Goal: Communication & Community: Answer question/provide support

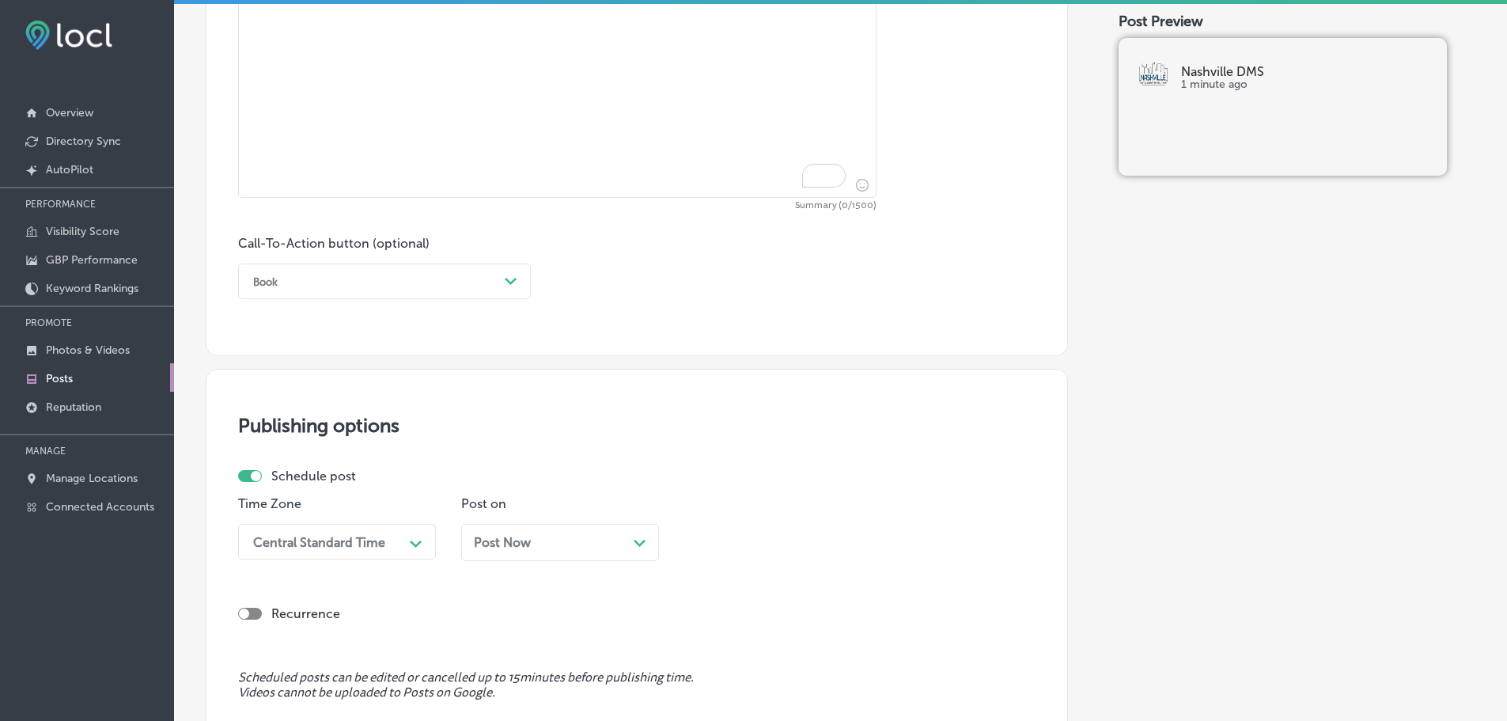
scroll to position [941, 0]
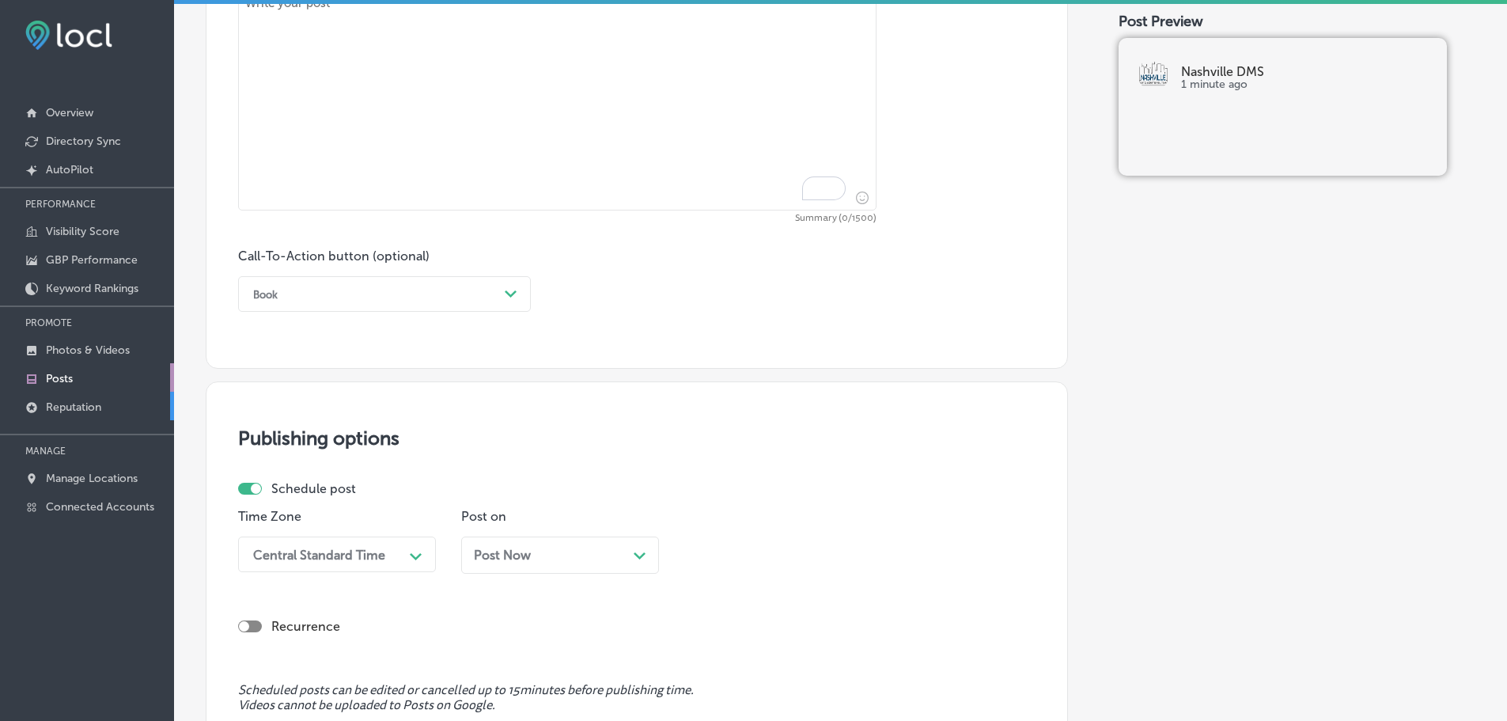
click at [62, 410] on p "Reputation" at bounding box center [73, 406] width 55 height 13
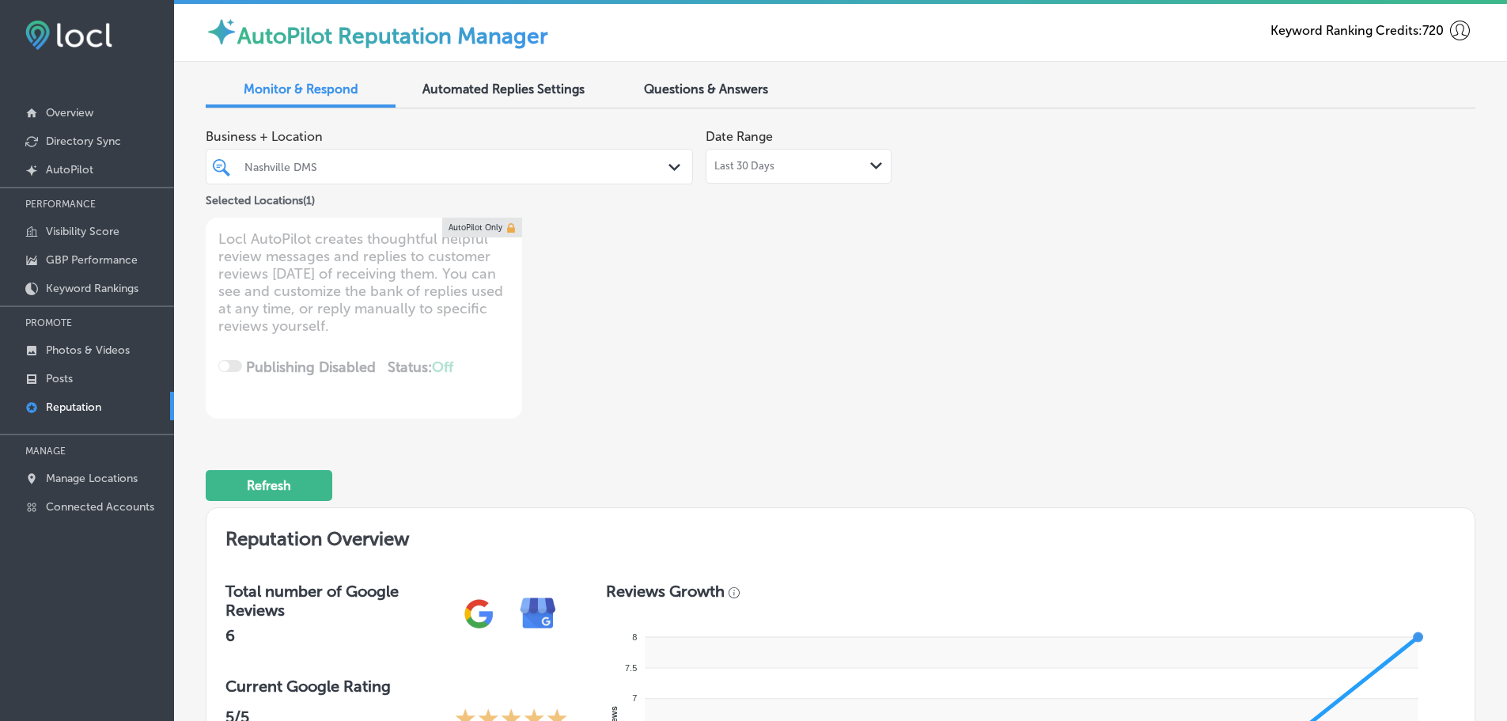
click at [855, 171] on div "Last 30 Days Path Created with Sketch." at bounding box center [798, 166] width 169 height 13
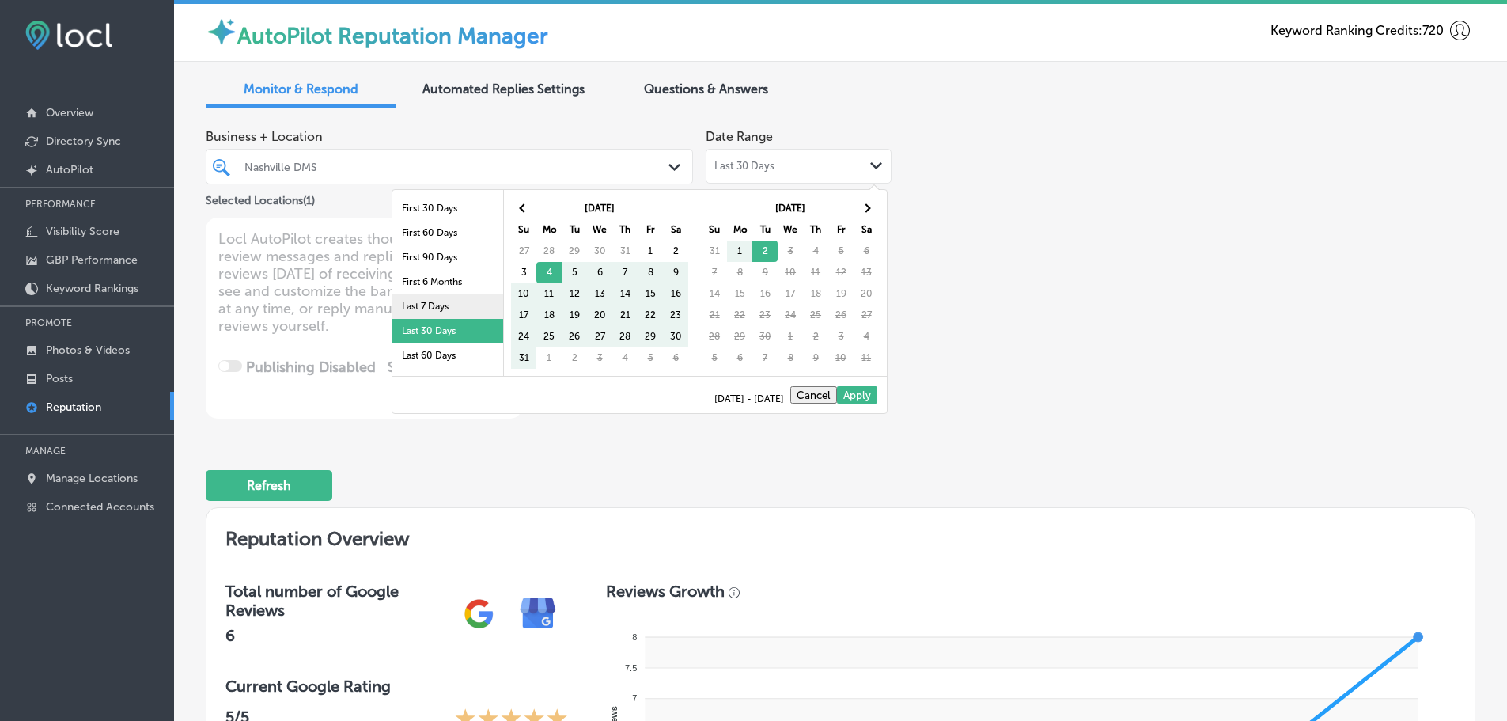
click at [410, 297] on li "Last 7 Days" at bounding box center [447, 306] width 111 height 25
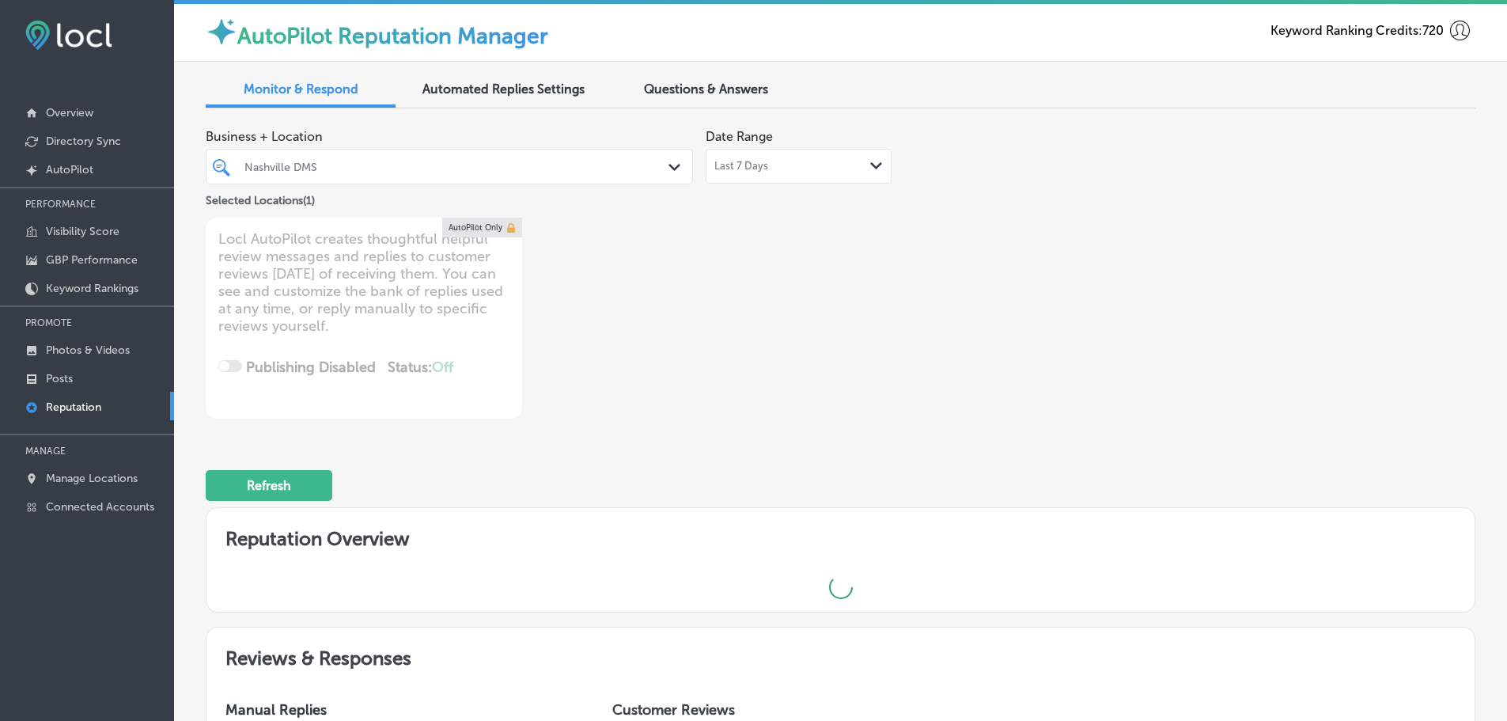
click at [659, 169] on div "Nashville DMS Path Created with Sketch." at bounding box center [450, 166] width 486 height 25
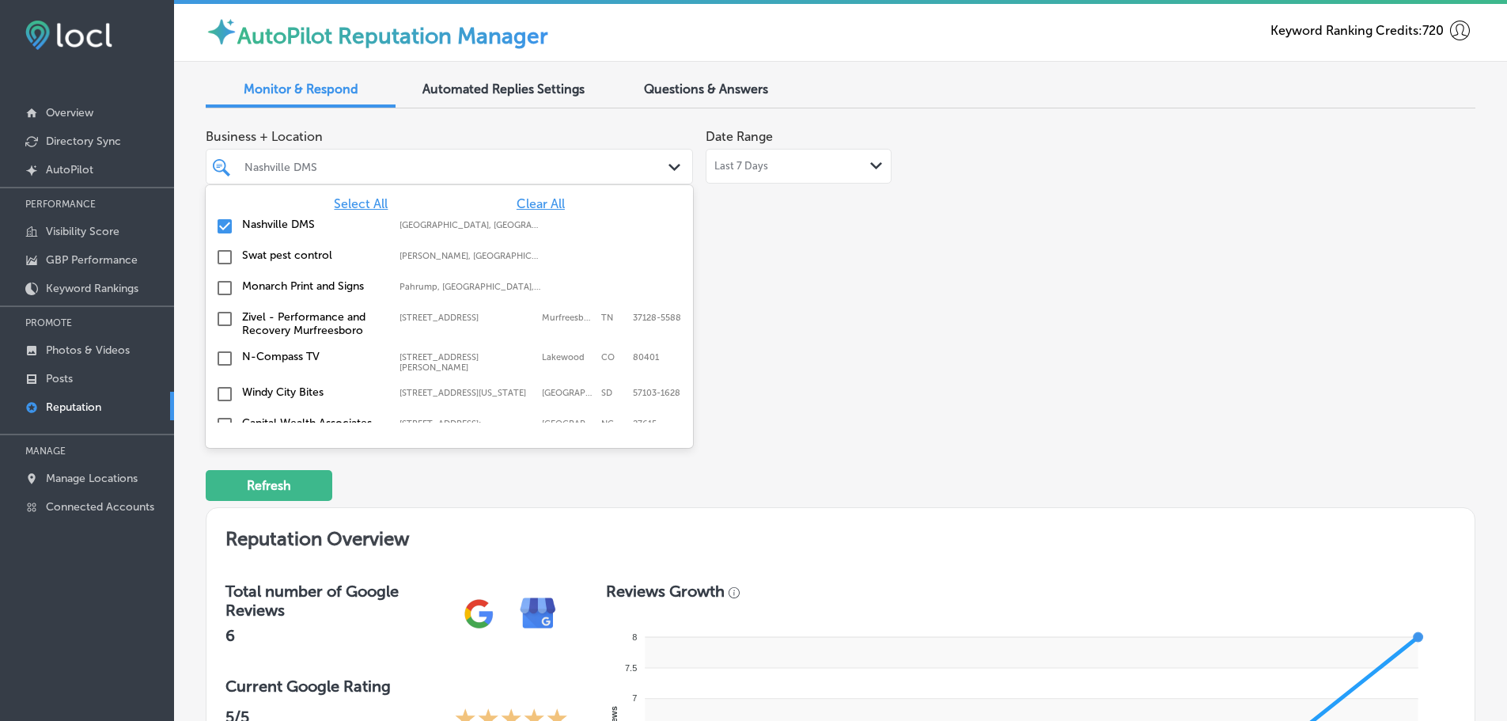
click at [362, 200] on span "Select All" at bounding box center [361, 203] width 54 height 15
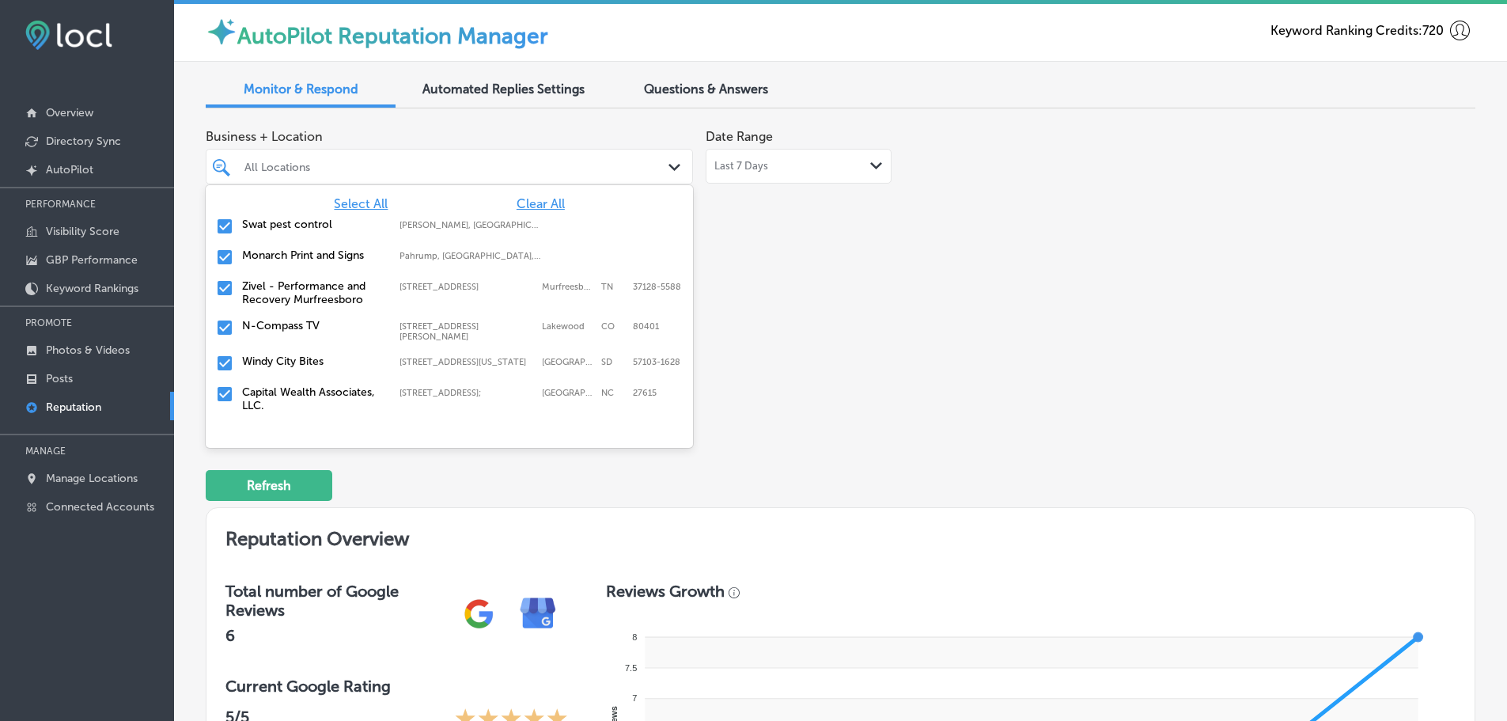
click at [278, 221] on label "Swat pest control" at bounding box center [313, 224] width 142 height 13
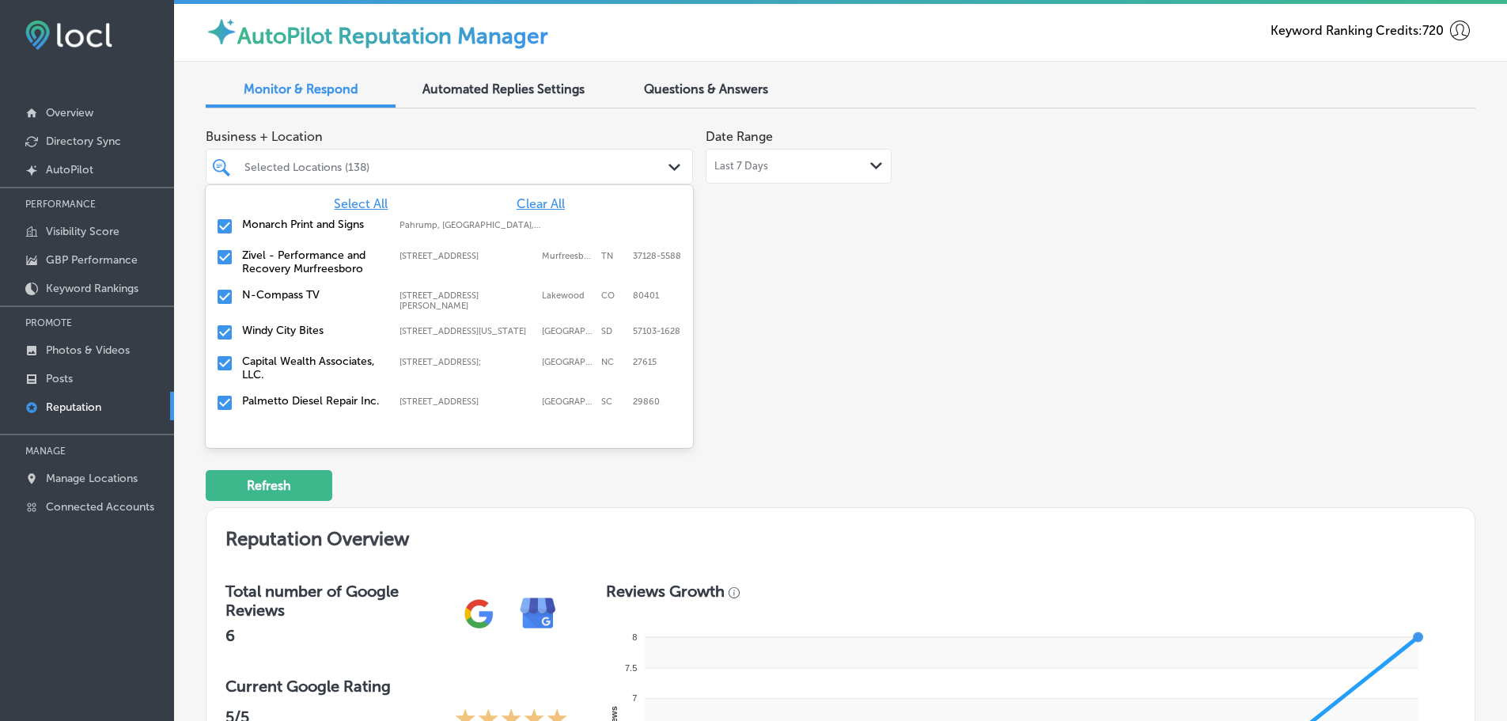
click at [279, 223] on label "Monarch Print and Signs" at bounding box center [313, 224] width 142 height 13
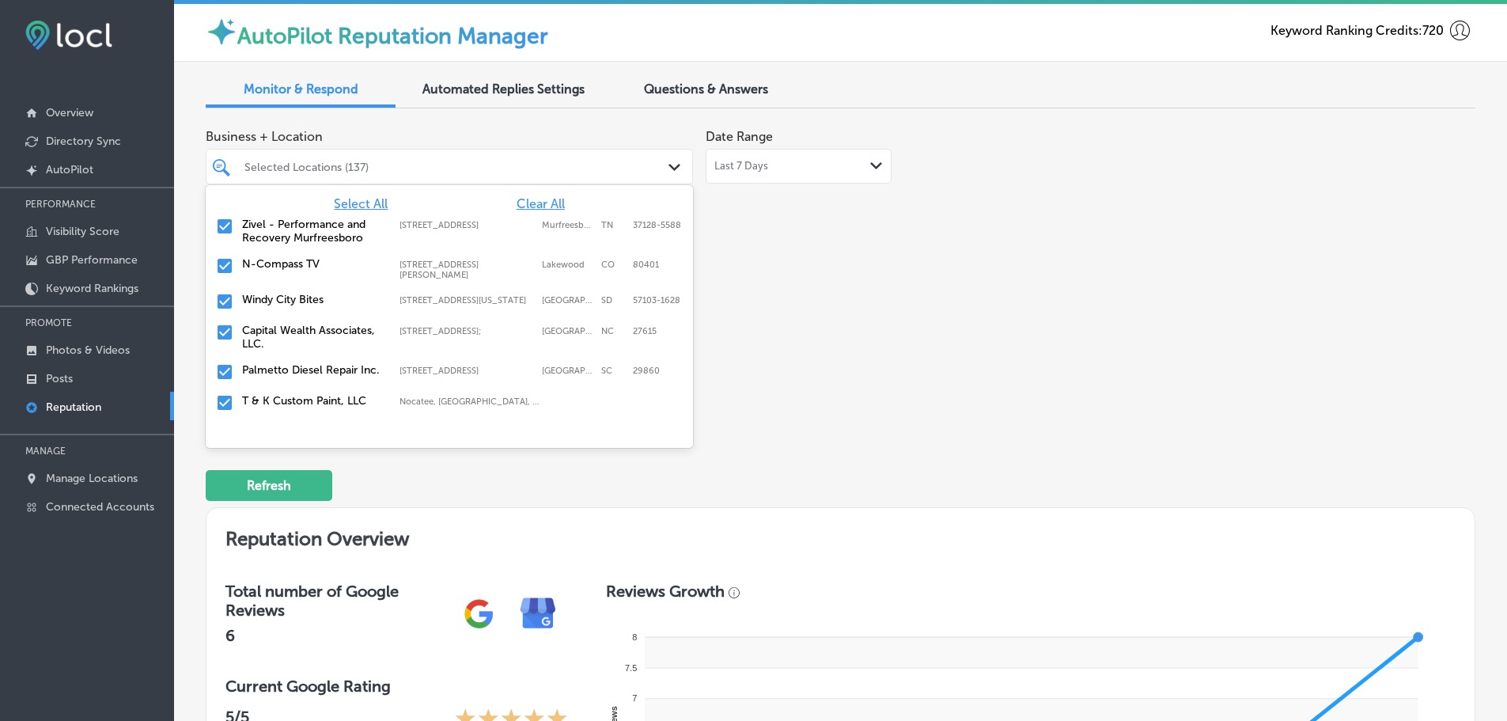
click at [286, 240] on label "Zivel - Performance and Recovery Murfreesboro" at bounding box center [313, 231] width 142 height 27
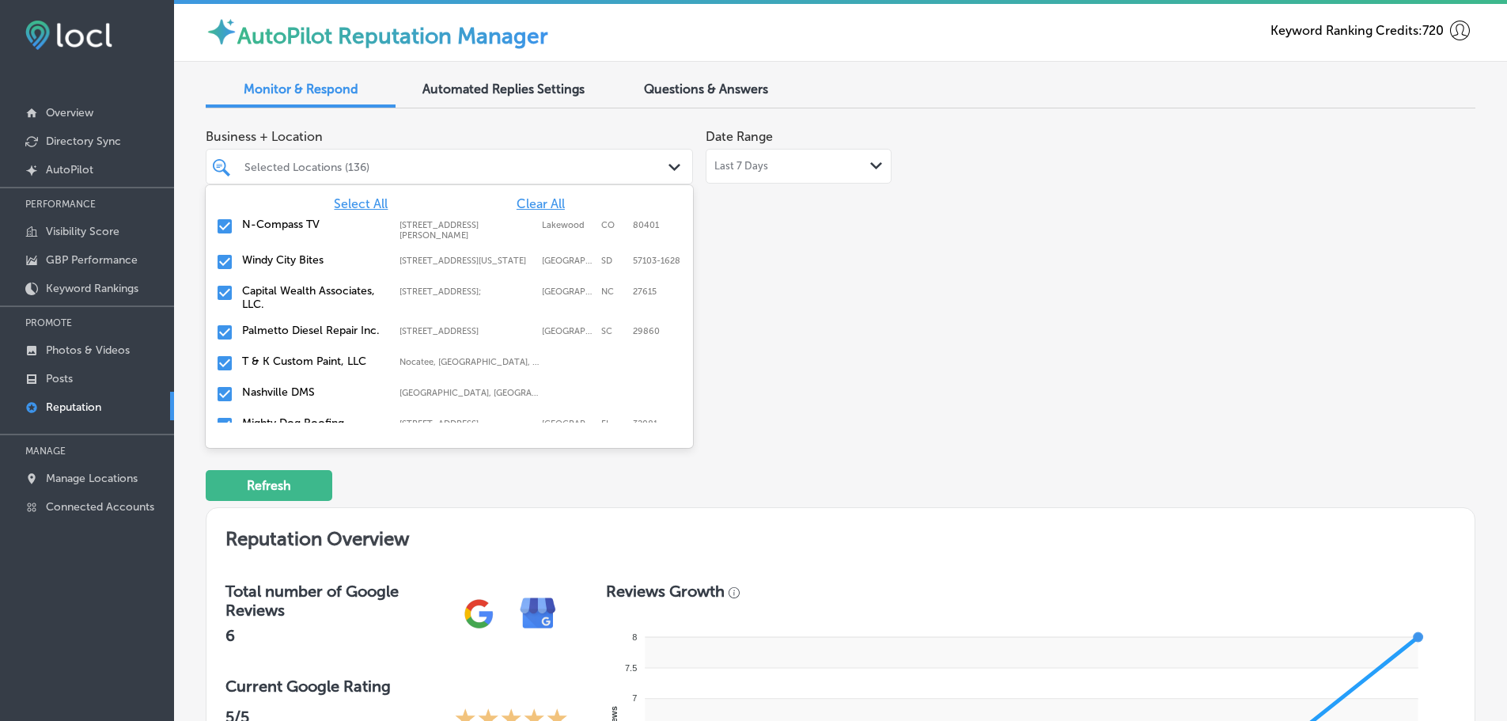
click at [286, 263] on label "Windy City Bites" at bounding box center [313, 259] width 142 height 13
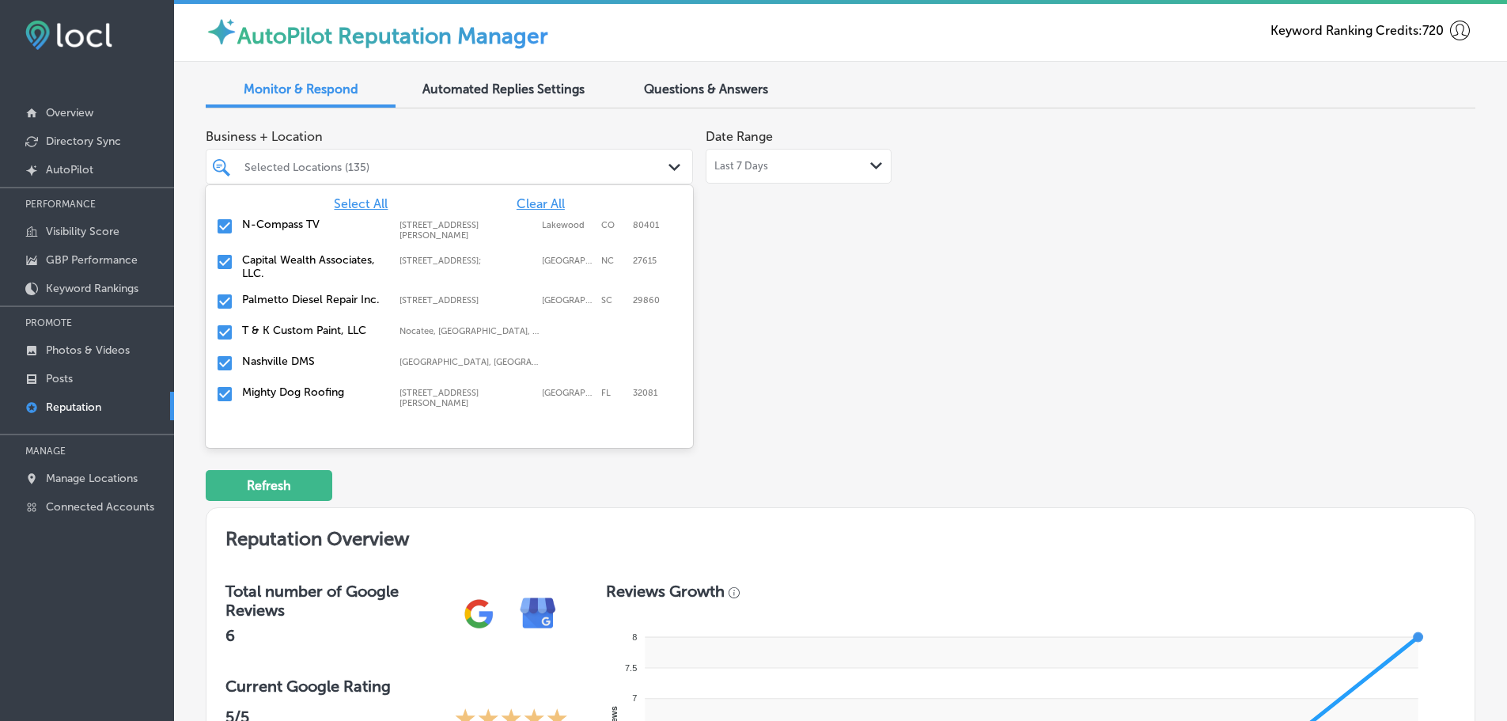
click at [284, 303] on label "Palmetto Diesel Repair Inc." at bounding box center [313, 299] width 142 height 13
click at [286, 306] on div "T & K Custom Paint, LLC [GEOGRAPHIC_DATA], [GEOGRAPHIC_DATA], [GEOGRAPHIC_DATA]…" at bounding box center [449, 302] width 475 height 25
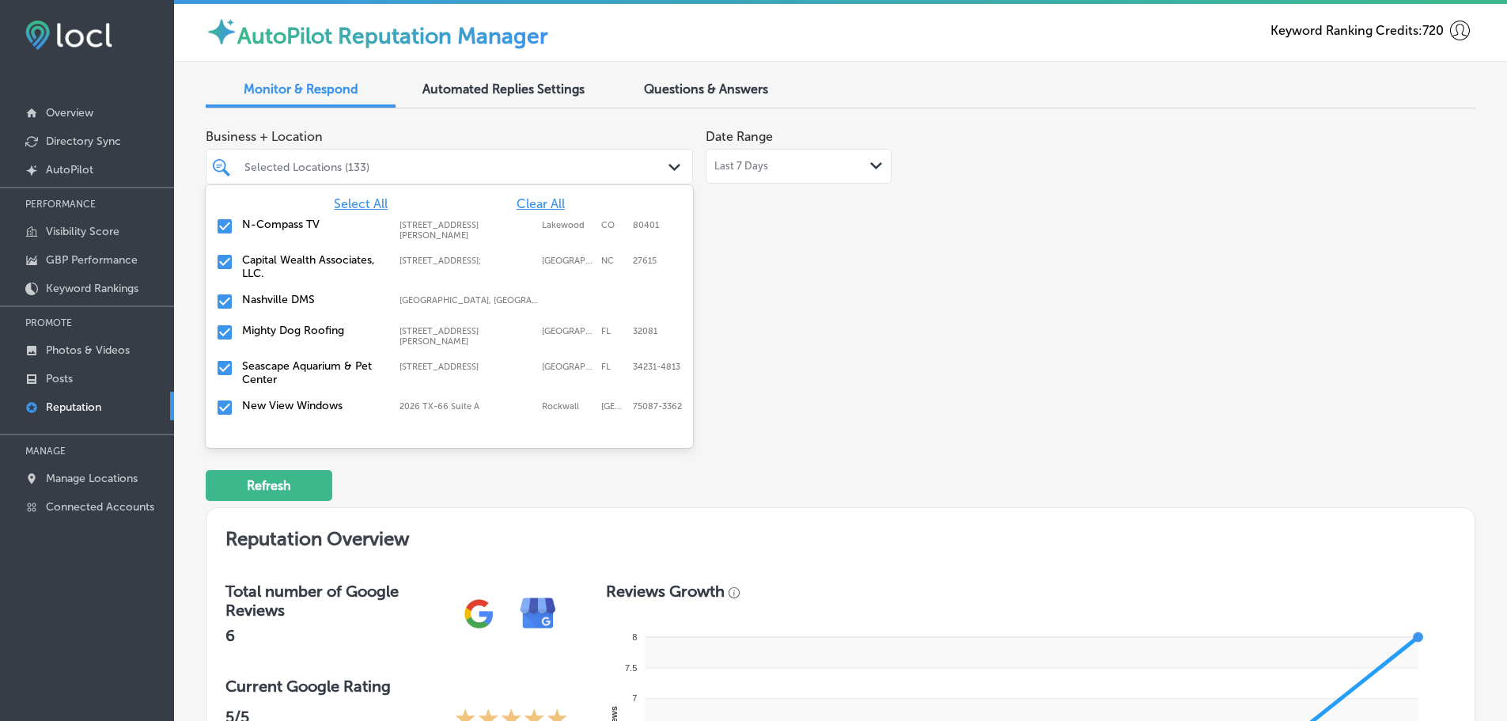
click at [290, 332] on label "Mighty Dog Roofing" at bounding box center [313, 330] width 142 height 13
click at [290, 332] on label "Seascape Aquarium & Pet Center" at bounding box center [313, 337] width 142 height 27
click at [292, 336] on label "New View Windows" at bounding box center [313, 330] width 142 height 13
click at [294, 345] on label "The Floor Club of [GEOGRAPHIC_DATA]" at bounding box center [313, 337] width 142 height 27
click at [294, 345] on div "Classic Roofing [STREET_ADDRESS] [STREET_ADDRESS]" at bounding box center [449, 332] width 487 height 31
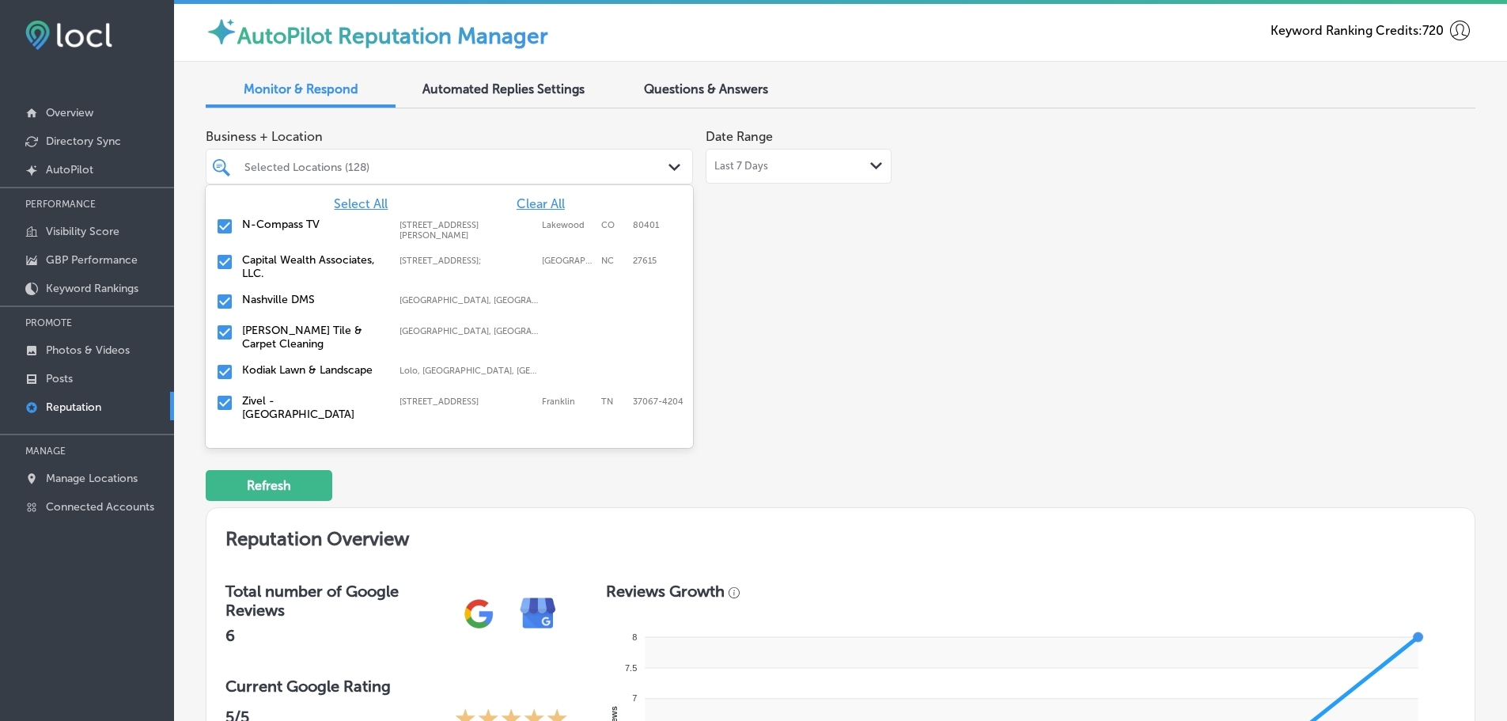
click at [301, 368] on label "Kodiak Lawn & Landscape" at bounding box center [313, 369] width 142 height 13
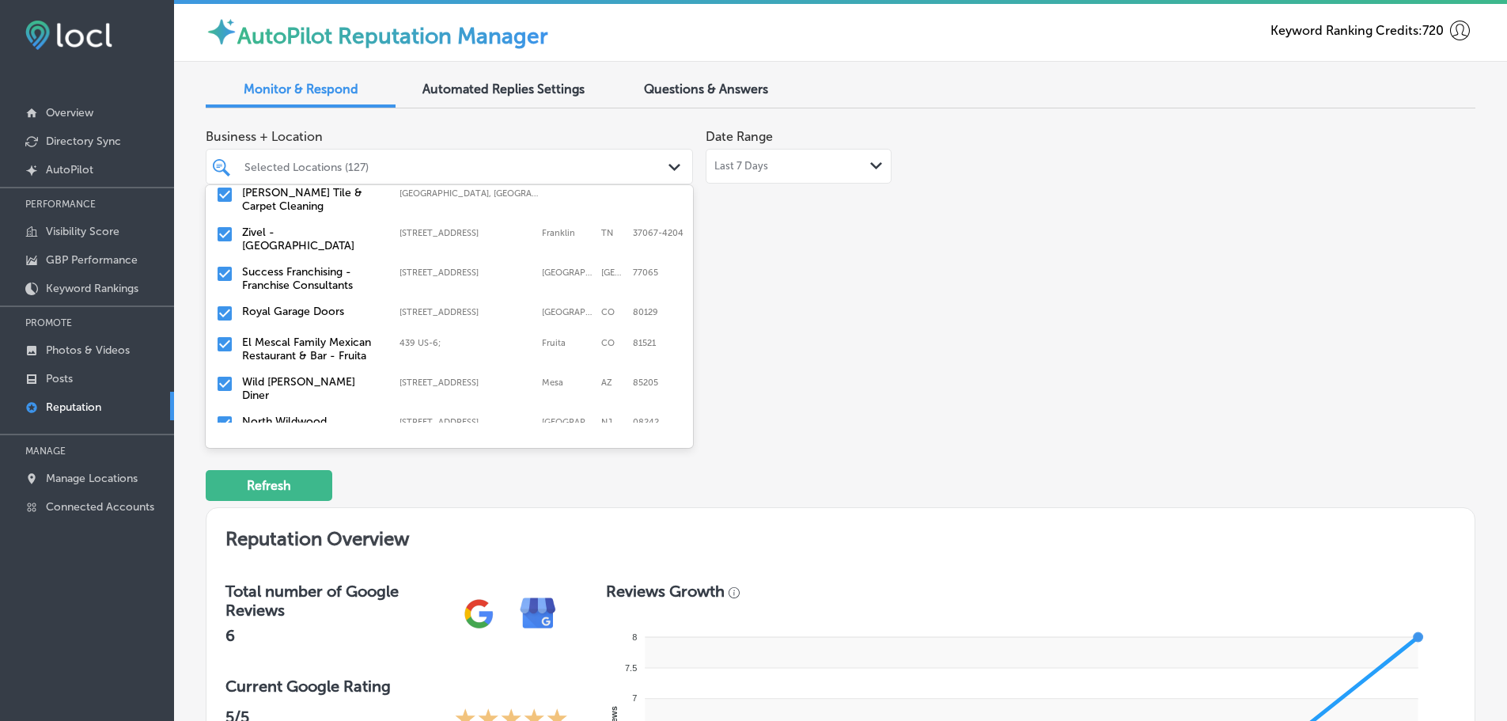
scroll to position [158, 0]
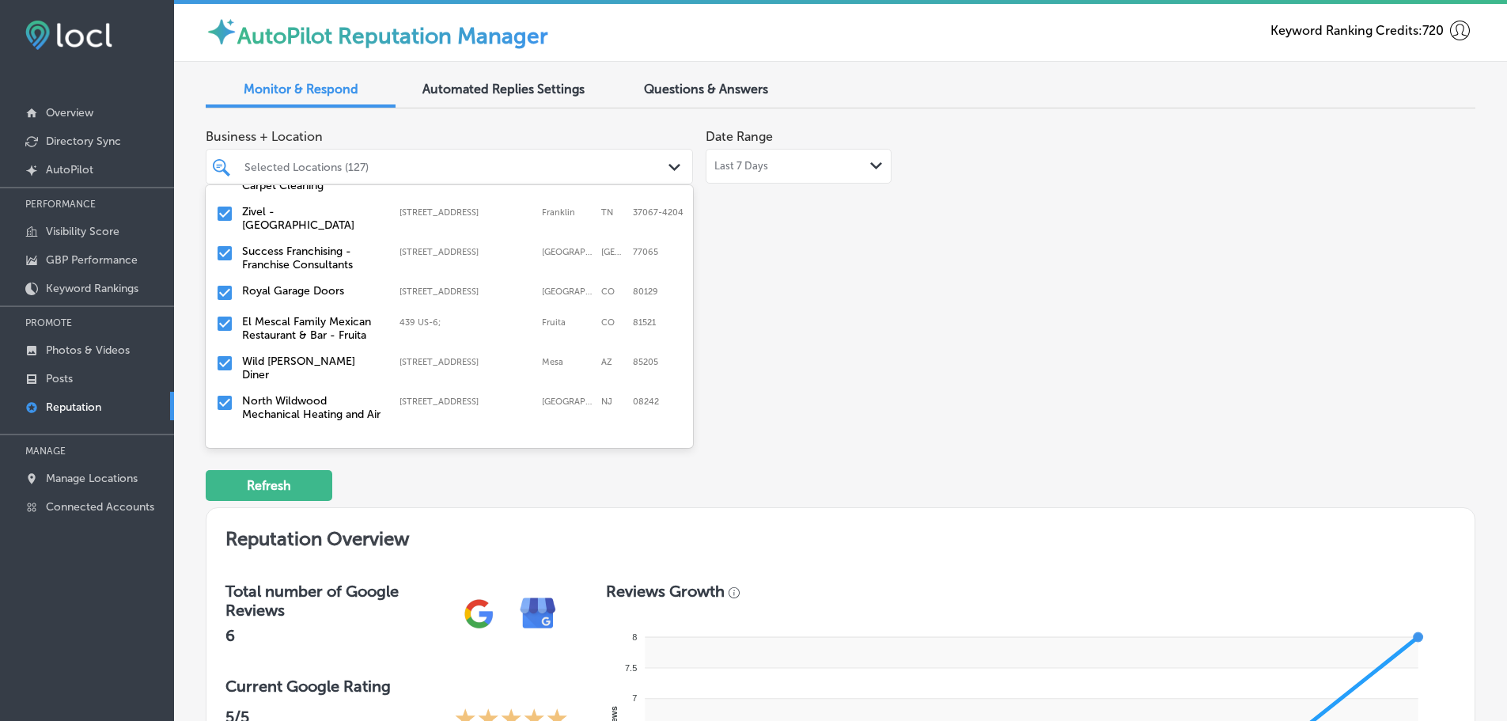
click at [316, 258] on label "Success Franchising - Franchise Consultants" at bounding box center [313, 257] width 142 height 27
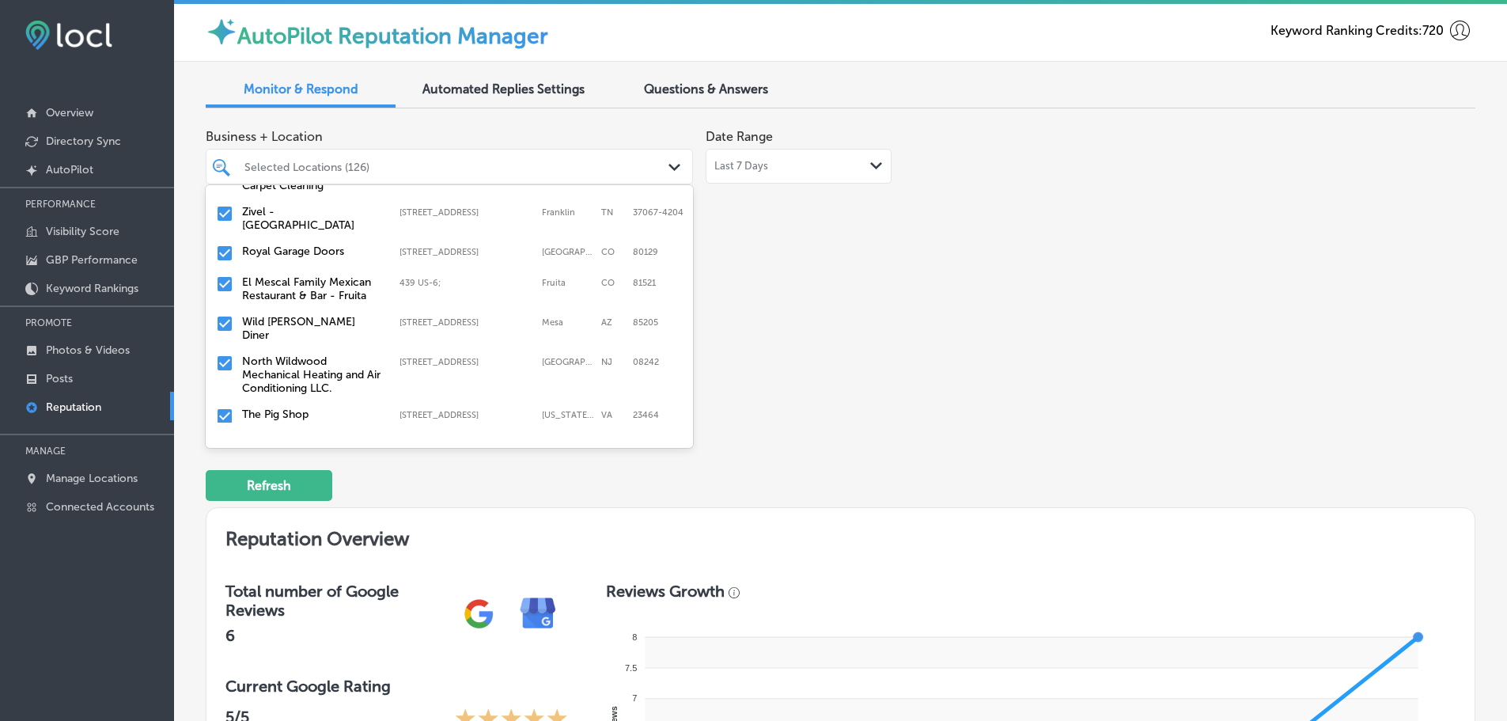
click at [321, 246] on label "Royal Garage Doors" at bounding box center [313, 250] width 142 height 13
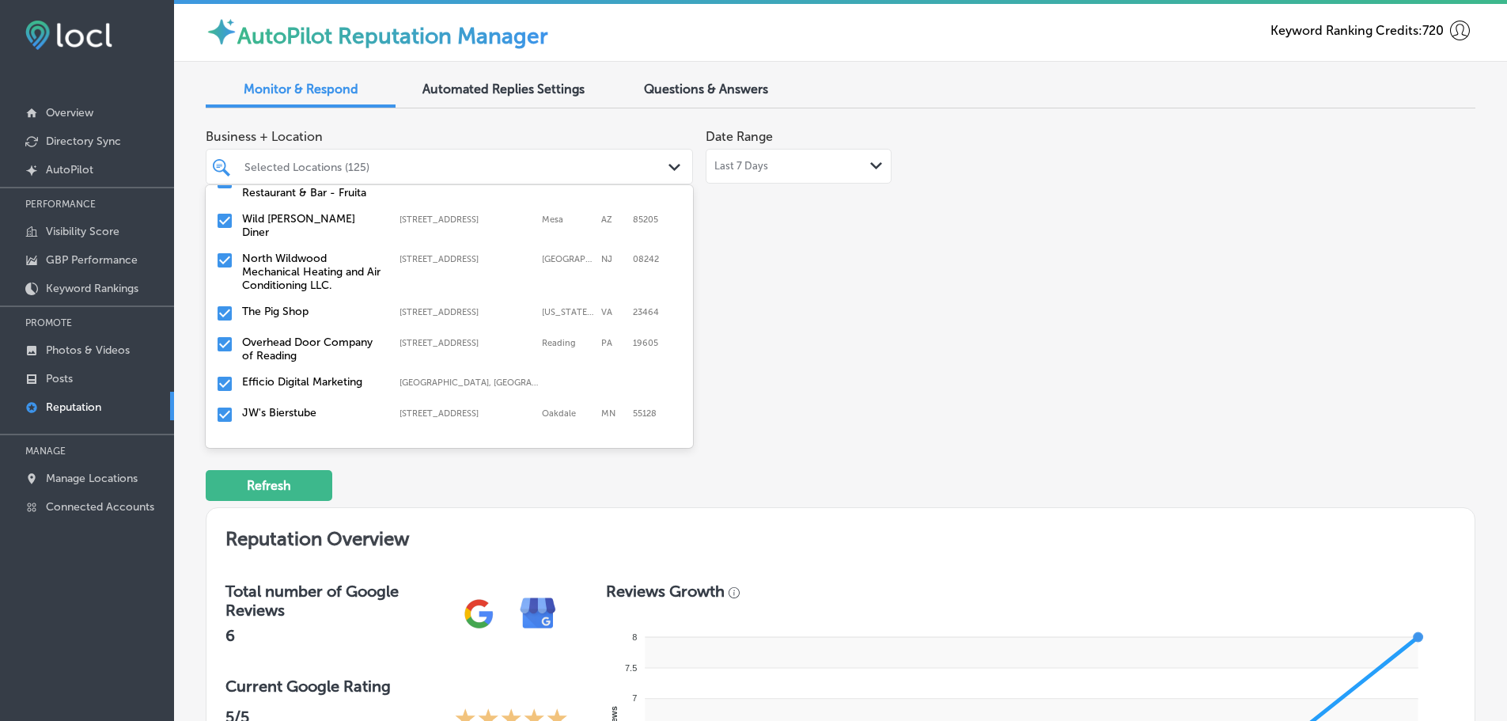
scroll to position [237, 0]
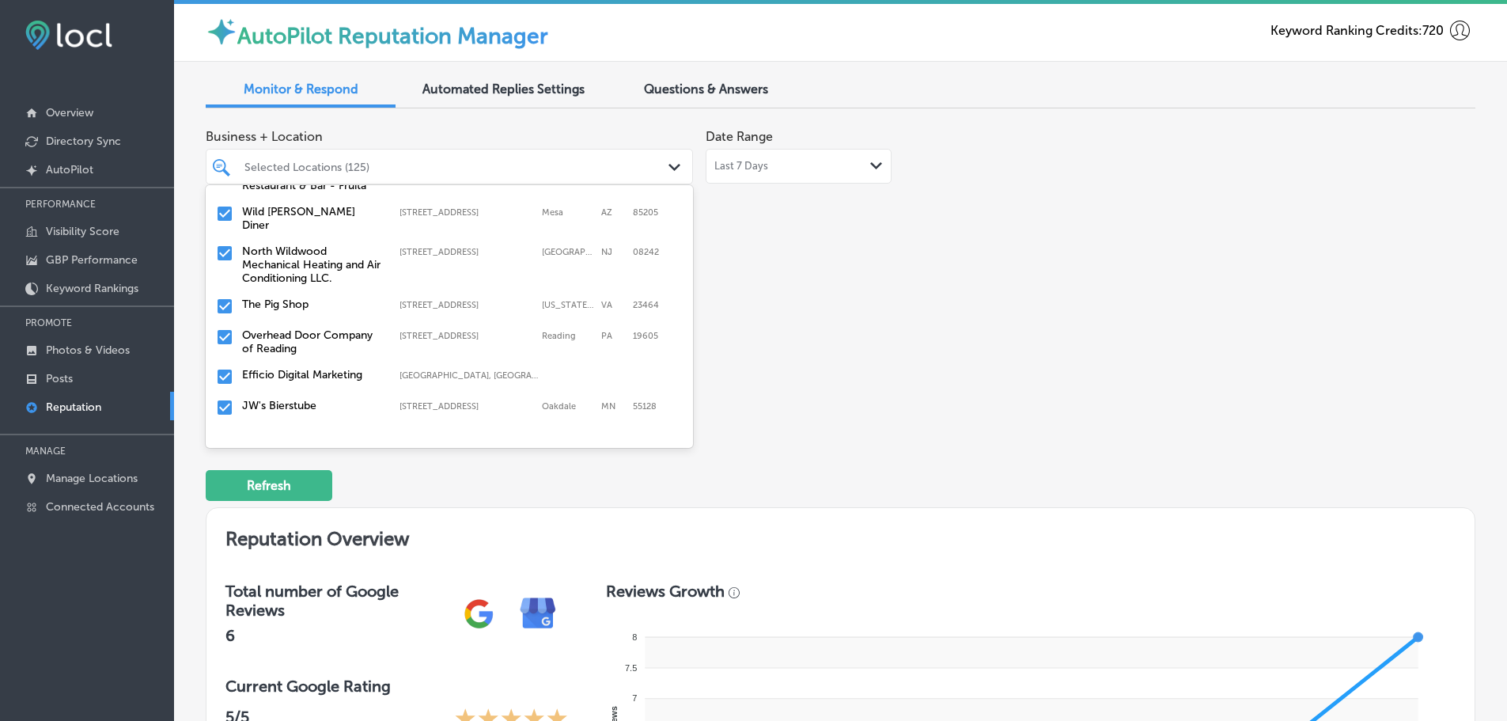
click at [298, 261] on label "North Wildwood Mechanical Heating and Air Conditioning LLC." at bounding box center [313, 264] width 142 height 40
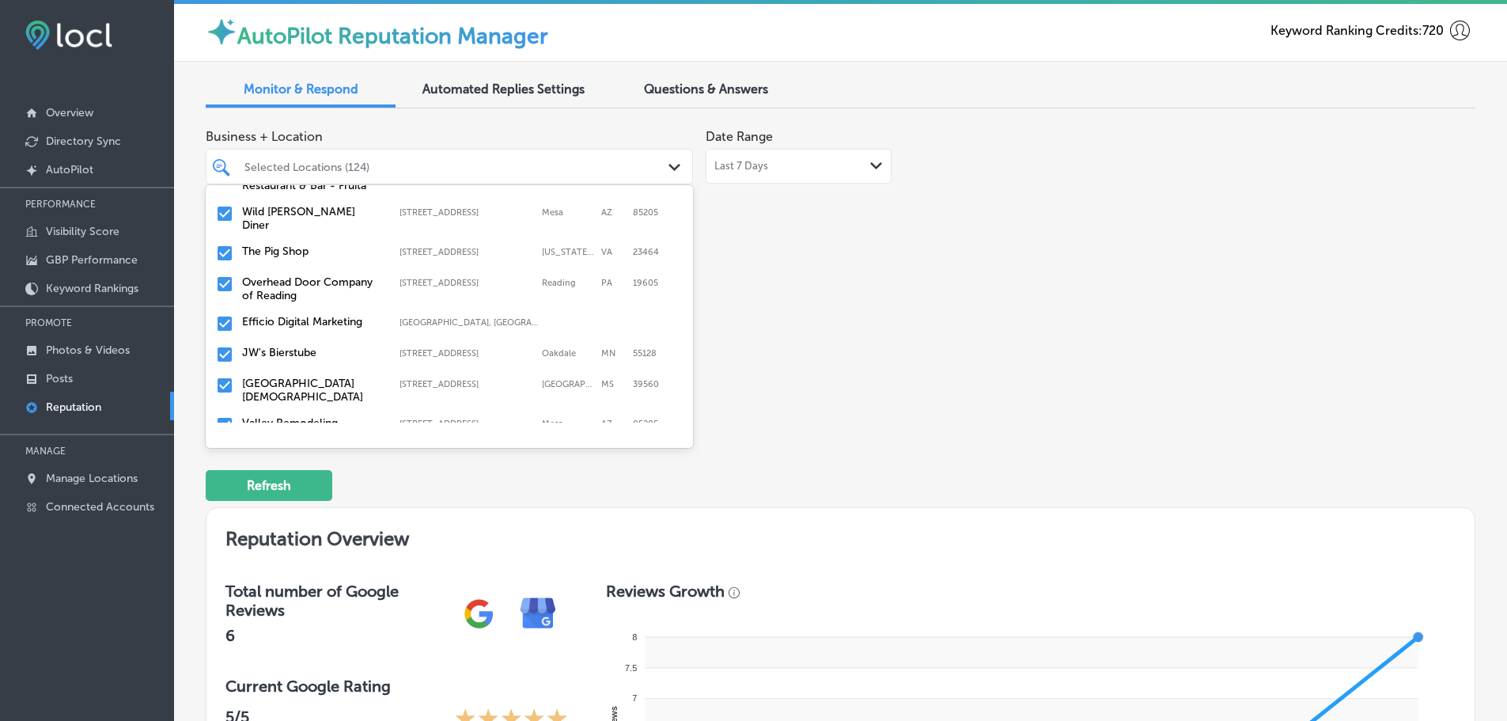
click at [280, 244] on label "The Pig Shop" at bounding box center [313, 250] width 142 height 13
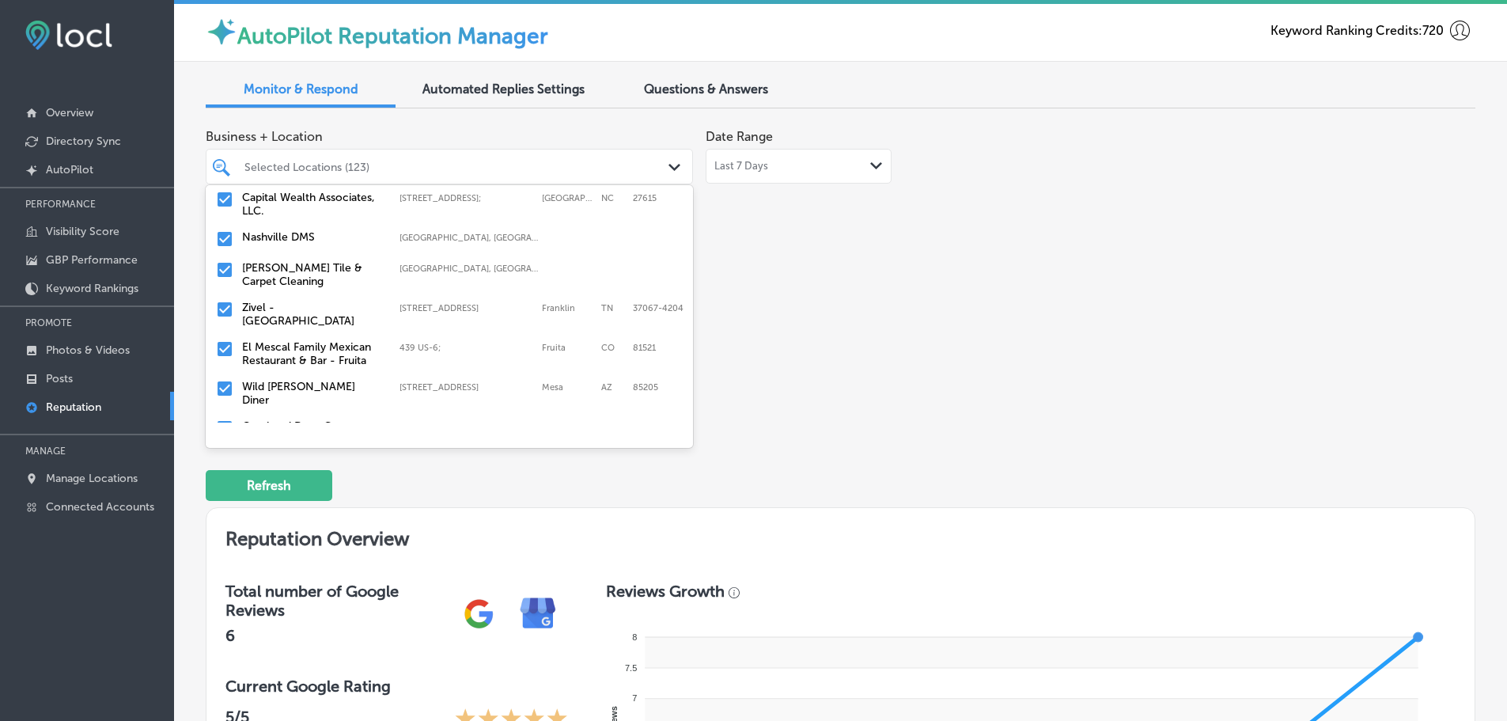
scroll to position [158, 0]
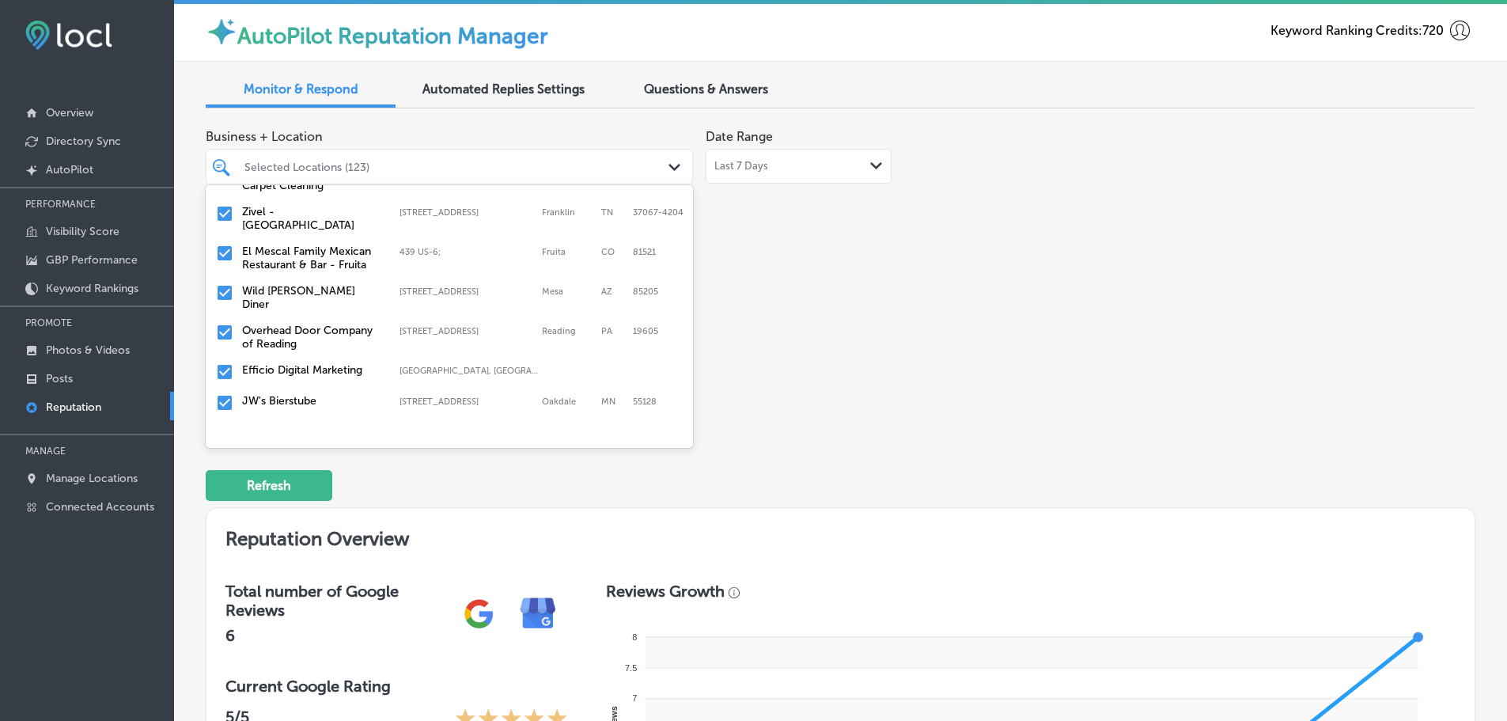
click at [295, 324] on label "Overhead Door Company of Reading" at bounding box center [313, 337] width 142 height 27
click at [295, 354] on label "JW's Bierstube" at bounding box center [313, 360] width 142 height 13
click at [311, 358] on label "[GEOGRAPHIC_DATA][DEMOGRAPHIC_DATA]" at bounding box center [313, 367] width 142 height 27
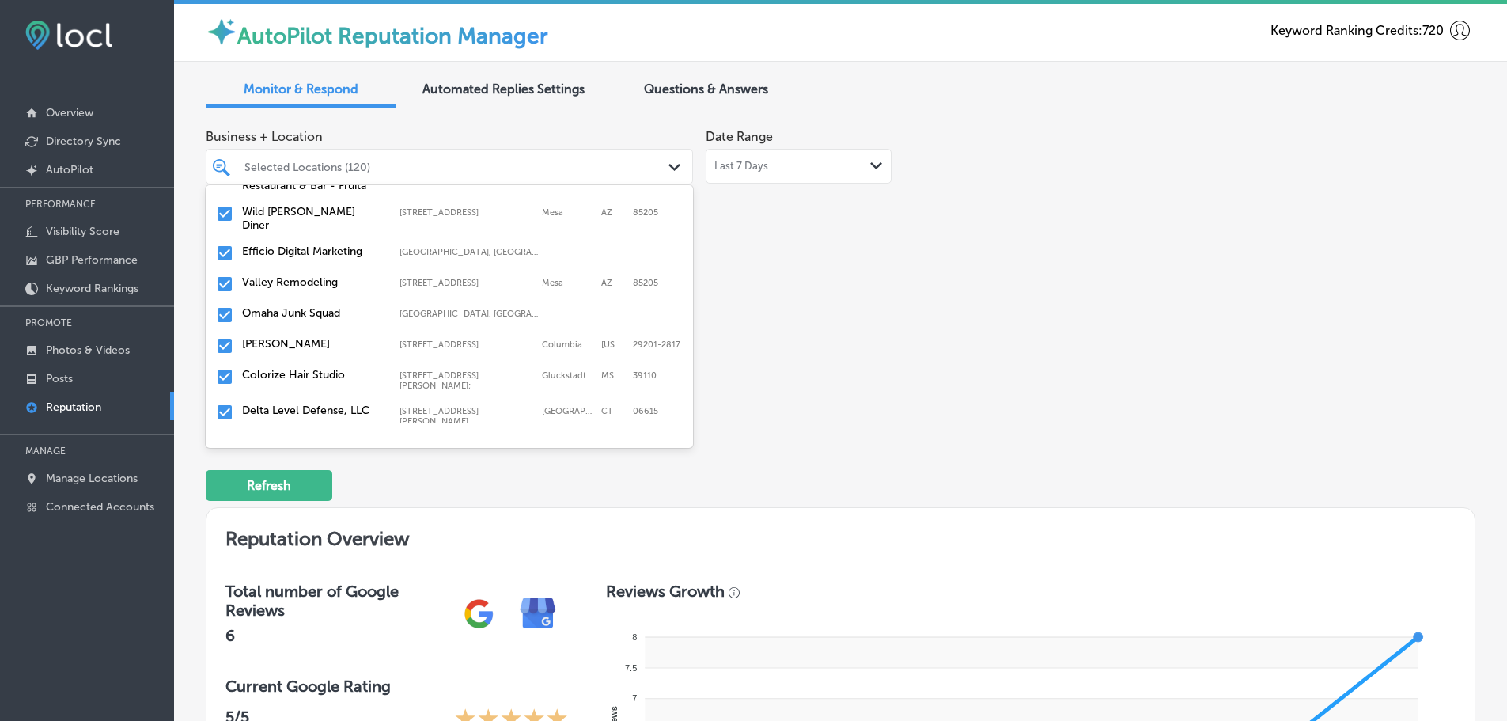
click at [301, 275] on label "Valley Remodeling" at bounding box center [313, 281] width 142 height 13
click at [309, 277] on label "Omaha Junk Squad" at bounding box center [313, 281] width 142 height 13
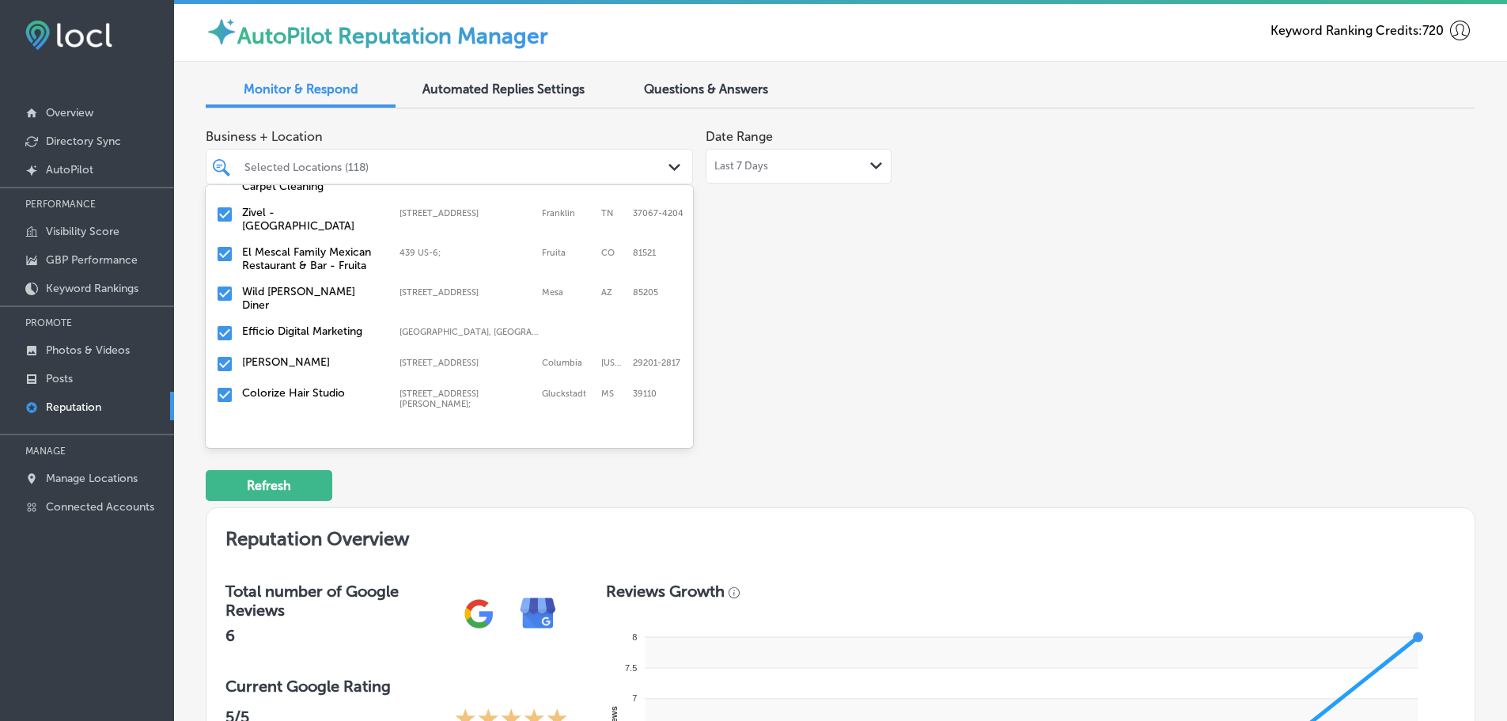
scroll to position [158, 0]
click at [281, 355] on label "[PERSON_NAME]" at bounding box center [313, 360] width 142 height 13
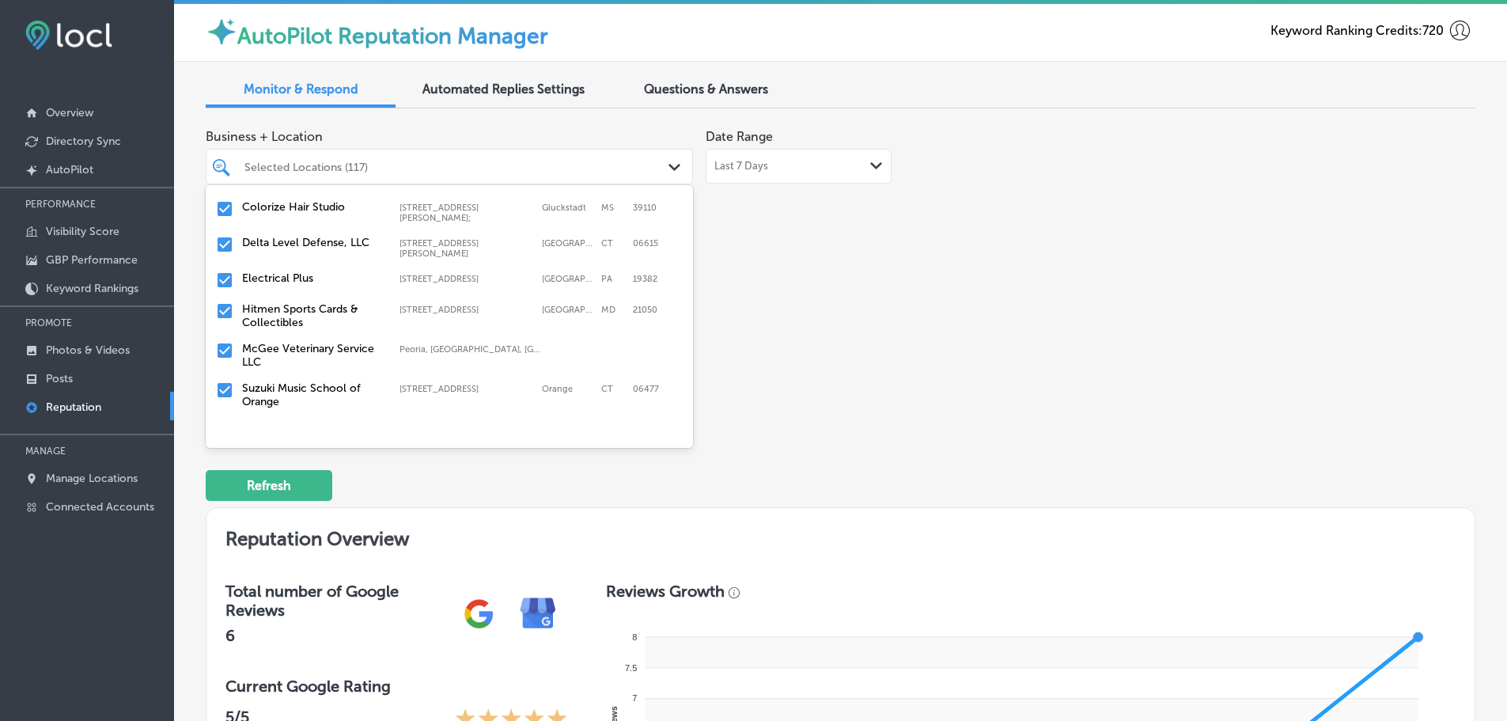
scroll to position [316, 0]
click at [305, 196] on label "Colorize Hair Studio" at bounding box center [313, 202] width 142 height 13
click at [311, 302] on label "McGee Veterinary Service LLC" at bounding box center [313, 315] width 142 height 27
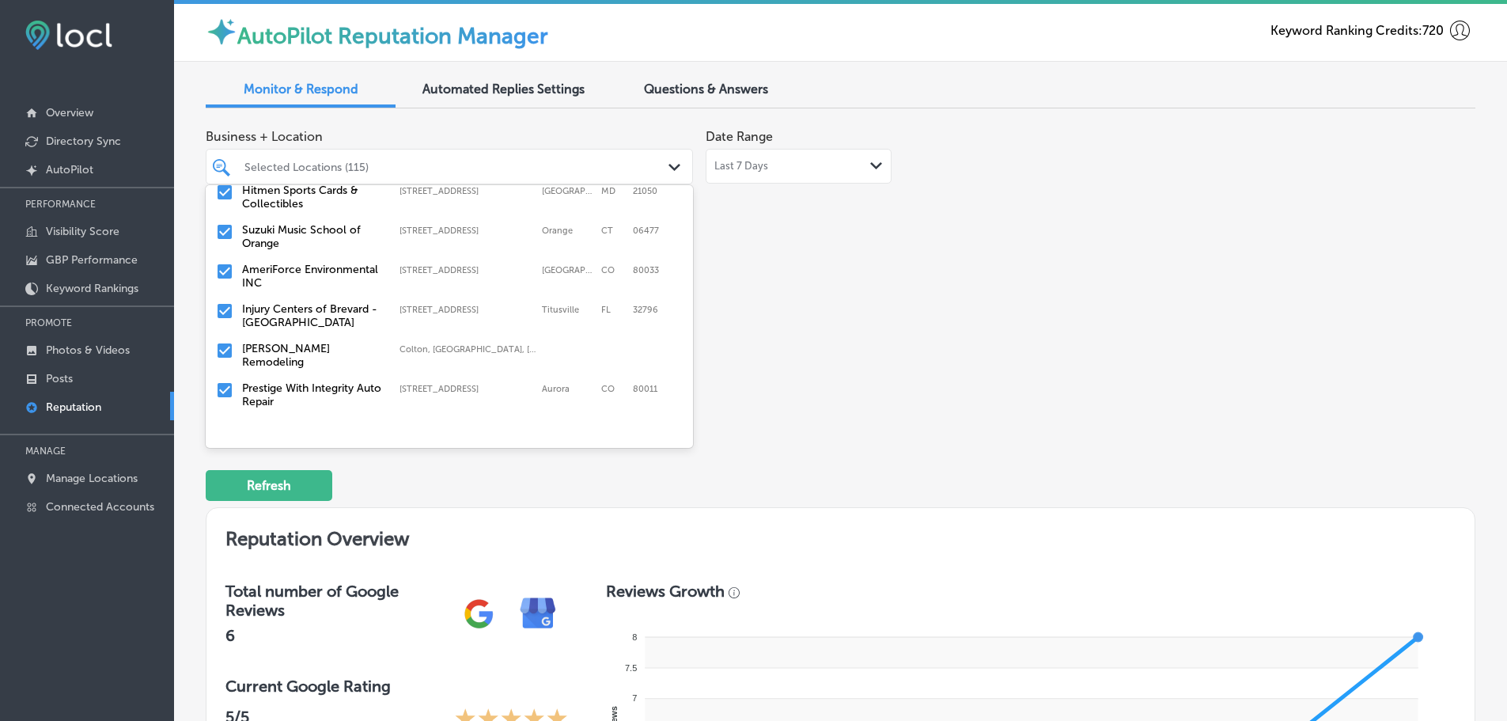
click at [317, 342] on label "[PERSON_NAME] Remodeling" at bounding box center [313, 355] width 142 height 27
click at [316, 349] on label "Prestige With Integrity Auto Repair" at bounding box center [313, 355] width 142 height 27
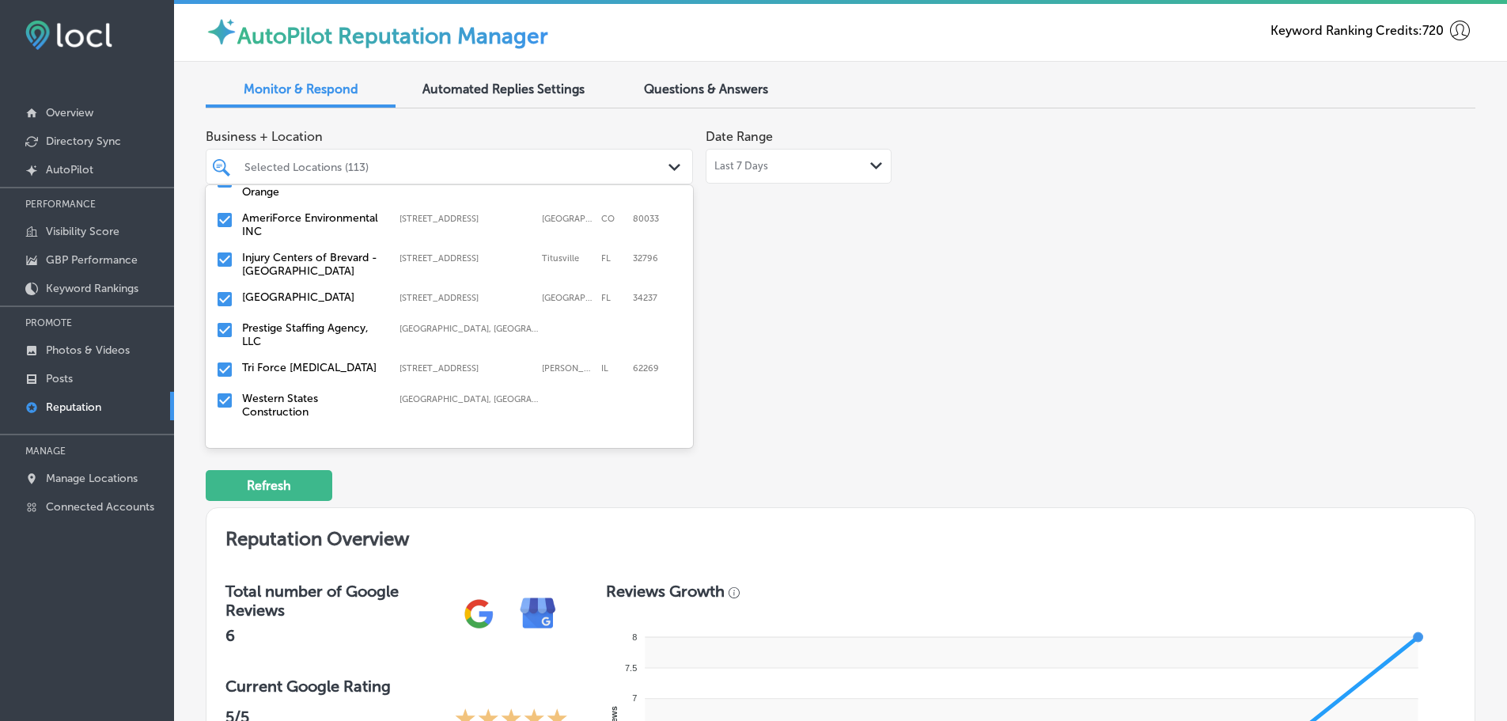
scroll to position [475, 0]
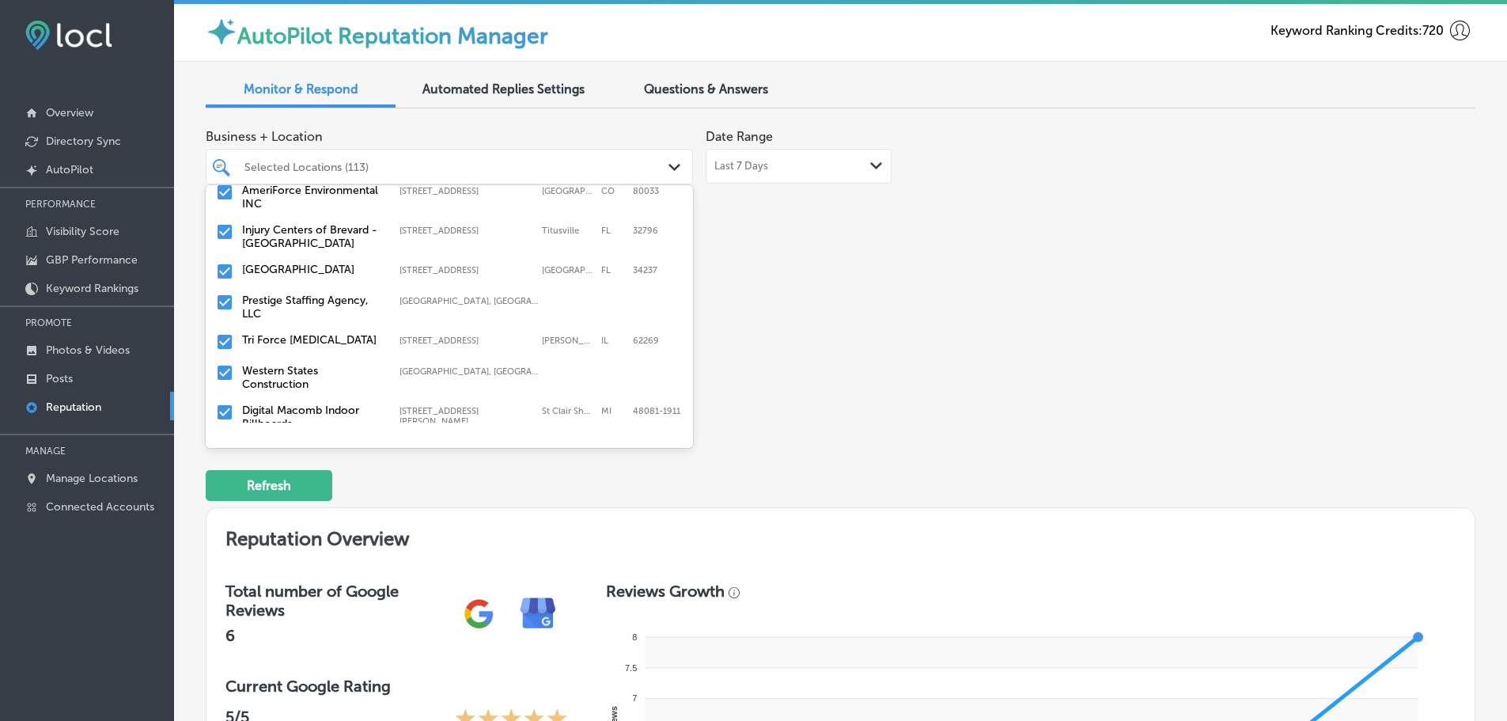
click at [312, 295] on label "Prestige Staffing Agency, LLC" at bounding box center [313, 307] width 142 height 27
click at [314, 294] on div "Tri Force [MEDICAL_DATA] [STREET_ADDRESS][PERSON_NAME] [STREET_ADDRESS][PERSON_…" at bounding box center [449, 302] width 475 height 25
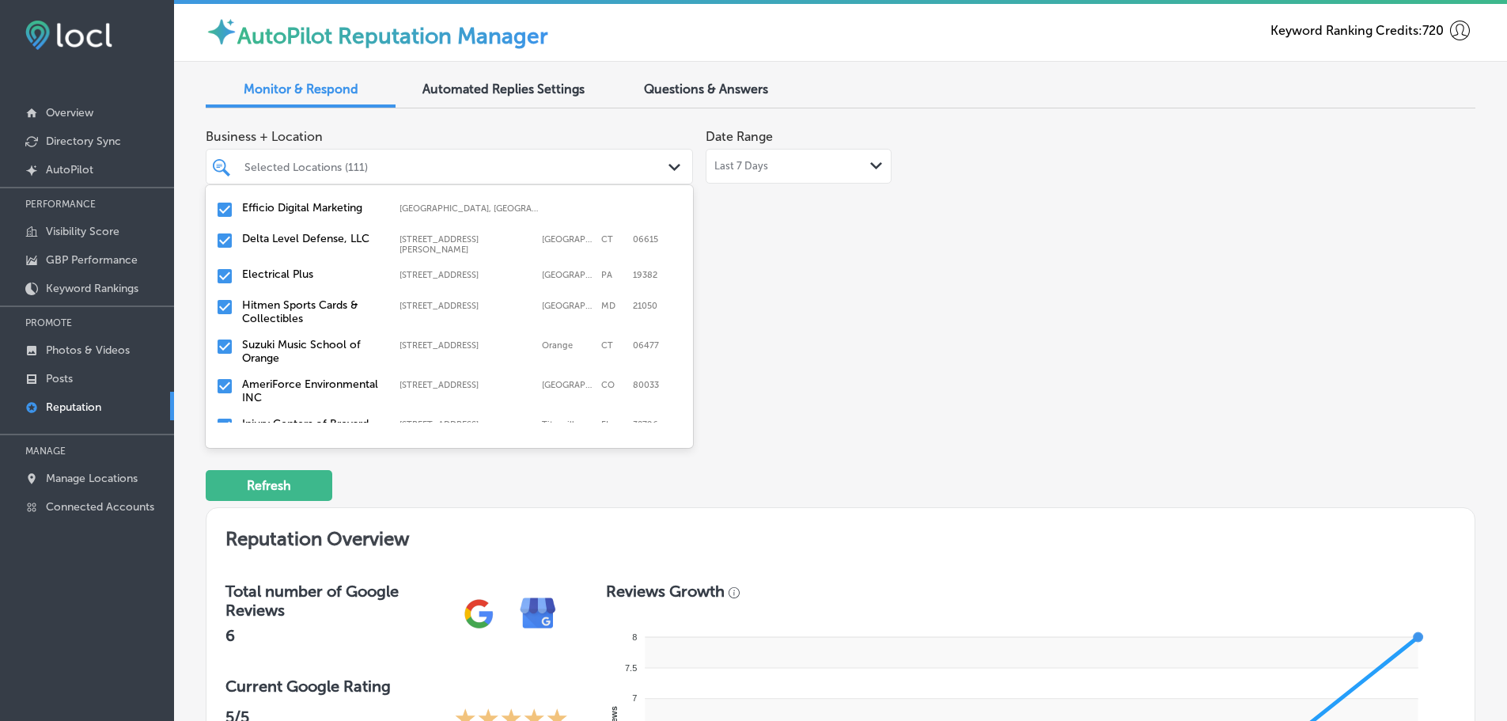
scroll to position [396, 0]
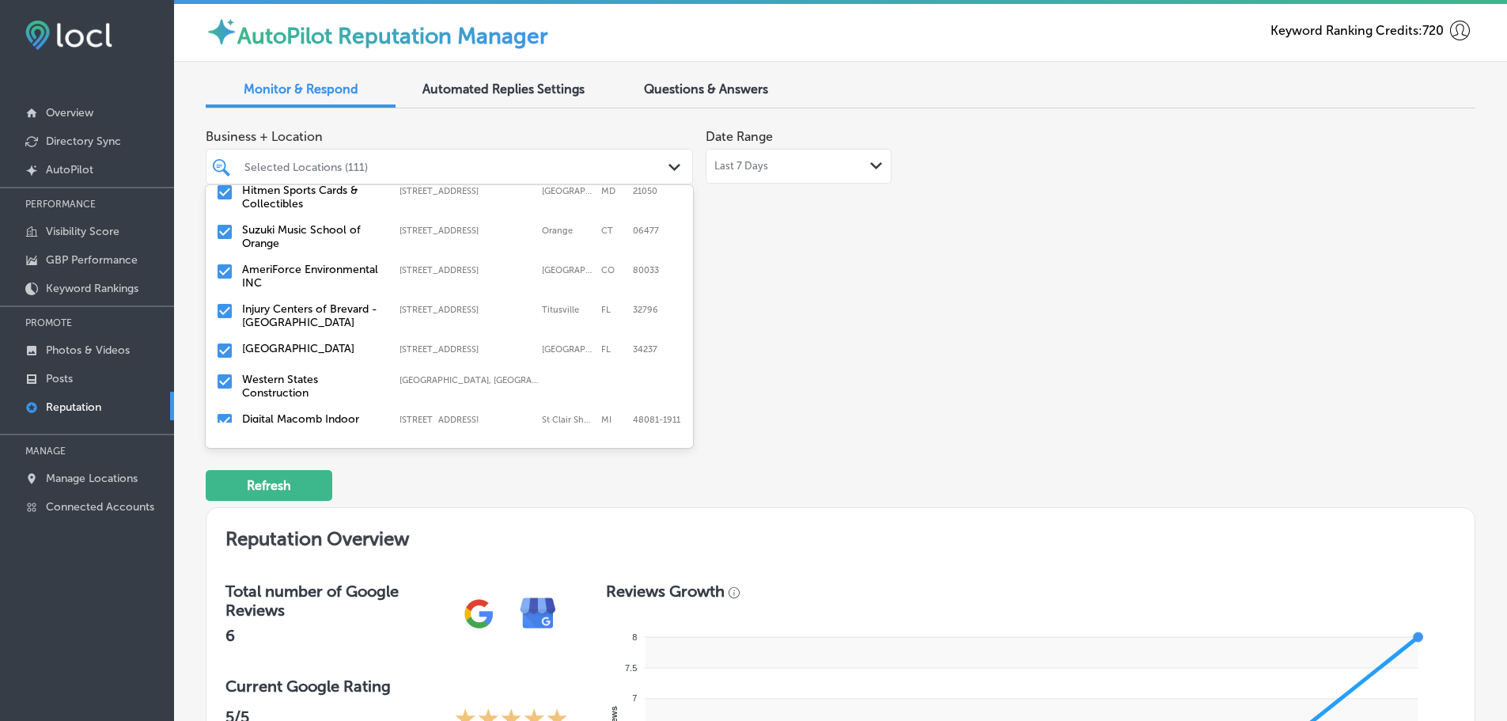
click at [294, 373] on label "Western States Construction" at bounding box center [313, 386] width 142 height 27
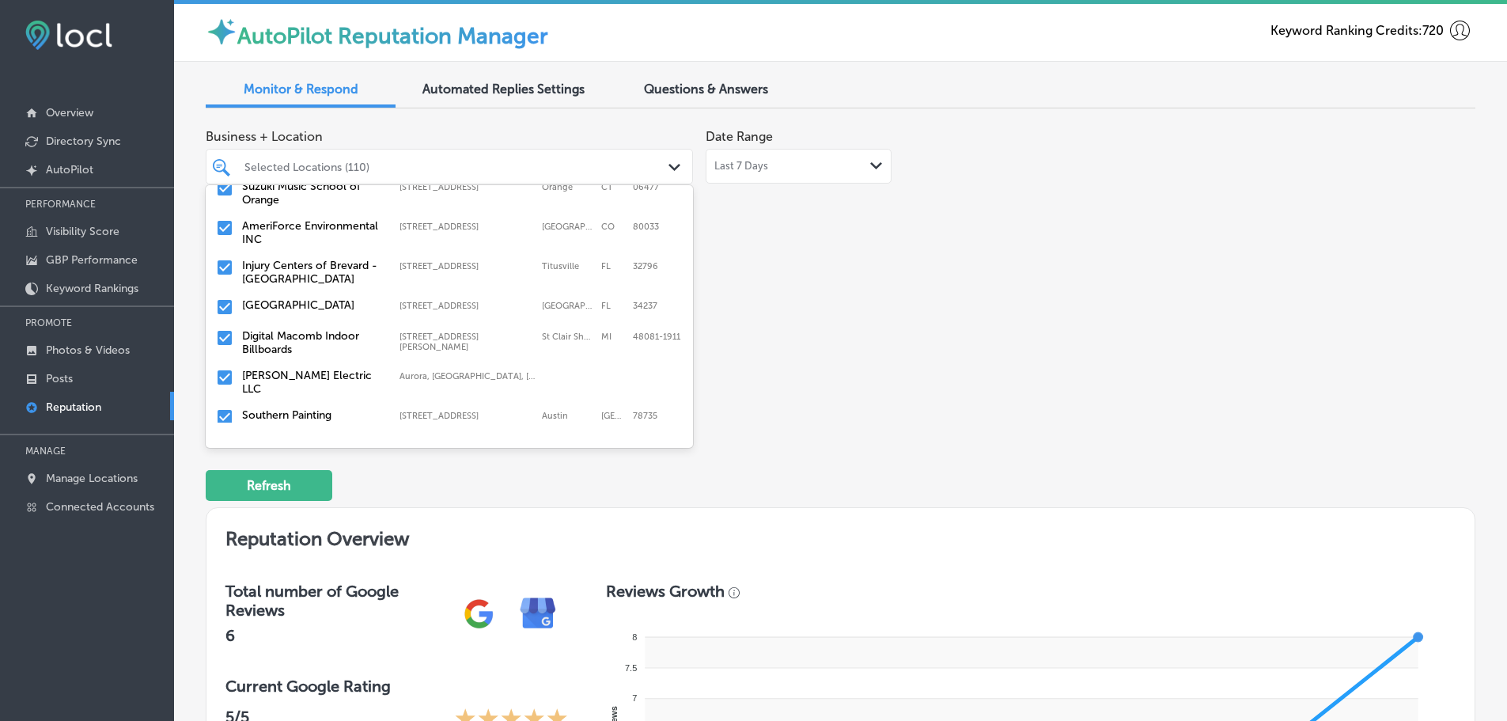
scroll to position [475, 0]
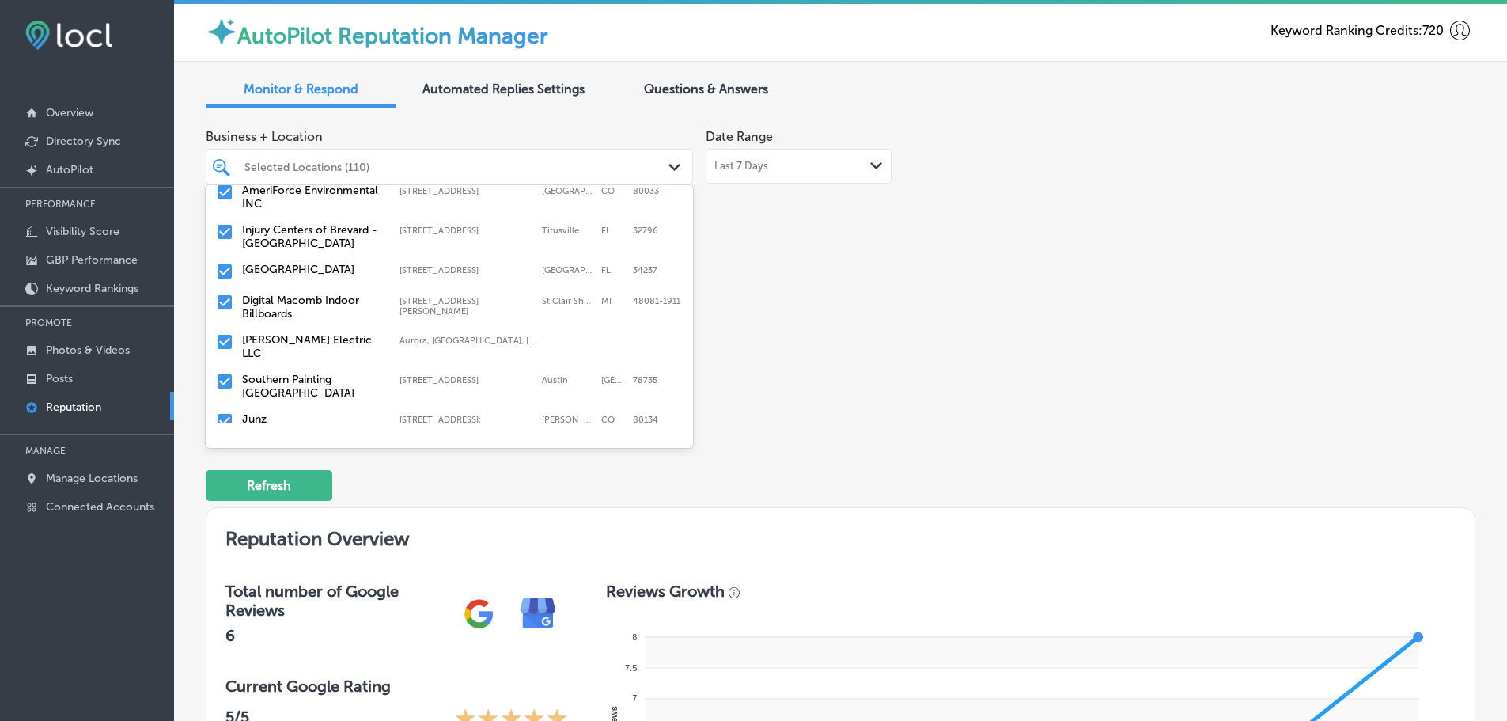
click at [308, 333] on label "[PERSON_NAME] Electric LLC" at bounding box center [313, 346] width 142 height 27
click at [308, 333] on label "Southern Painting [GEOGRAPHIC_DATA]" at bounding box center [313, 346] width 142 height 27
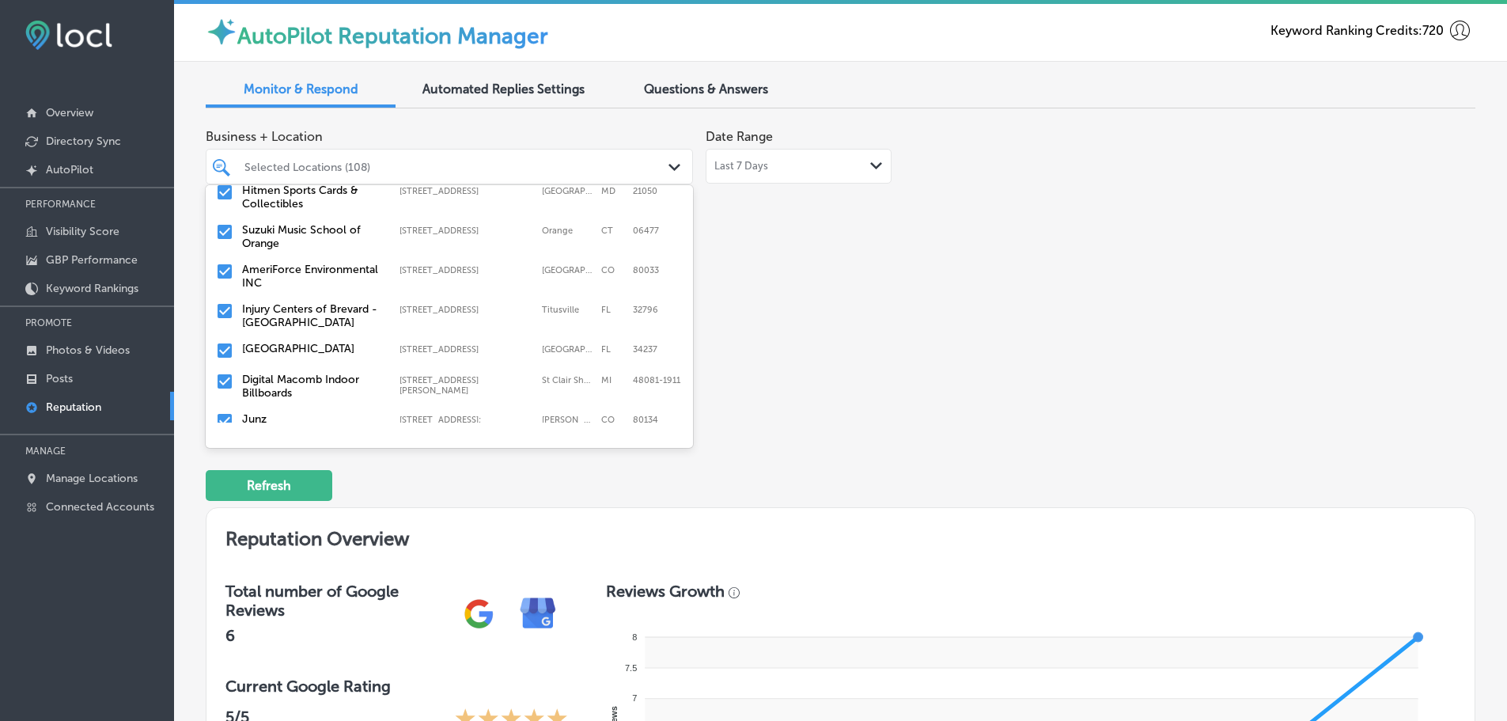
scroll to position [554, 0]
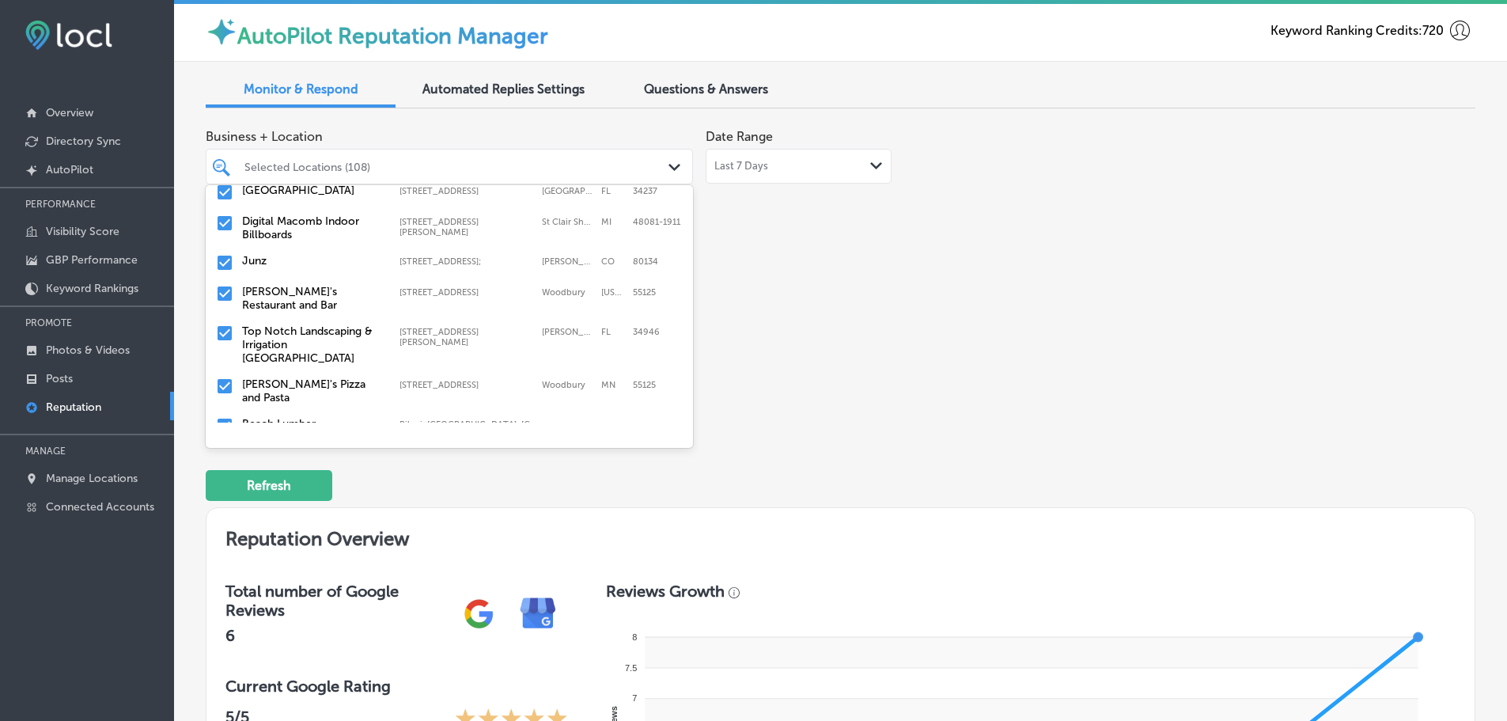
click at [308, 324] on label "Top Notch Landscaping & Irrigation [GEOGRAPHIC_DATA]" at bounding box center [313, 344] width 142 height 40
click at [298, 285] on label "[PERSON_NAME]'s Restaurant and Bar" at bounding box center [313, 298] width 142 height 27
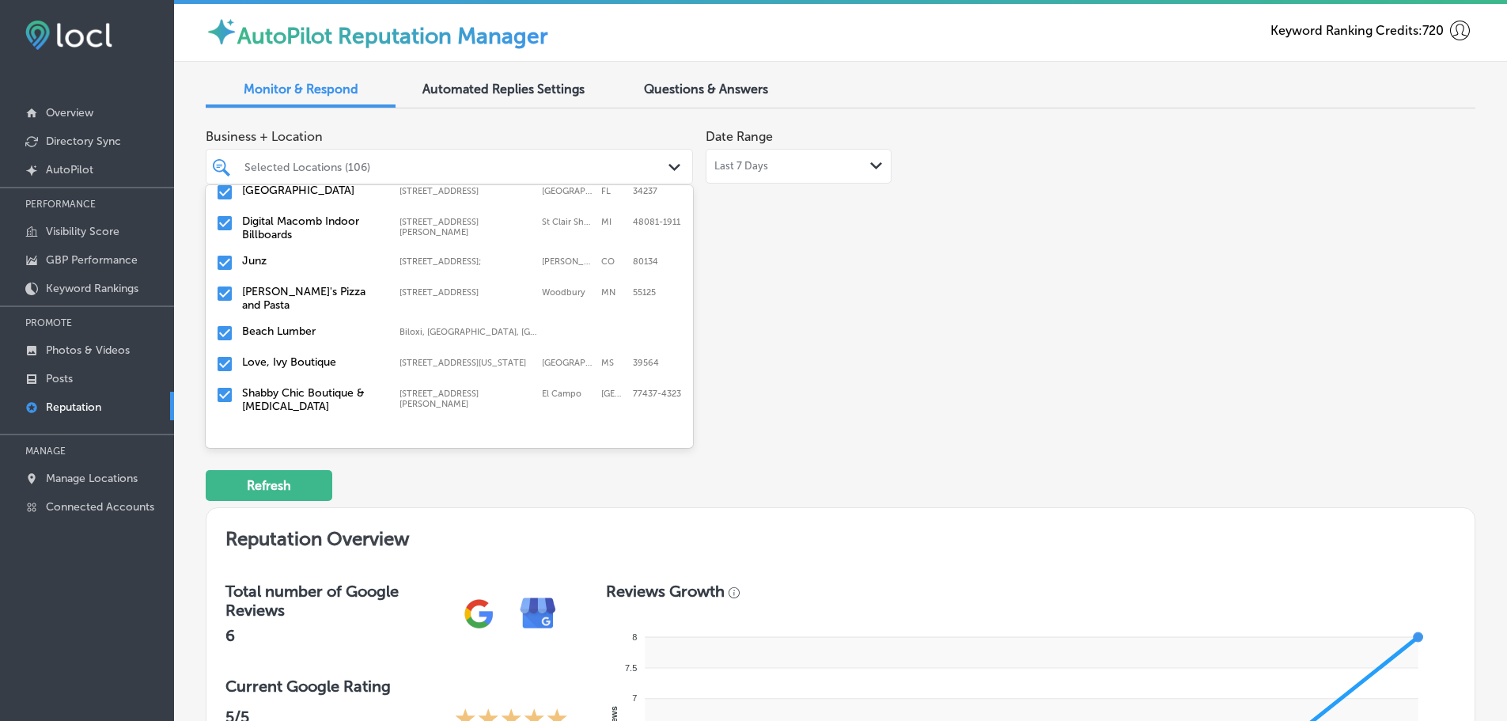
click at [298, 285] on label "[PERSON_NAME]'s Pizza and Pasta" at bounding box center [313, 298] width 142 height 27
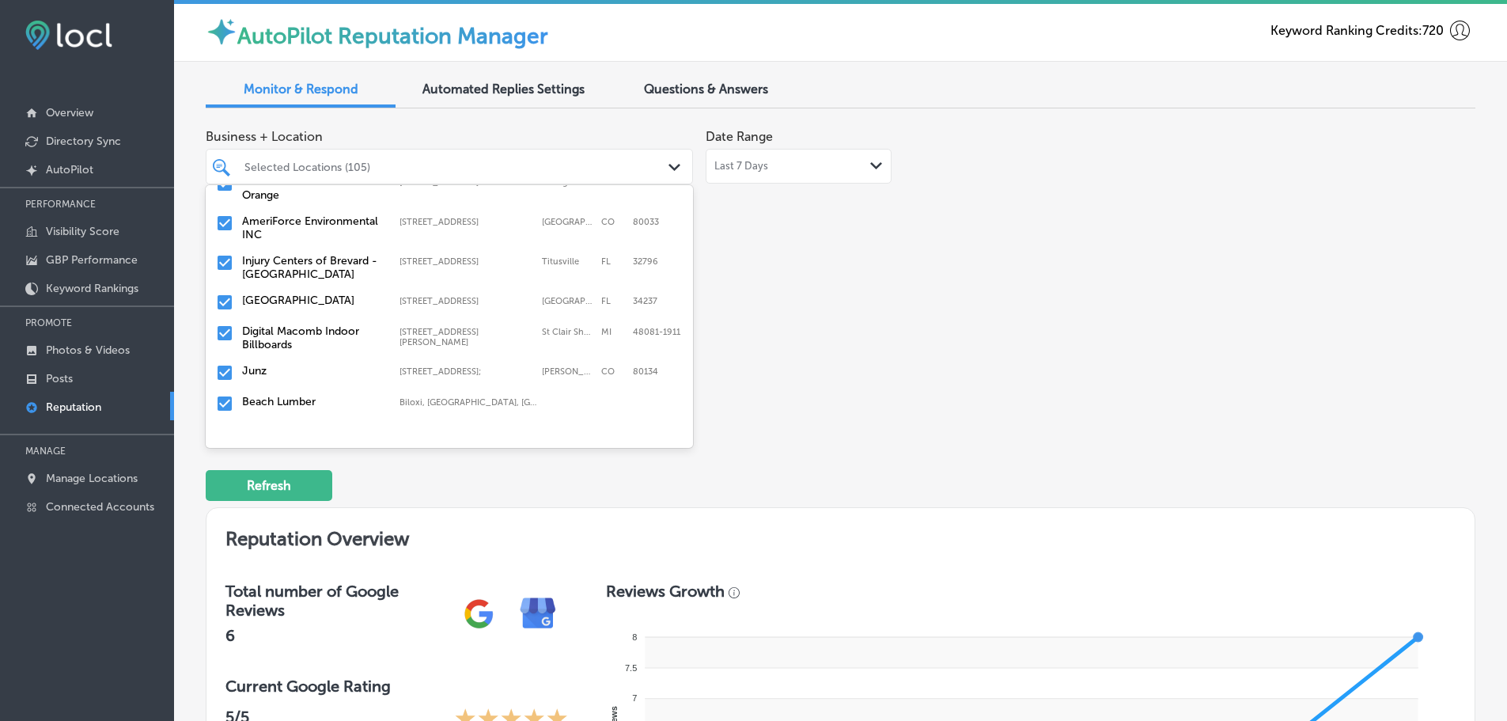
scroll to position [475, 0]
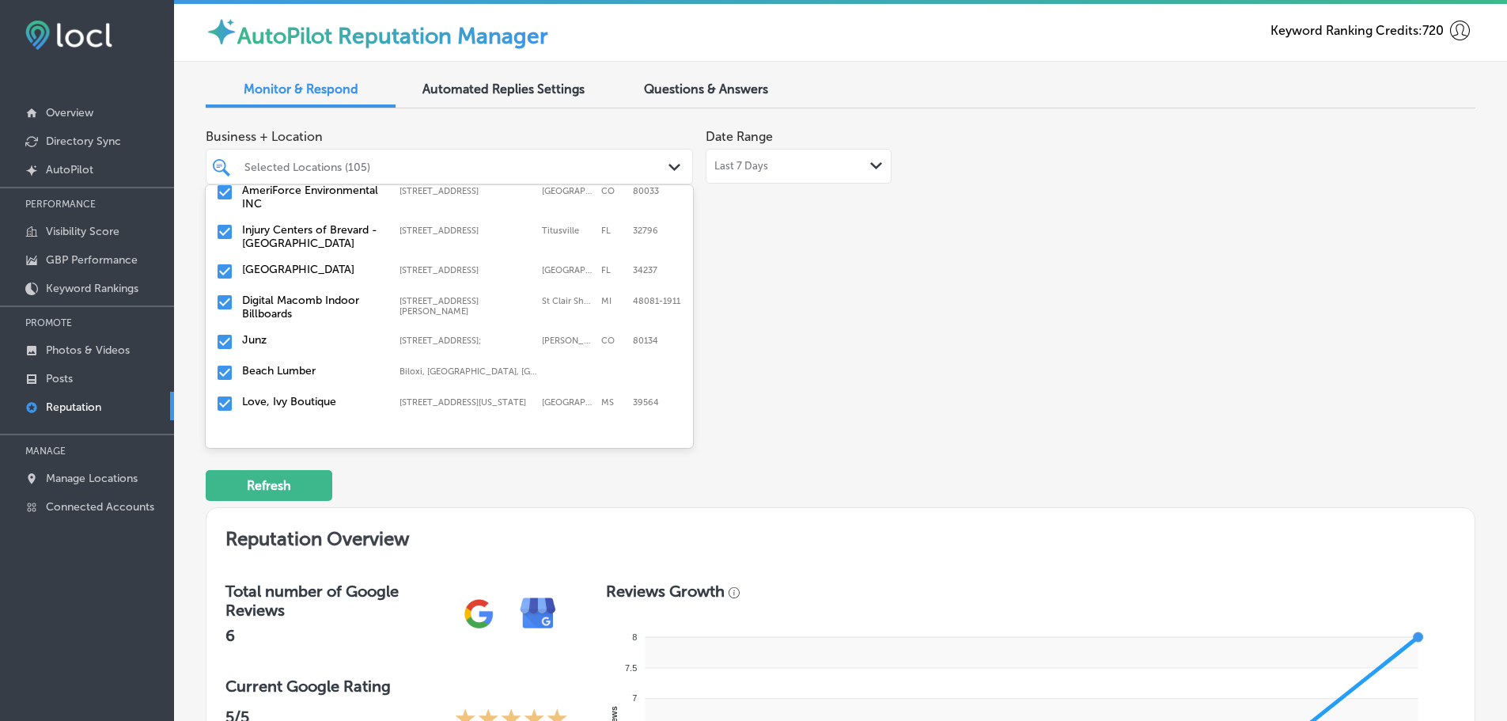
click at [304, 364] on label "Beach Lumber" at bounding box center [313, 370] width 142 height 13
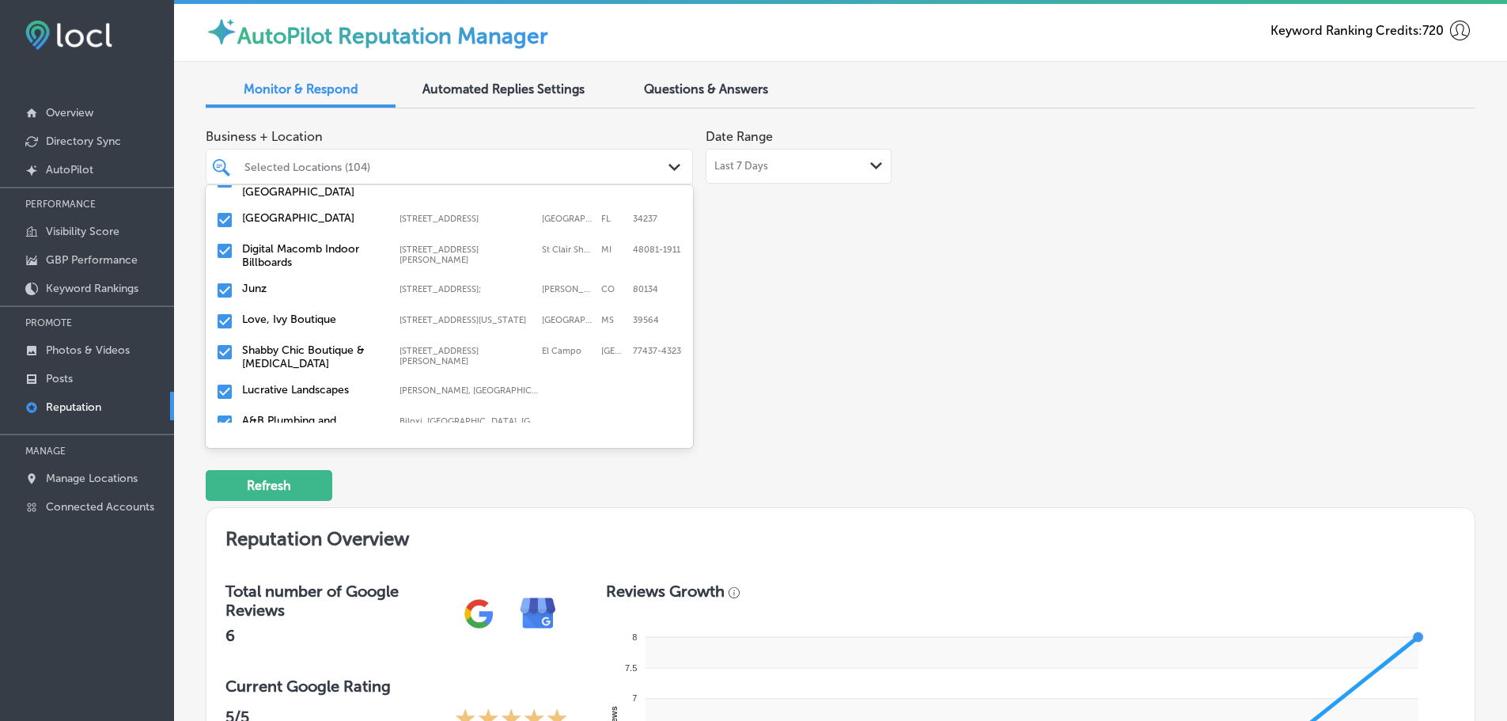
scroll to position [554, 0]
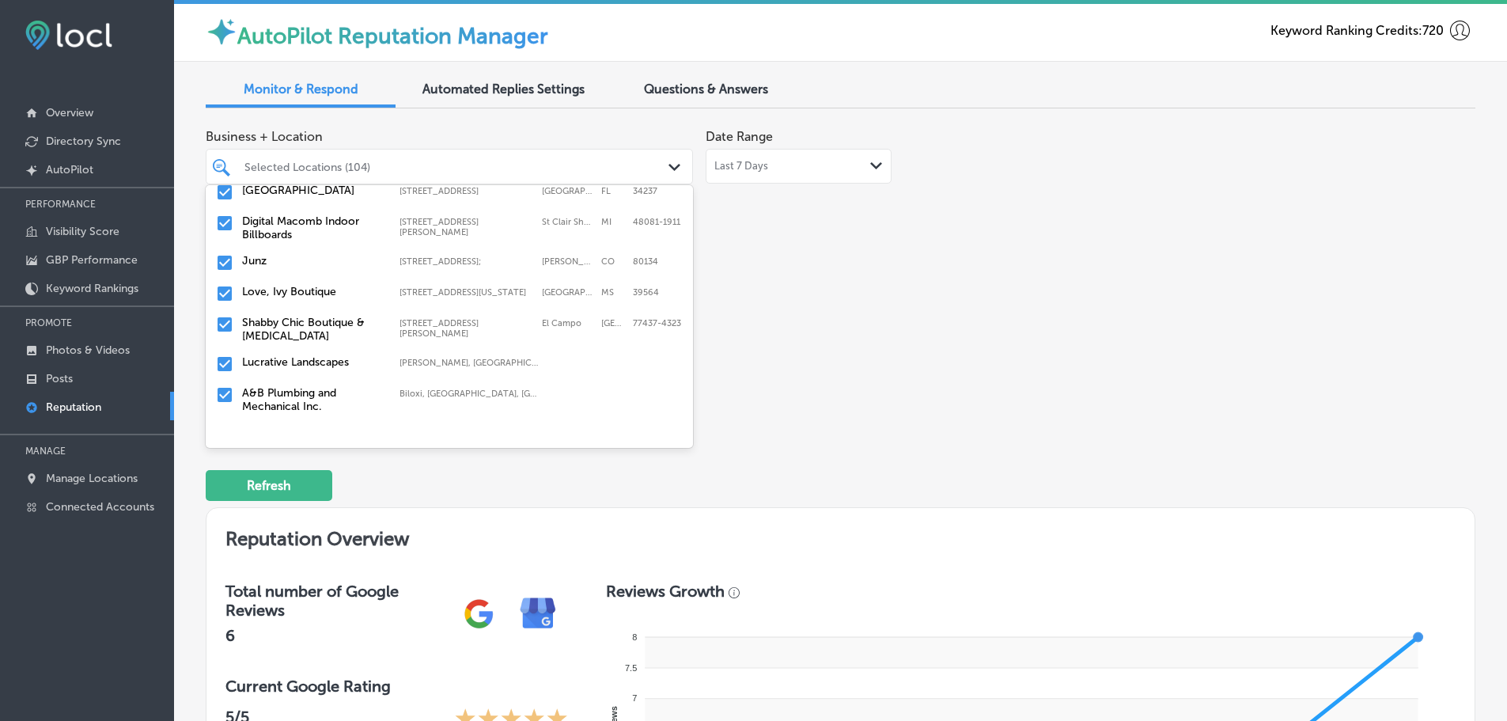
click at [307, 321] on label "Shabby Chic Boutique & [MEDICAL_DATA]" at bounding box center [313, 329] width 142 height 27
click at [308, 316] on div "Lucrative Landscapes [PERSON_NAME], [GEOGRAPHIC_DATA], [GEOGRAPHIC_DATA] | [GEO…" at bounding box center [449, 325] width 475 height 25
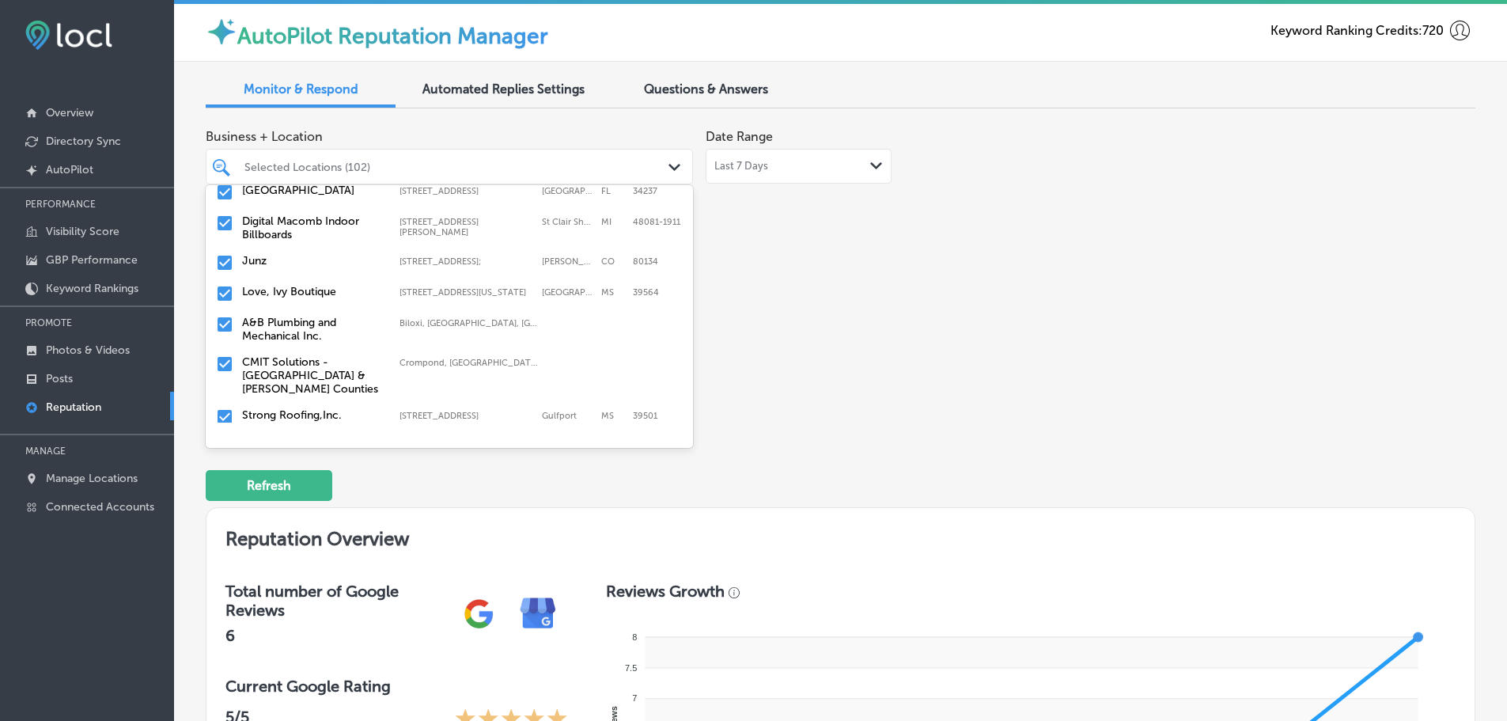
click at [305, 318] on label "A&B Plumbing and Mechanical Inc." at bounding box center [313, 329] width 142 height 27
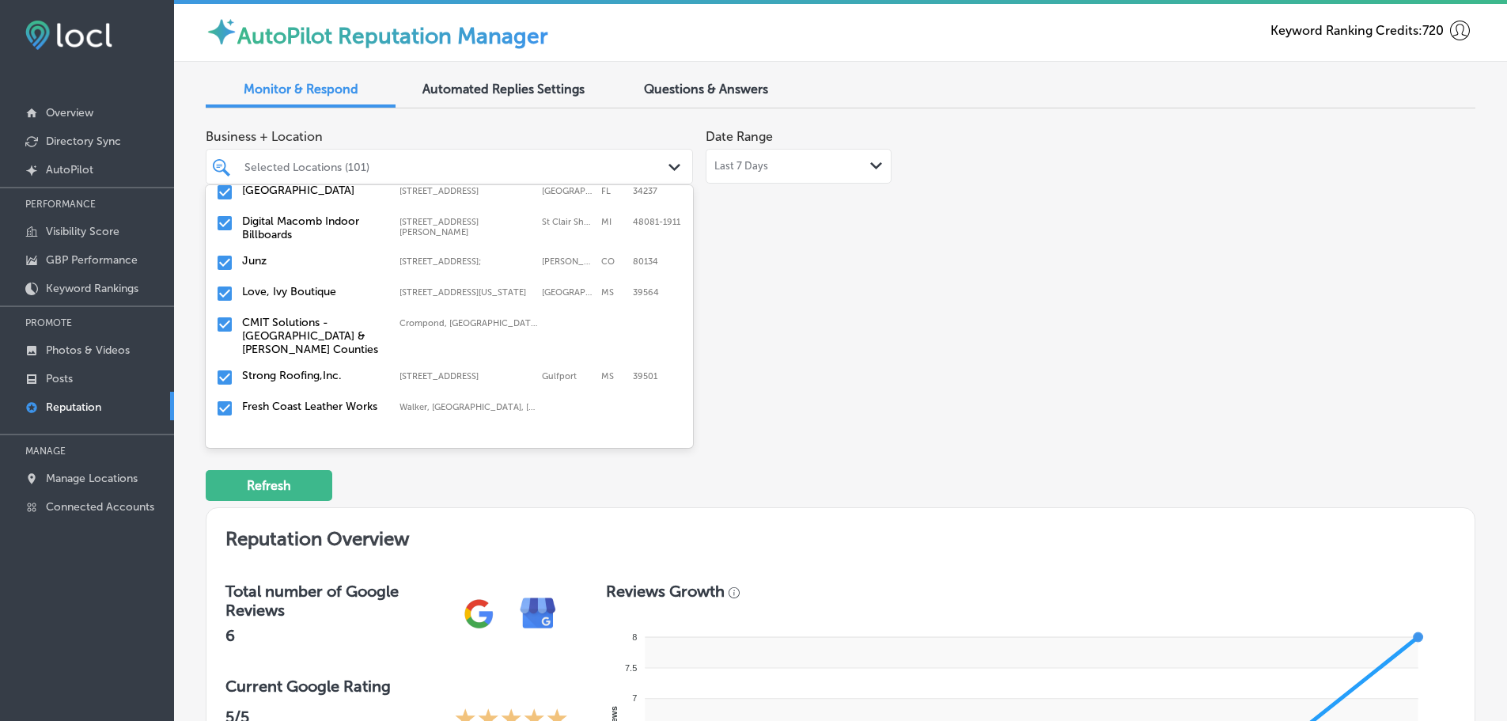
click at [305, 318] on label "CMIT Solutions - [GEOGRAPHIC_DATA] & [PERSON_NAME] Counties" at bounding box center [313, 336] width 142 height 40
click at [305, 316] on div "Strong Roofing,Inc. [STREET_ADDRESS][GEOGRAPHIC_DATA][STREET_ADDRESS]" at bounding box center [449, 325] width 475 height 25
click at [292, 316] on label "Fresh Coast Leather Works" at bounding box center [313, 322] width 142 height 13
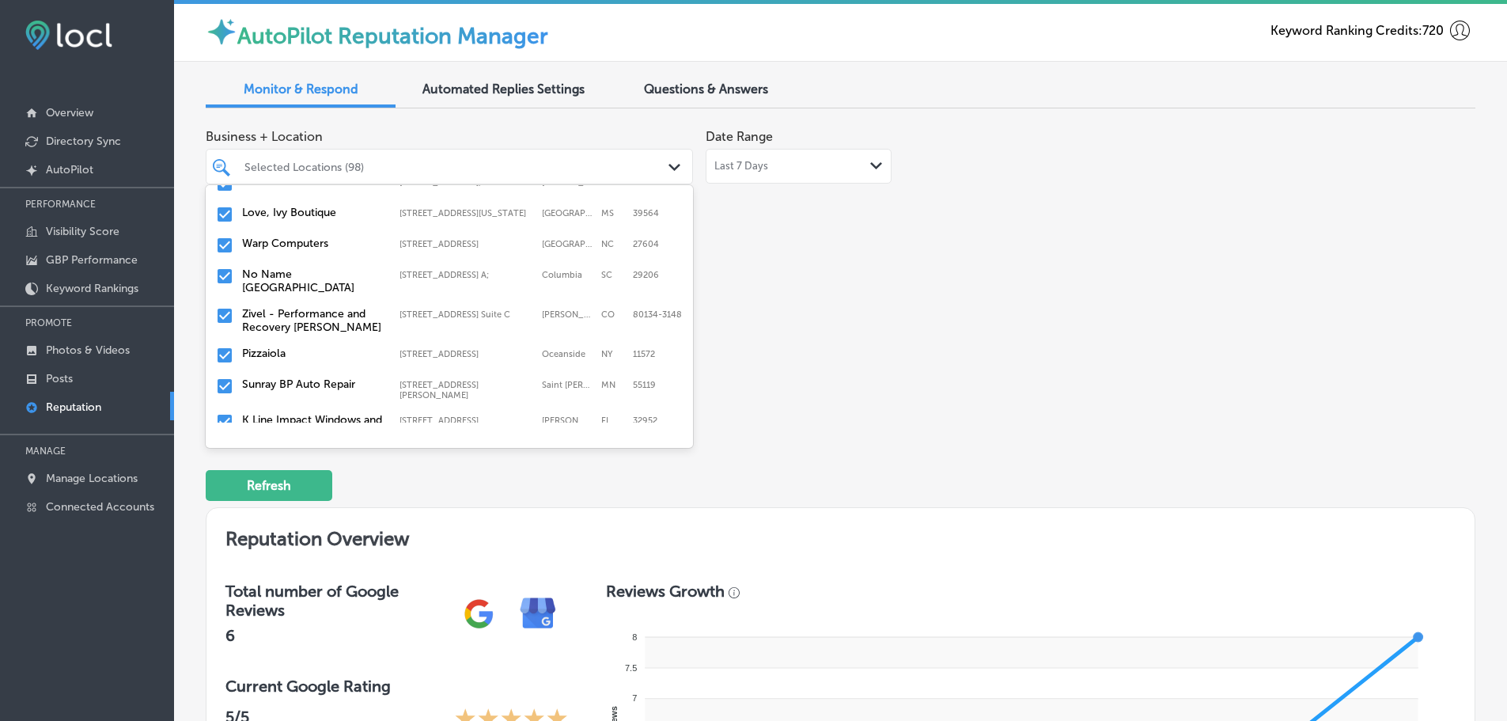
click at [288, 237] on div "Warp Computers [STREET_ADDRESS][GEOGRAPHIC_DATA][STREET_ADDRESS]" at bounding box center [449, 245] width 475 height 25
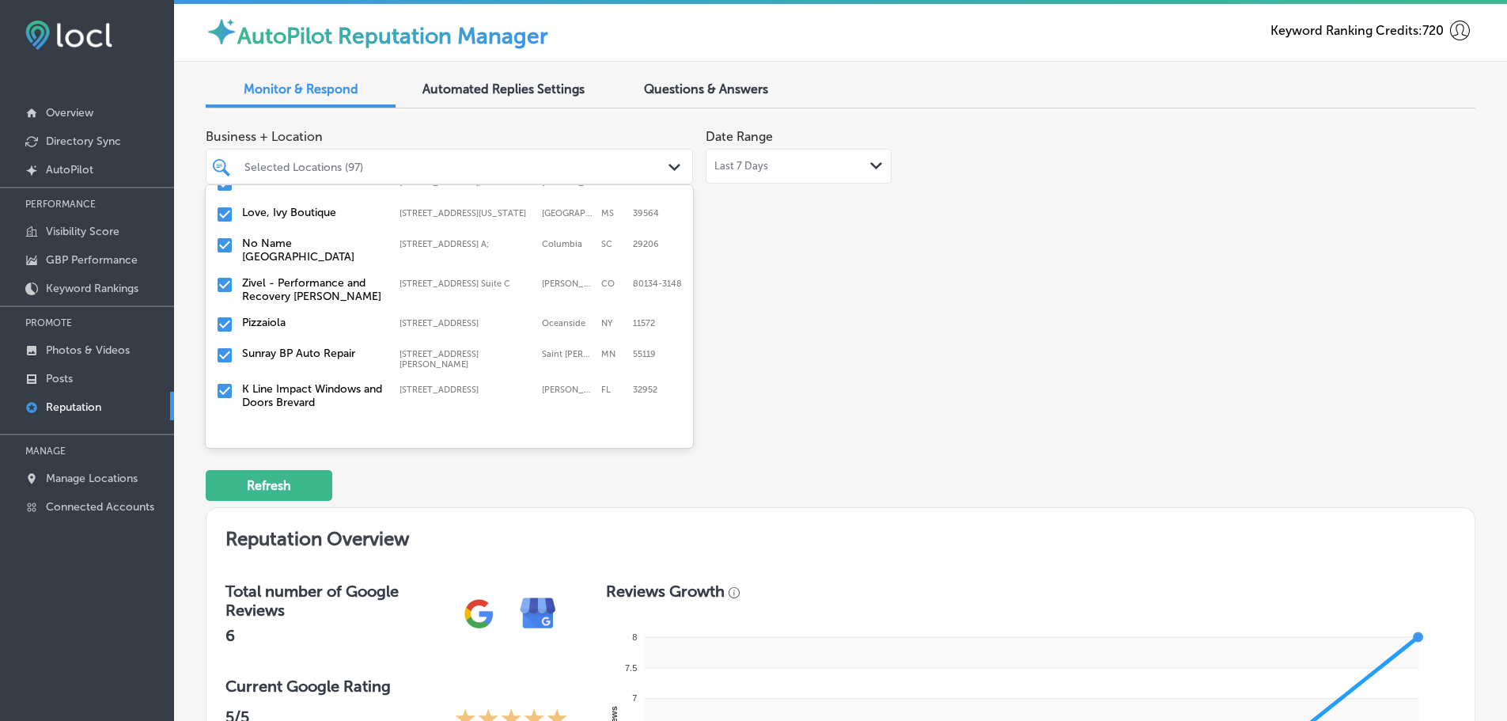
click at [312, 237] on label "No Name [GEOGRAPHIC_DATA]" at bounding box center [313, 250] width 142 height 27
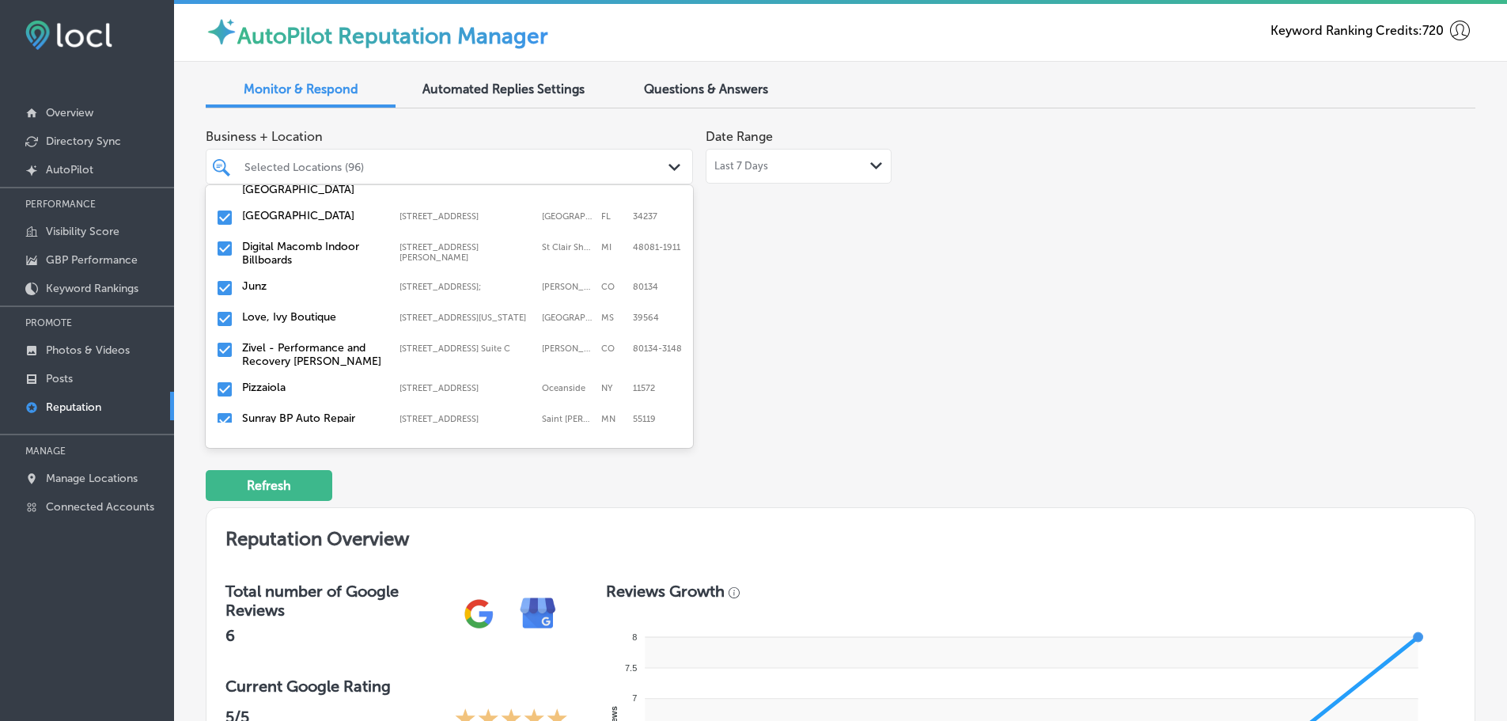
scroll to position [554, 0]
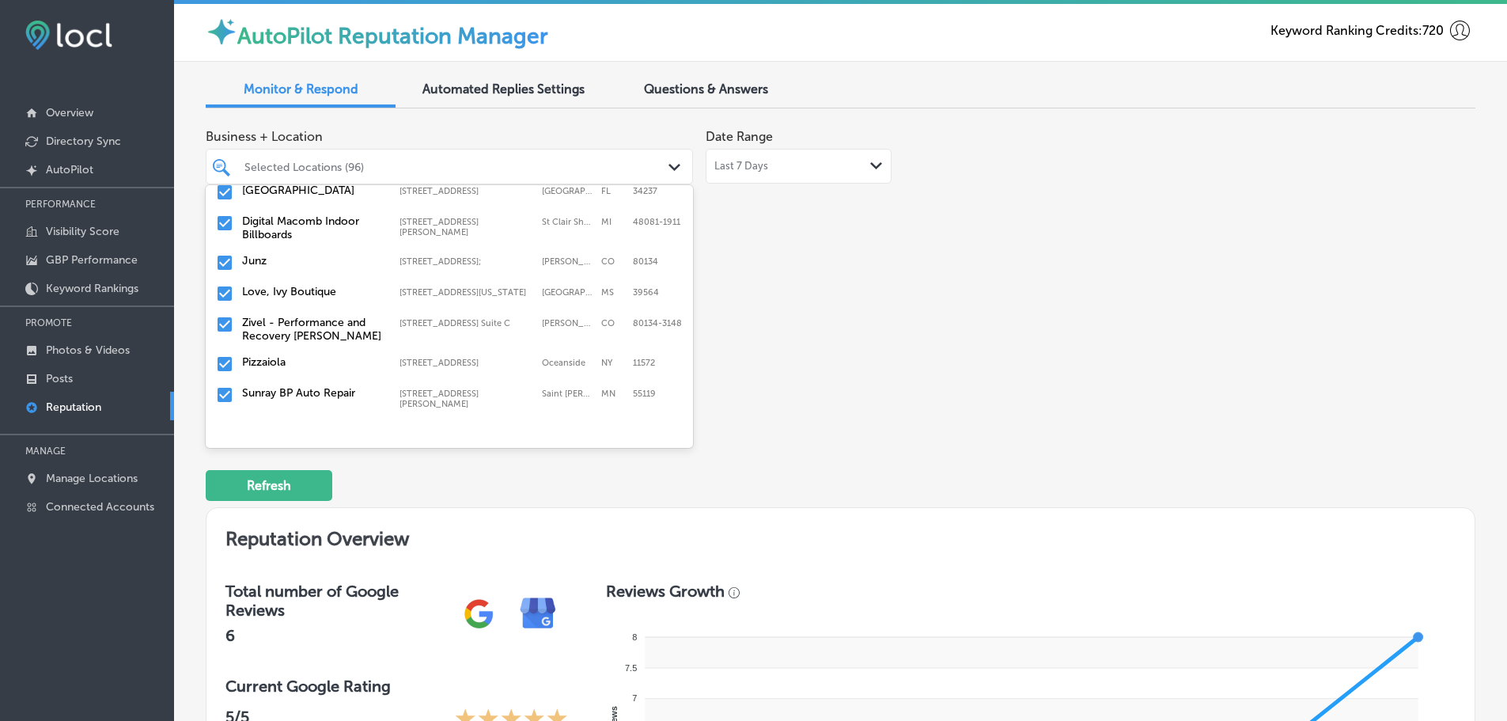
click at [298, 321] on label "Zivel - Performance and Recovery [PERSON_NAME]" at bounding box center [313, 329] width 142 height 27
click at [307, 382] on label "K Line Impact Windows and Doors Brevard" at bounding box center [313, 395] width 142 height 27
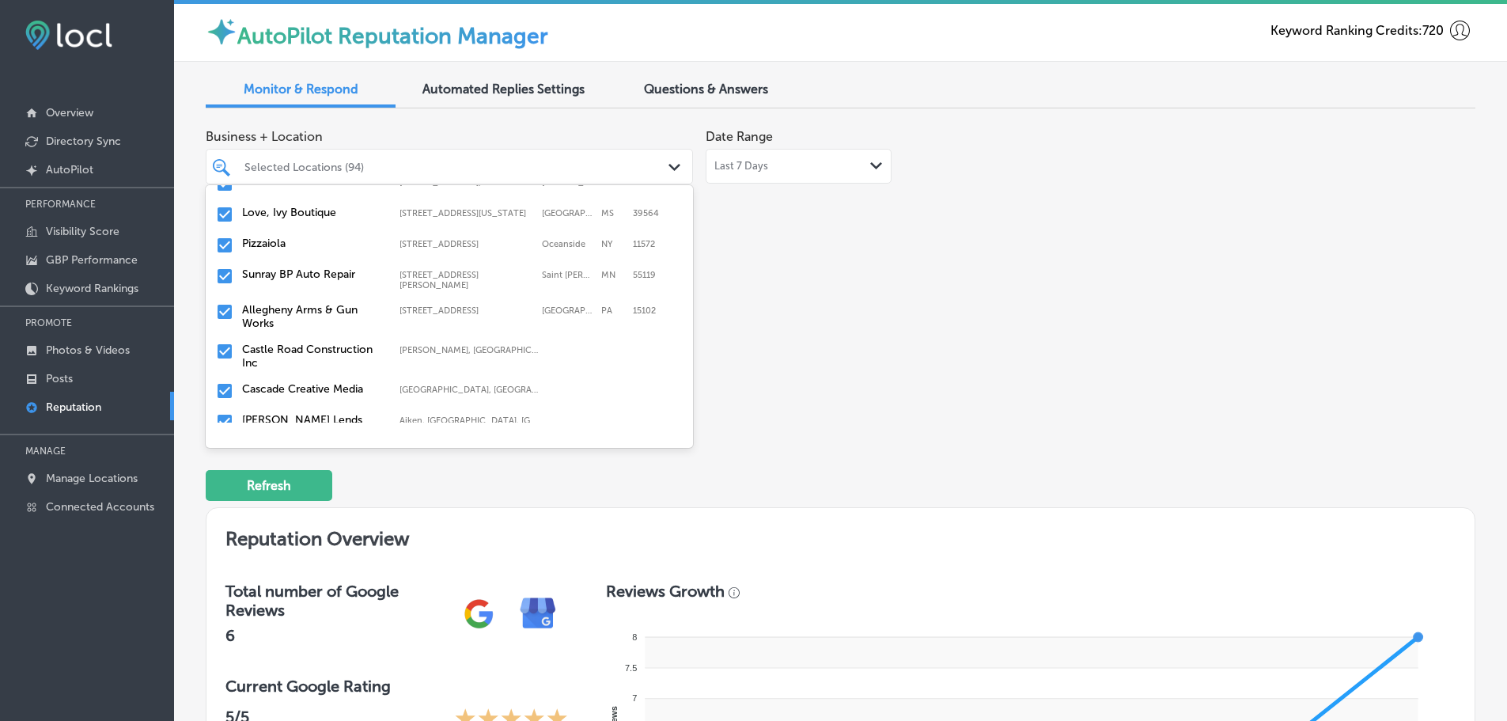
click at [311, 343] on label "Castle Road Construction Inc" at bounding box center [313, 356] width 142 height 27
click at [314, 373] on label "[PERSON_NAME] Lends dba Goldengate Mortgage, Inc." at bounding box center [313, 393] width 142 height 40
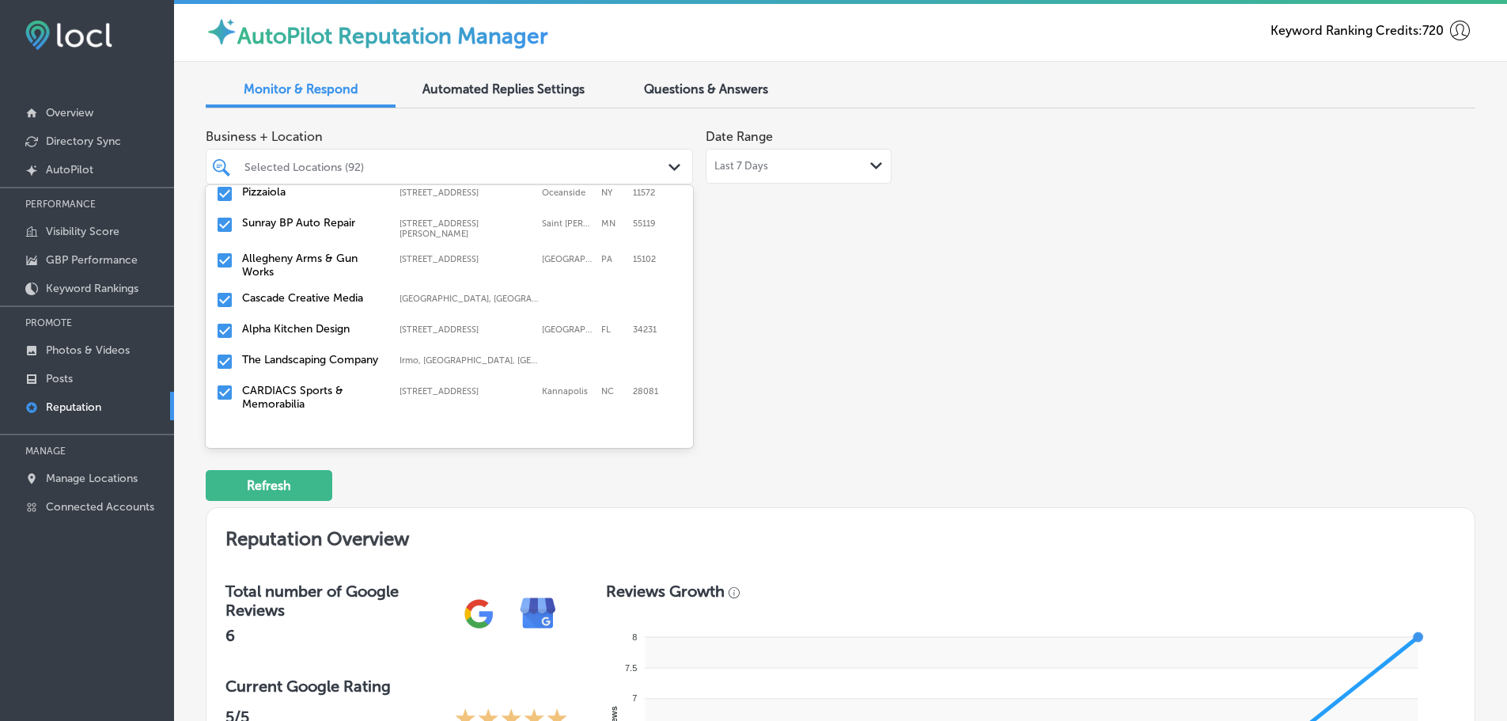
scroll to position [712, 0]
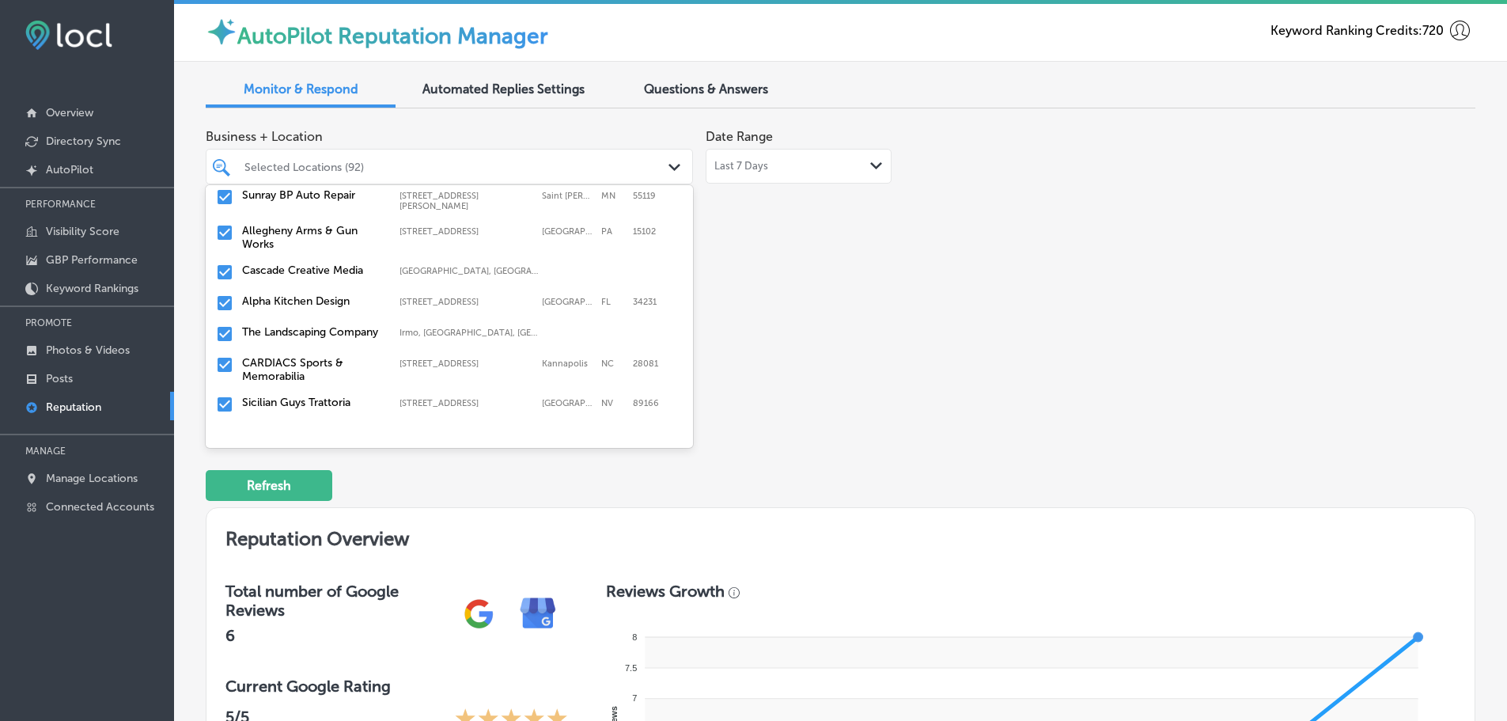
click at [309, 325] on label "The Landscaping Company" at bounding box center [313, 331] width 142 height 13
click at [309, 325] on label "CARDIACS Sports & Memorabilia" at bounding box center [313, 338] width 142 height 27
click at [324, 325] on div "Sicilian Guys Trattoria [STREET_ADDRESS][GEOGRAPHIC_DATA][STREET_ADDRESS]" at bounding box center [419, 331] width 354 height 13
click at [307, 325] on label "Stethoscope Staffing and In-Home Care LLC" at bounding box center [313, 338] width 142 height 27
click at [306, 325] on label "Total Garage Solutions LLC" at bounding box center [313, 331] width 142 height 13
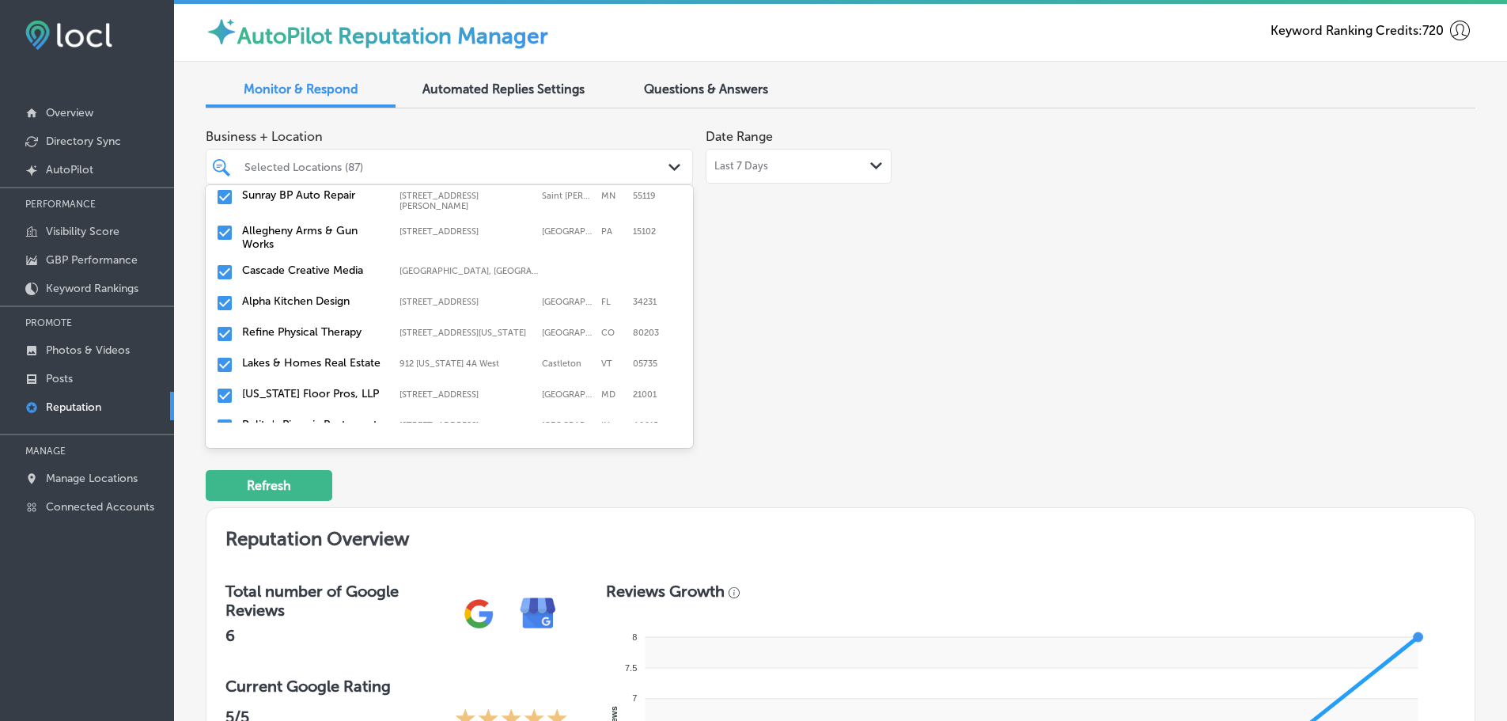
click at [306, 325] on label "Refine Physical Therapy" at bounding box center [313, 331] width 142 height 13
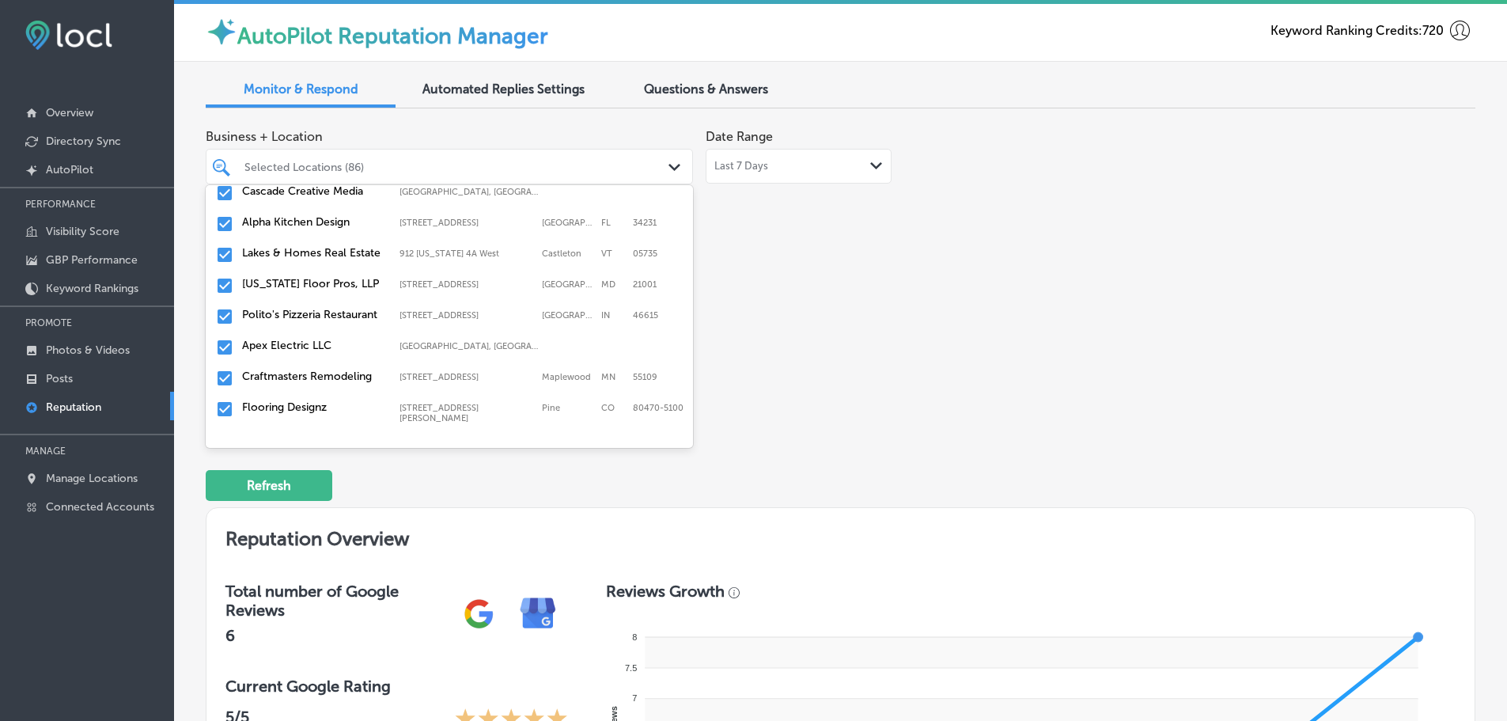
click at [312, 277] on label "[US_STATE] Floor Pros, LLP" at bounding box center [313, 283] width 142 height 13
click at [297, 282] on label "Polito's Pizzeria Restaurant" at bounding box center [313, 283] width 142 height 13
click at [291, 277] on label "Apex Electric LLC" at bounding box center [313, 283] width 142 height 13
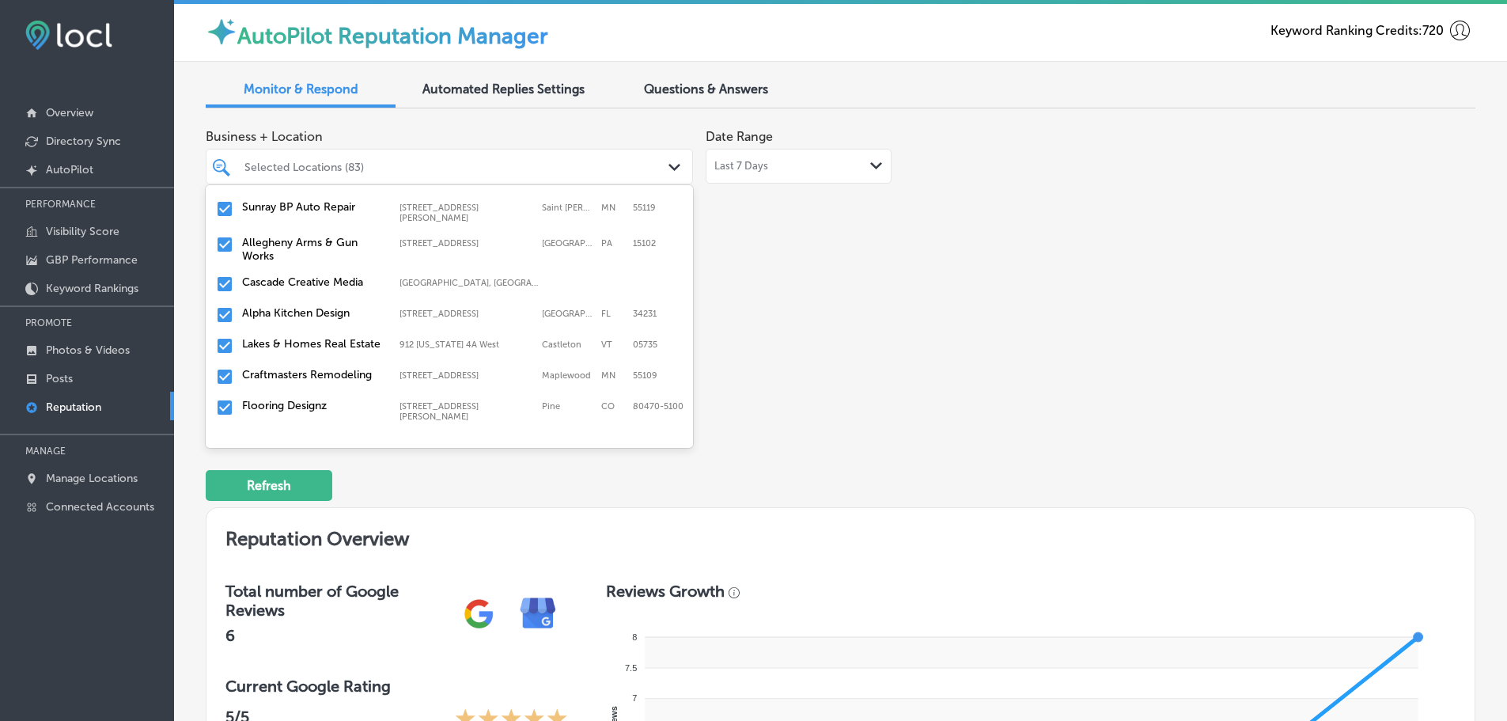
scroll to position [712, 0]
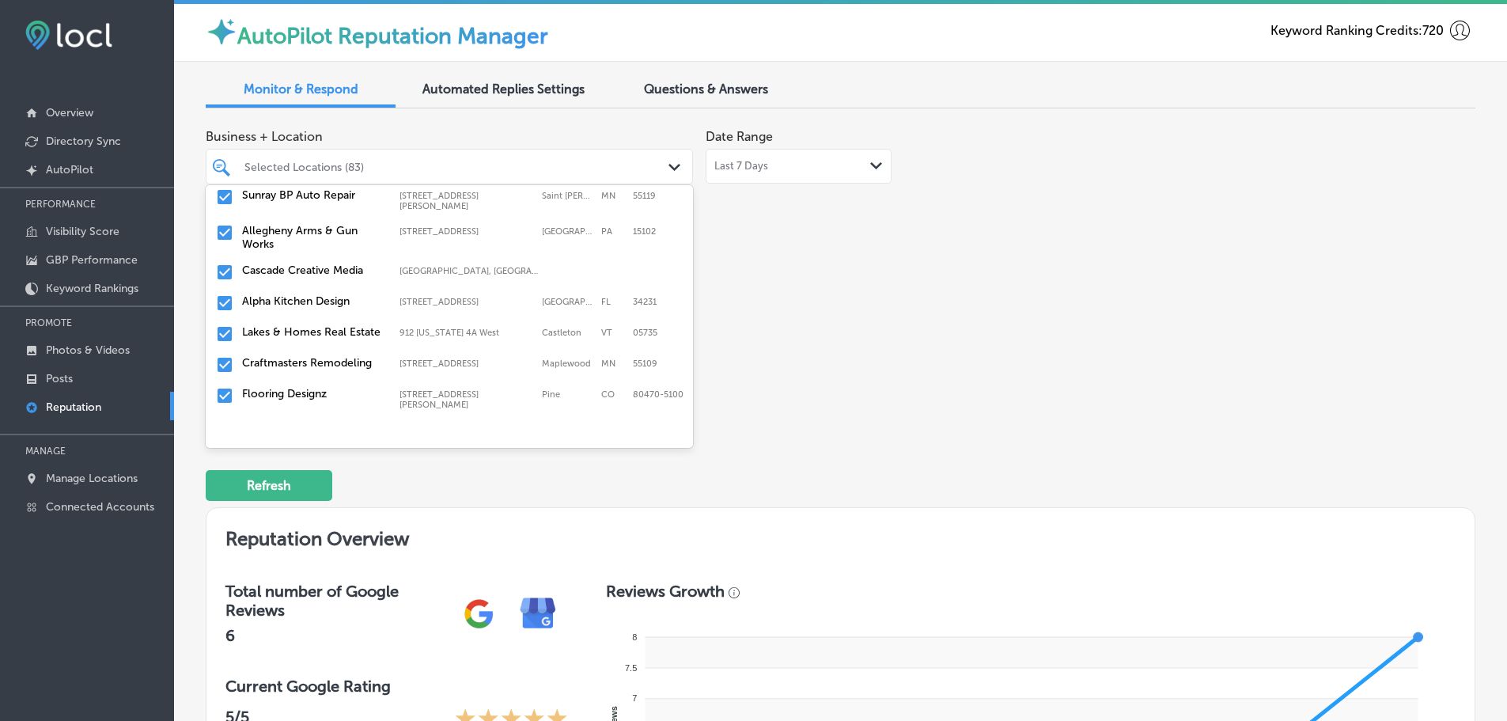
click at [302, 356] on label "Craftmasters Remodeling" at bounding box center [313, 362] width 142 height 13
click at [304, 360] on div "Flooring Designz [STREET_ADDRESS][PERSON_NAME] [STREET_ADDRESS][PERSON_NAME]" at bounding box center [449, 367] width 475 height 29
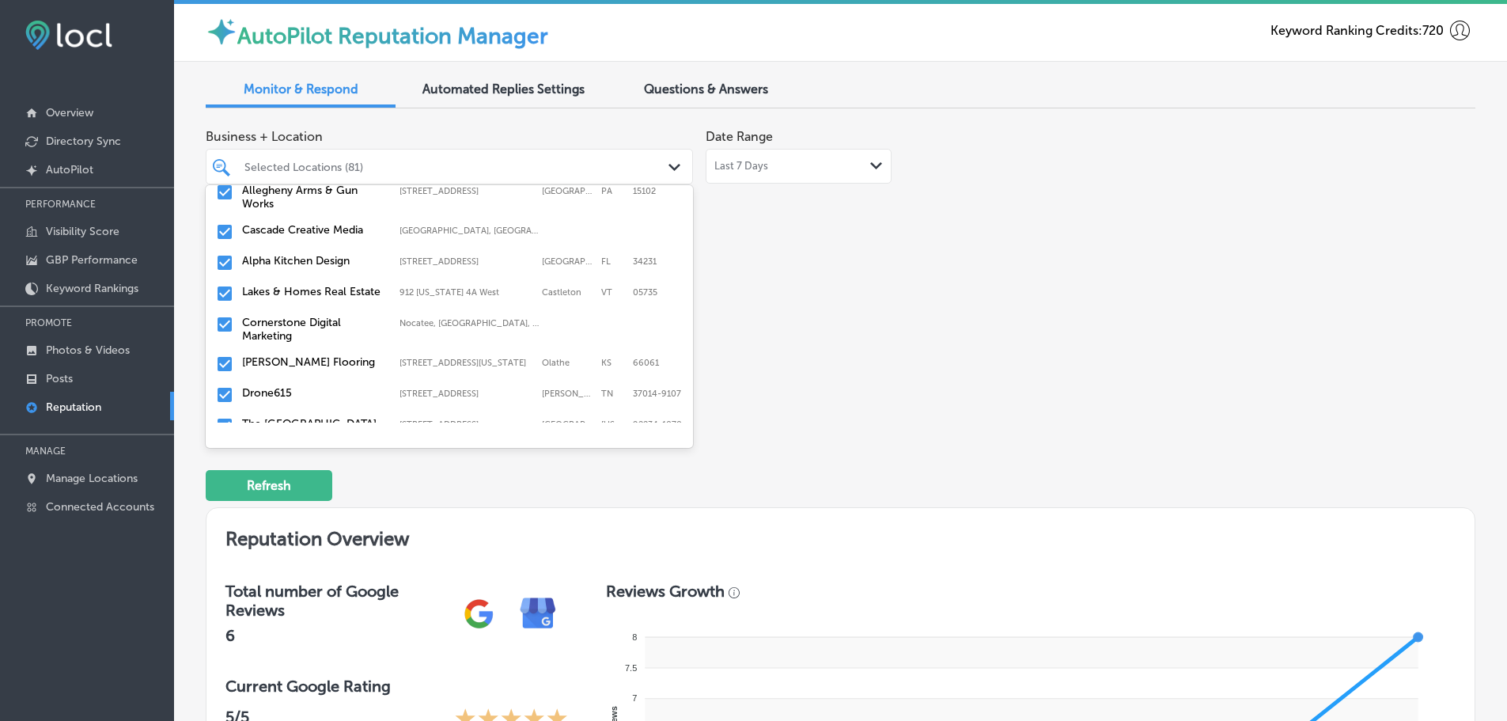
scroll to position [791, 0]
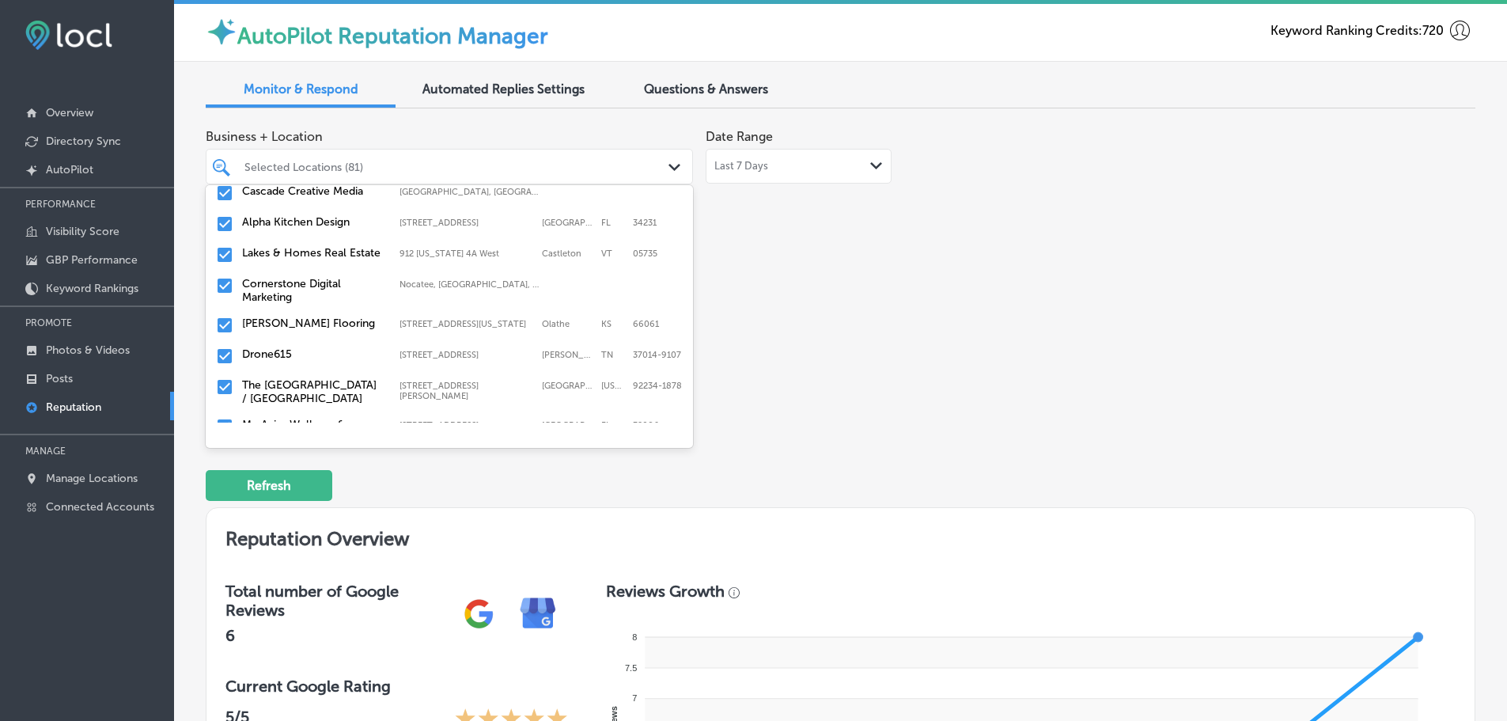
click at [308, 317] on label "[PERSON_NAME] Flooring" at bounding box center [313, 322] width 142 height 13
click at [309, 316] on label "Drone615" at bounding box center [313, 322] width 142 height 13
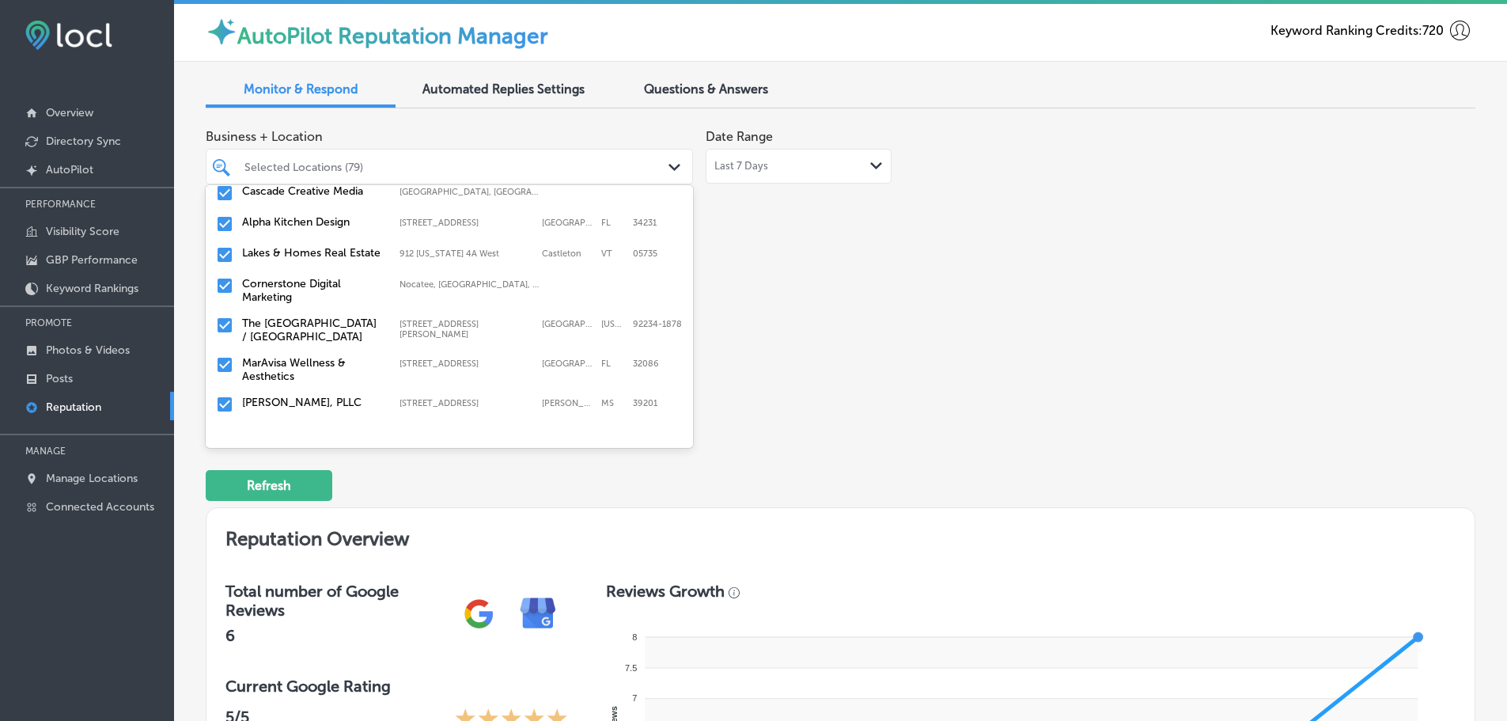
click at [309, 316] on label "The [GEOGRAPHIC_DATA] / [GEOGRAPHIC_DATA]" at bounding box center [313, 329] width 142 height 27
click at [309, 316] on label "MarAvisa Wellness & Aesthetics" at bounding box center [313, 329] width 142 height 27
click at [309, 316] on label "[PERSON_NAME], PLLC" at bounding box center [313, 322] width 142 height 13
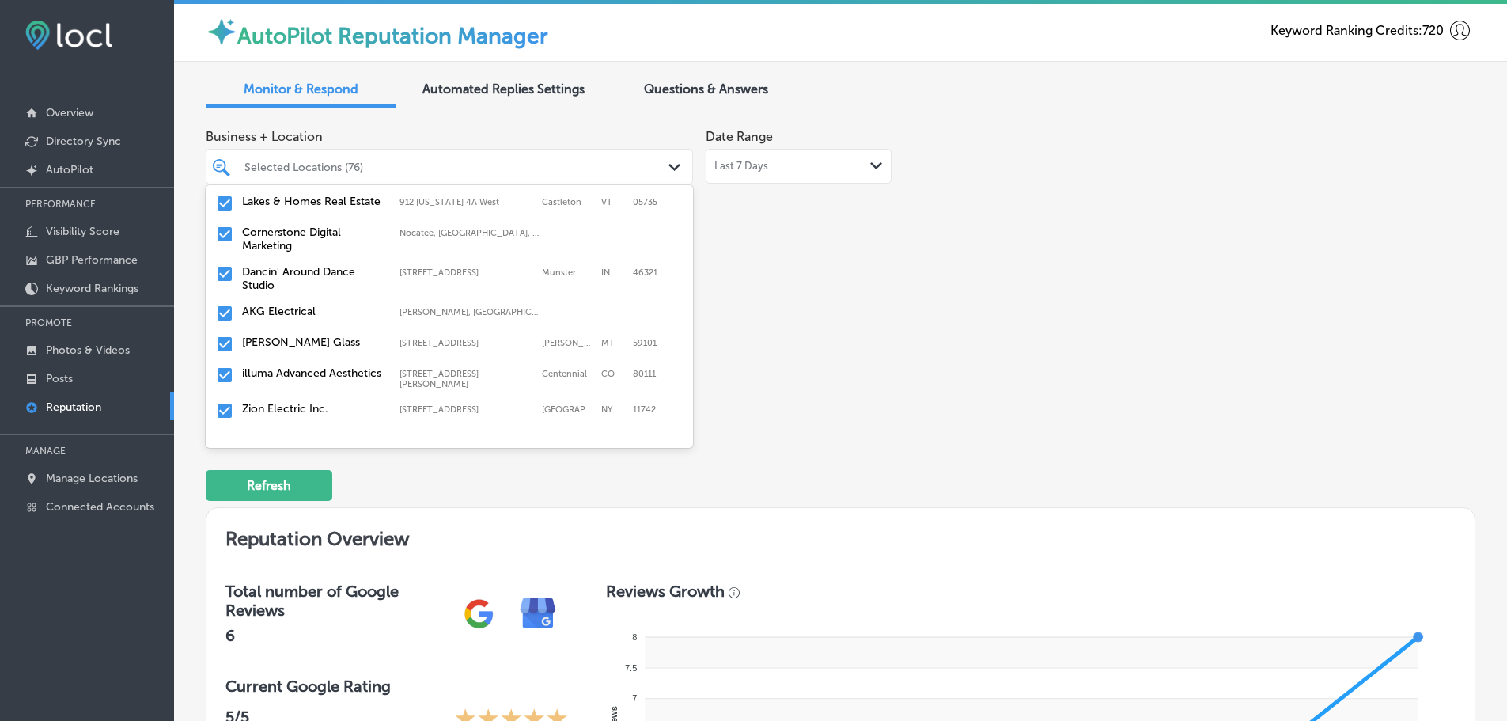
scroll to position [870, 0]
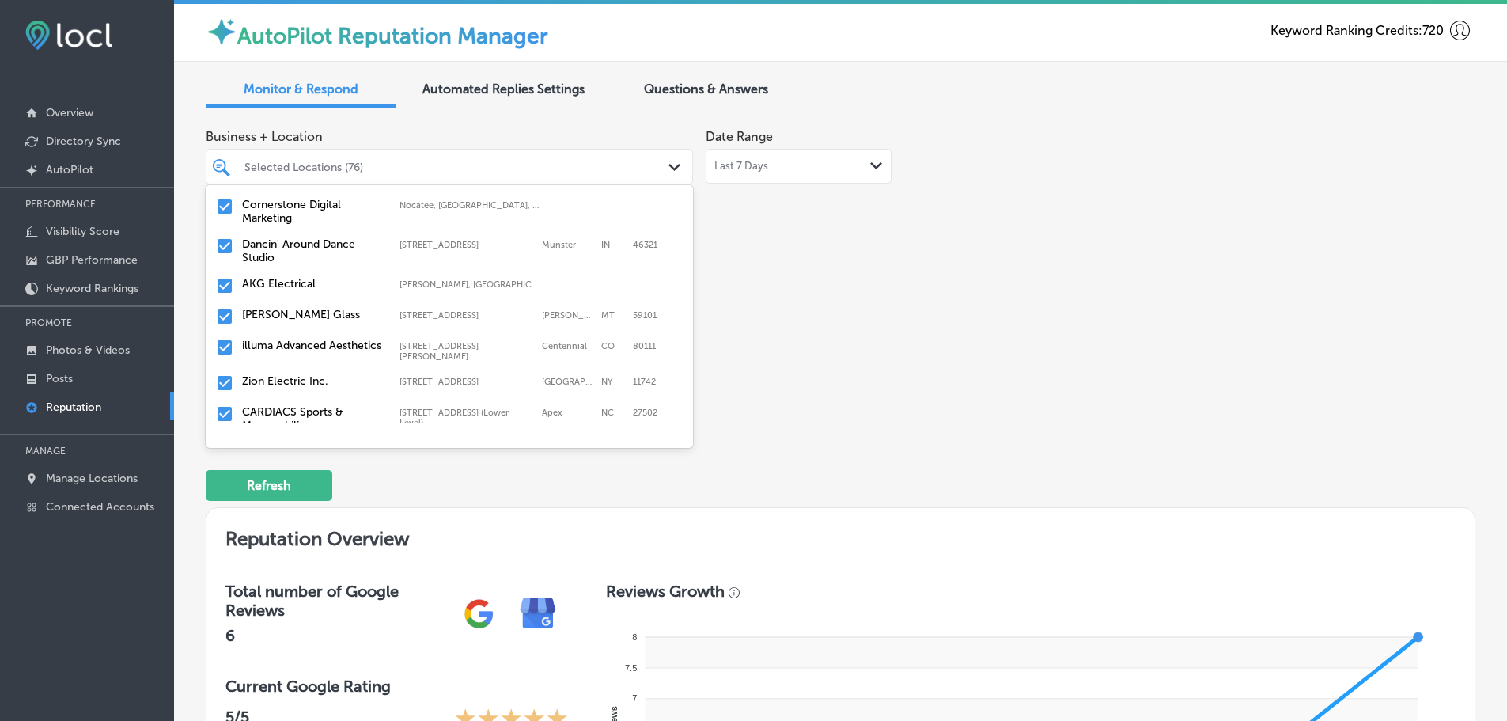
click at [310, 245] on label "Dancin' Around Dance Studio" at bounding box center [313, 250] width 142 height 27
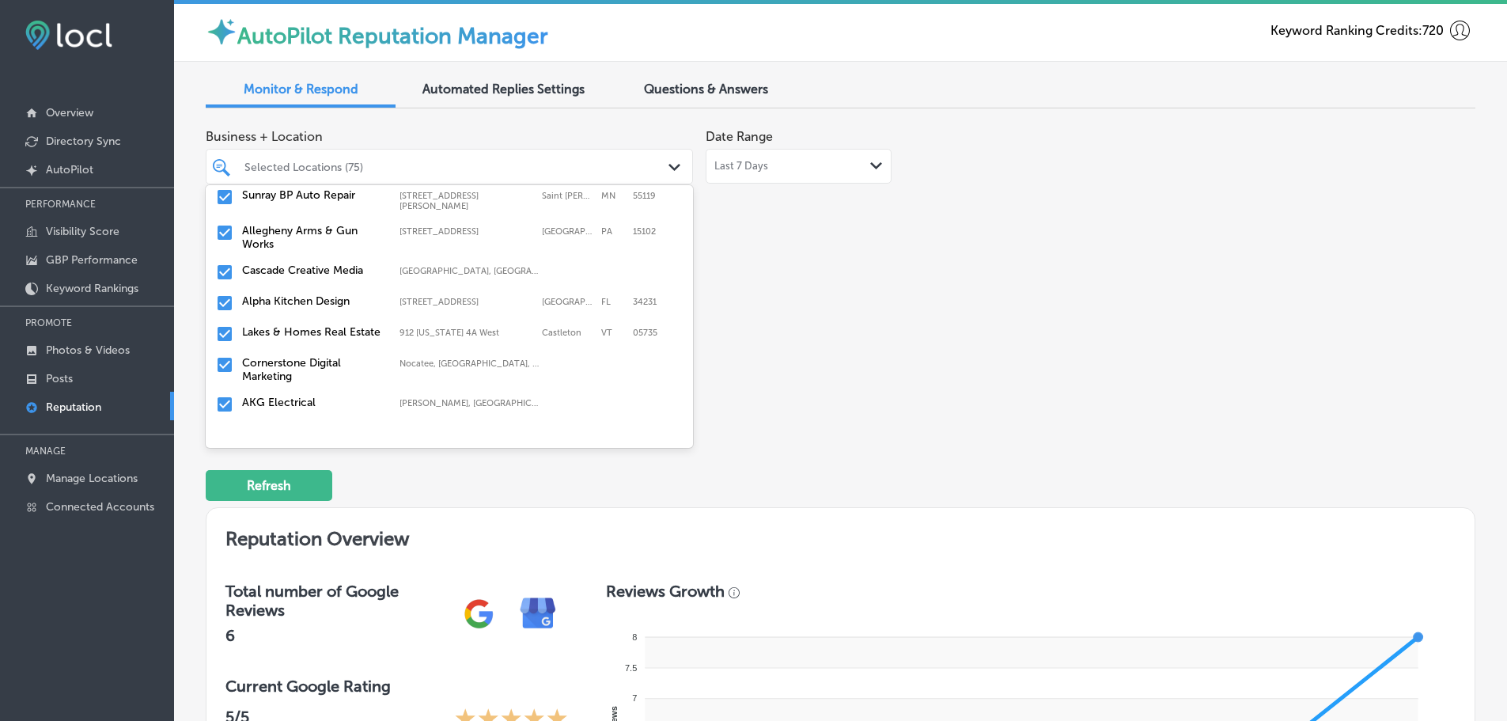
scroll to position [791, 0]
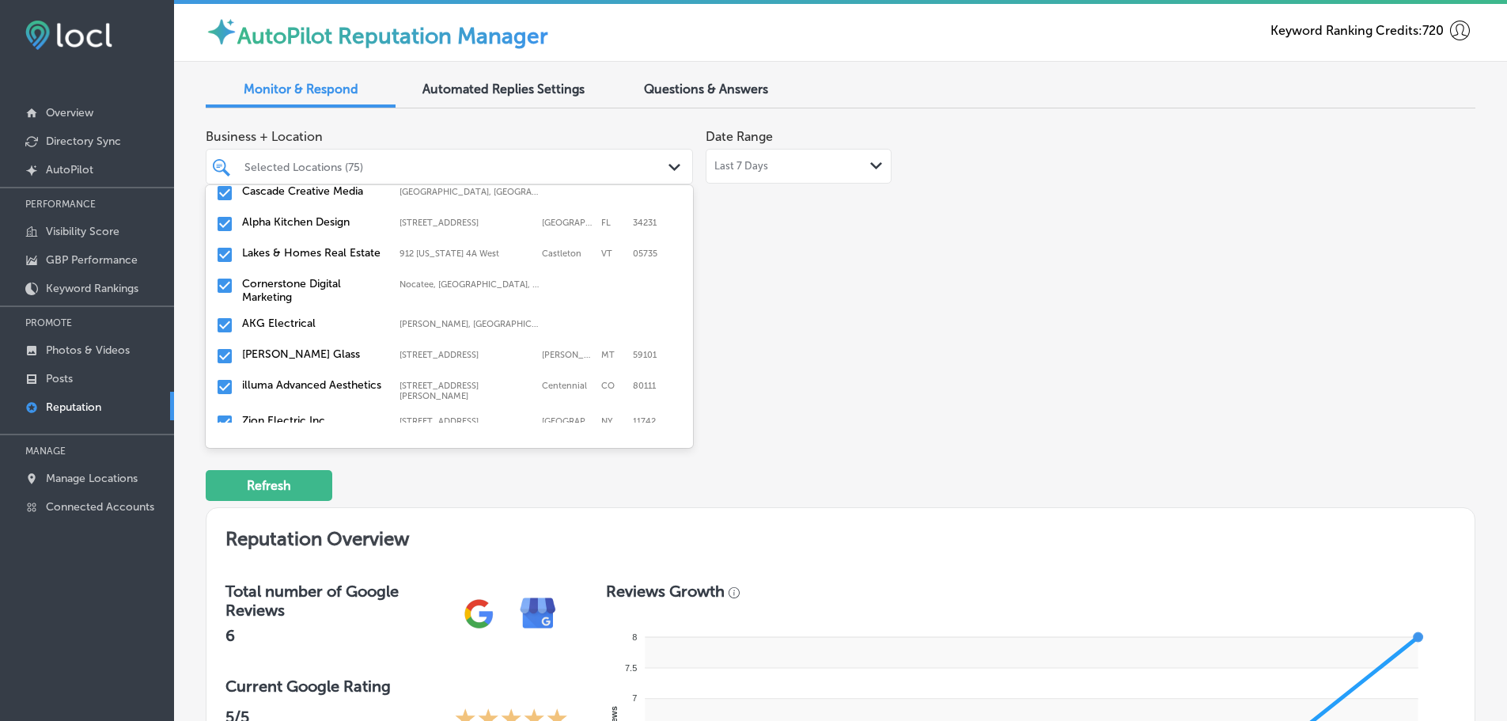
click at [313, 326] on div "AKG Electrical [PERSON_NAME], [GEOGRAPHIC_DATA], [GEOGRAPHIC_DATA] | [GEOGRAPHI…" at bounding box center [449, 325] width 475 height 25
click at [301, 352] on label "illuma Advanced Aesthetics" at bounding box center [313, 353] width 142 height 13
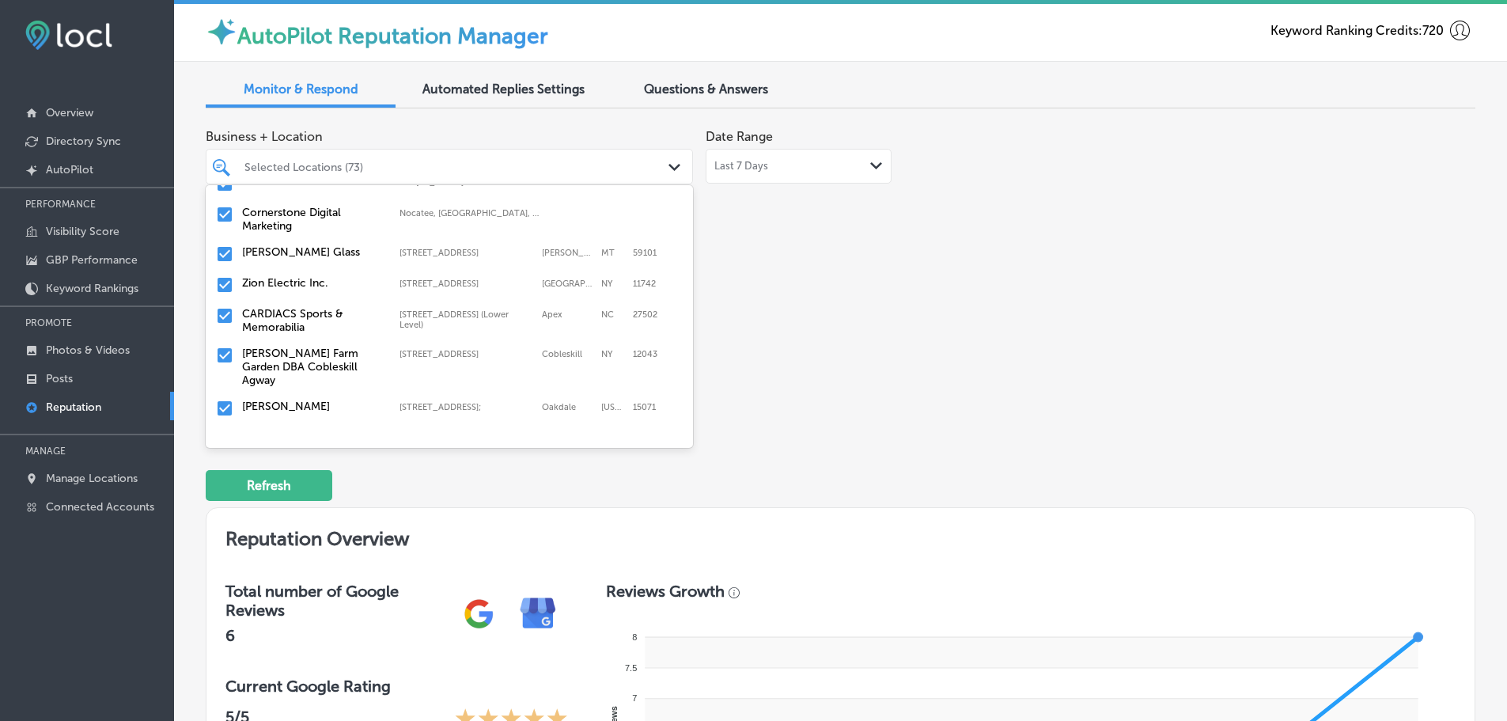
scroll to position [870, 0]
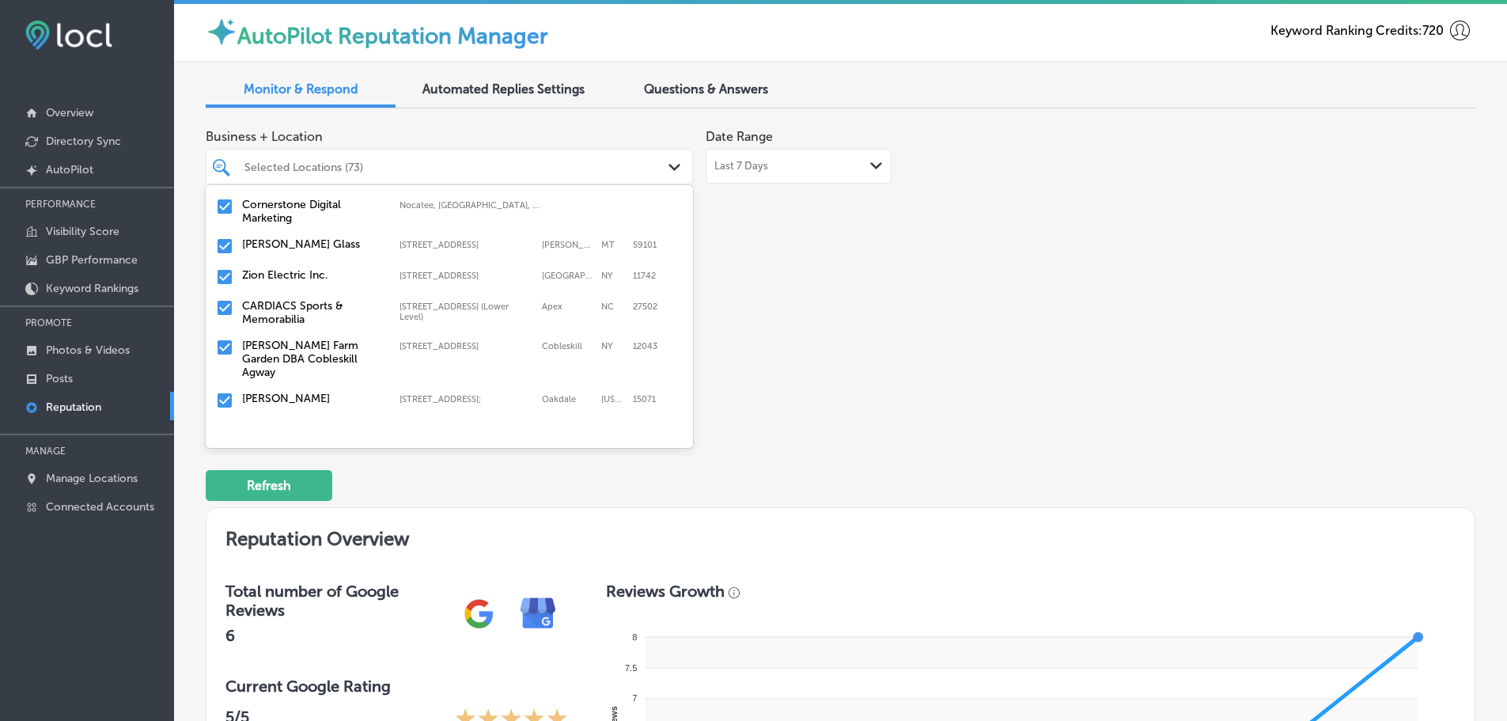
click at [317, 305] on label "CARDIACS Sports & Memorabilia" at bounding box center [313, 312] width 142 height 27
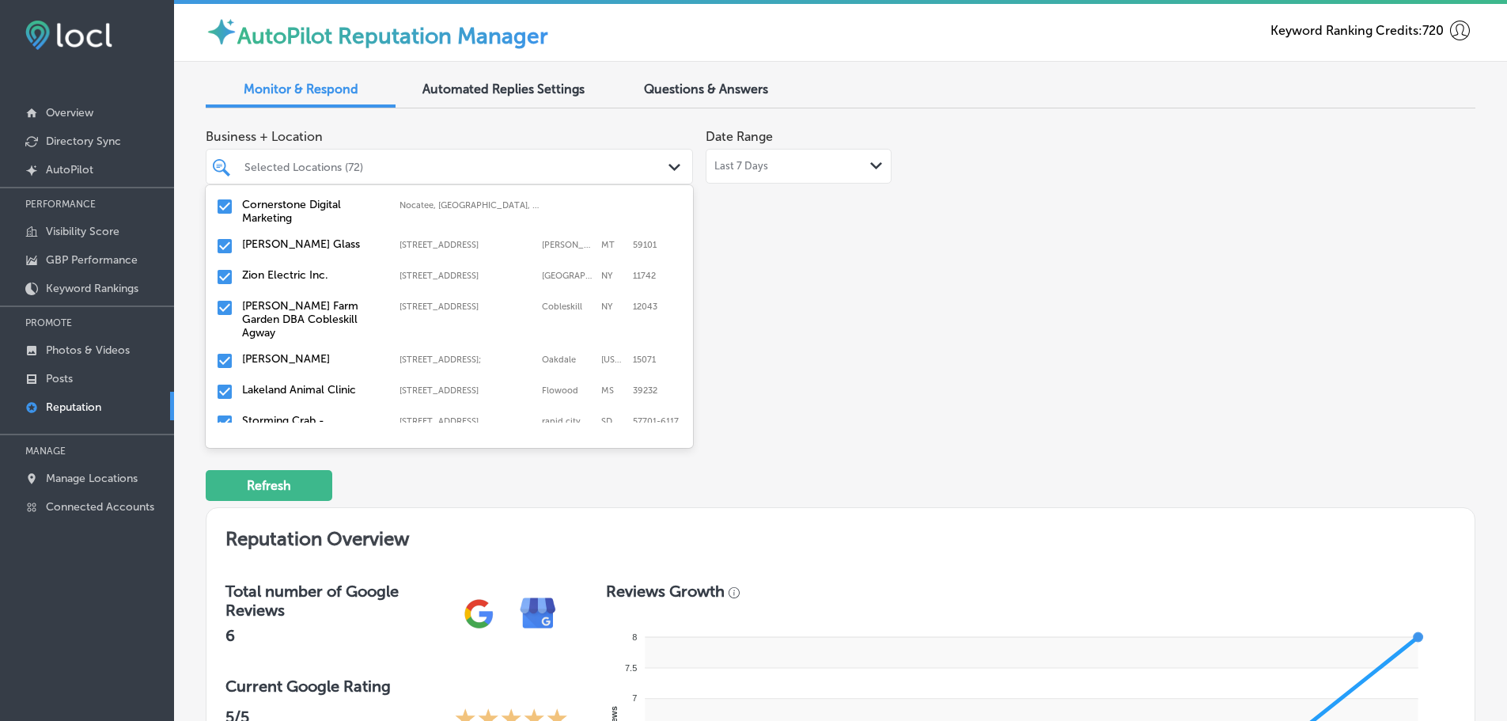
click at [302, 300] on label "[PERSON_NAME] Farm Garden DBA Cobleskill Agway" at bounding box center [313, 319] width 142 height 40
click at [315, 330] on label "Lakeland Animal Clinic" at bounding box center [313, 336] width 142 height 13
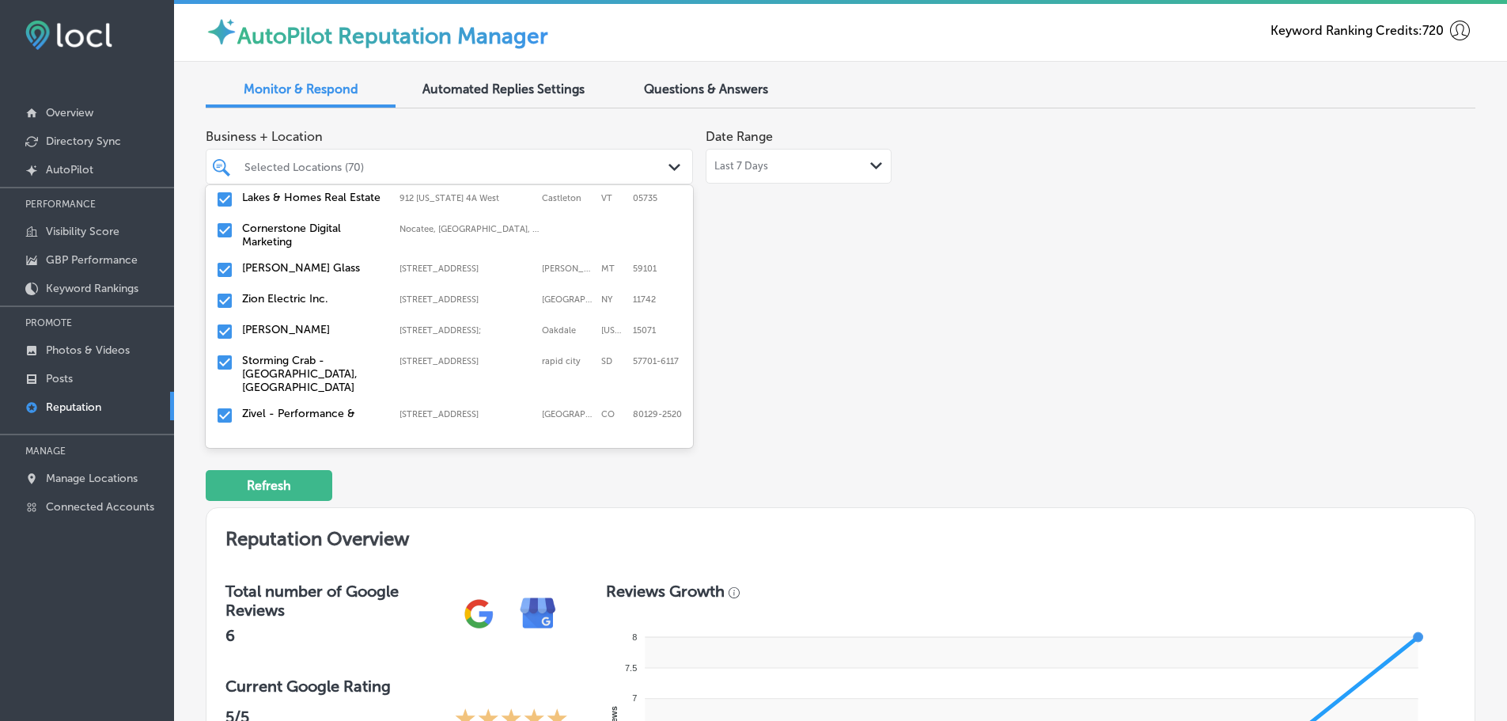
scroll to position [949, 0]
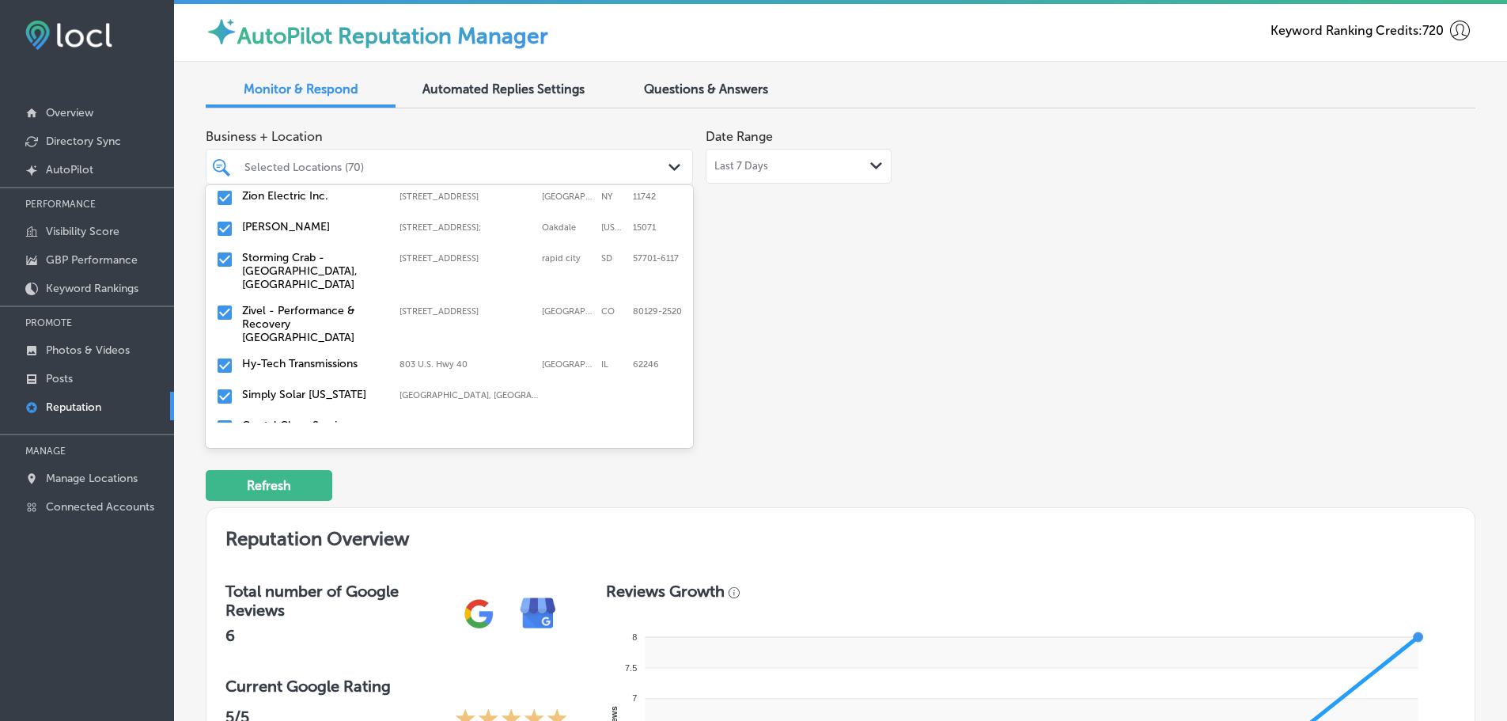
click at [304, 251] on label "Storming Crab - [GEOGRAPHIC_DATA], [GEOGRAPHIC_DATA]" at bounding box center [313, 271] width 142 height 40
click at [304, 260] on label "Zivel - Performance & Recovery [GEOGRAPHIC_DATA]" at bounding box center [313, 271] width 142 height 40
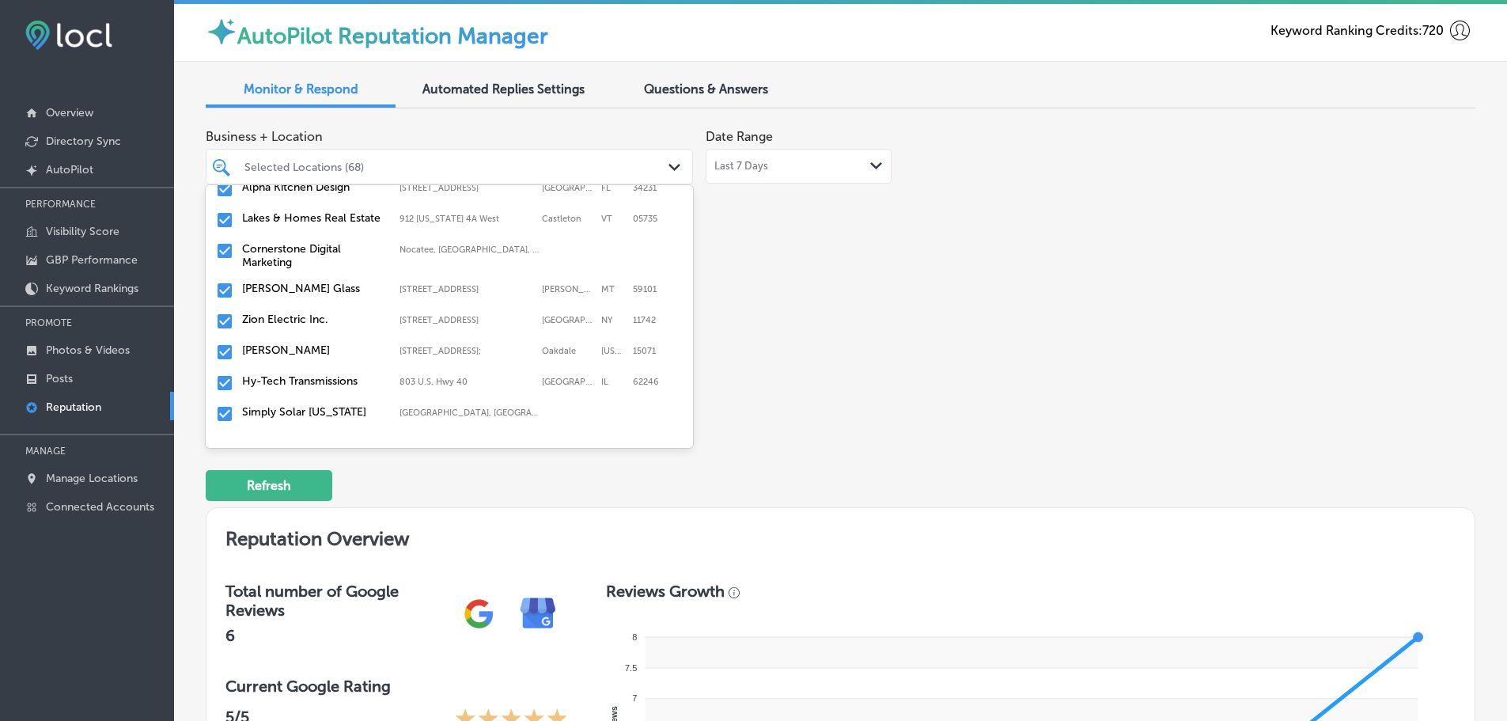
scroll to position [870, 0]
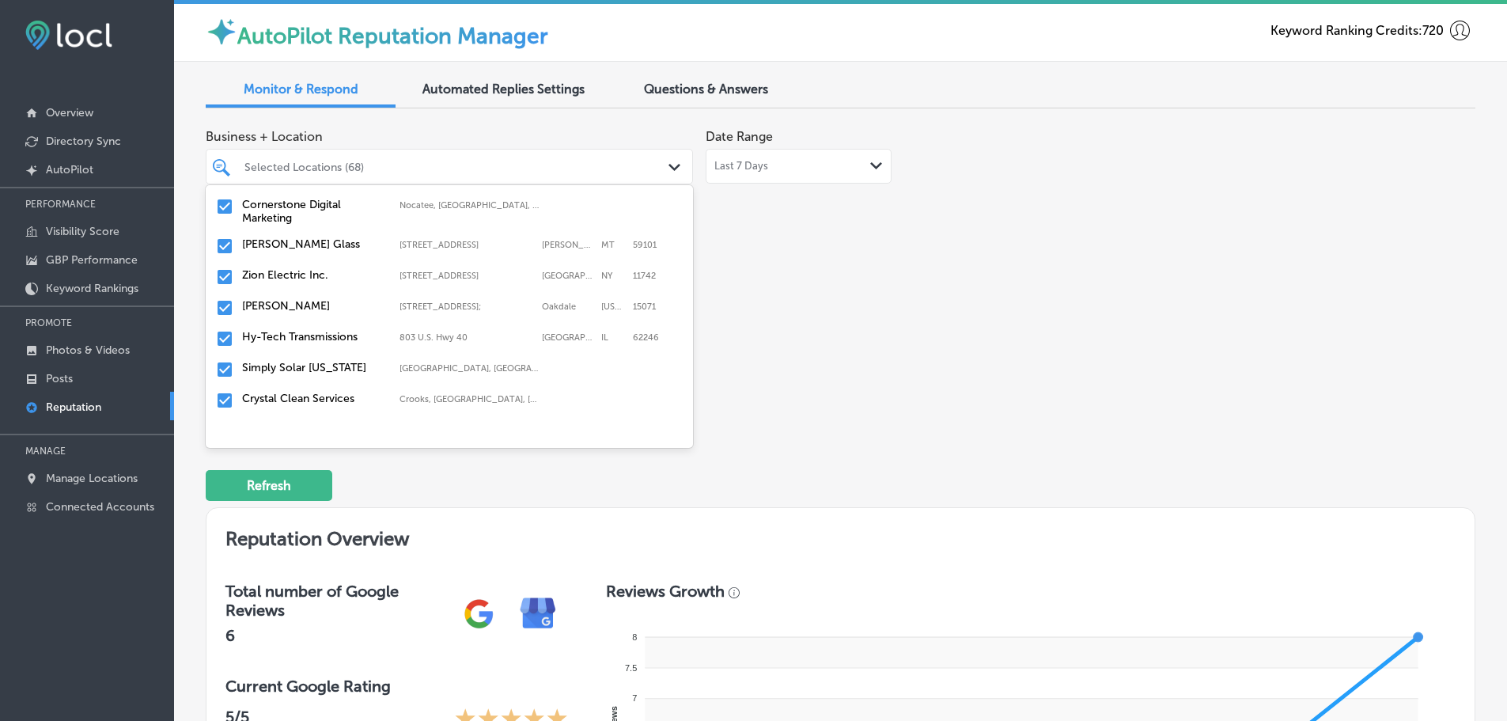
click at [302, 361] on label "Simply Solar [US_STATE]" at bounding box center [313, 367] width 142 height 13
click at [312, 361] on label "Crystal Clean Services" at bounding box center [313, 367] width 142 height 13
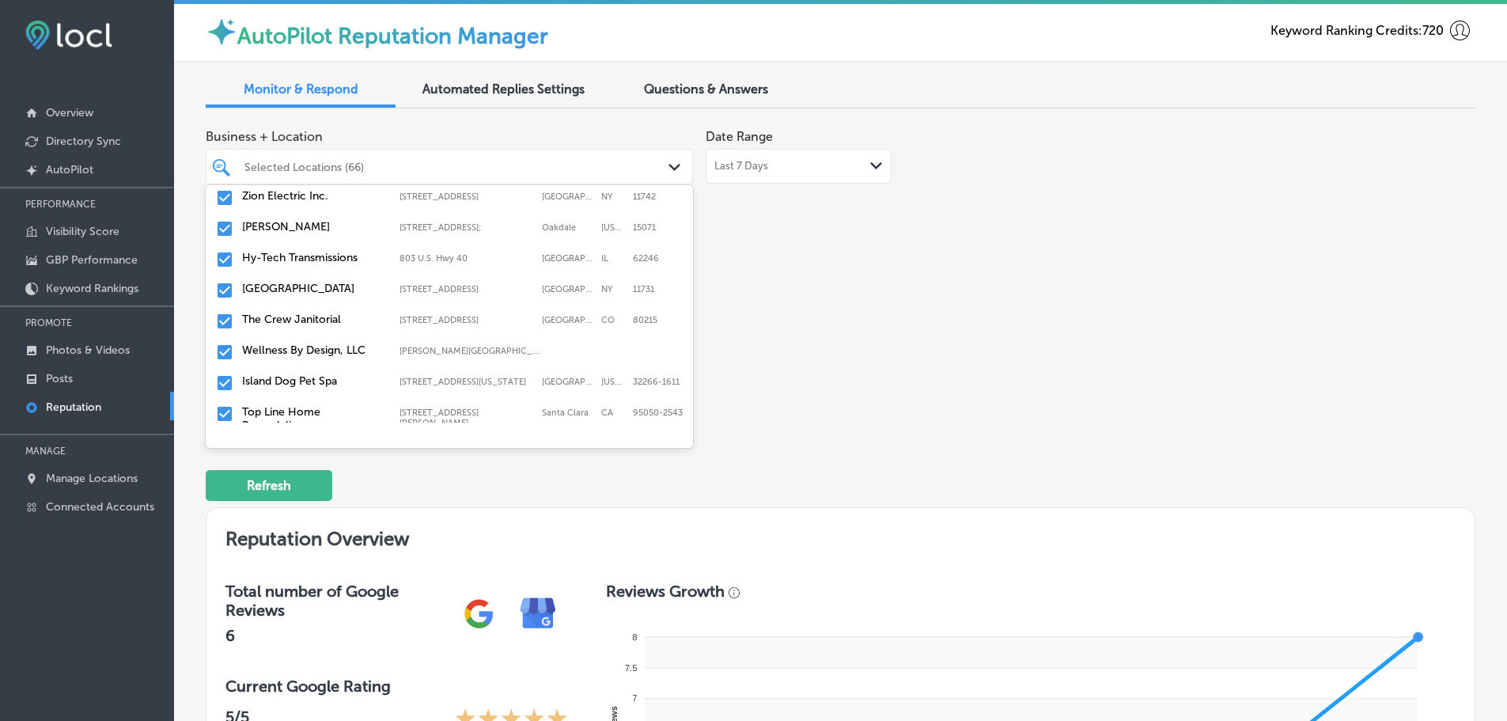
click at [316, 318] on label "The Crew Janitorial" at bounding box center [313, 319] width 142 height 13
click at [312, 386] on label "Top Line Home Remodeling" at bounding box center [313, 387] width 142 height 27
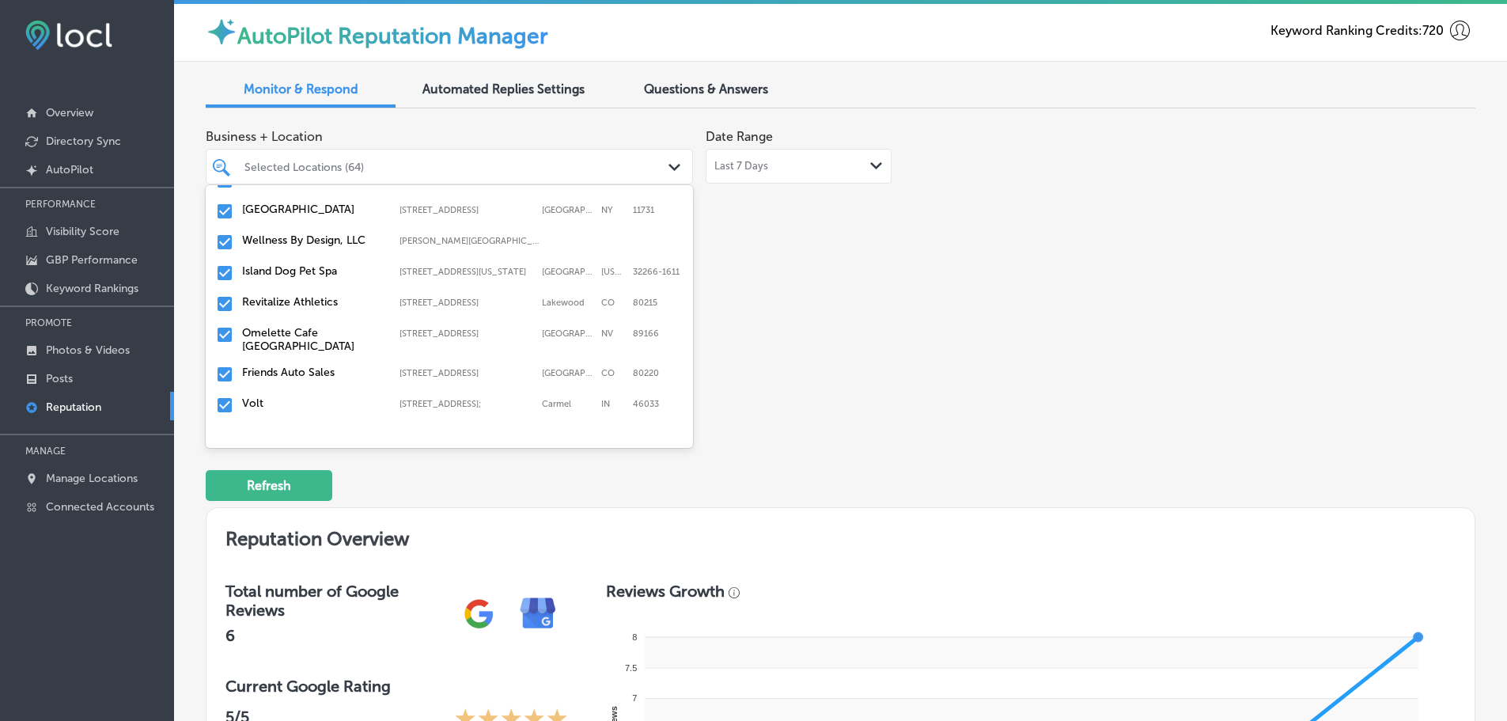
click at [336, 307] on label "Revitalize Athletics" at bounding box center [313, 301] width 142 height 13
click at [302, 339] on label "Friends Auto Sales" at bounding box center [313, 341] width 142 height 13
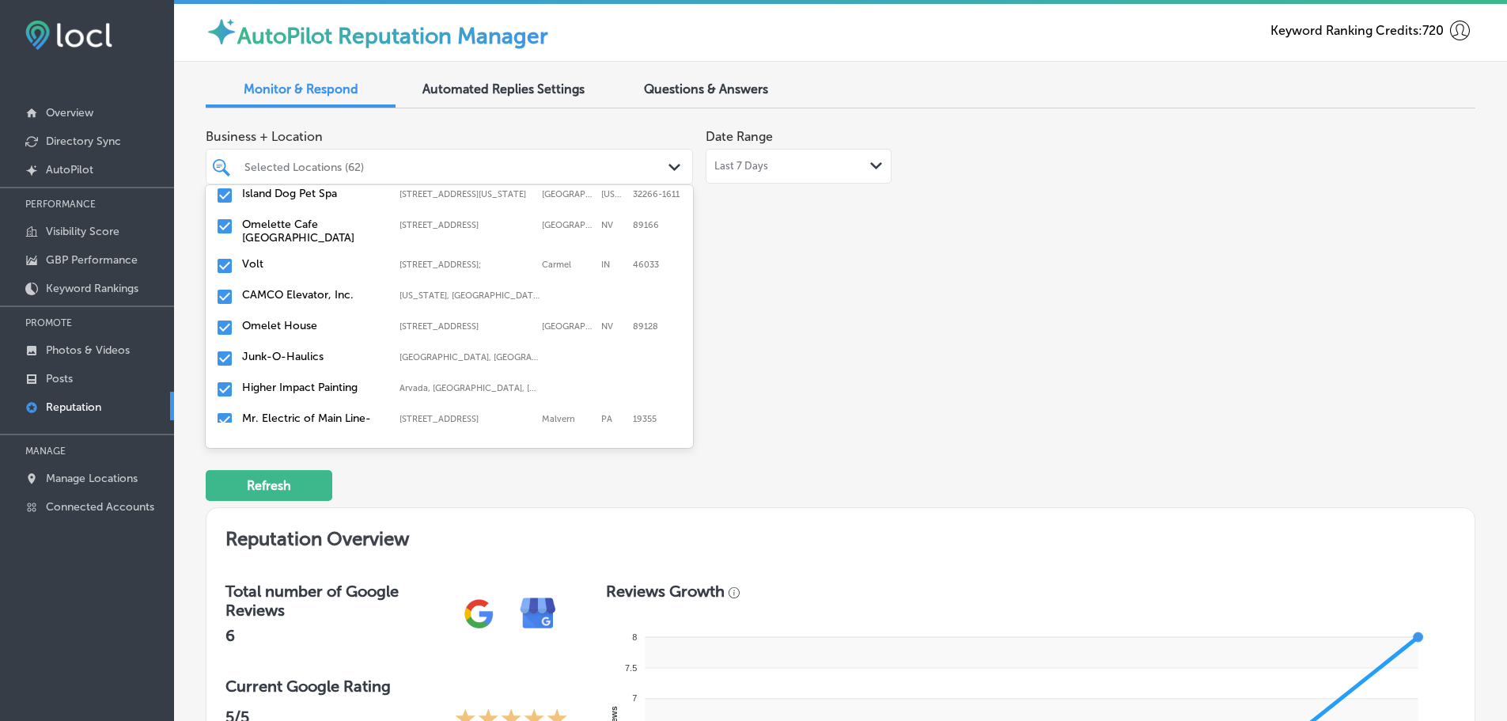
scroll to position [1108, 0]
click at [305, 264] on label "Volt" at bounding box center [313, 262] width 142 height 13
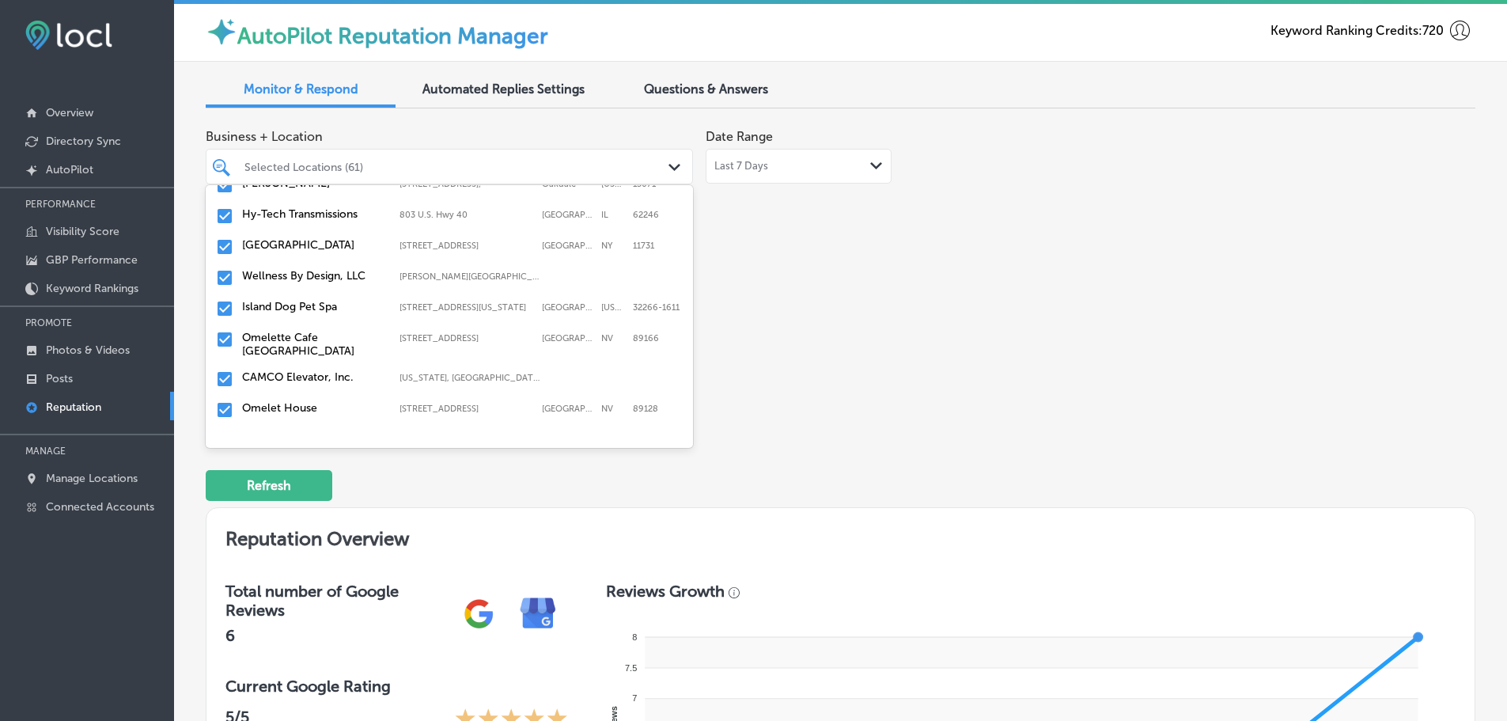
scroll to position [1029, 0]
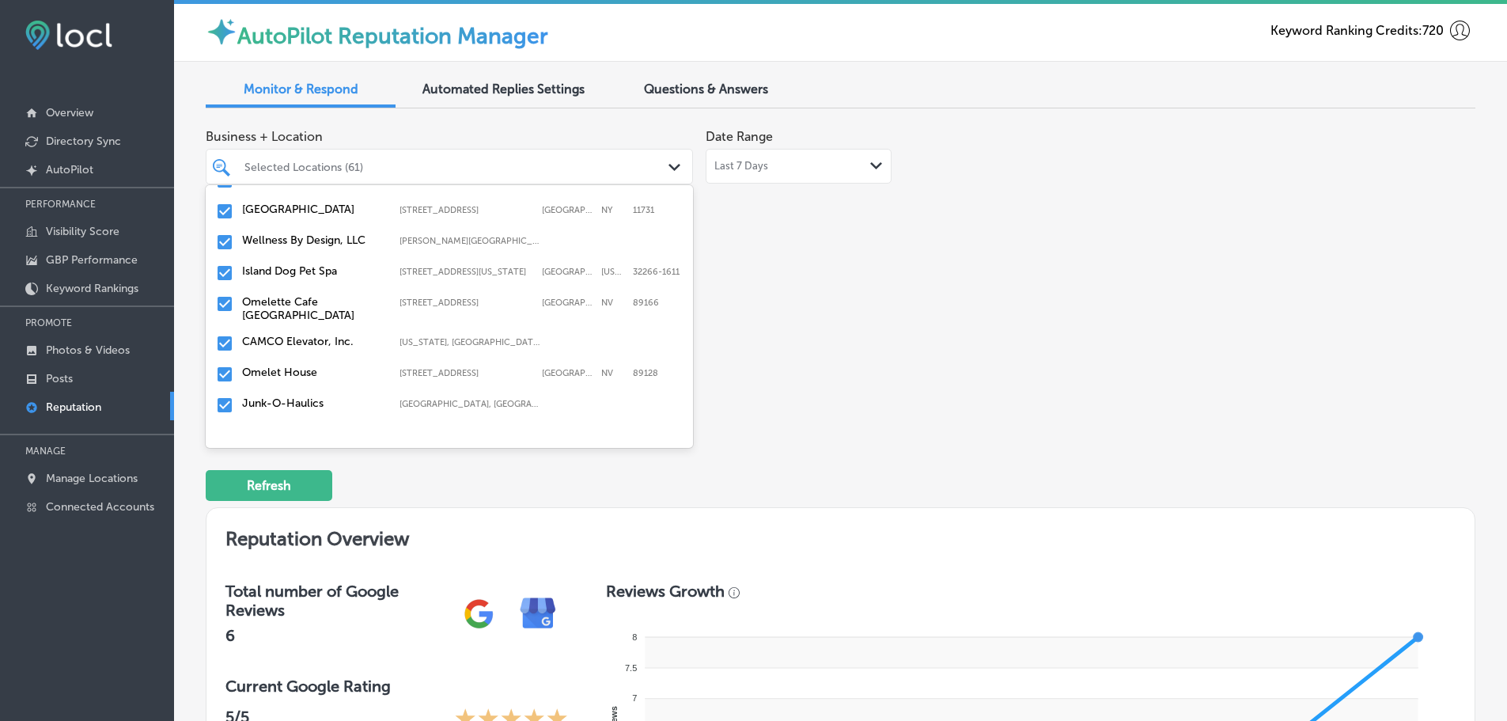
click at [316, 343] on label "CAMCO Elevator, Inc." at bounding box center [313, 341] width 142 height 13
click at [310, 340] on label "Omelet House" at bounding box center [313, 341] width 142 height 13
click at [316, 344] on label "Junk-O-Haulics" at bounding box center [313, 341] width 142 height 13
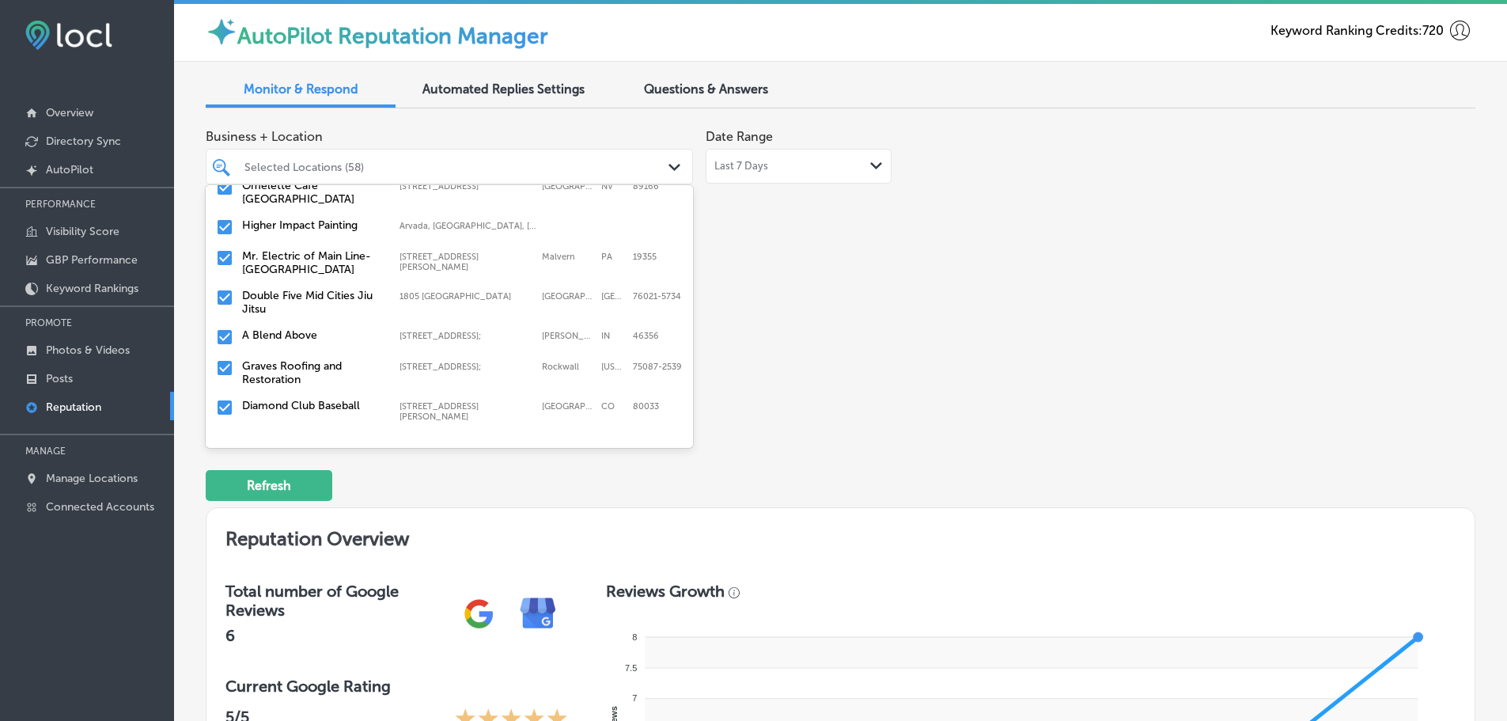
scroll to position [1108, 0]
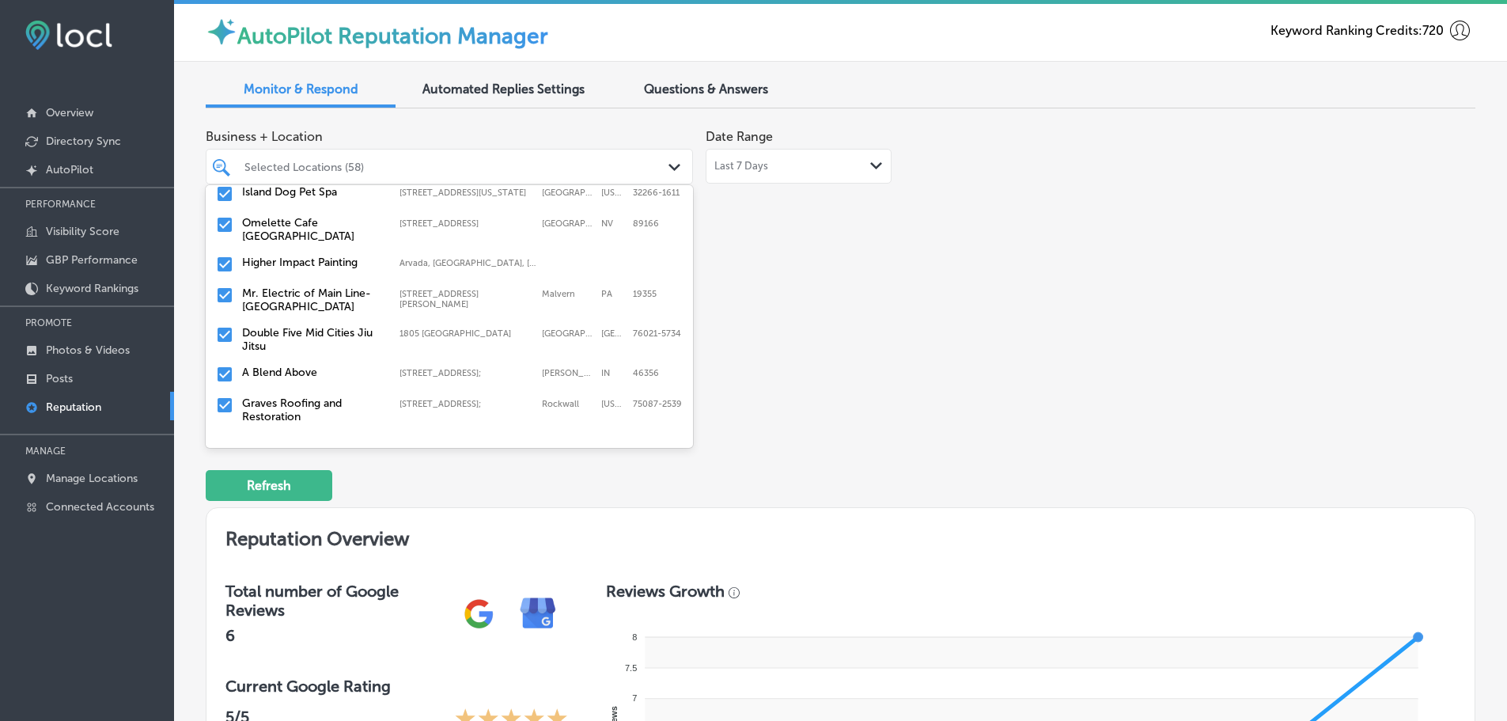
click at [323, 290] on label "Mr. Electric of Main Line-[GEOGRAPHIC_DATA]" at bounding box center [313, 299] width 142 height 27
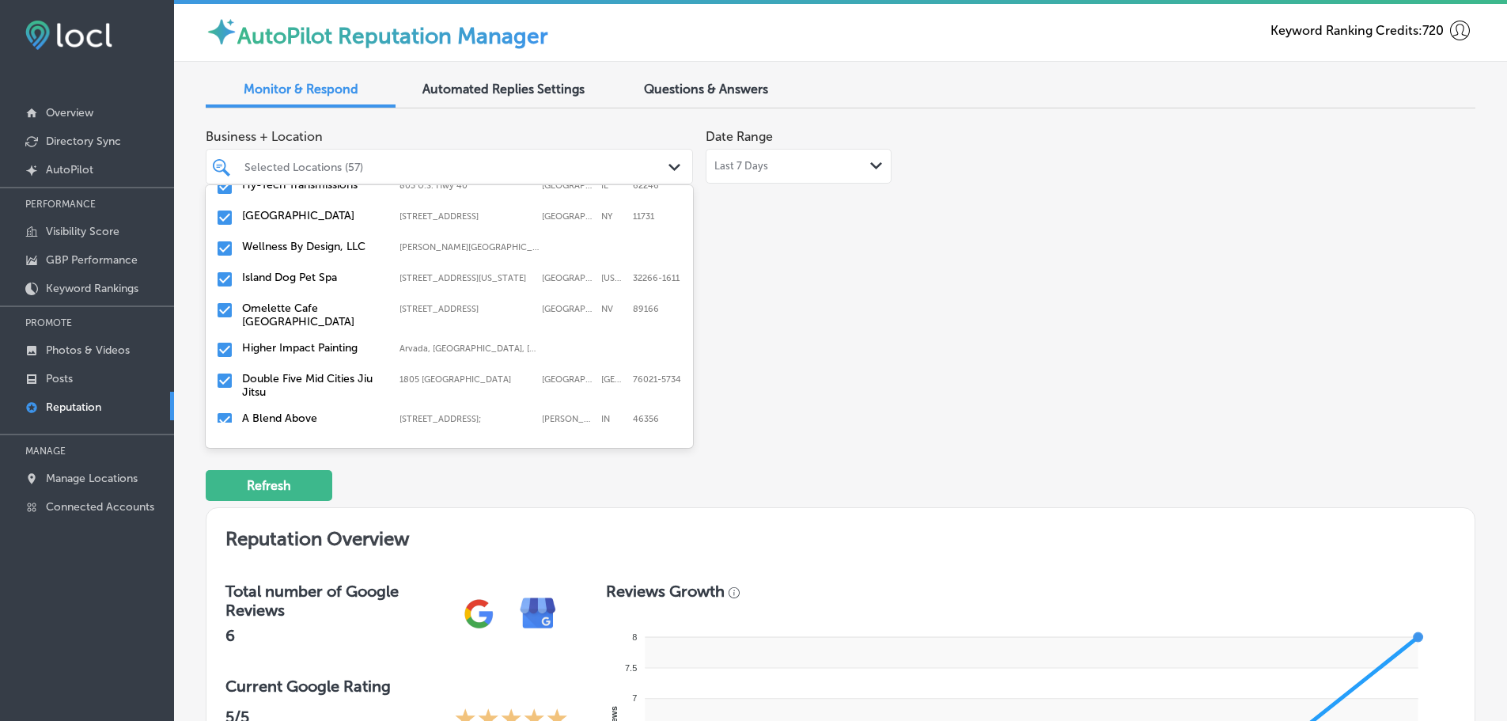
scroll to position [1029, 0]
click at [296, 369] on label "Double Five Mid Cities Jiu Jitsu" at bounding box center [313, 379] width 142 height 27
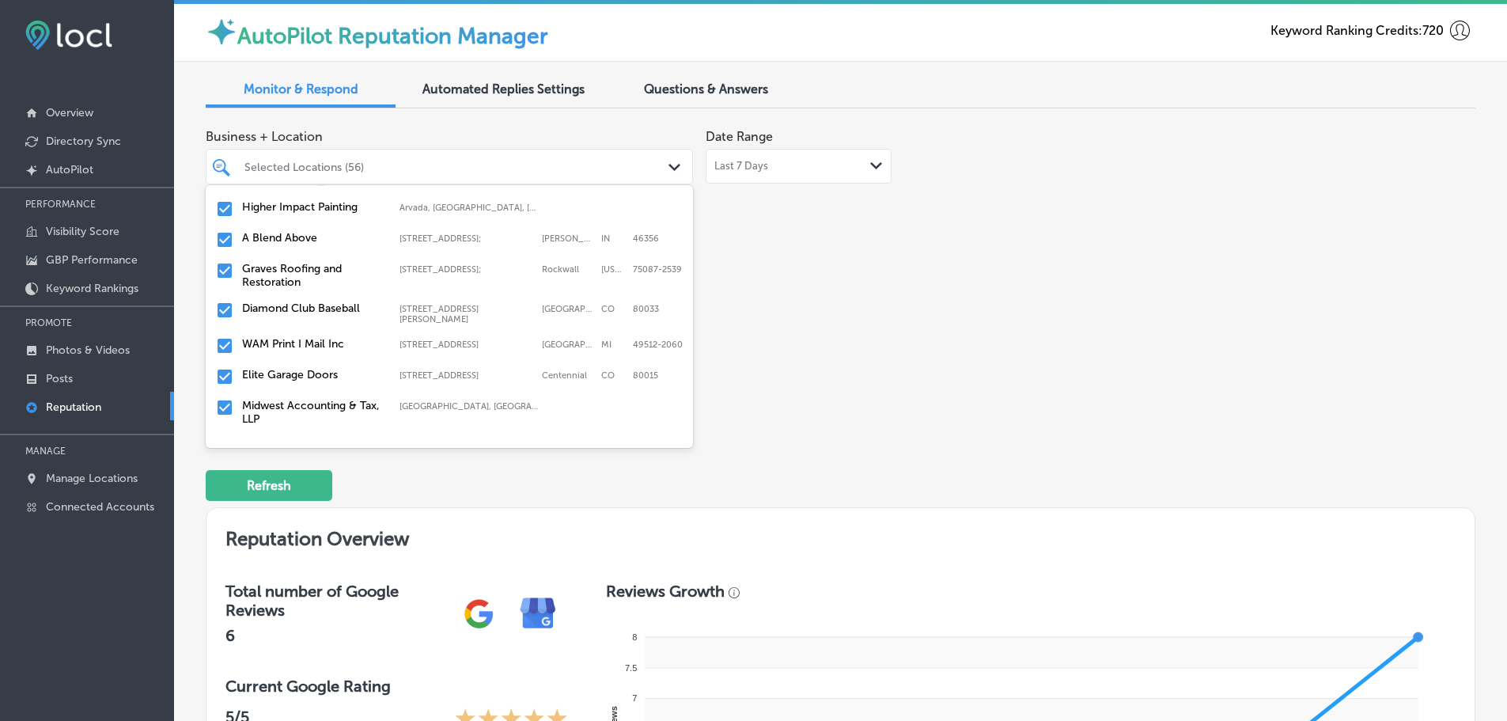
scroll to position [1187, 0]
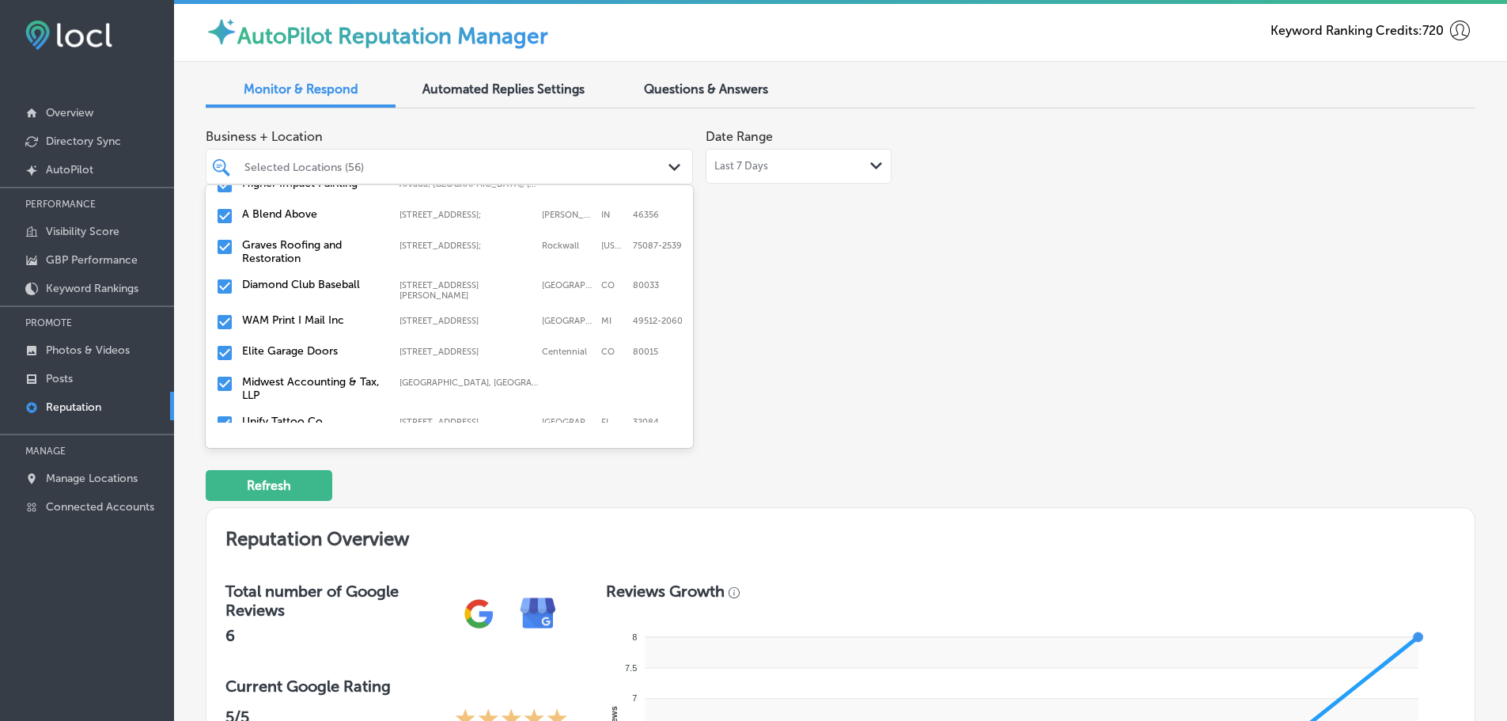
click at [301, 254] on label "Graves Roofing and Restoration" at bounding box center [313, 251] width 142 height 27
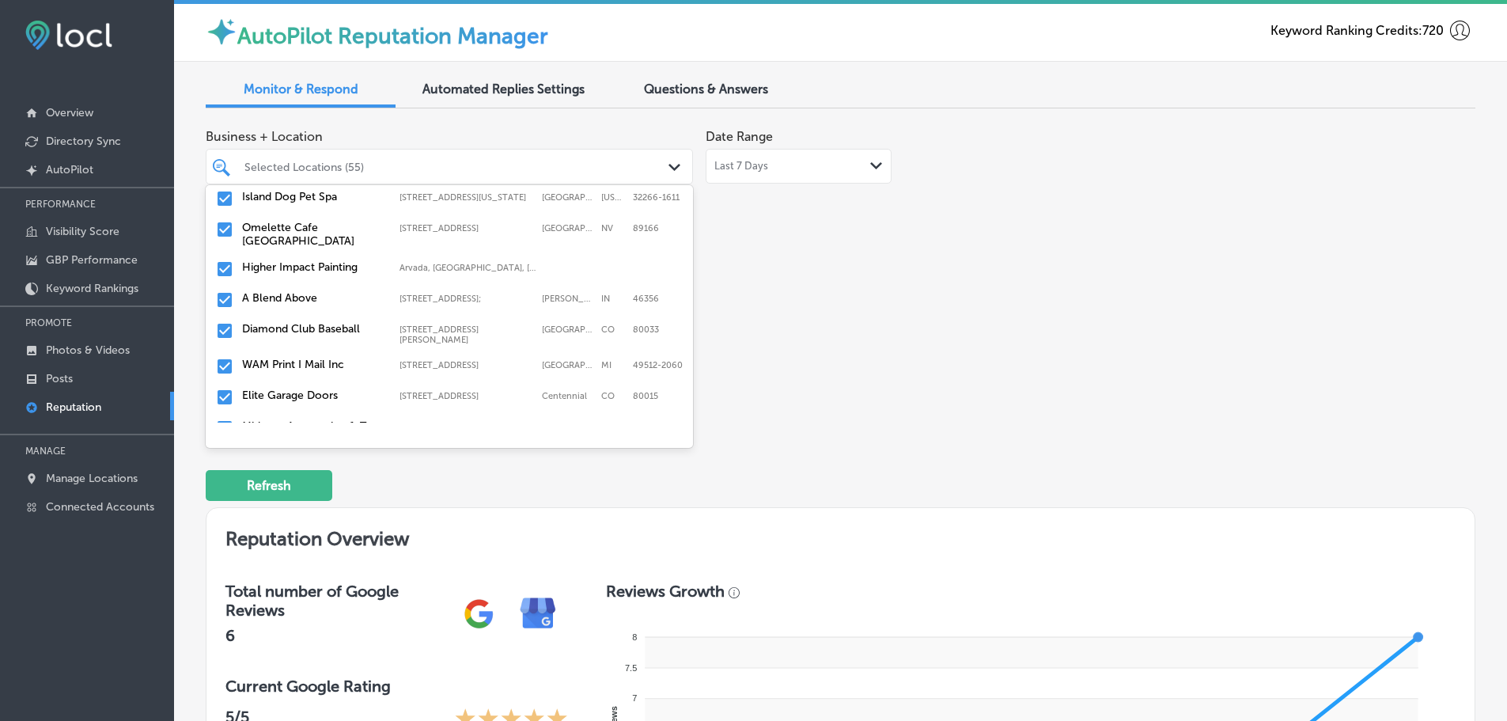
scroll to position [1108, 0]
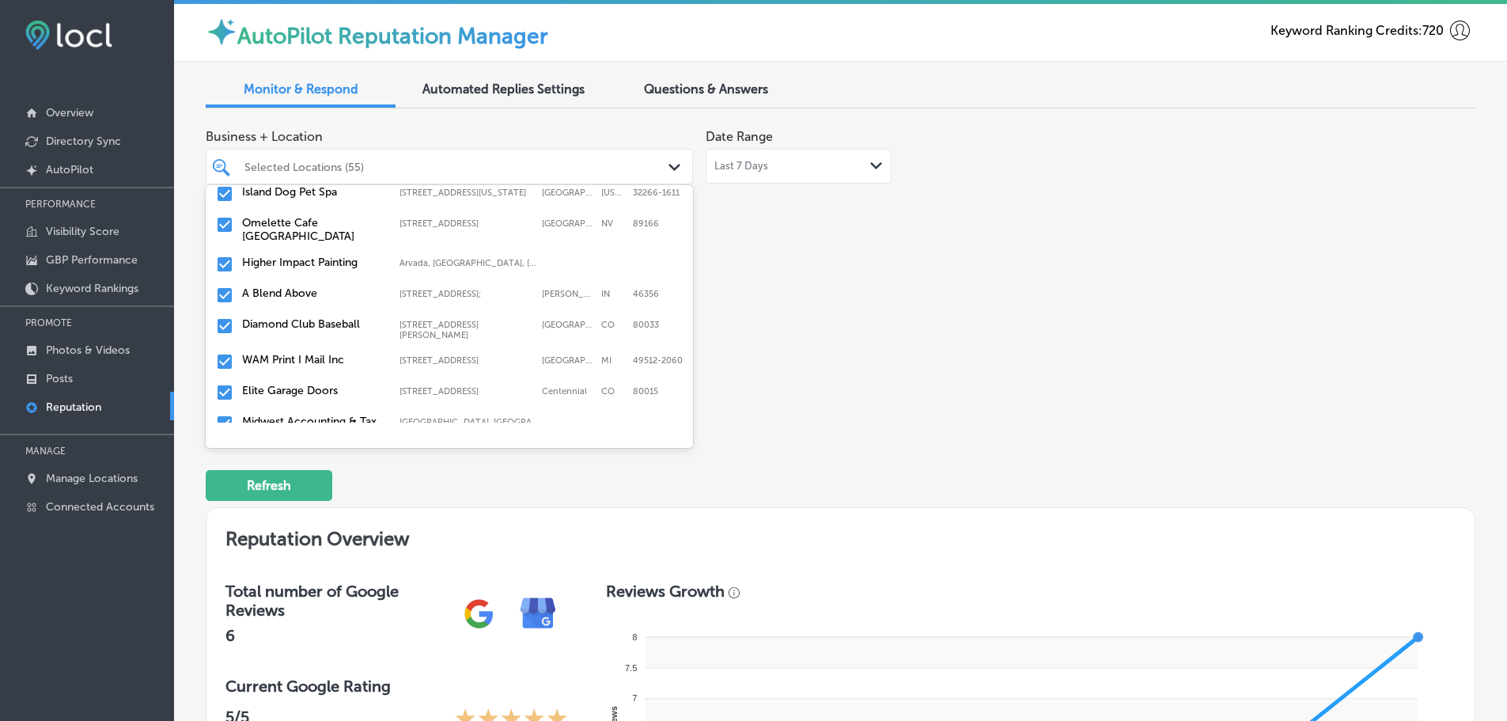
click at [302, 325] on label "Diamond Club Baseball" at bounding box center [313, 323] width 142 height 13
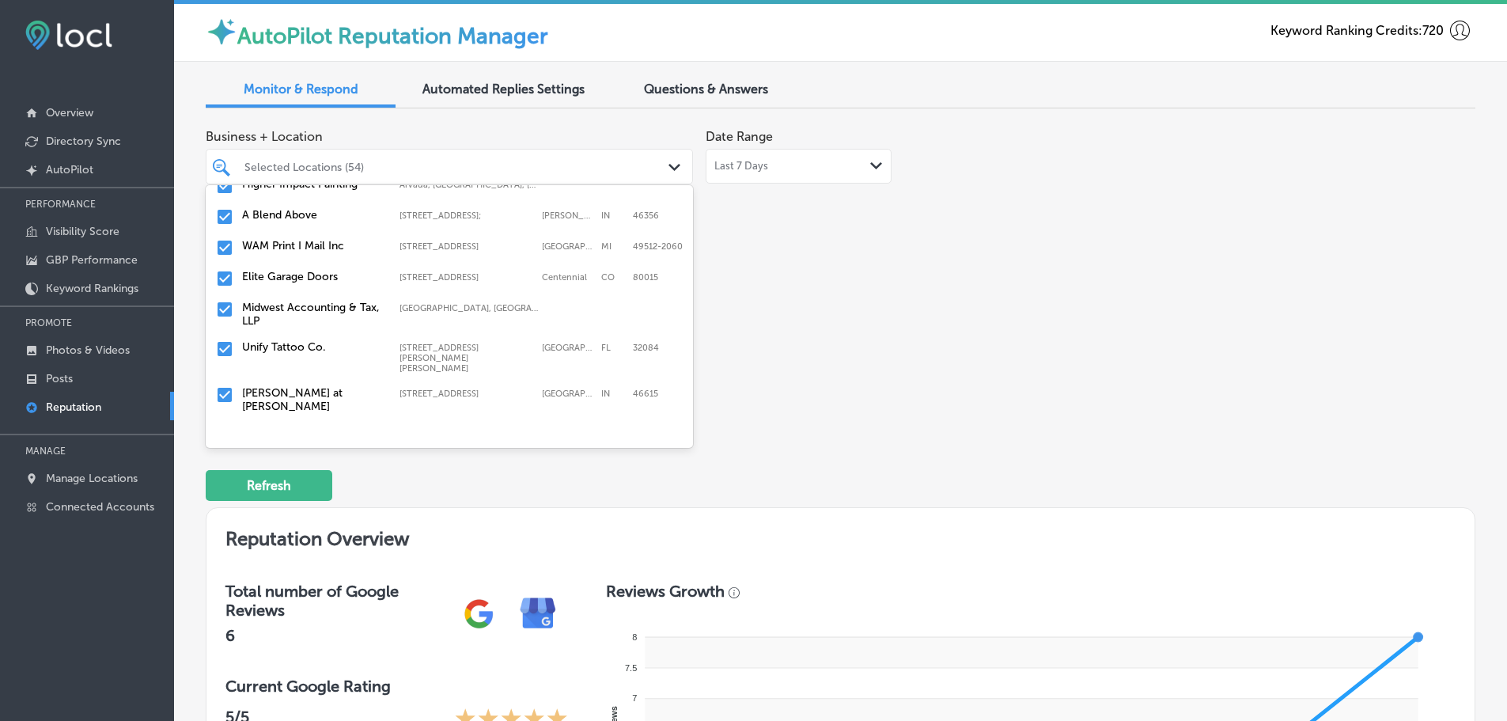
scroll to position [1187, 0]
click at [312, 279] on label "Elite Garage Doors" at bounding box center [313, 275] width 142 height 13
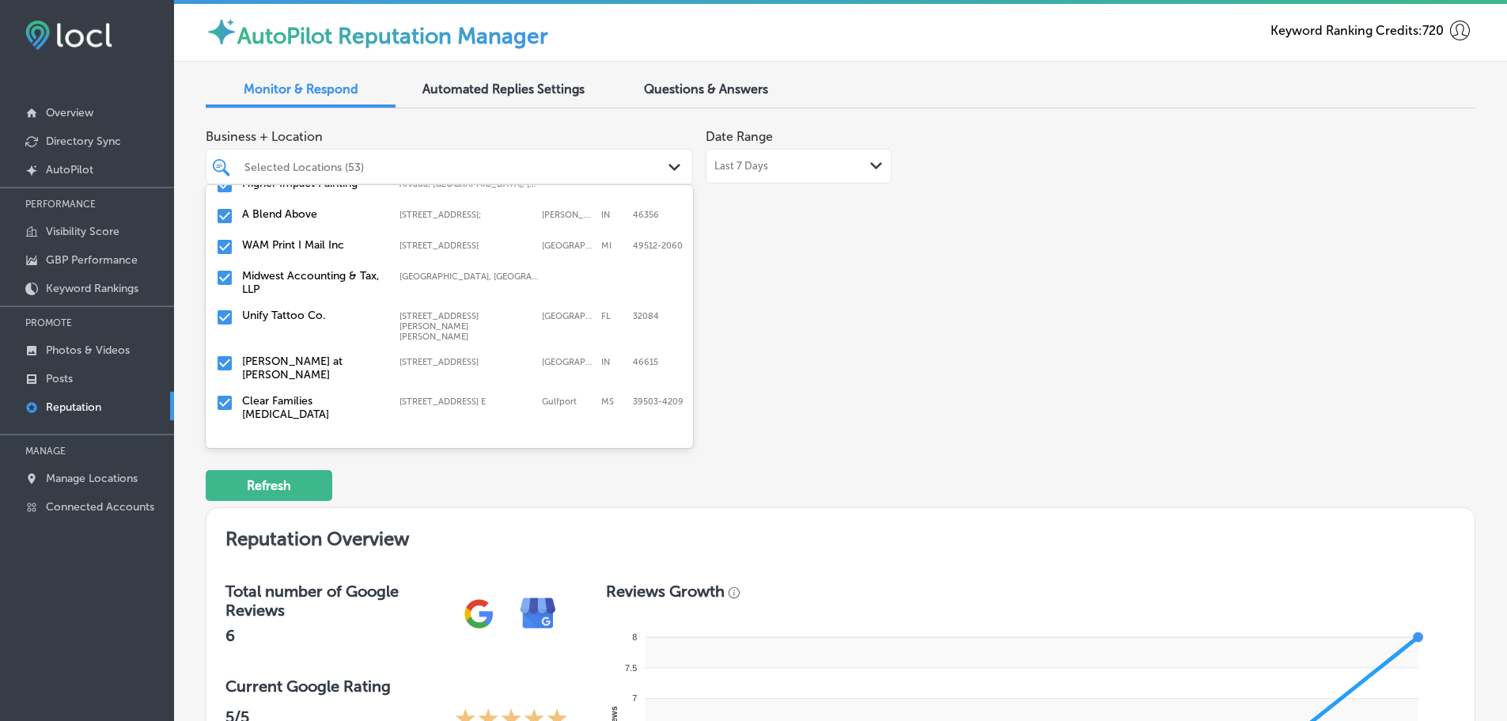
click at [303, 279] on label "Midwest Accounting & Tax, LLP" at bounding box center [313, 282] width 142 height 27
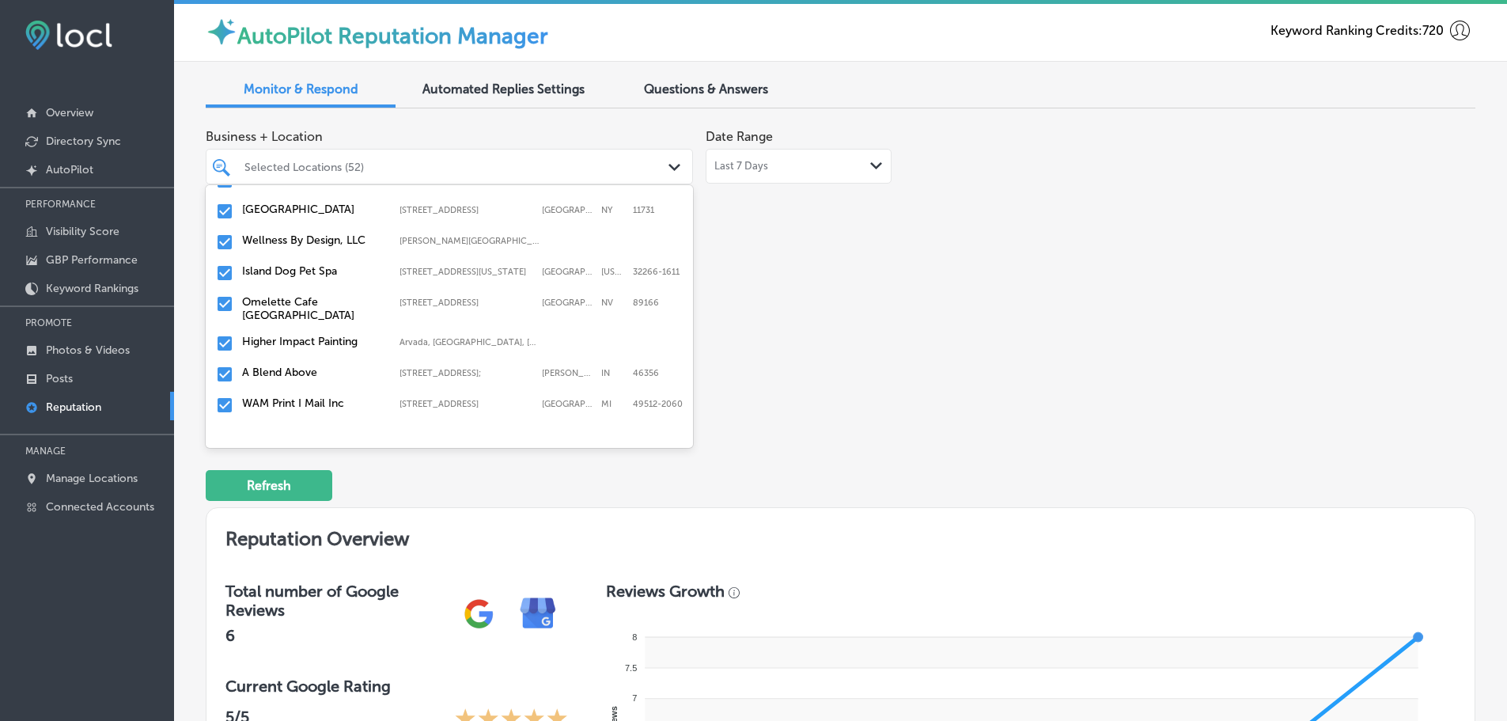
scroll to position [1108, 0]
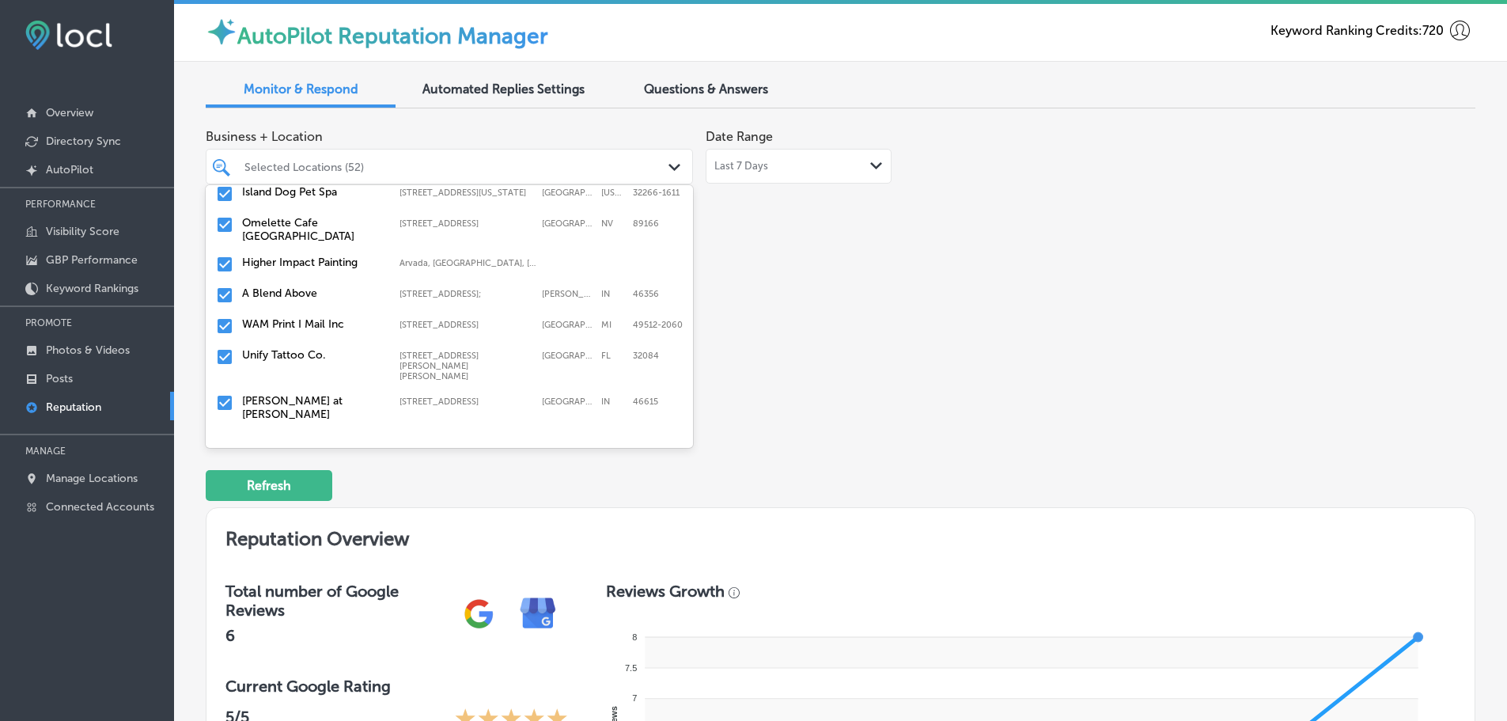
click at [305, 358] on label "Unify Tattoo Co." at bounding box center [313, 354] width 142 height 13
click at [299, 353] on label "[PERSON_NAME] at [PERSON_NAME]" at bounding box center [313, 361] width 142 height 27
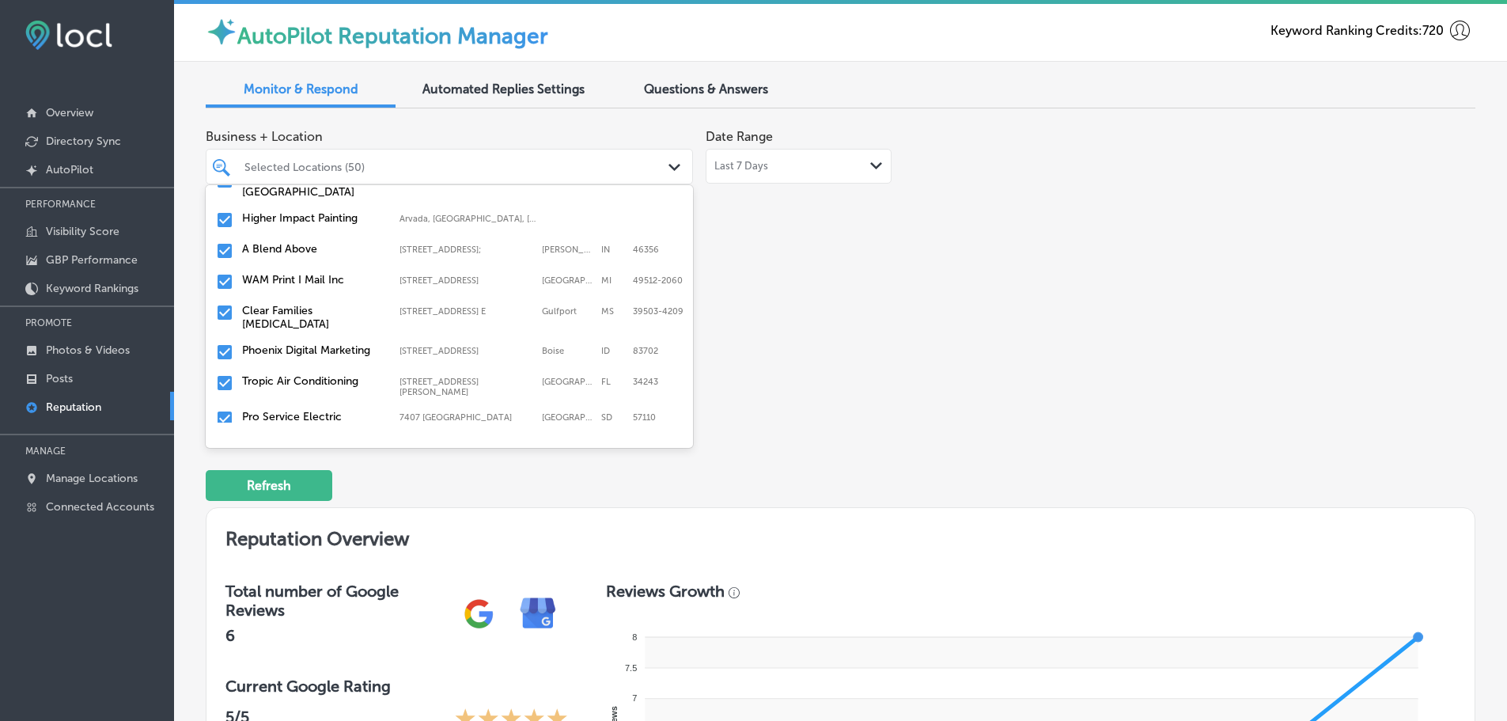
scroll to position [1187, 0]
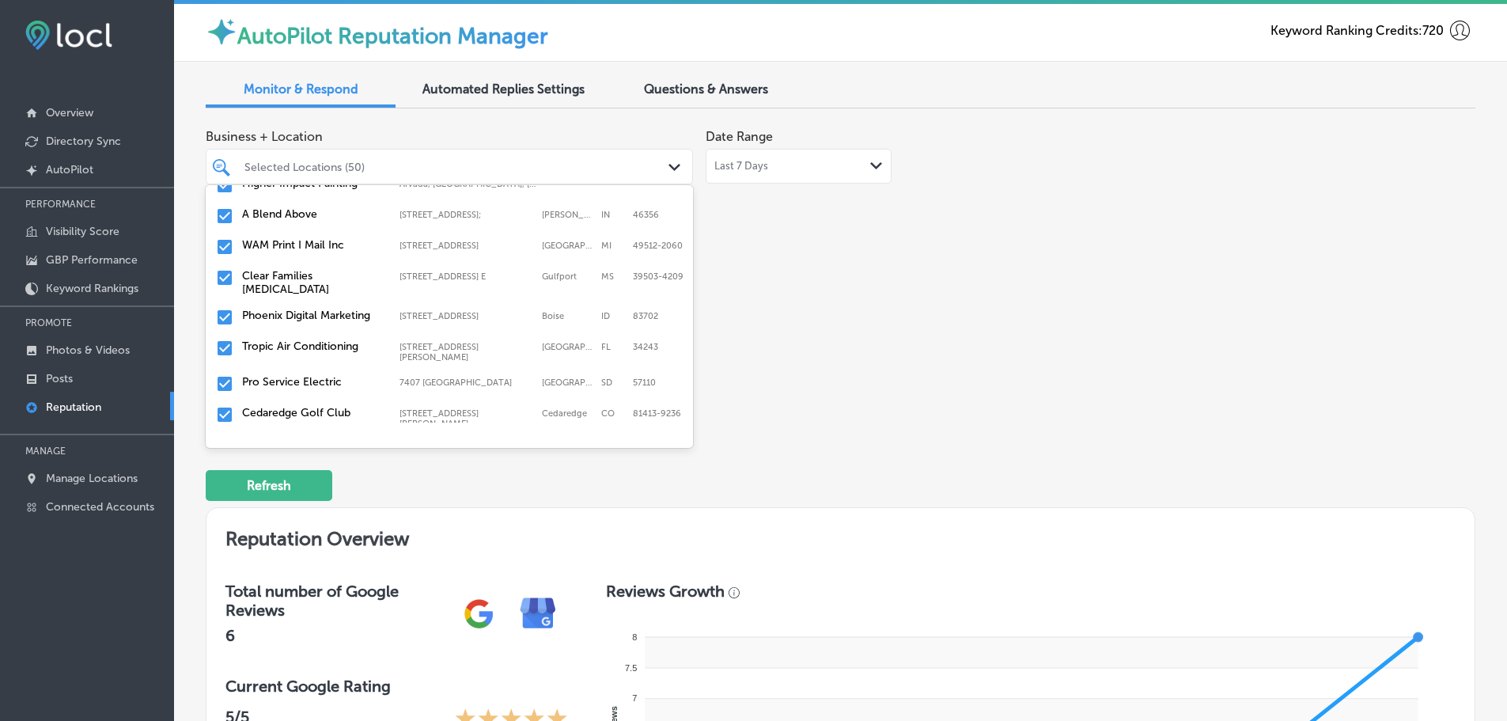
click at [305, 287] on label "Clear Families [MEDICAL_DATA]" at bounding box center [313, 282] width 142 height 27
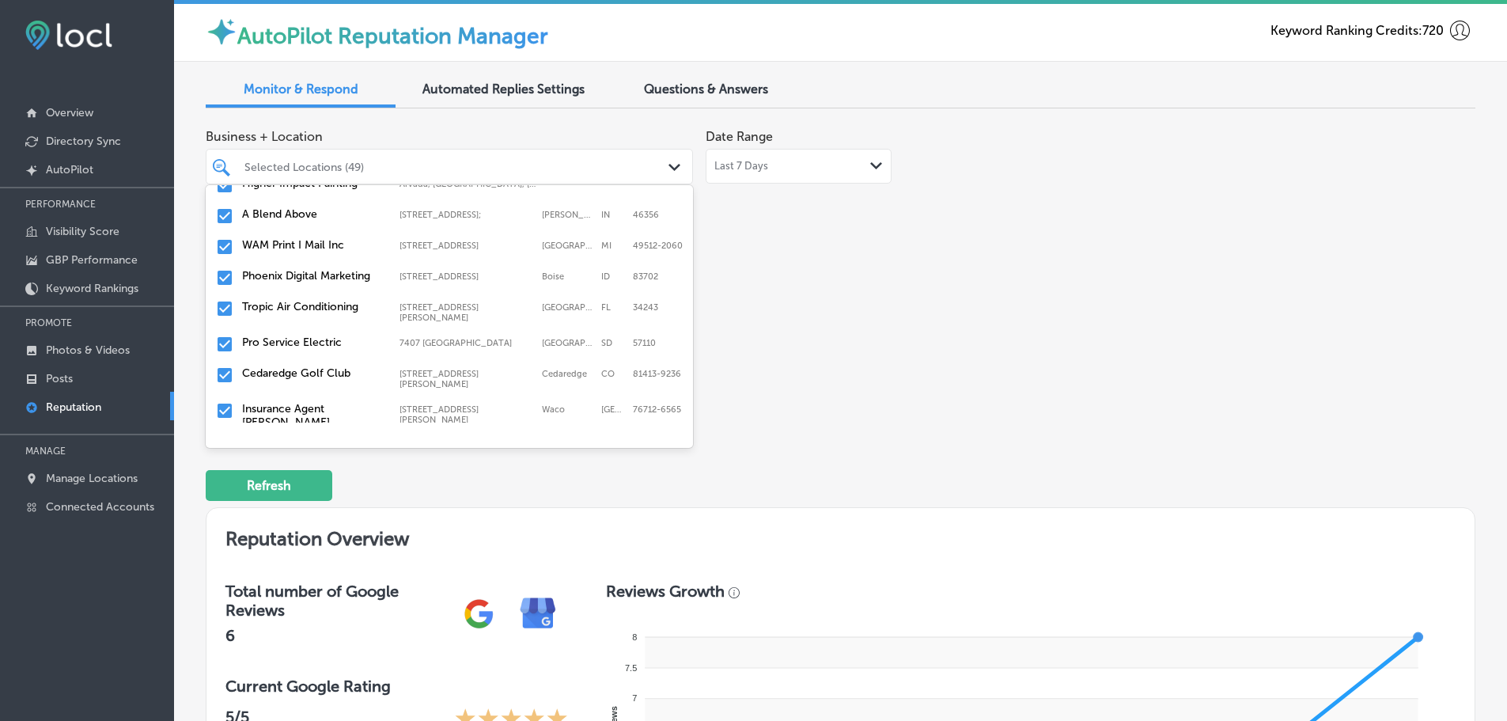
click at [312, 283] on div "Phoenix Digital Marketing [STREET_ADDRESS][GEOGRAPHIC_DATA][STREET_ADDRESS]" at bounding box center [449, 278] width 475 height 25
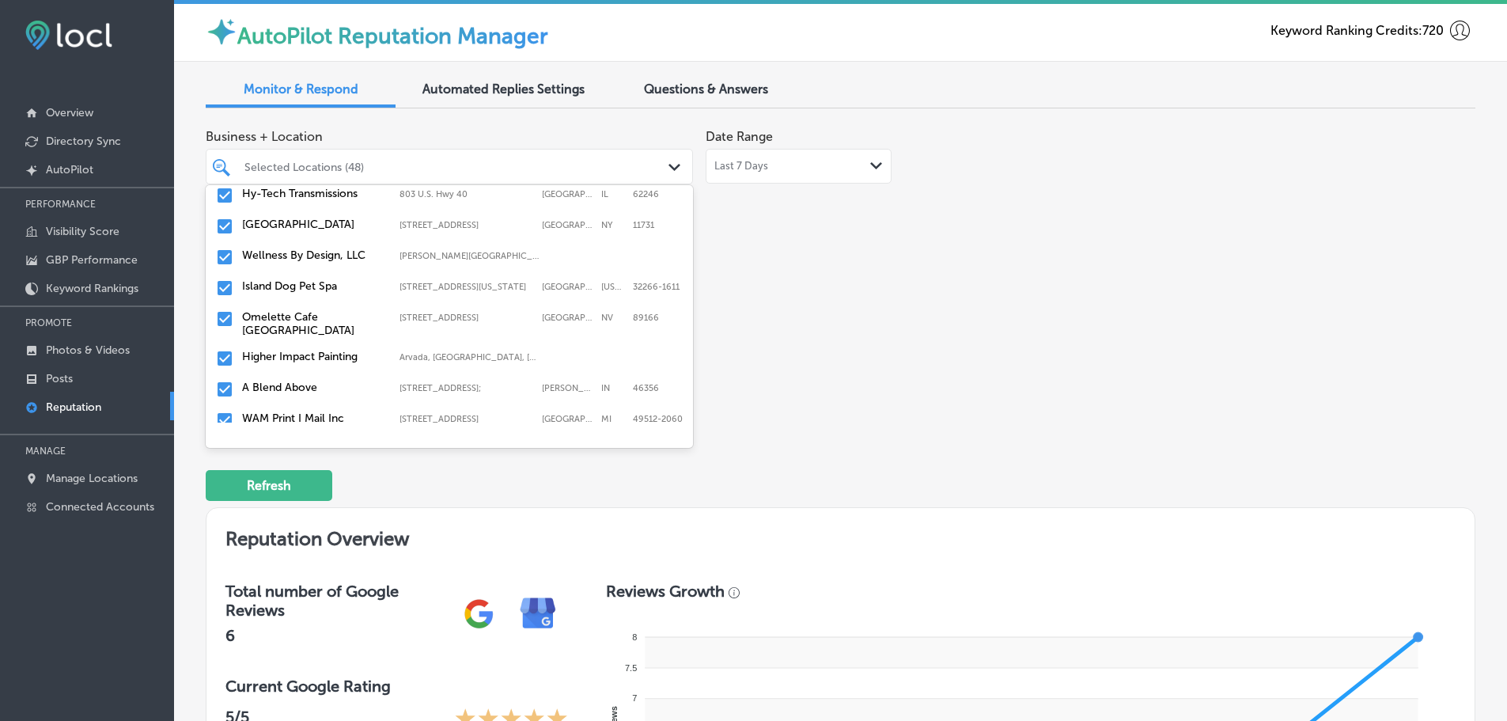
scroll to position [1108, 0]
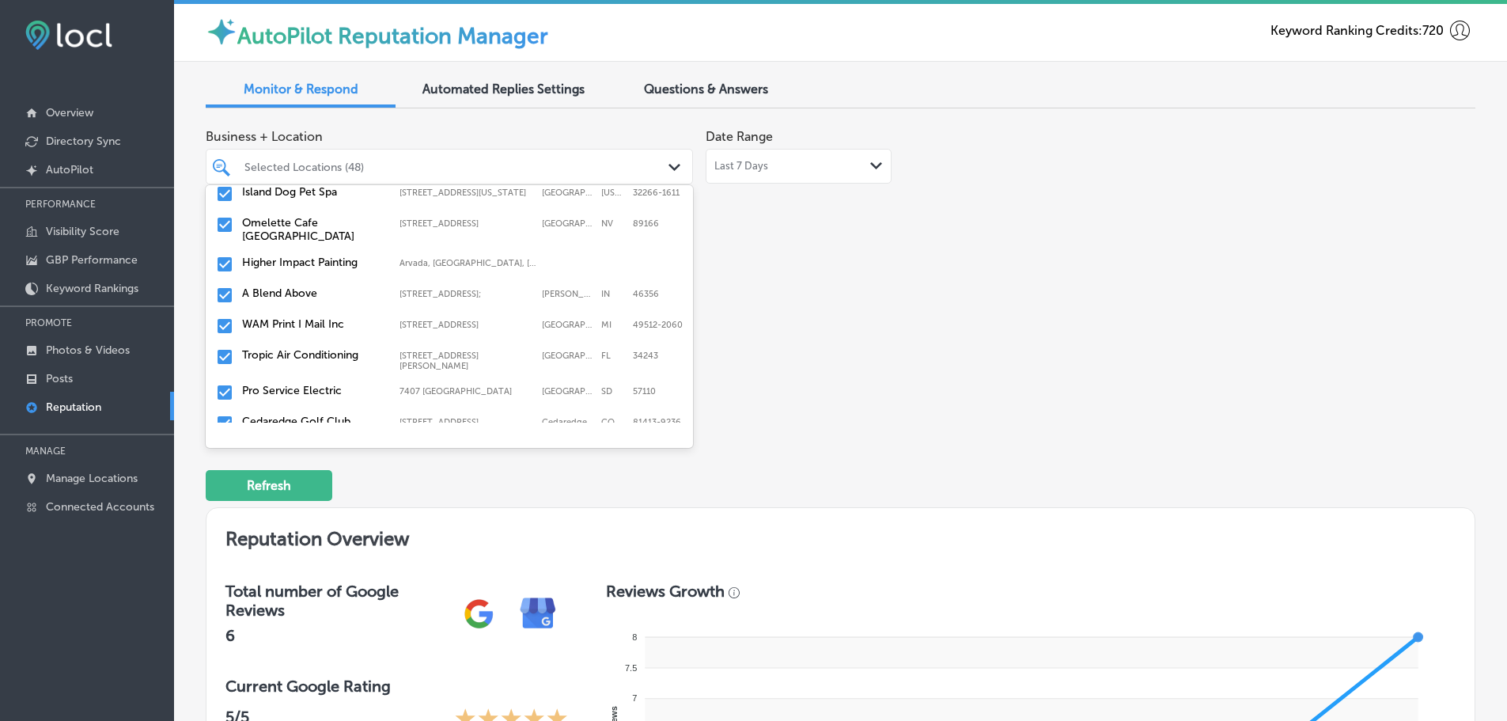
click at [302, 351] on label "Tropic Air Conditioning" at bounding box center [313, 354] width 142 height 13
click at [318, 357] on label "Pro Service Electric" at bounding box center [313, 354] width 142 height 13
click at [313, 352] on label "Cedaredge Golf Club" at bounding box center [313, 354] width 142 height 13
click at [313, 351] on label "Insurance Agent [PERSON_NAME]" at bounding box center [313, 361] width 142 height 27
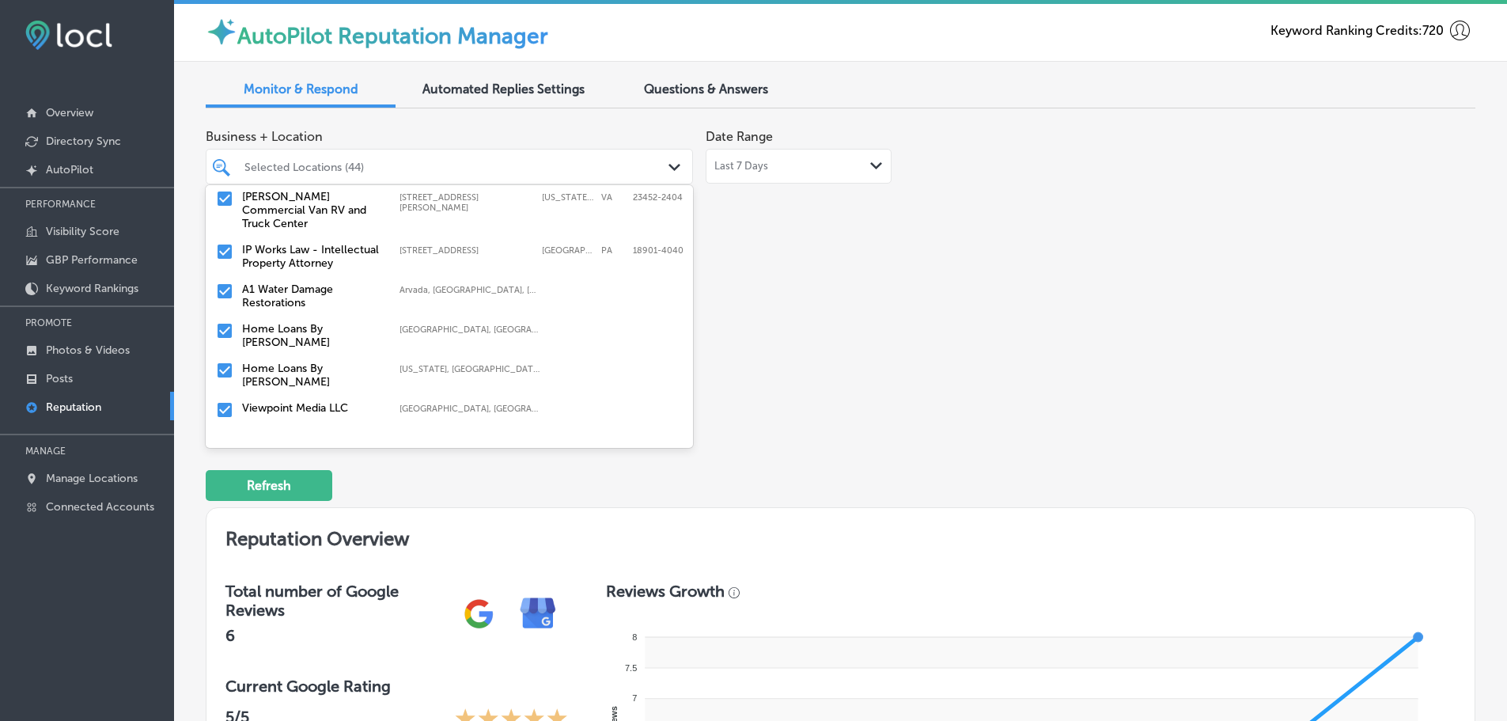
scroll to position [1187, 0]
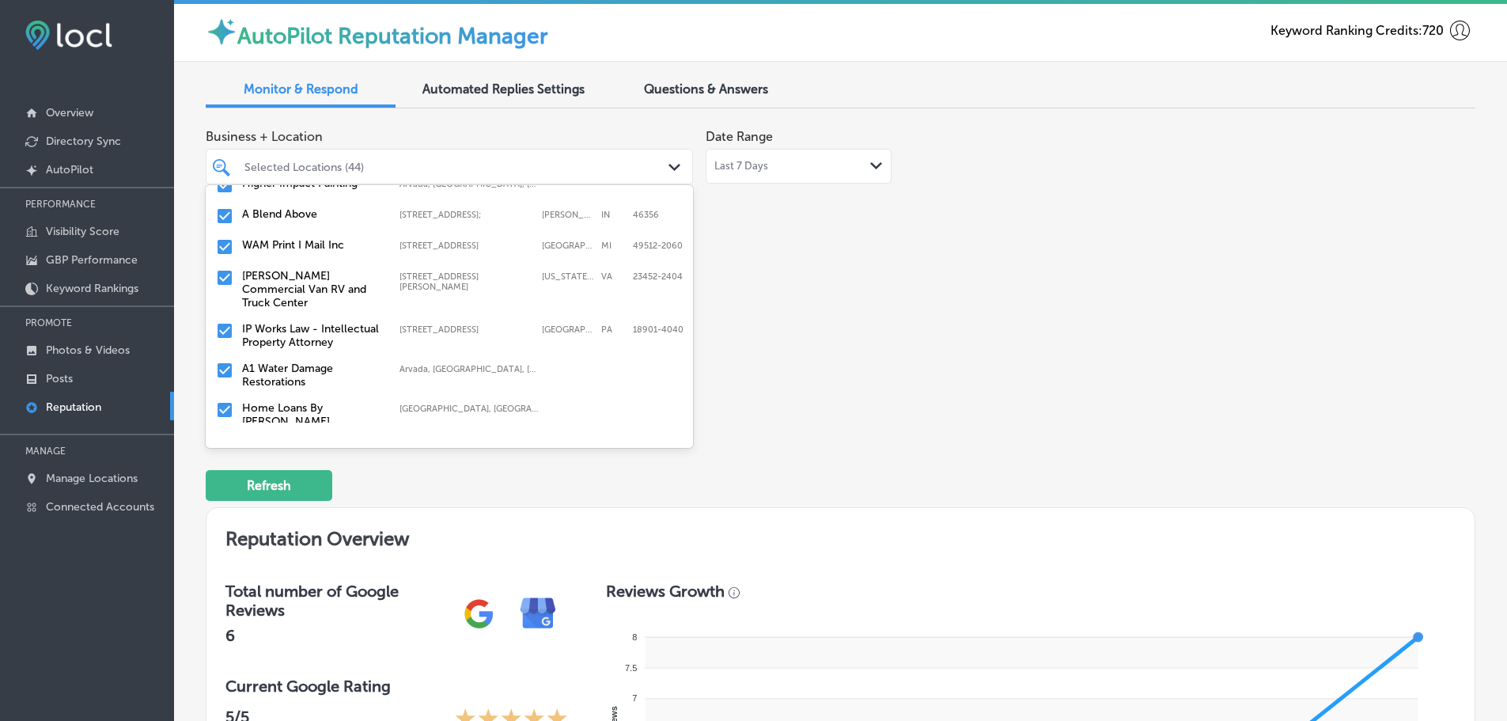
click at [314, 296] on label "[PERSON_NAME] Commercial Van RV and Truck Center" at bounding box center [313, 289] width 142 height 40
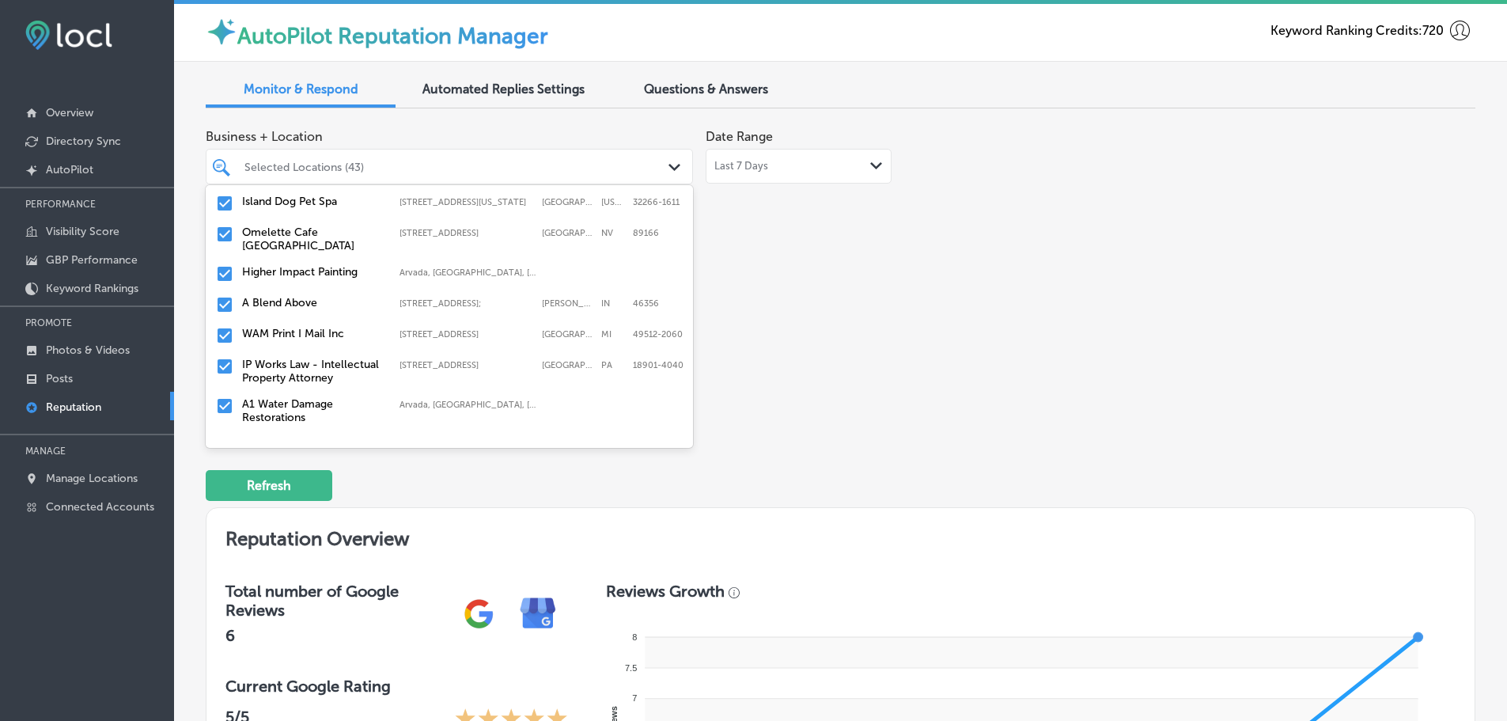
scroll to position [1108, 0]
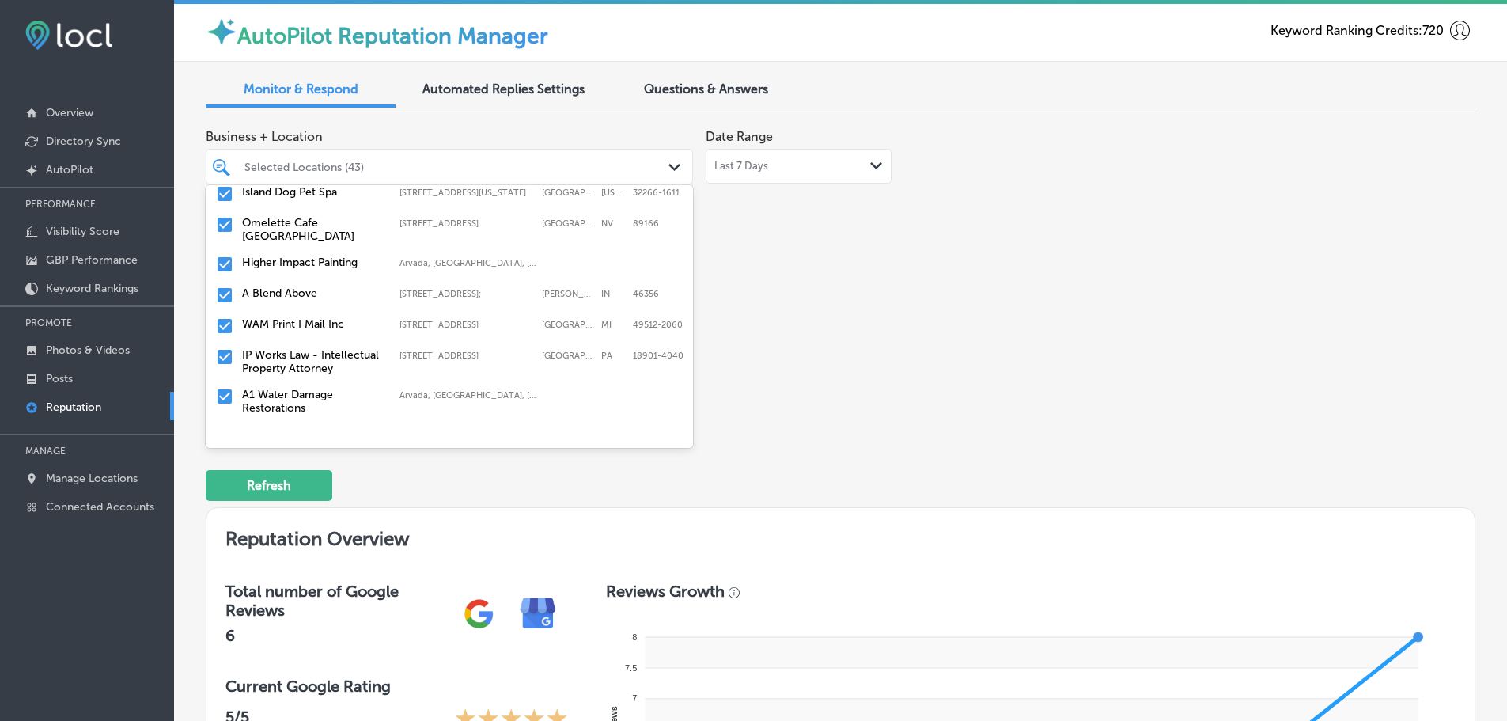
click at [311, 355] on label "IP Works Law - Intellectual Property Attorney" at bounding box center [313, 361] width 142 height 27
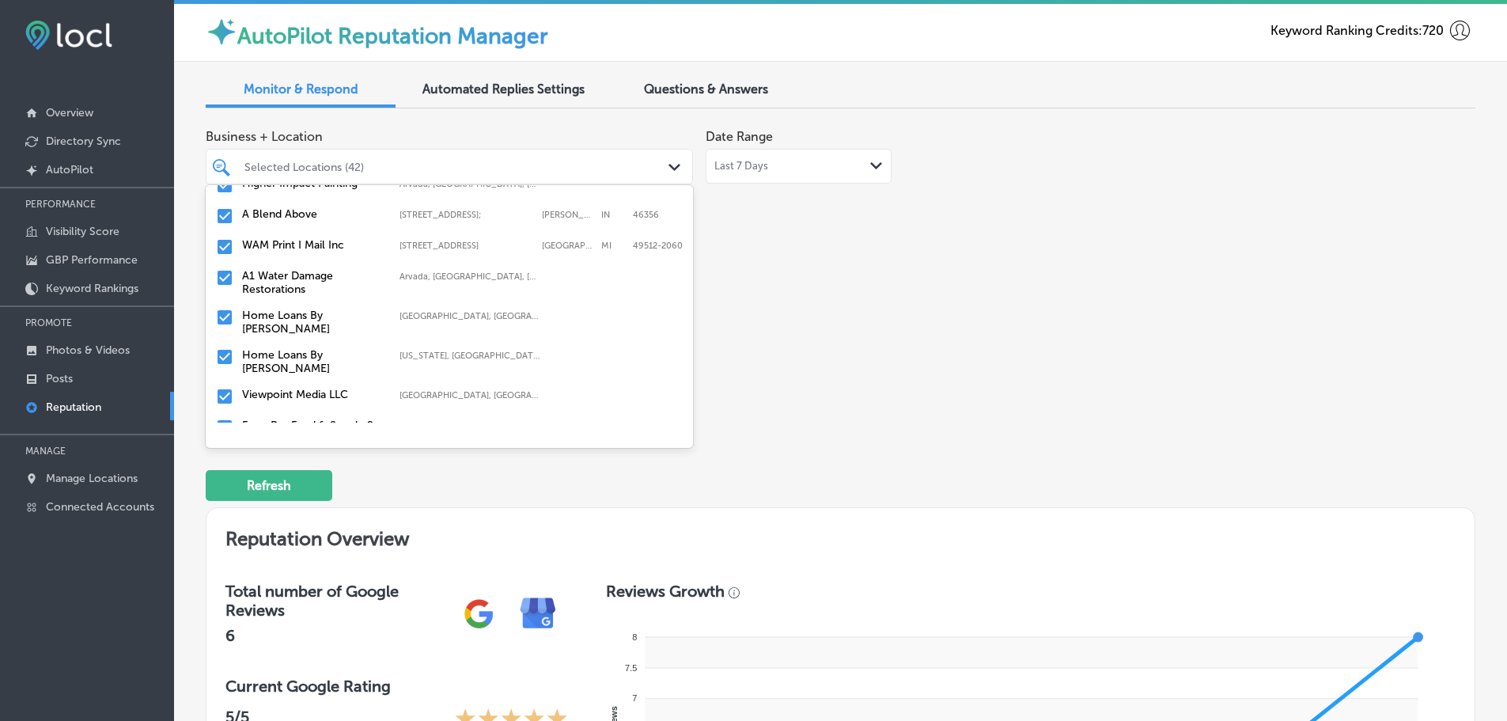
click at [331, 318] on label "Home Loans By [PERSON_NAME]" at bounding box center [313, 322] width 142 height 27
click at [344, 315] on label "Home Loans By [PERSON_NAME]" at bounding box center [313, 322] width 142 height 27
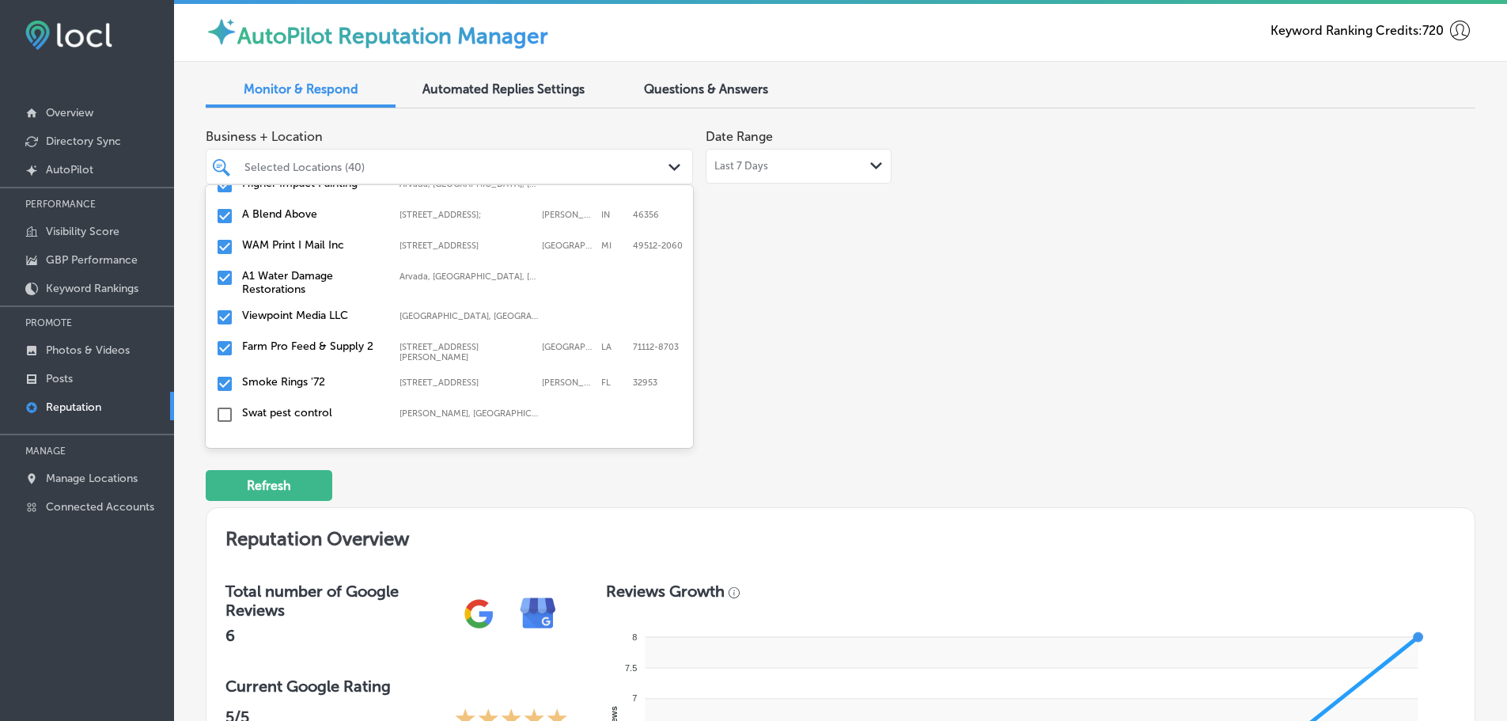
click at [339, 340] on label "Farm Pro Feed & Supply 2" at bounding box center [313, 345] width 142 height 13
click at [327, 342] on label "Smoke Rings '72" at bounding box center [313, 345] width 142 height 13
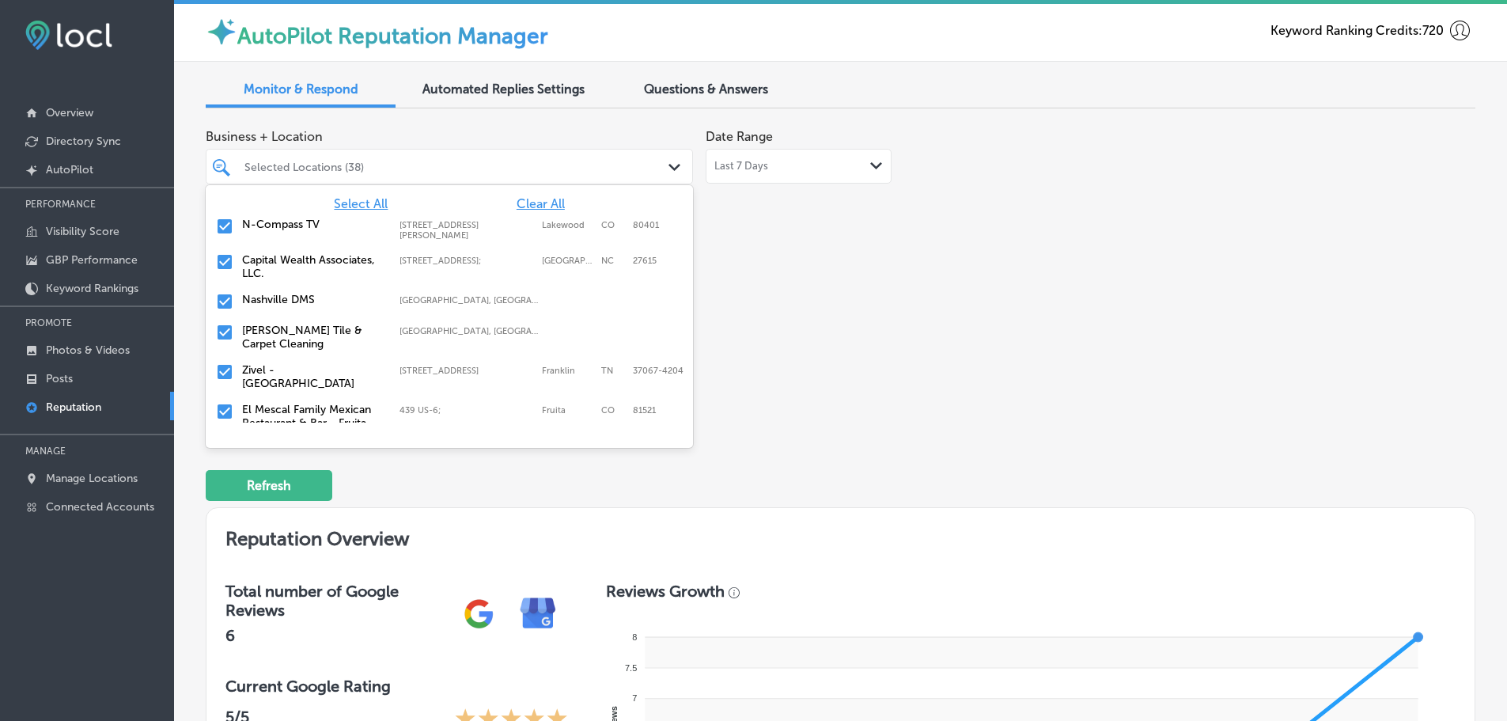
click at [775, 344] on div "Business + Location option [STREET_ADDRESS]. option focused, 5 of 140. 140 resu…" at bounding box center [587, 270] width 762 height 298
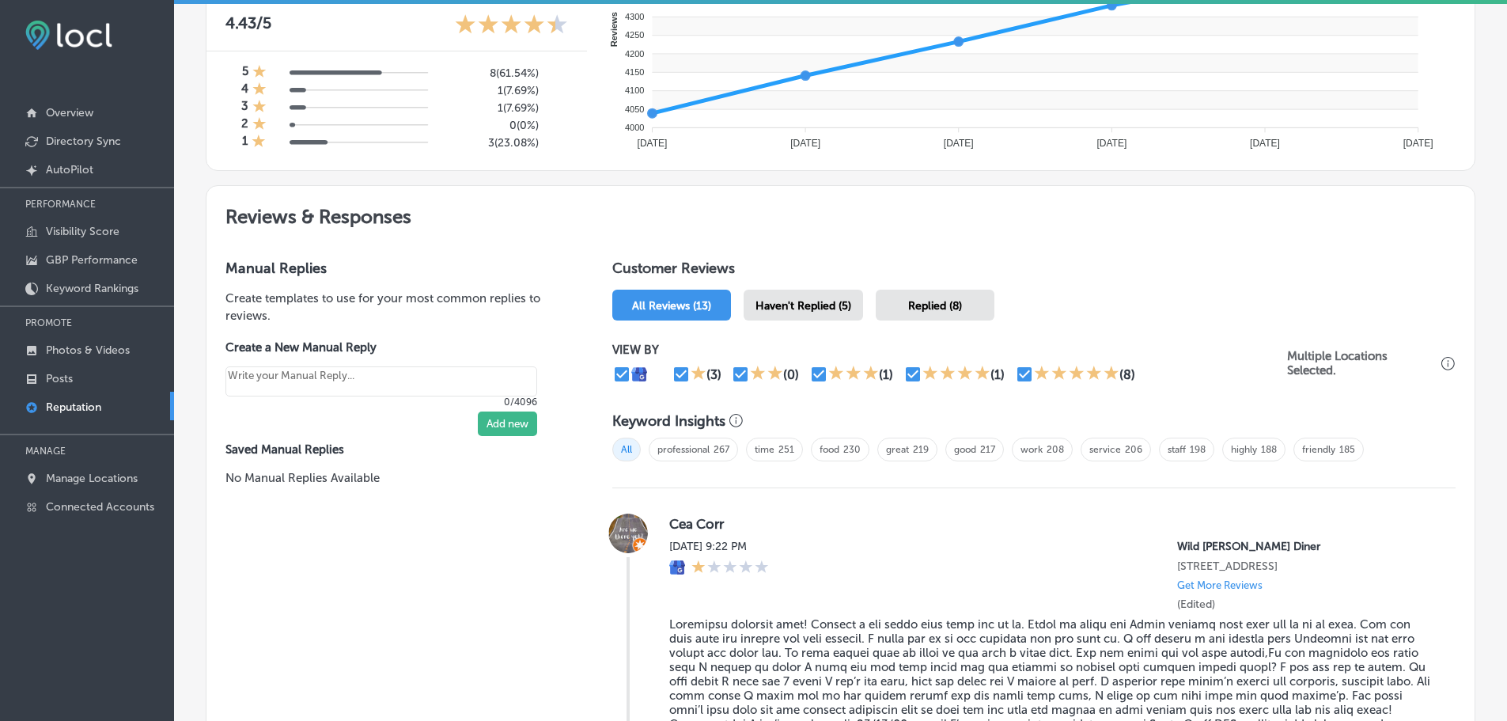
scroll to position [712, 0]
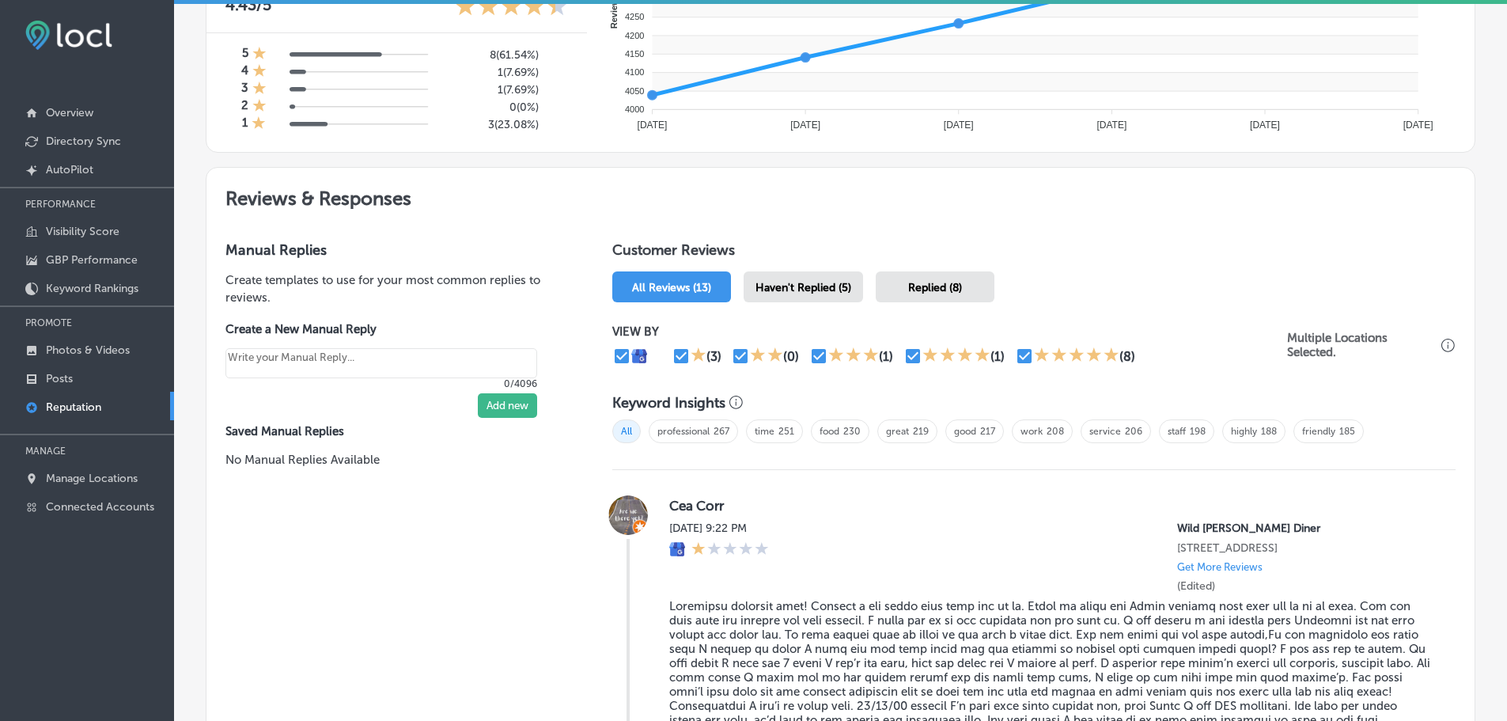
click at [836, 291] on span "Haven't Replied (5)" at bounding box center [804, 287] width 96 height 13
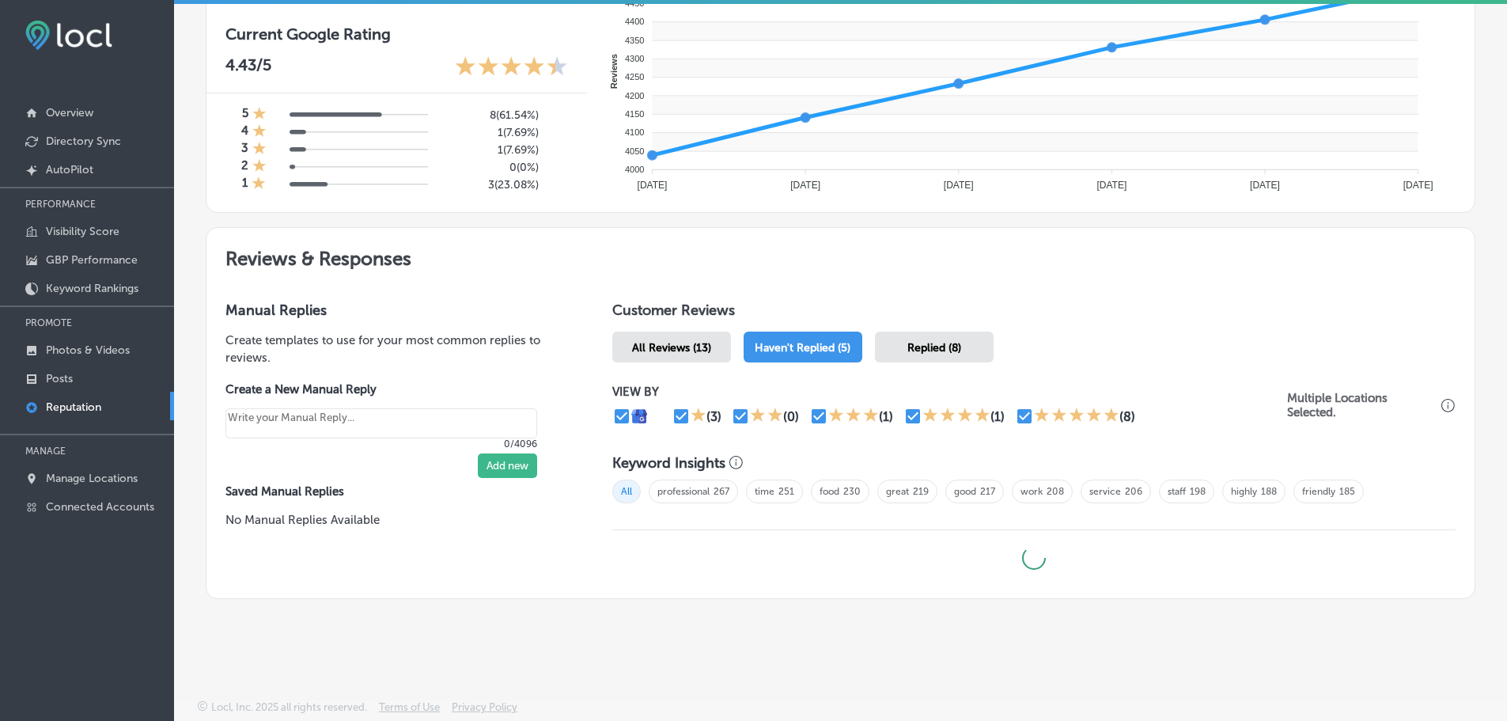
scroll to position [652, 0]
type textarea "x"
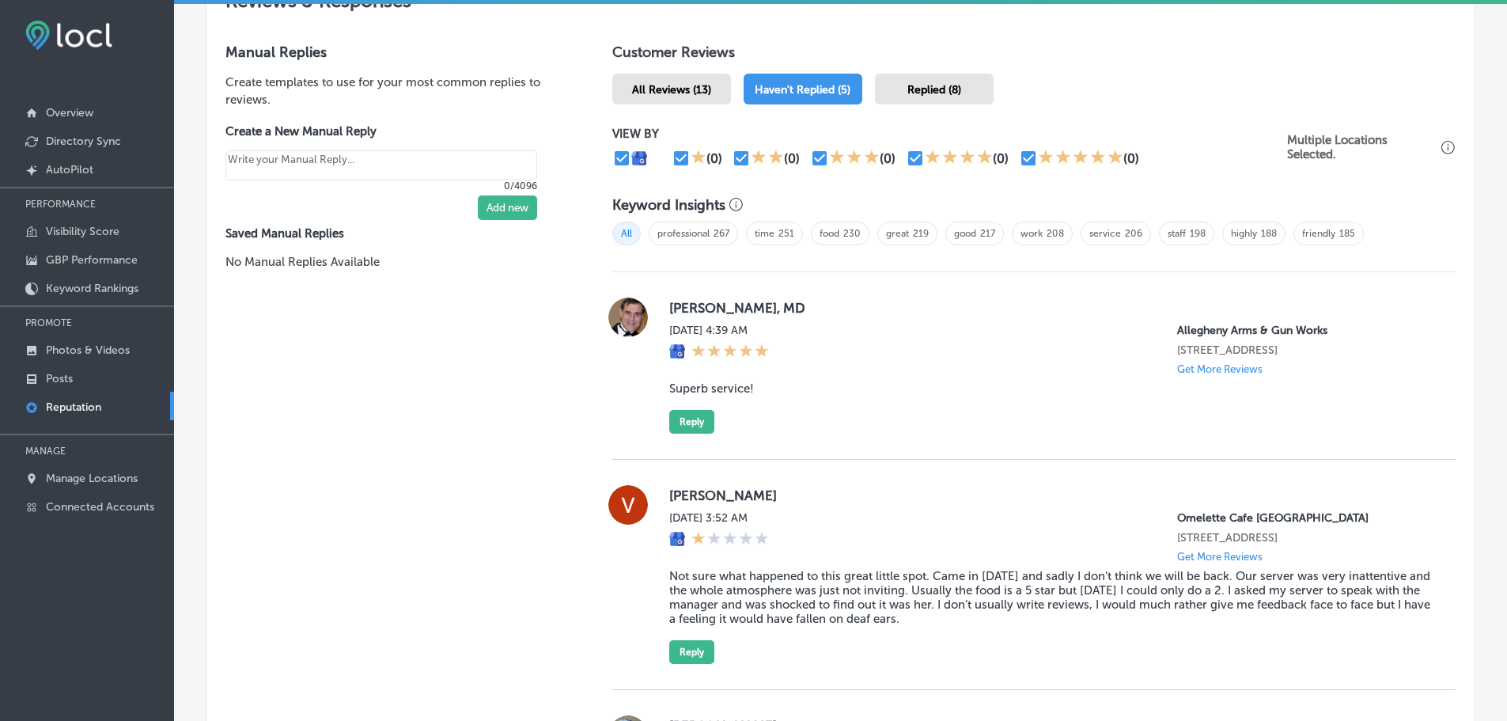
scroll to position [949, 0]
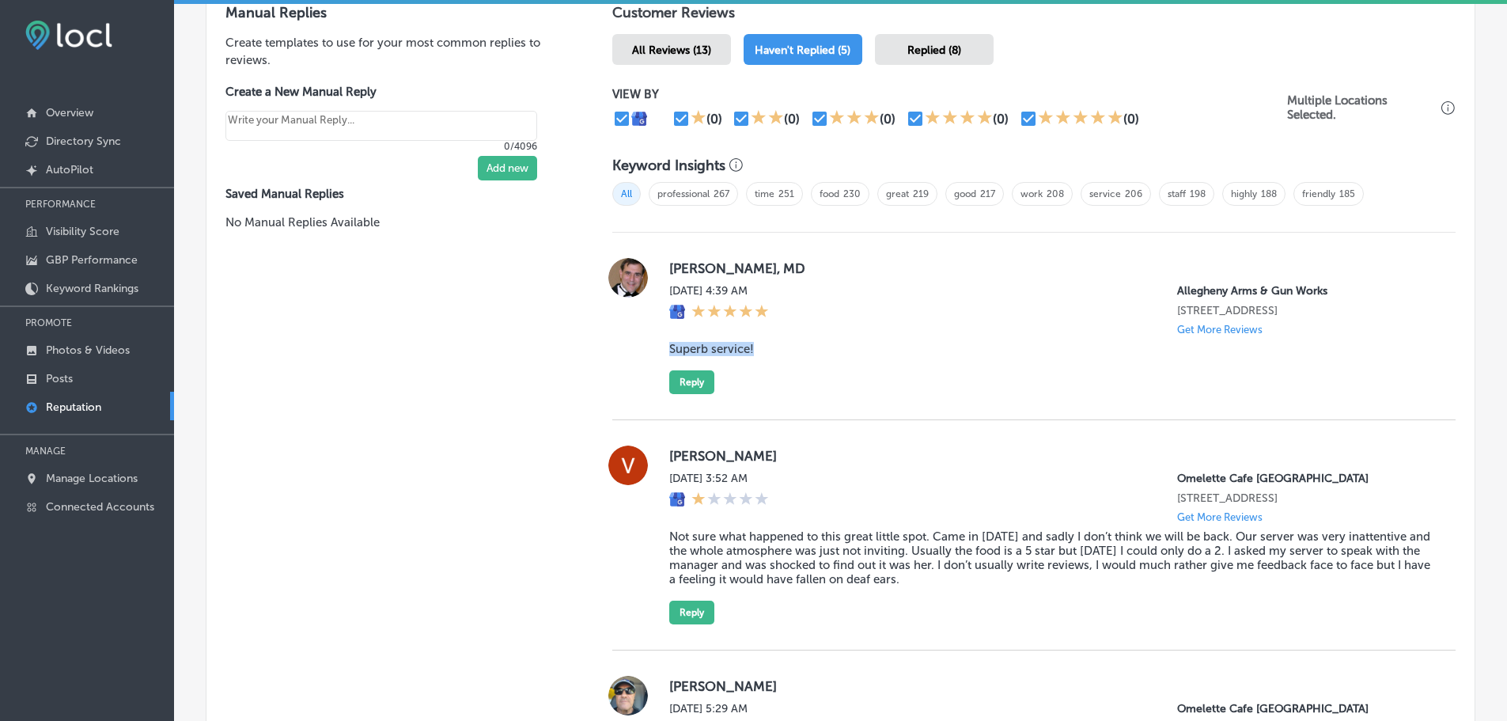
drag, startPoint x: 661, startPoint y: 344, endPoint x: 756, endPoint y: 348, distance: 95.0
click at [764, 349] on div "[PERSON_NAME], MD [DATE] 4:39 AM [GEOGRAPHIC_DATA] [STREET_ADDRESS] Get More Re…" at bounding box center [1033, 326] width 843 height 136
copy blockquote "Superb service!"
click at [693, 392] on button "Reply" at bounding box center [691, 382] width 45 height 24
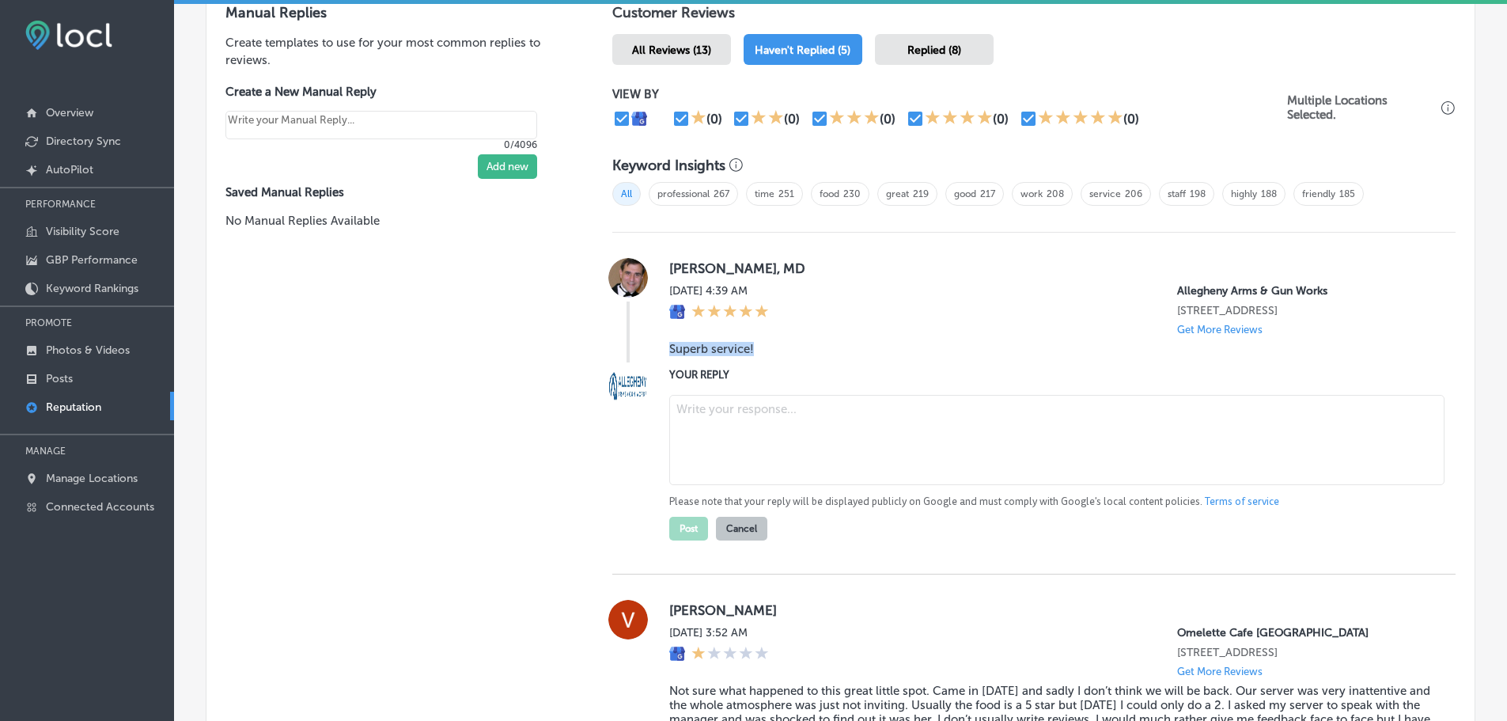
click at [744, 427] on textarea at bounding box center [1056, 440] width 775 height 90
paste textarea "Thank you so much for the 5-star review! We’re glad you had a great experience …"
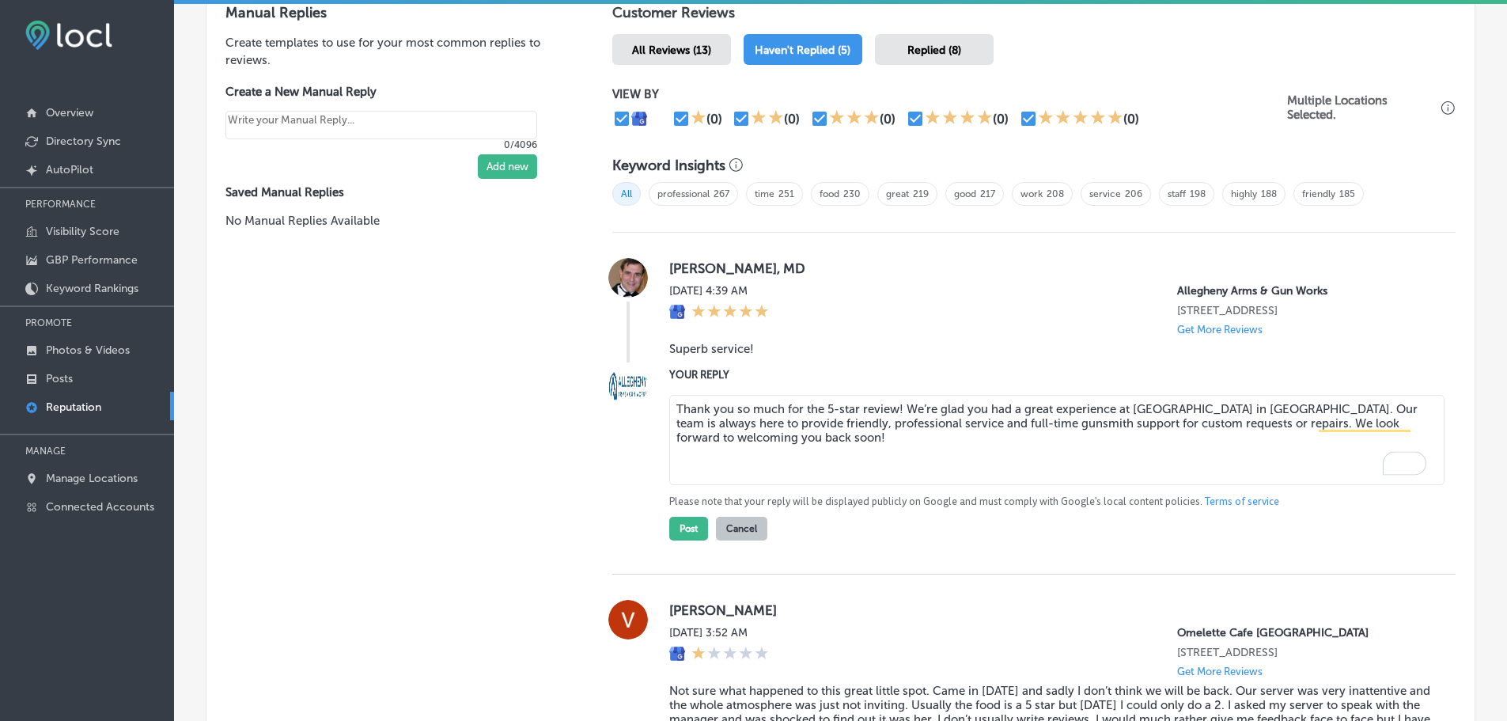
click at [893, 408] on textarea "Thank you so much for the 5-star review! We’re glad you had a great experience …" at bounding box center [1056, 440] width 775 height 90
type textarea "Thank you so much for the 5-star review, [PERSON_NAME]! We’re glad you had a gr…"
click at [677, 530] on button "Post" at bounding box center [688, 529] width 39 height 24
type textarea "x"
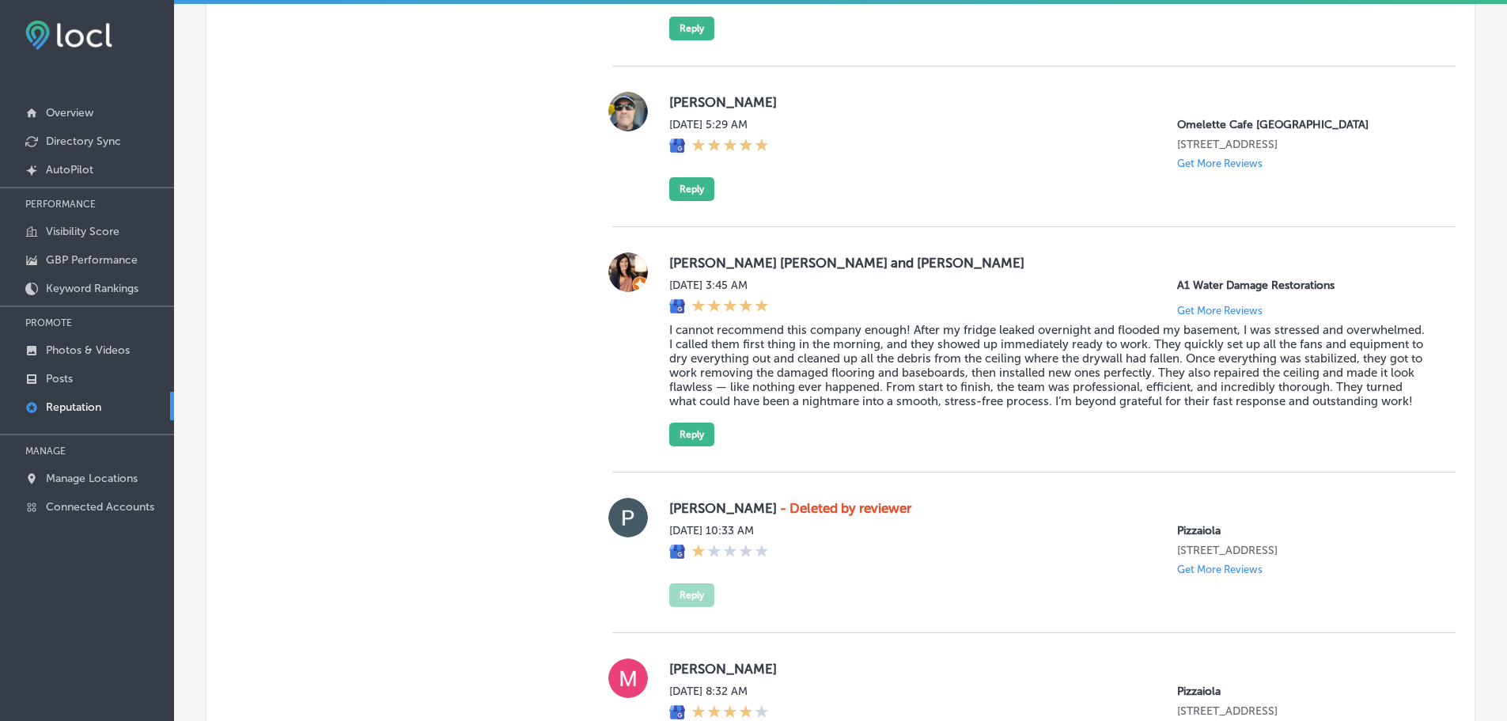
scroll to position [1302, 0]
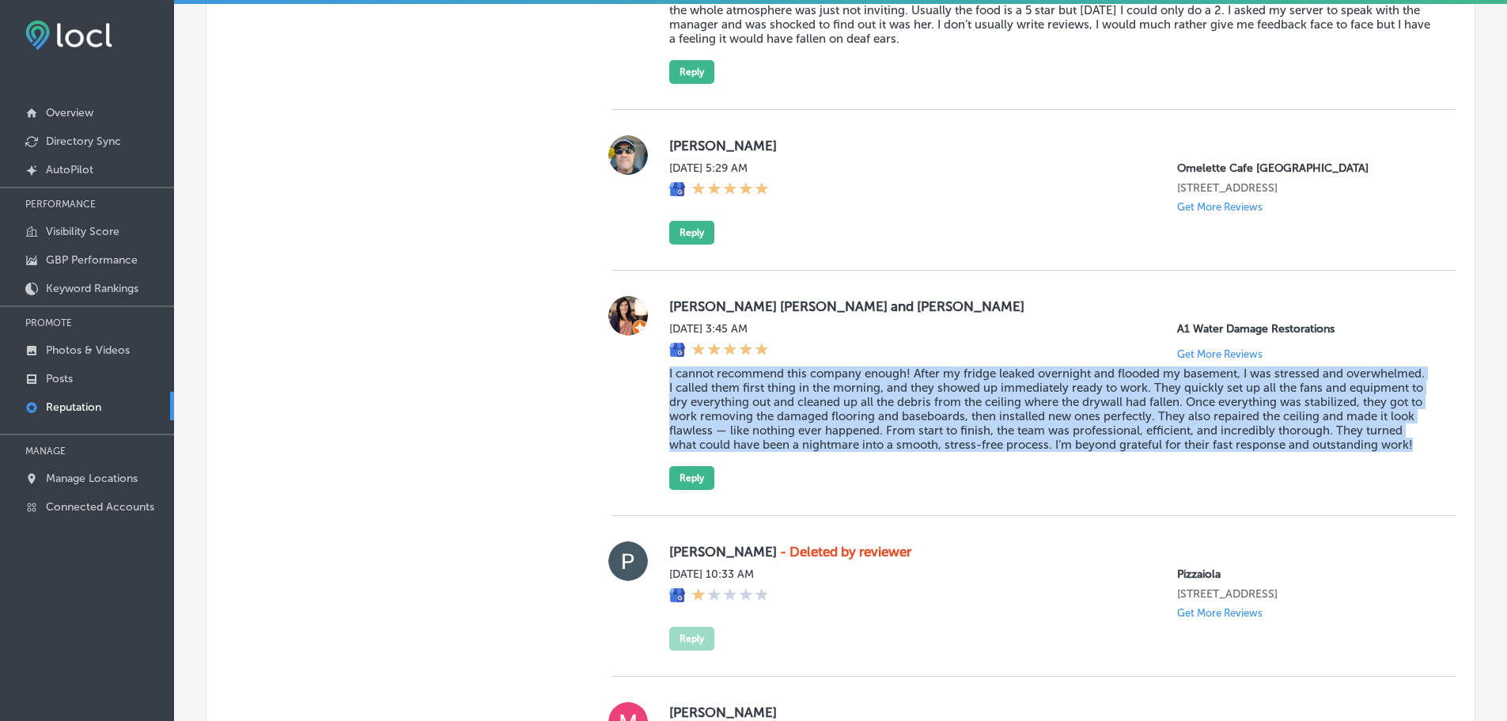
drag, startPoint x: 654, startPoint y: 396, endPoint x: 896, endPoint y: 492, distance: 259.6
click at [896, 490] on div "[PERSON_NAME] [PERSON_NAME] and [PERSON_NAME] [DATE] 3:45 AM A1 Water Damage Re…" at bounding box center [1033, 393] width 843 height 194
copy blockquote "I cannot recommend this company enough! After my fridge leaked overnight and fl…"
click at [686, 490] on button "Reply" at bounding box center [691, 478] width 45 height 24
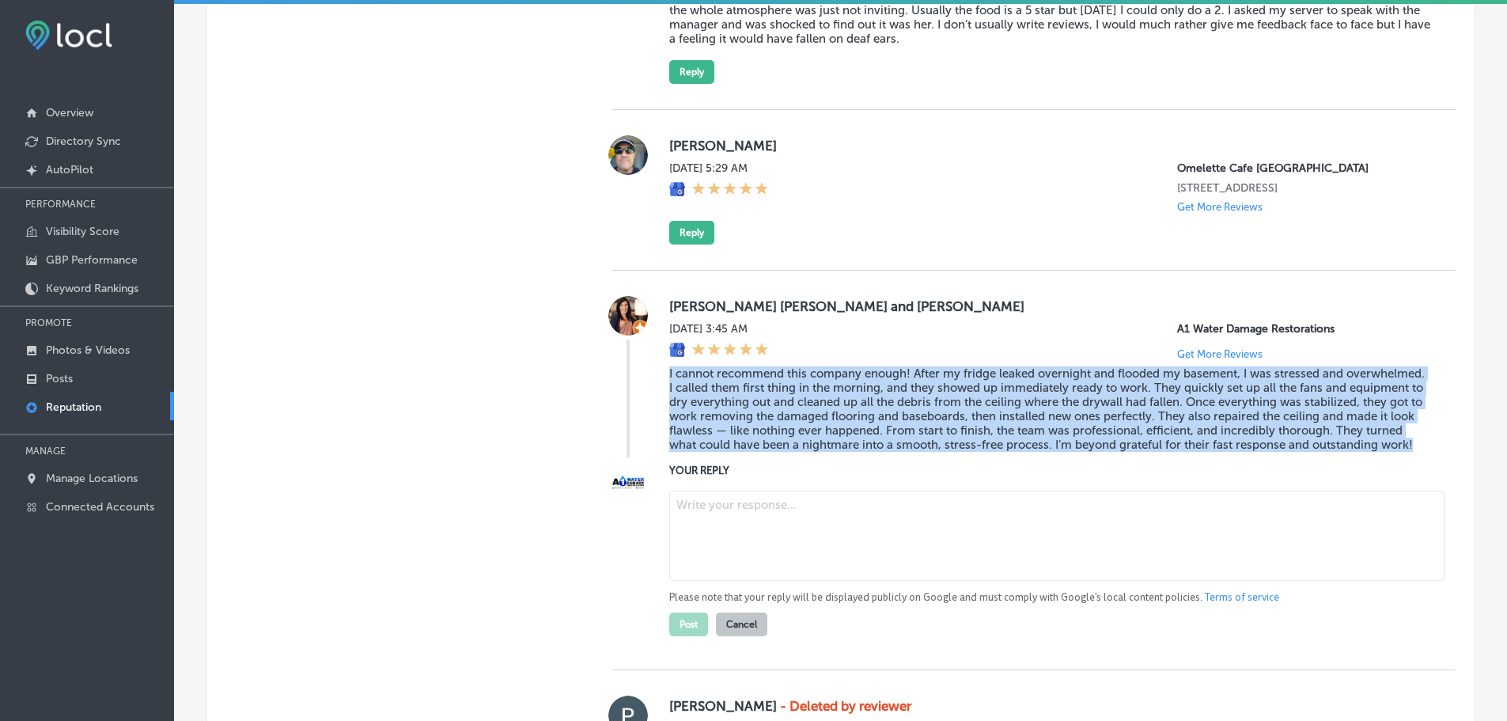
click at [785, 573] on textarea at bounding box center [1056, 536] width 775 height 90
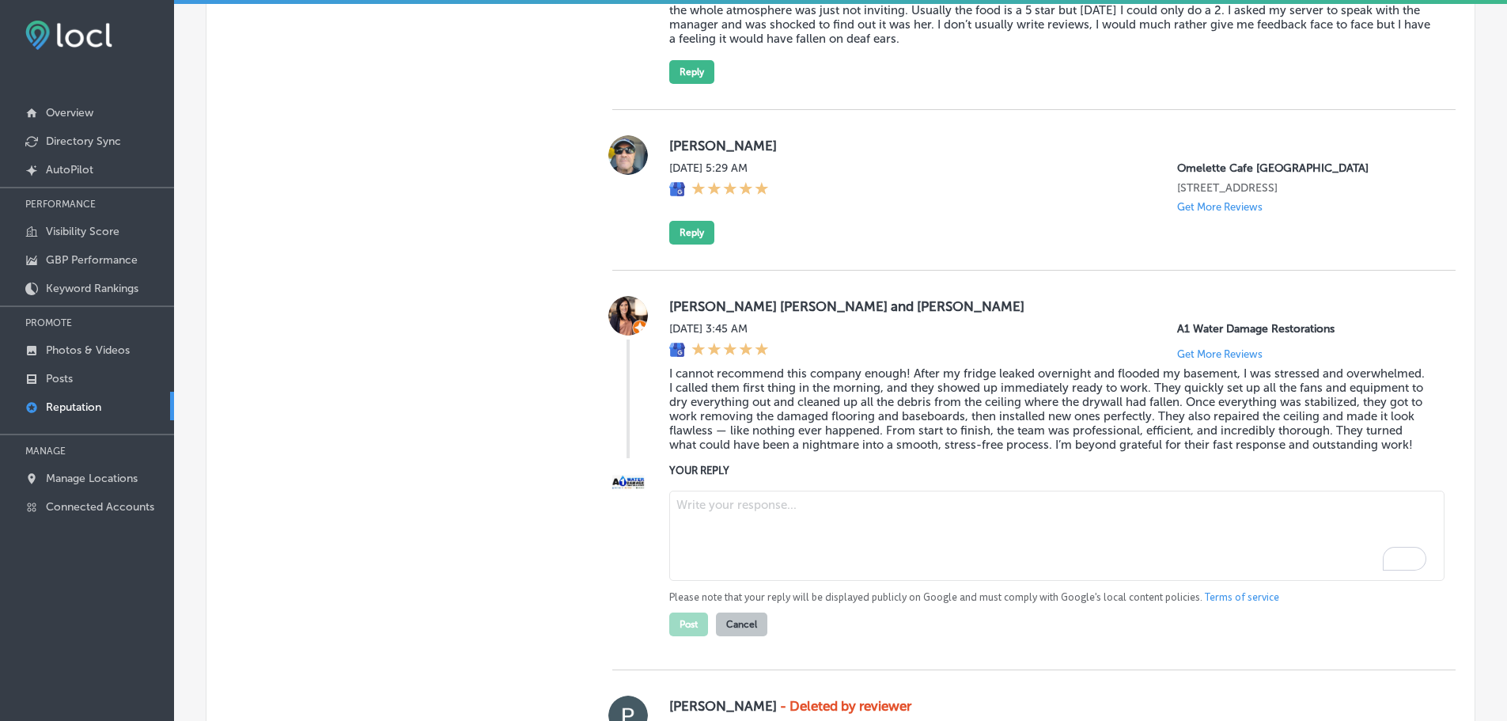
paste textarea "Thank you so much for taking the time to share your experience! We’re glad our …"
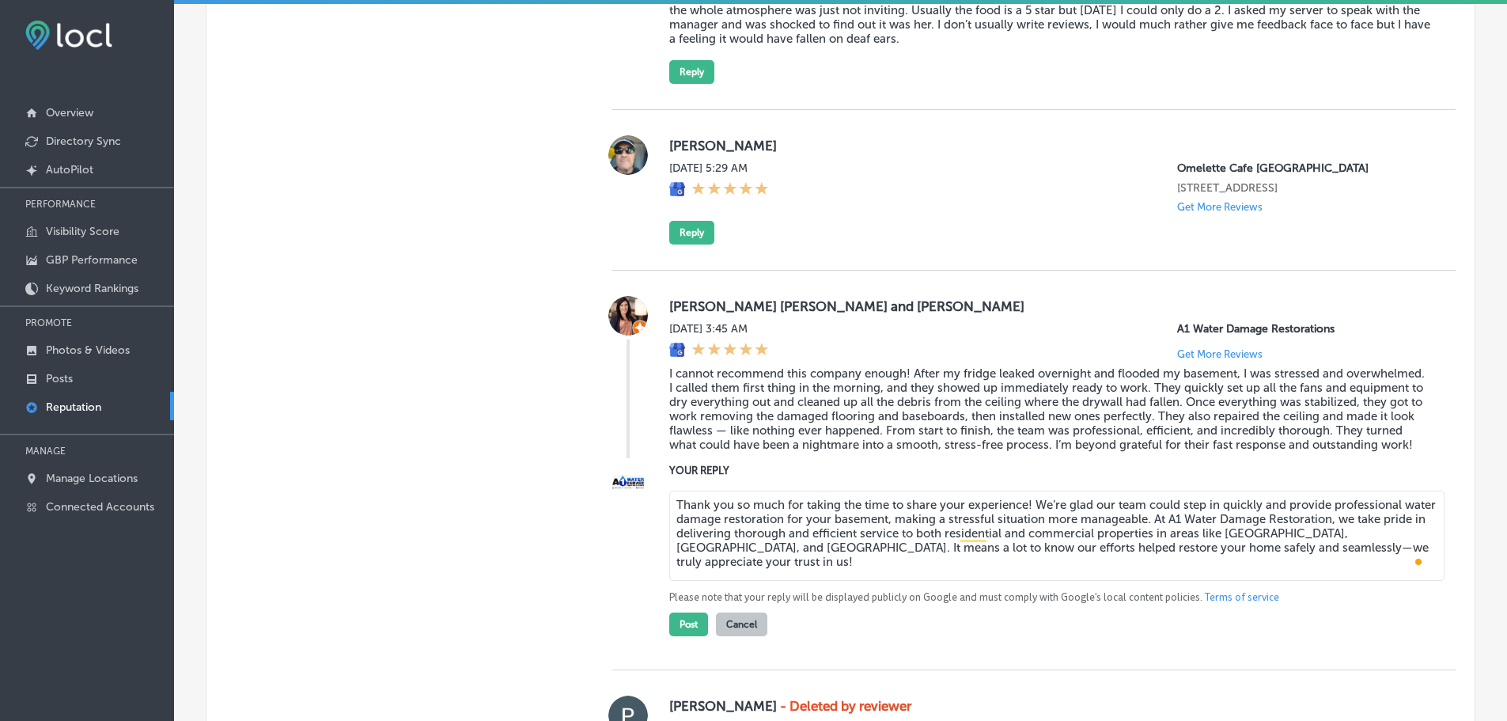
click at [1024, 545] on textarea "Thank you so much for taking the time to share your experience! We’re glad our …" at bounding box center [1056, 536] width 775 height 90
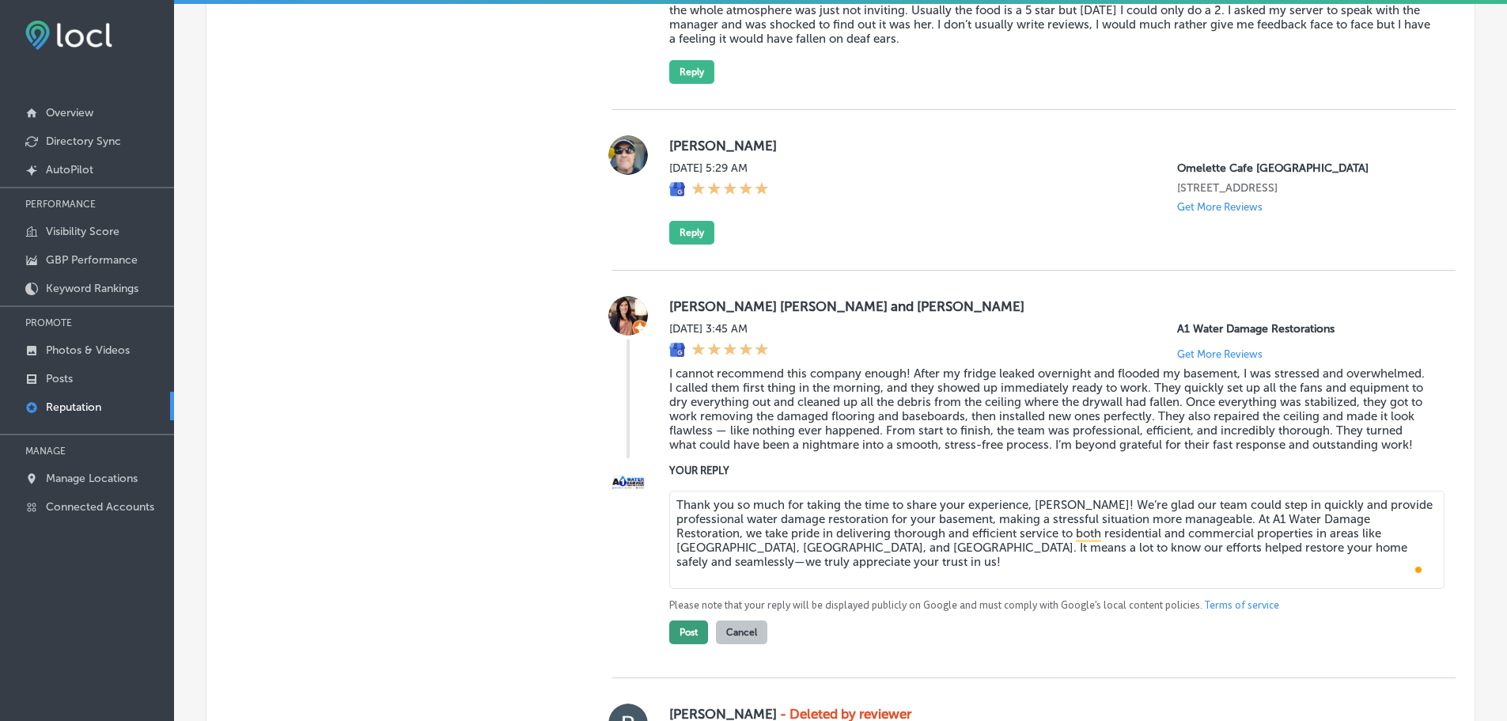
type textarea "Thank you so much for taking the time to share your experience, [PERSON_NAME]! …"
click at [693, 644] on button "Post" at bounding box center [688, 632] width 39 height 24
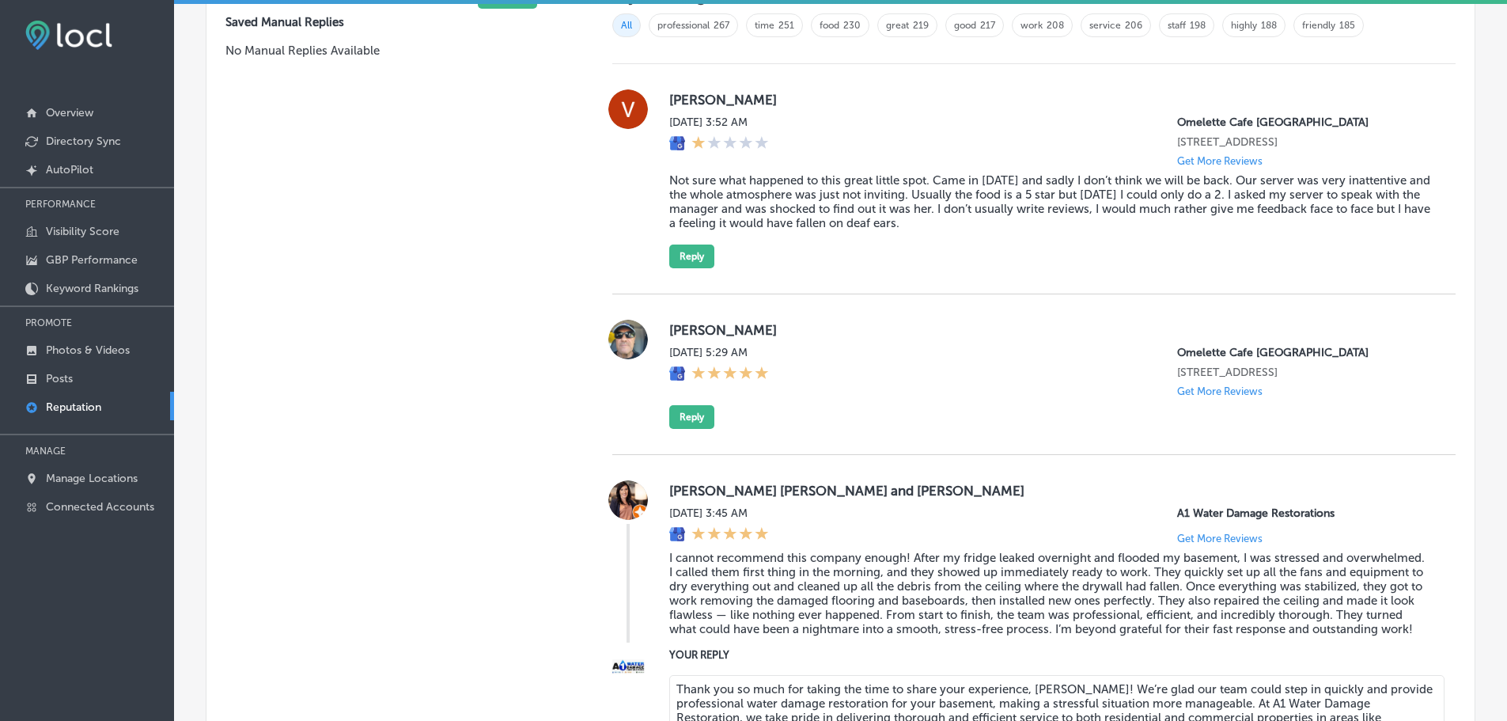
scroll to position [1065, 0]
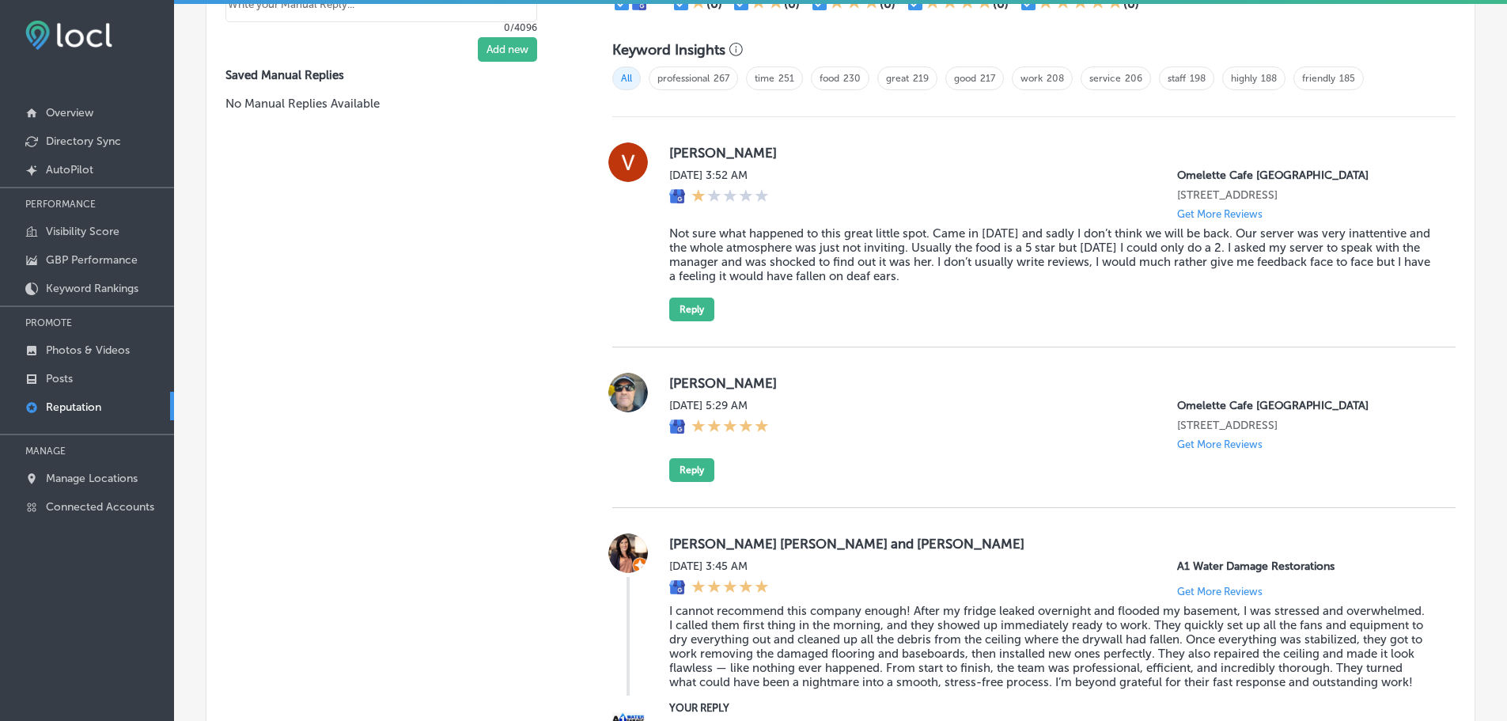
type textarea "x"
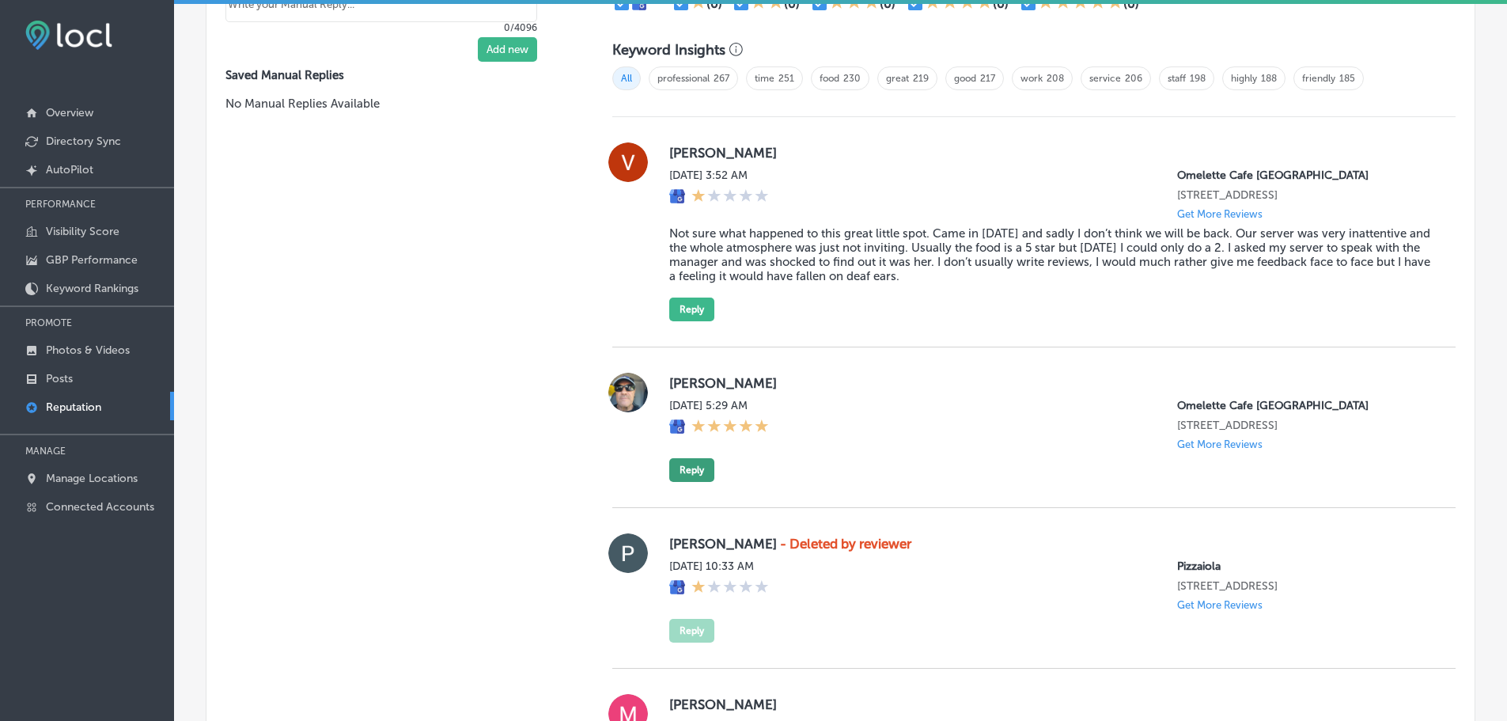
click at [679, 482] on button "Reply" at bounding box center [691, 470] width 45 height 24
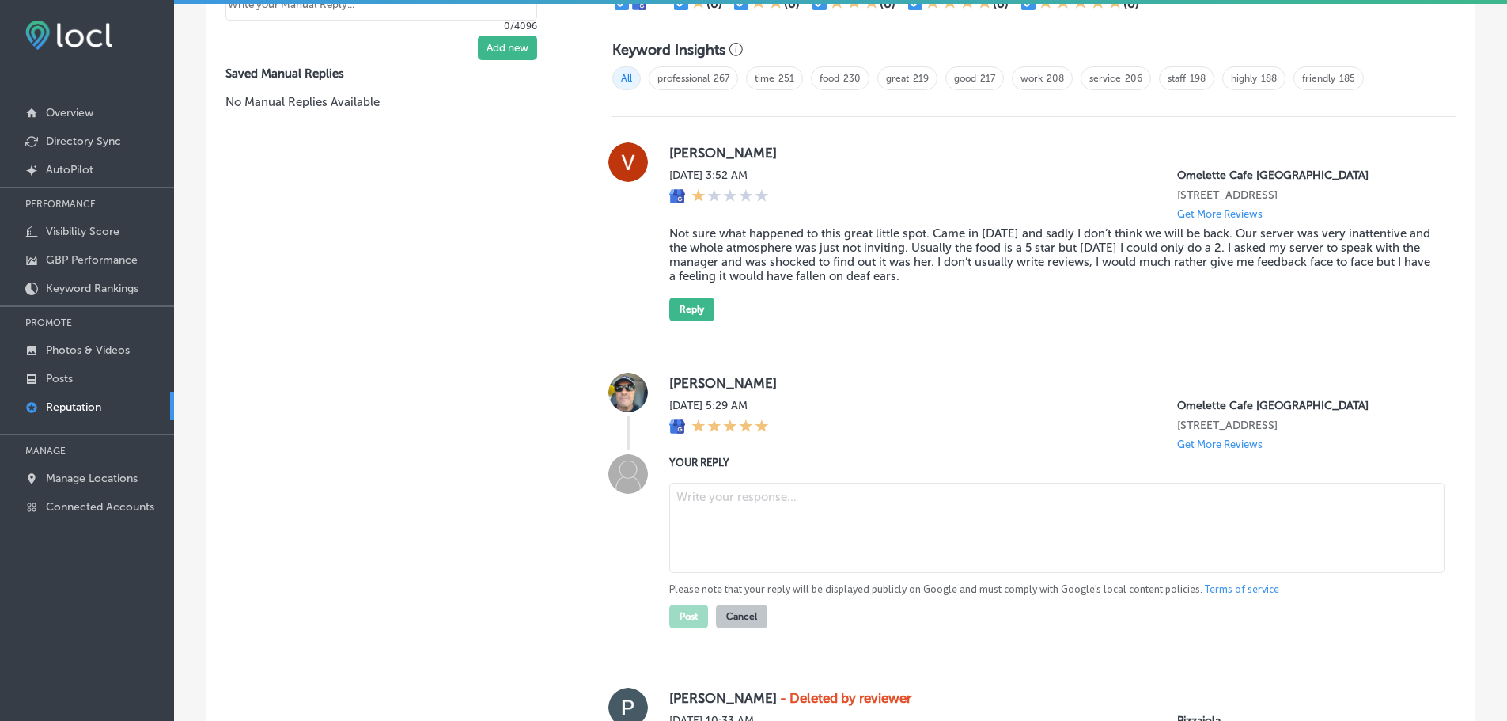
click at [759, 525] on textarea at bounding box center [1056, 528] width 775 height 90
paste textarea "Thank you so much for the 5-star rating! At [GEOGRAPHIC_DATA], we take pride in…"
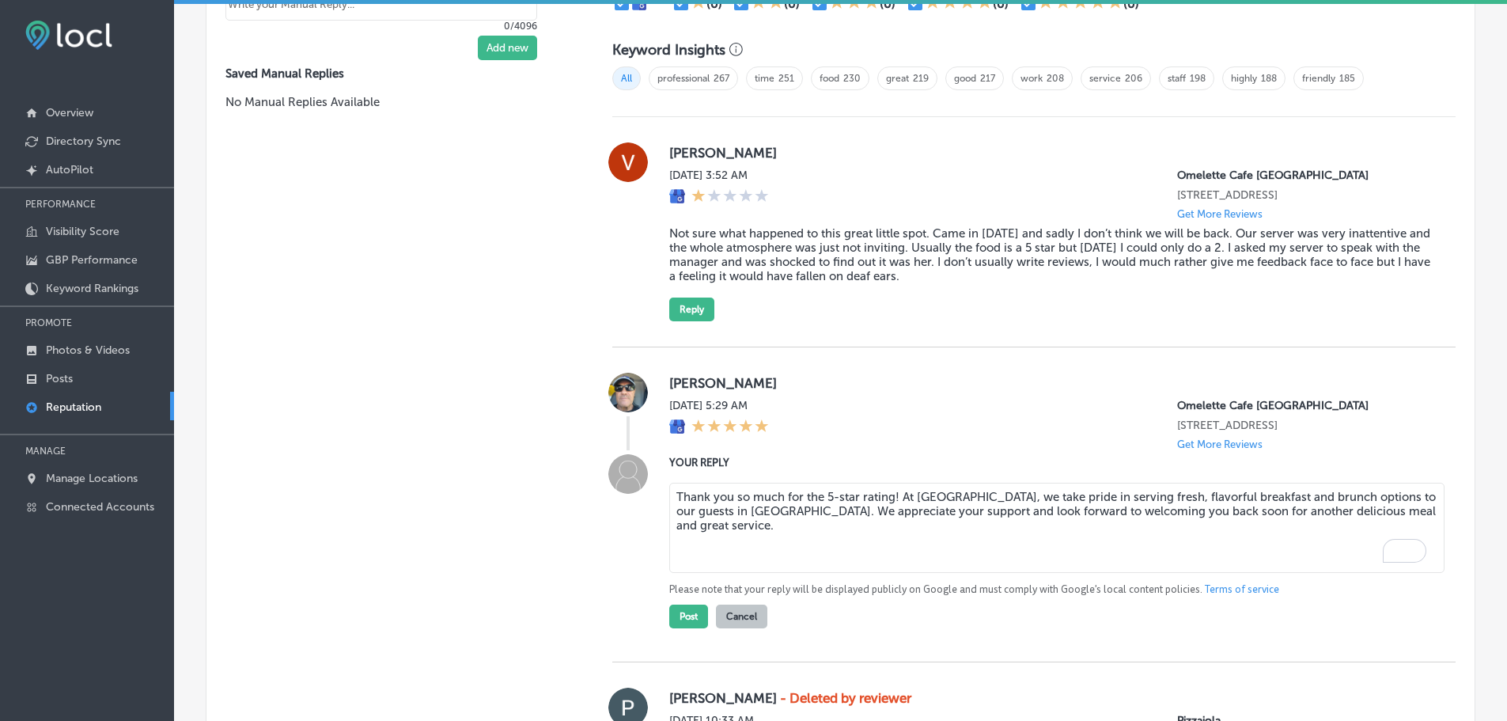
click at [890, 523] on textarea "Thank you so much for the 5-star rating! At [GEOGRAPHIC_DATA], we take pride in…" at bounding box center [1056, 528] width 775 height 90
drag, startPoint x: 847, startPoint y: 537, endPoint x: 901, endPoint y: 540, distance: 53.9
click at [901, 540] on textarea "Thank you so much for the 5-star rating, [PERSON_NAME]! At [GEOGRAPHIC_DATA], w…" at bounding box center [1056, 528] width 775 height 90
type textarea "Thank you so much for the 5-star rating, [PERSON_NAME]! At [GEOGRAPHIC_DATA], w…"
click at [692, 628] on button "Post" at bounding box center [688, 617] width 39 height 24
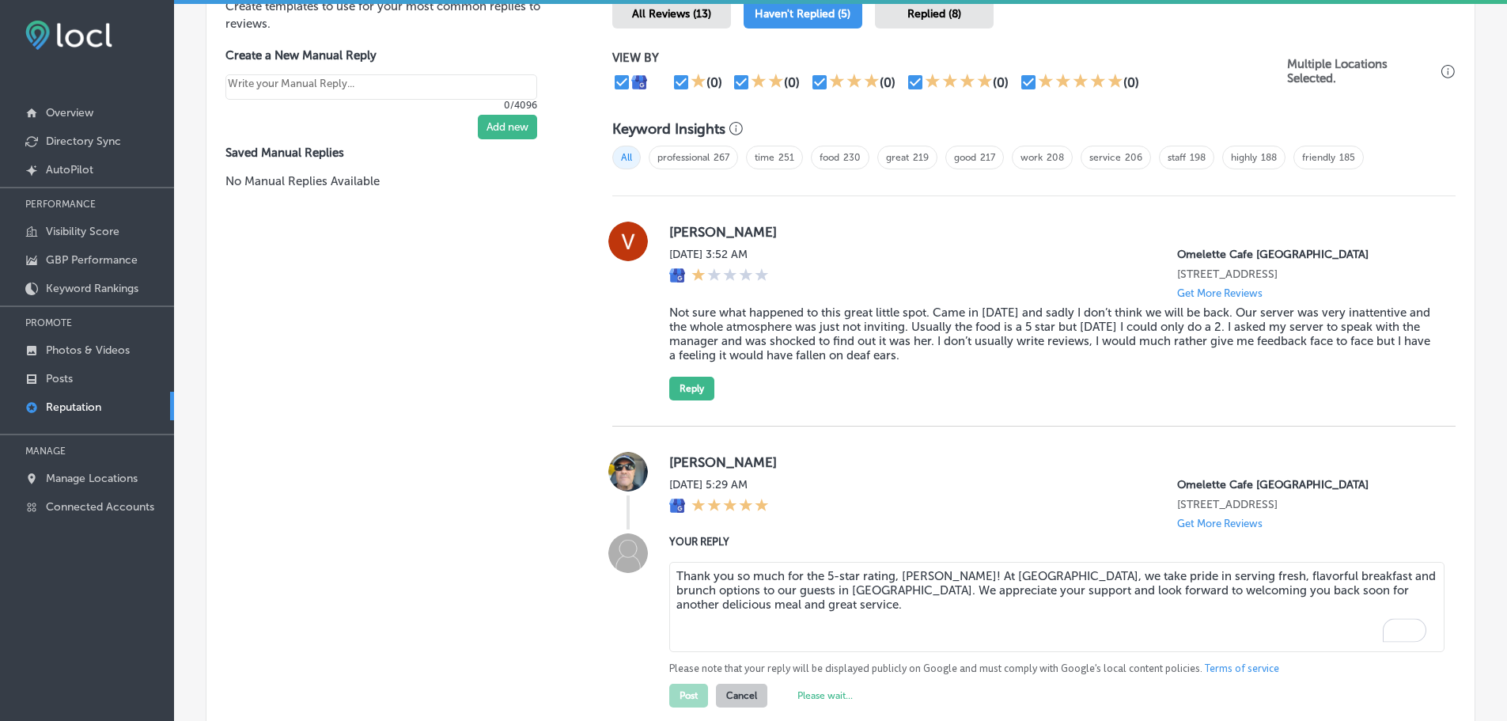
type textarea "x"
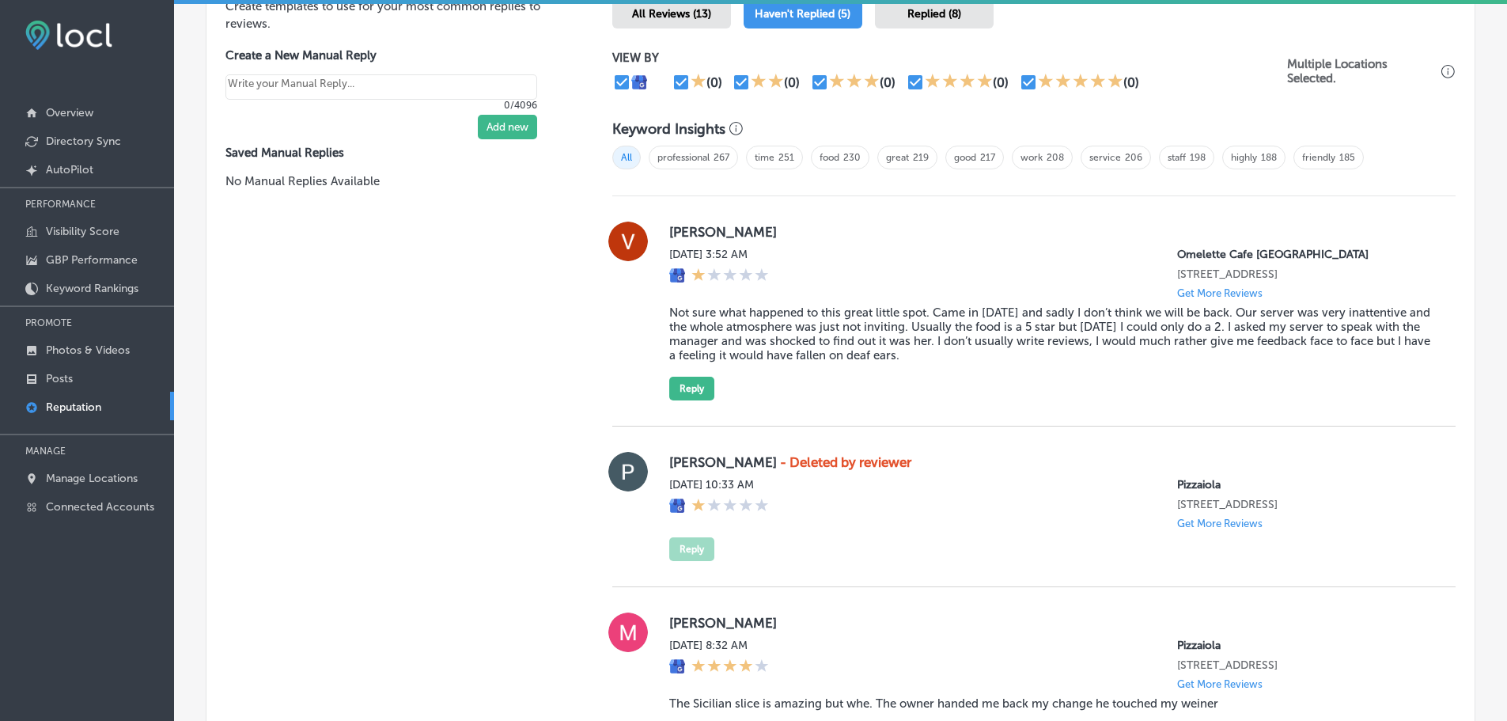
scroll to position [907, 0]
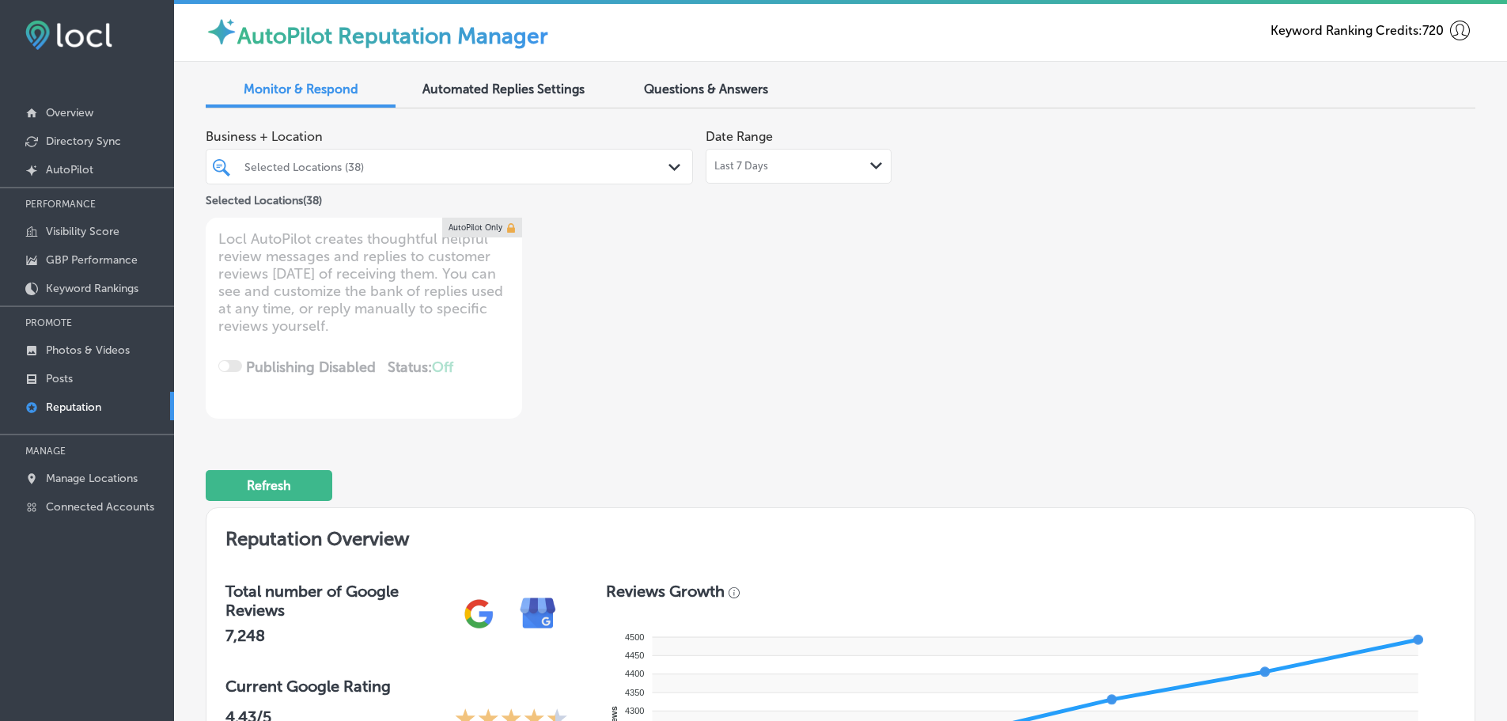
scroll to position [907, 0]
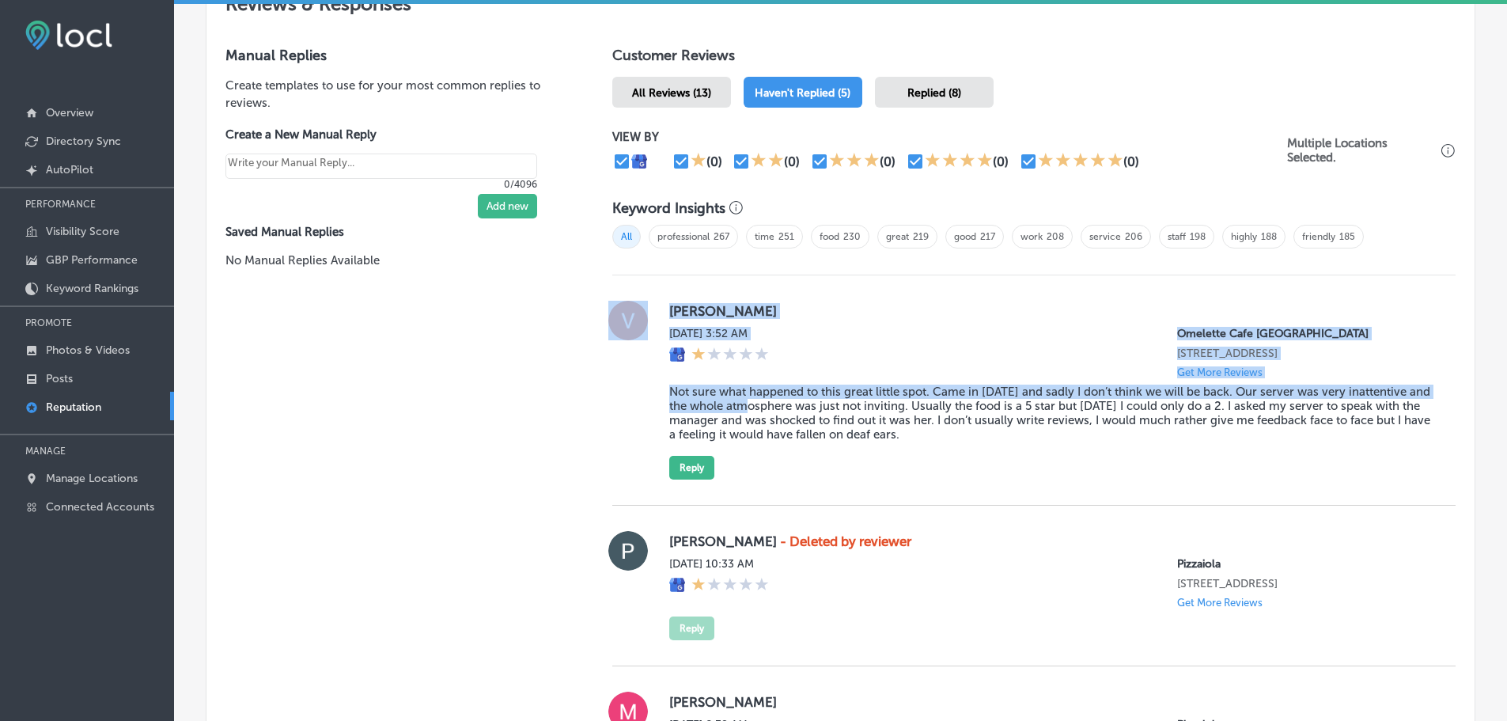
drag, startPoint x: 650, startPoint y: 401, endPoint x: 772, endPoint y: 415, distance: 123.5
click at [772, 415] on div "Viktor D Mon, Sep 1, 2025 3:52 AM Omelette Cafe Skye Canyon 9670 West Skye Cany…" at bounding box center [1033, 390] width 843 height 179
click at [612, 436] on div at bounding box center [628, 390] width 32 height 179
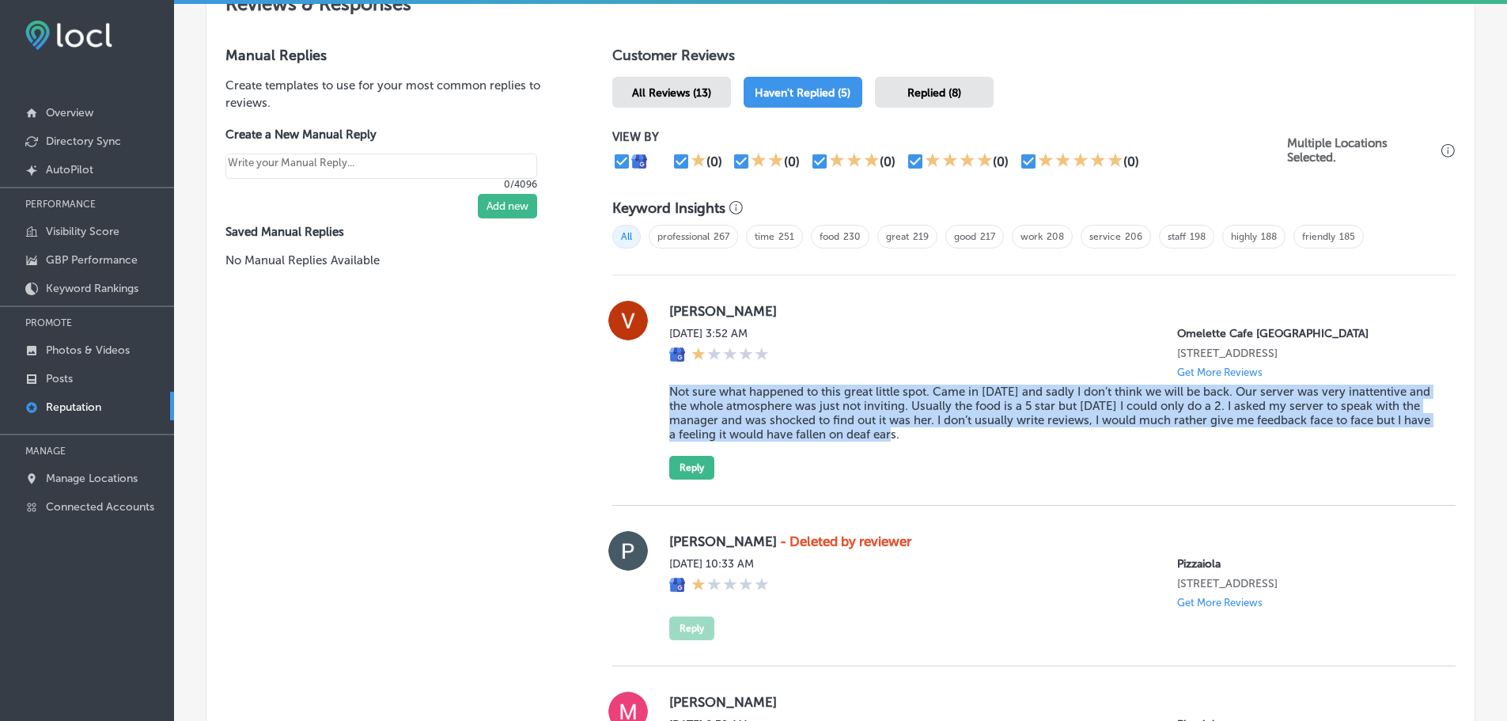
drag, startPoint x: 665, startPoint y: 404, endPoint x: 1058, endPoint y: 450, distance: 395.1
click at [1058, 442] on blockquote "Not sure what happened to this great little spot. Came in [DATE] and sadly I do…" at bounding box center [1049, 413] width 761 height 57
copy blockquote "Not sure what happened to this great little spot. Came in [DATE] and sadly I do…"
click at [75, 472] on p "Manage Locations" at bounding box center [92, 478] width 92 height 13
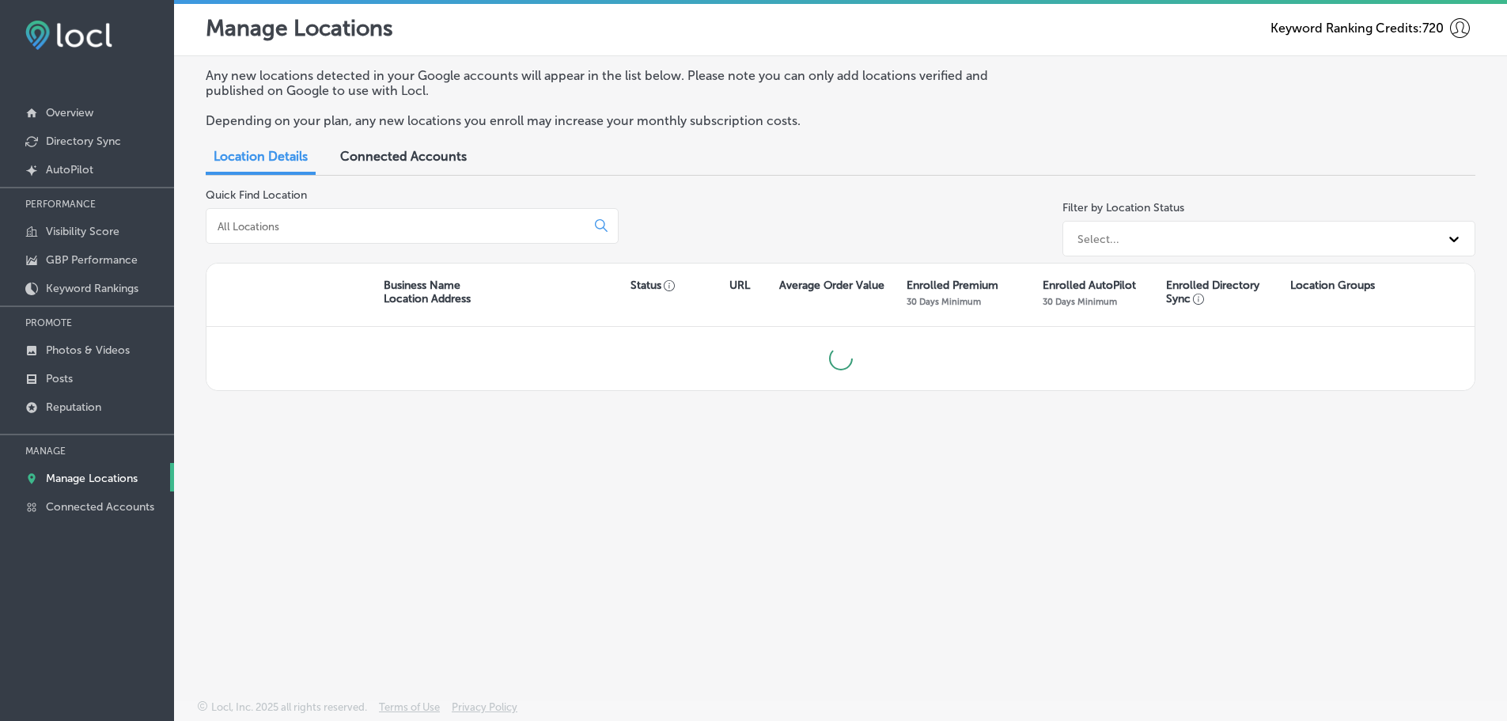
click at [381, 226] on input at bounding box center [399, 226] width 366 height 14
type input "el mescal"
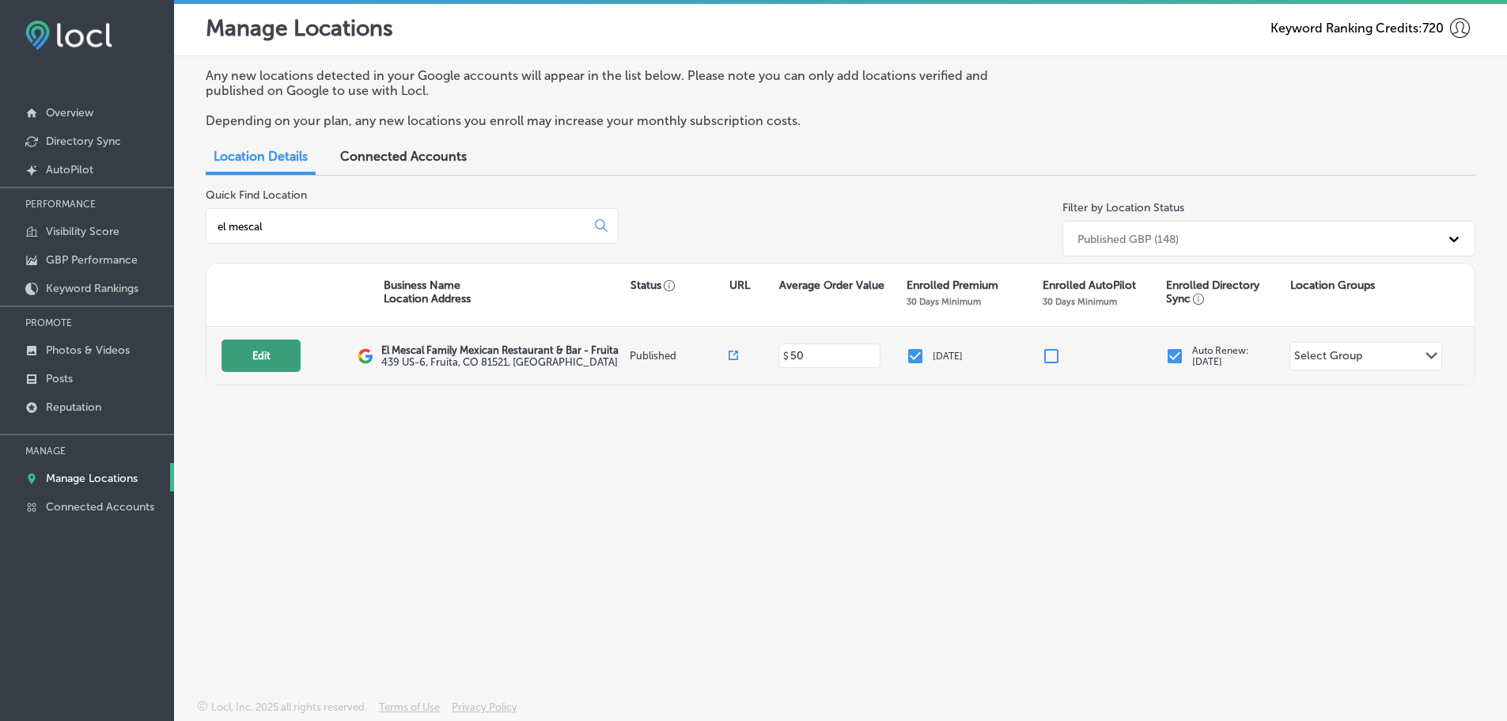
click at [256, 354] on button "Edit" at bounding box center [261, 355] width 79 height 32
select select "US"
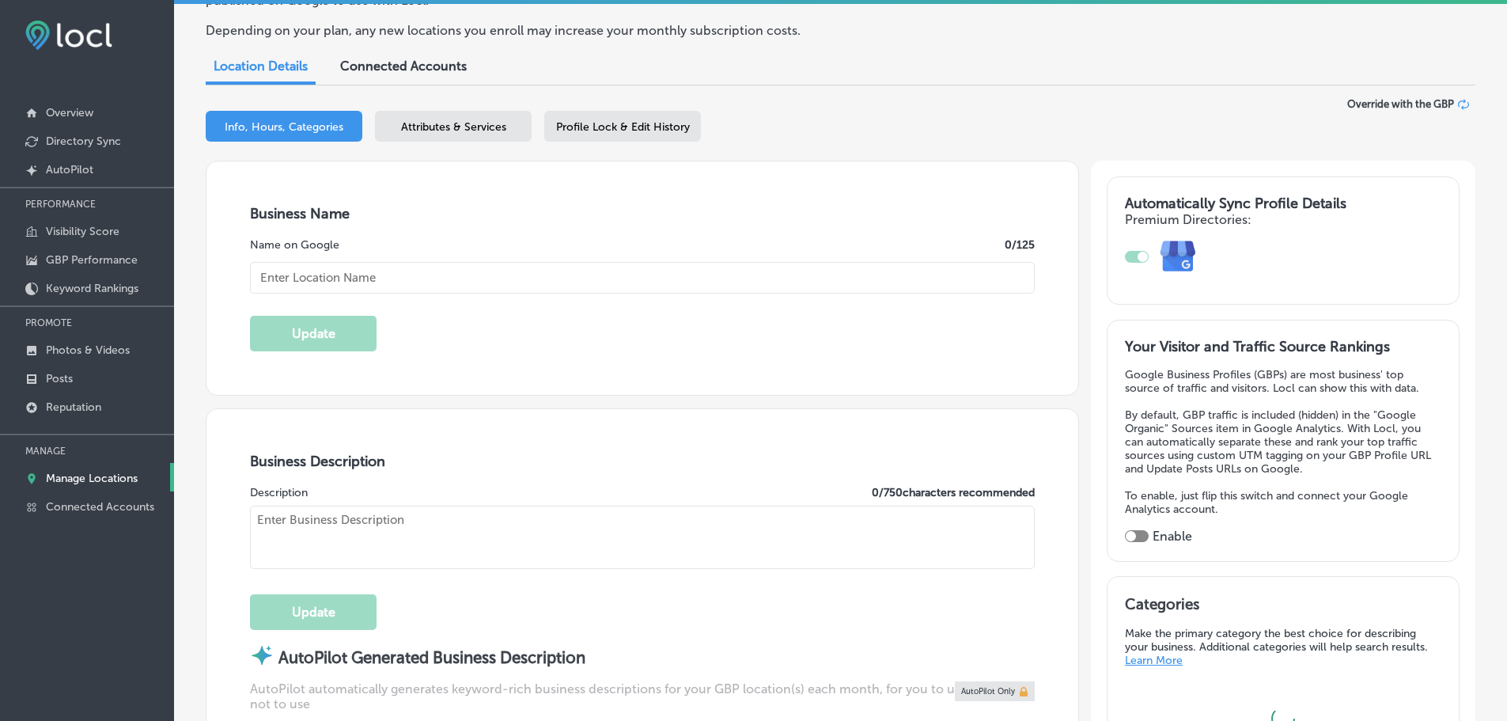
type input "El Mescal Family Mexican Restaurant & Bar - Fruita"
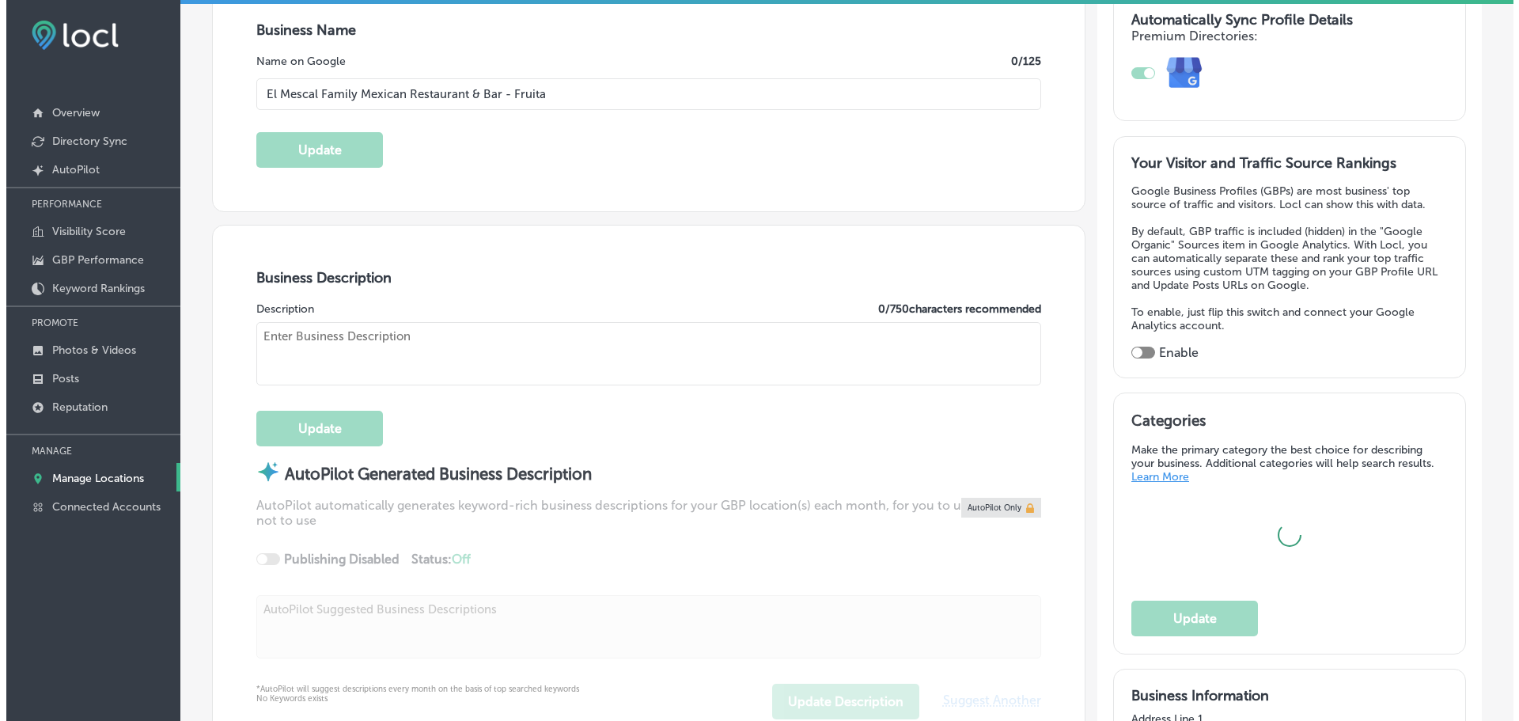
scroll to position [316, 0]
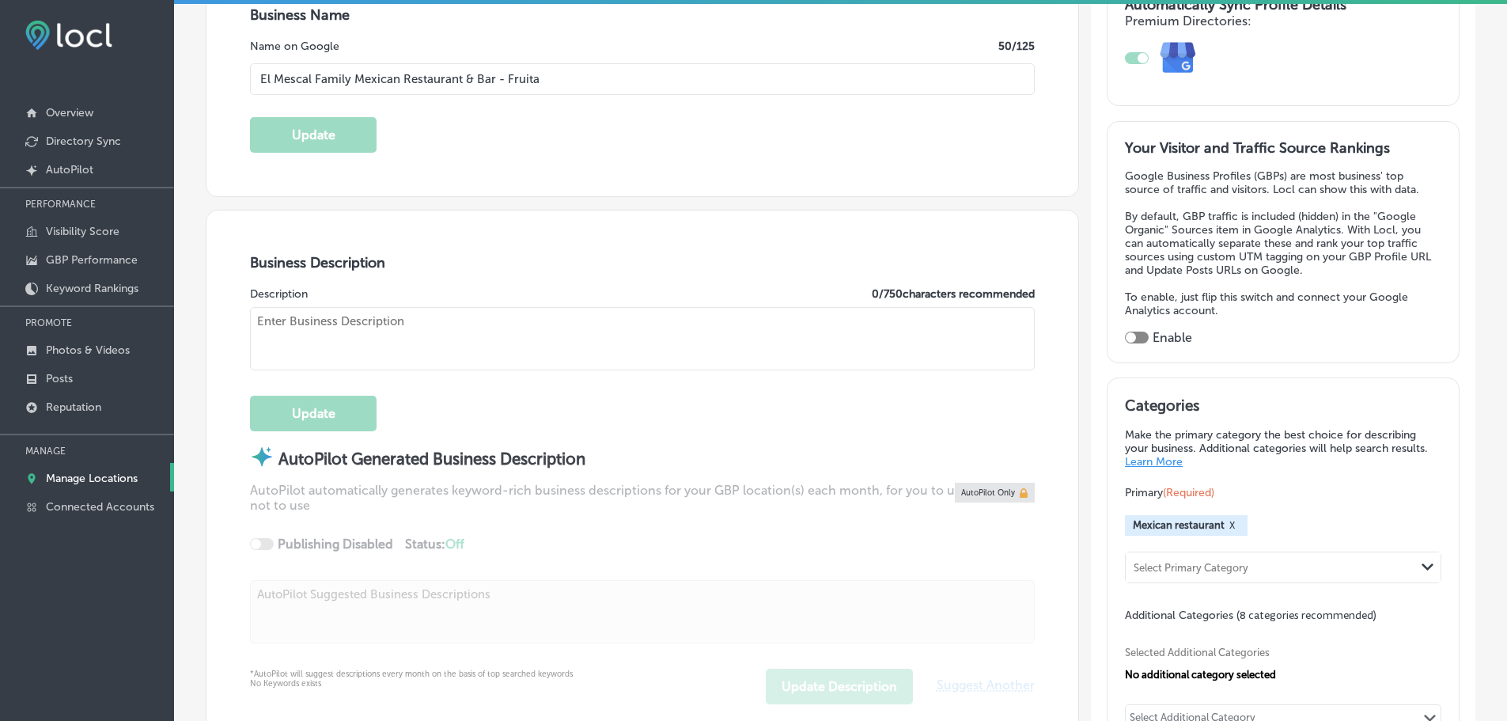
type input "439 US-6"
type input "Fruita"
type input "81521"
type input "US"
type input "http://elmescal.com/"
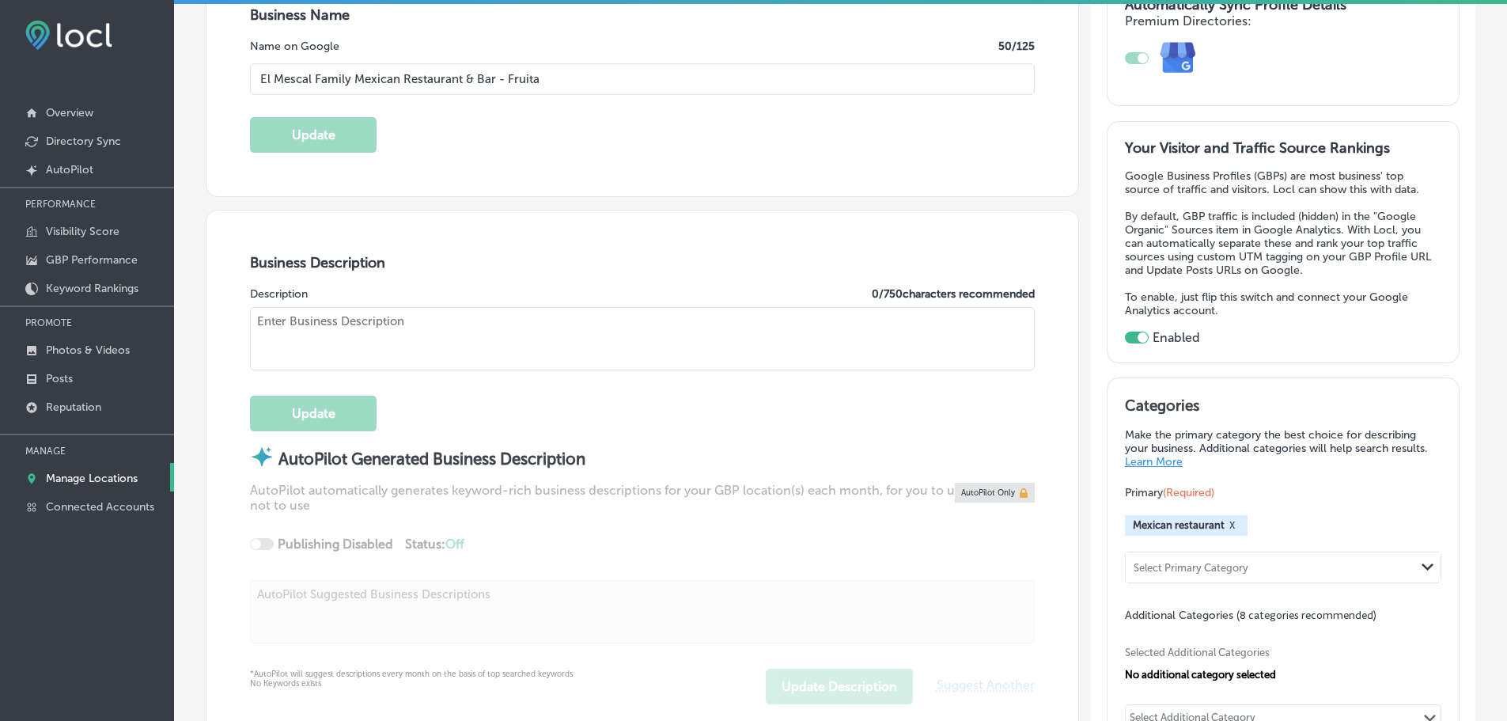
checkbox input "true"
type textarea "At El Mescal in Fruita have a long tradition of cooking Mexican food. We want t…"
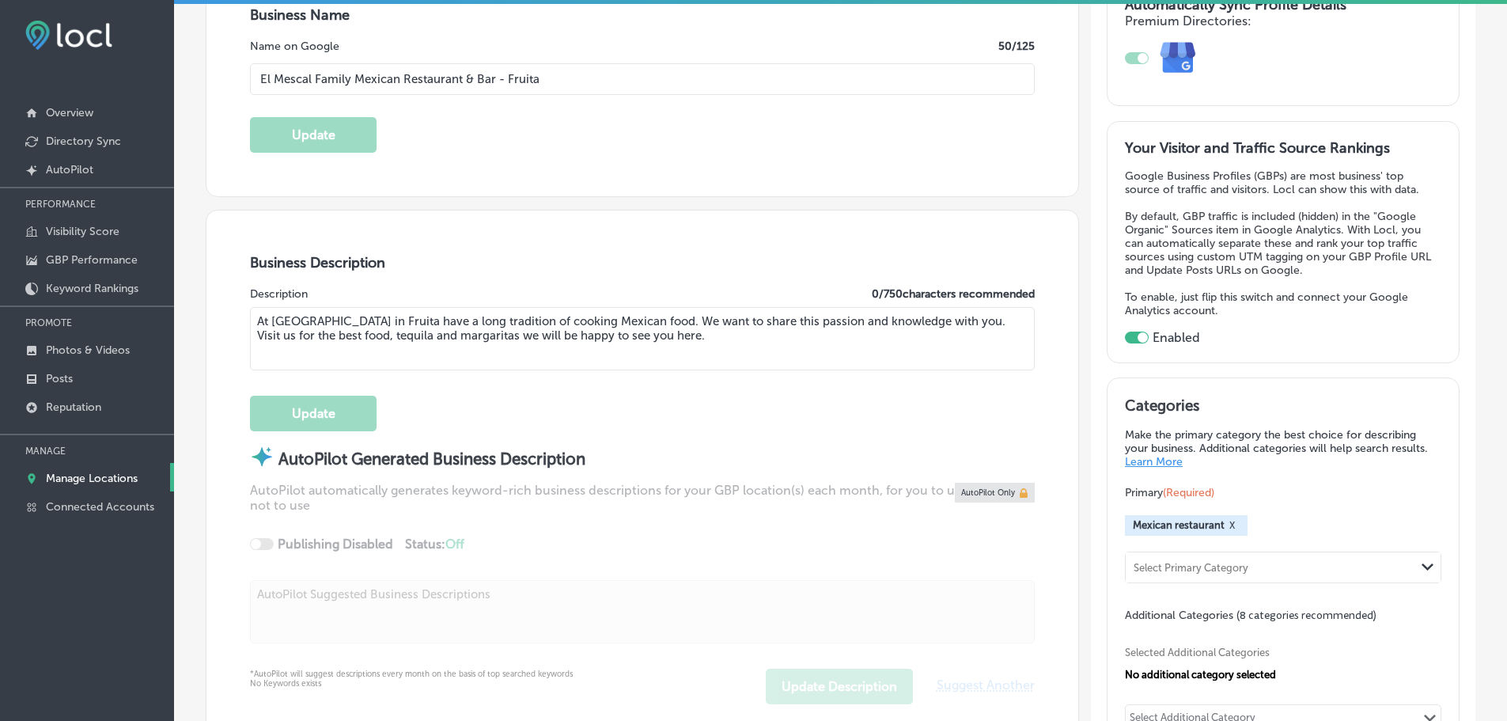
type input "+1 970 639 2369"
click at [680, 332] on textarea "At El Mescal in Fruita have a long tradition of cooking Mexican food. We want t…" at bounding box center [642, 338] width 785 height 63
click at [659, 334] on textarea "At El Mescal in Fruita have a long tradition of cooking Mexican food. We want t…" at bounding box center [642, 338] width 785 height 63
drag, startPoint x: 365, startPoint y: 334, endPoint x: 279, endPoint y: 324, distance: 86.0
click at [258, 324] on textarea "At El Mescal in Fruita have a long tradition of cooking Mexican food. We want t…" at bounding box center [642, 338] width 785 height 63
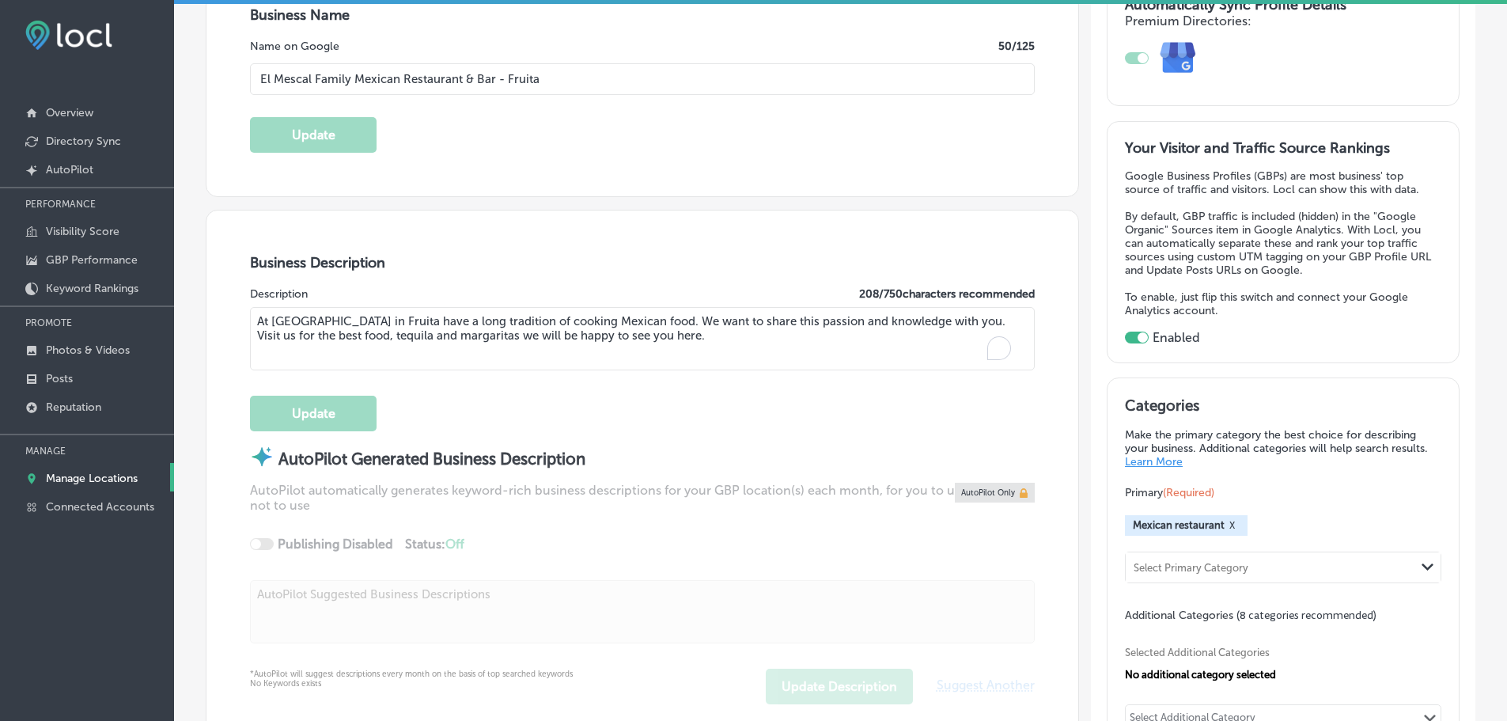
paste textarea "El Mescal Family Mexican Restaurant & Bar in Fruita, CO, offers authentic Mexic…"
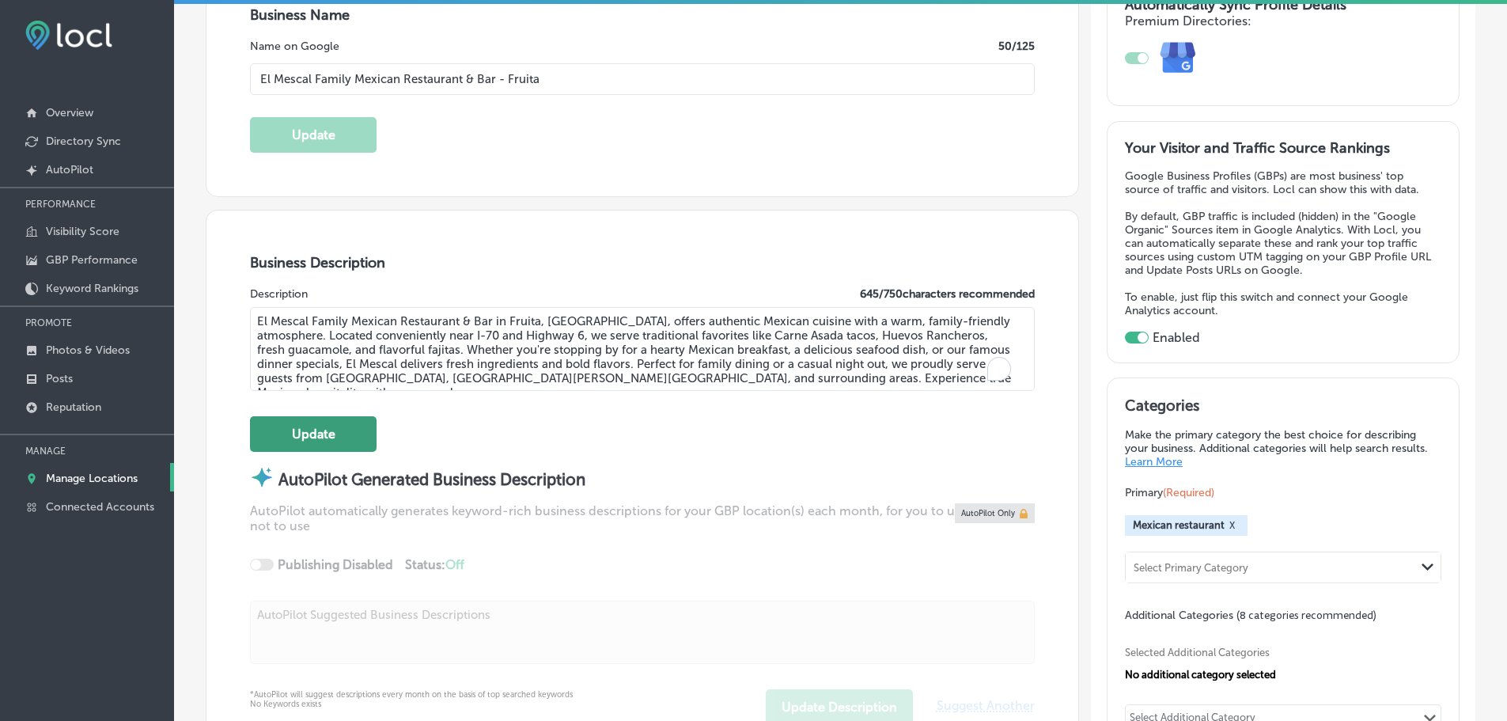
type textarea "El Mescal Family Mexican Restaurant & Bar in Fruita, CO, offers authentic Mexic…"
click at [332, 438] on button "Update" at bounding box center [313, 434] width 127 height 36
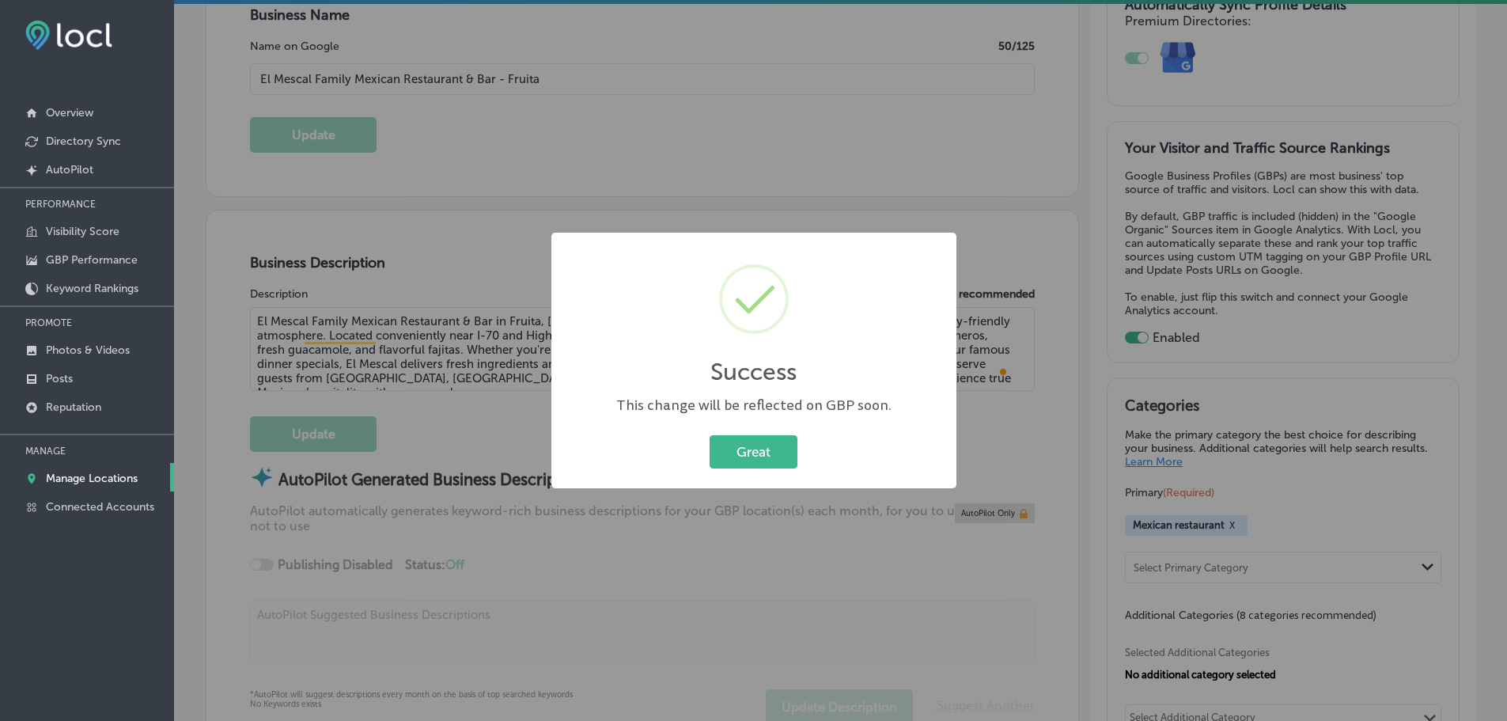
scroll to position [317, 0]
click at [736, 450] on button "Great" at bounding box center [760, 451] width 88 height 32
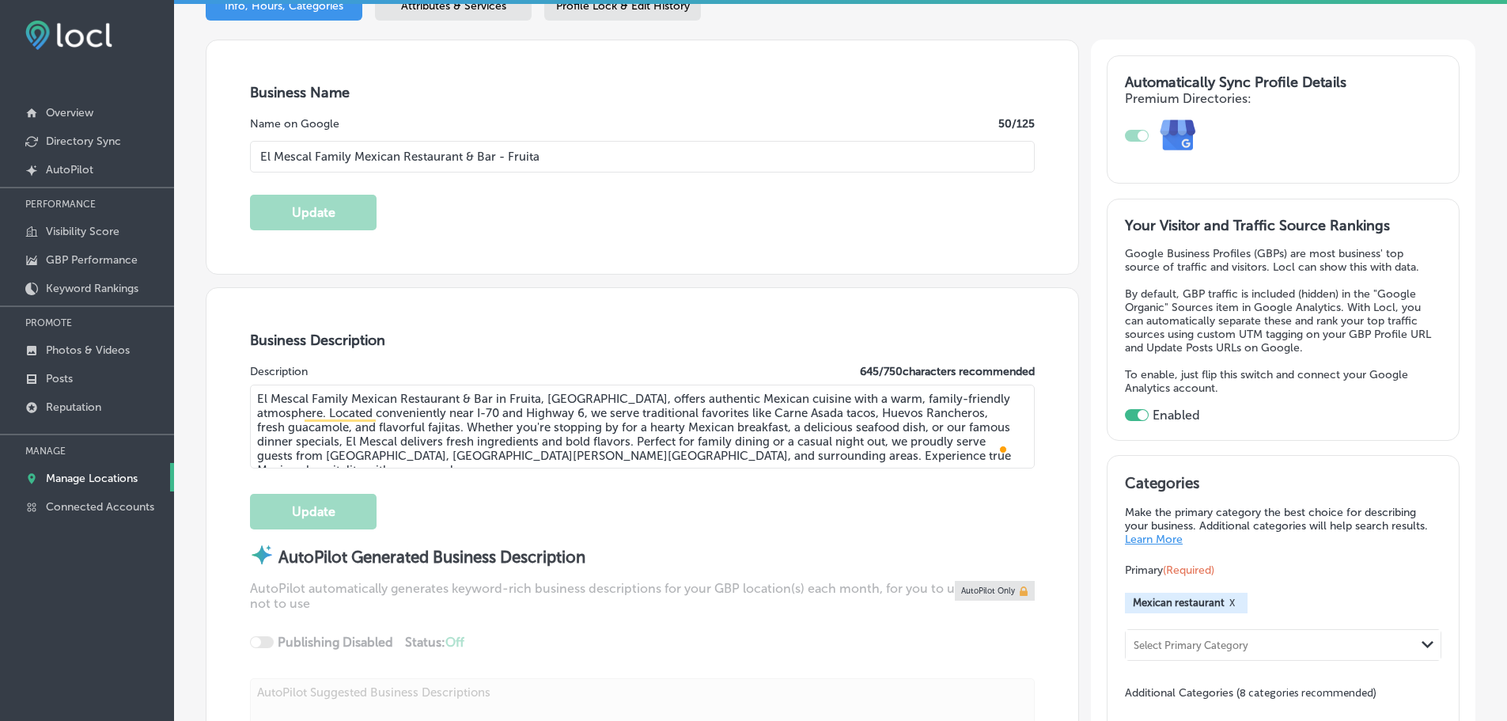
scroll to position [0, 0]
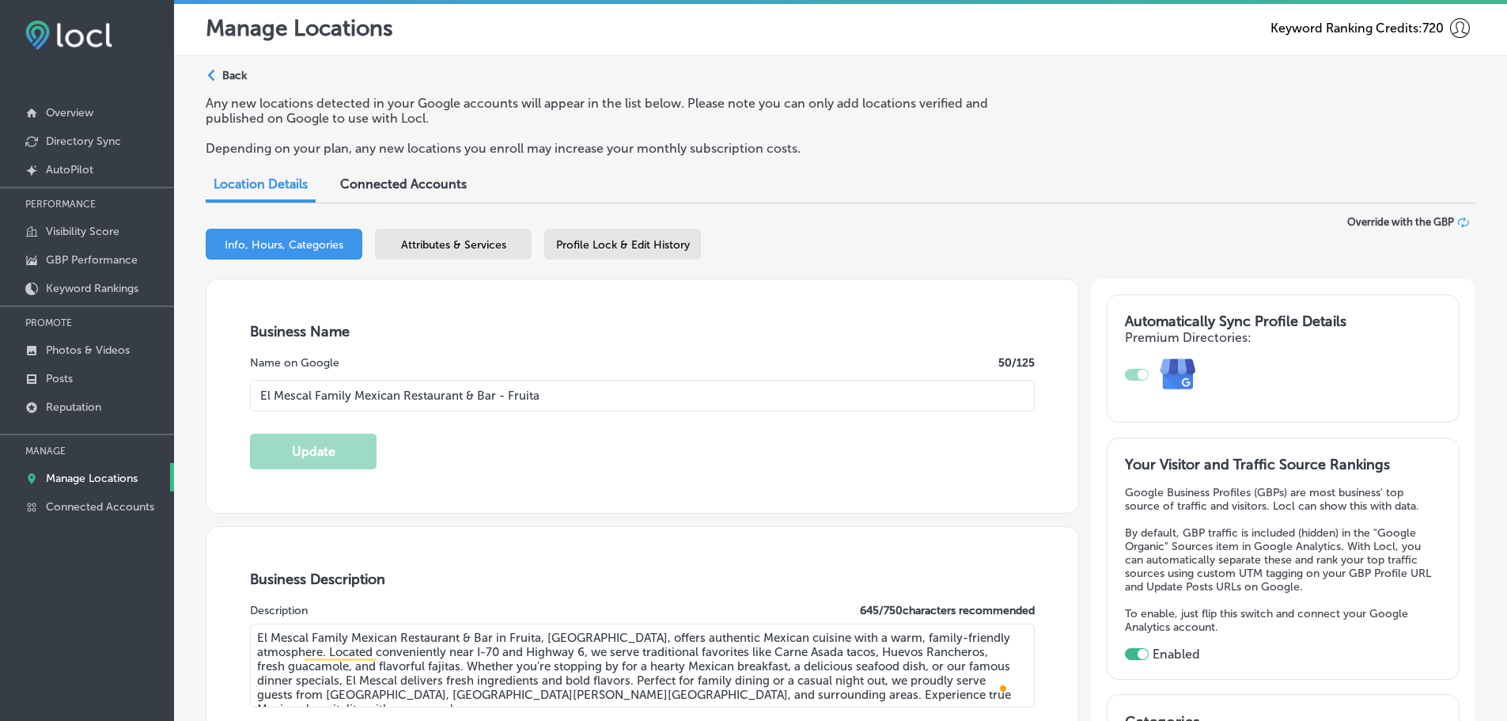
click at [622, 244] on span "Profile Lock & Edit History" at bounding box center [623, 244] width 134 height 13
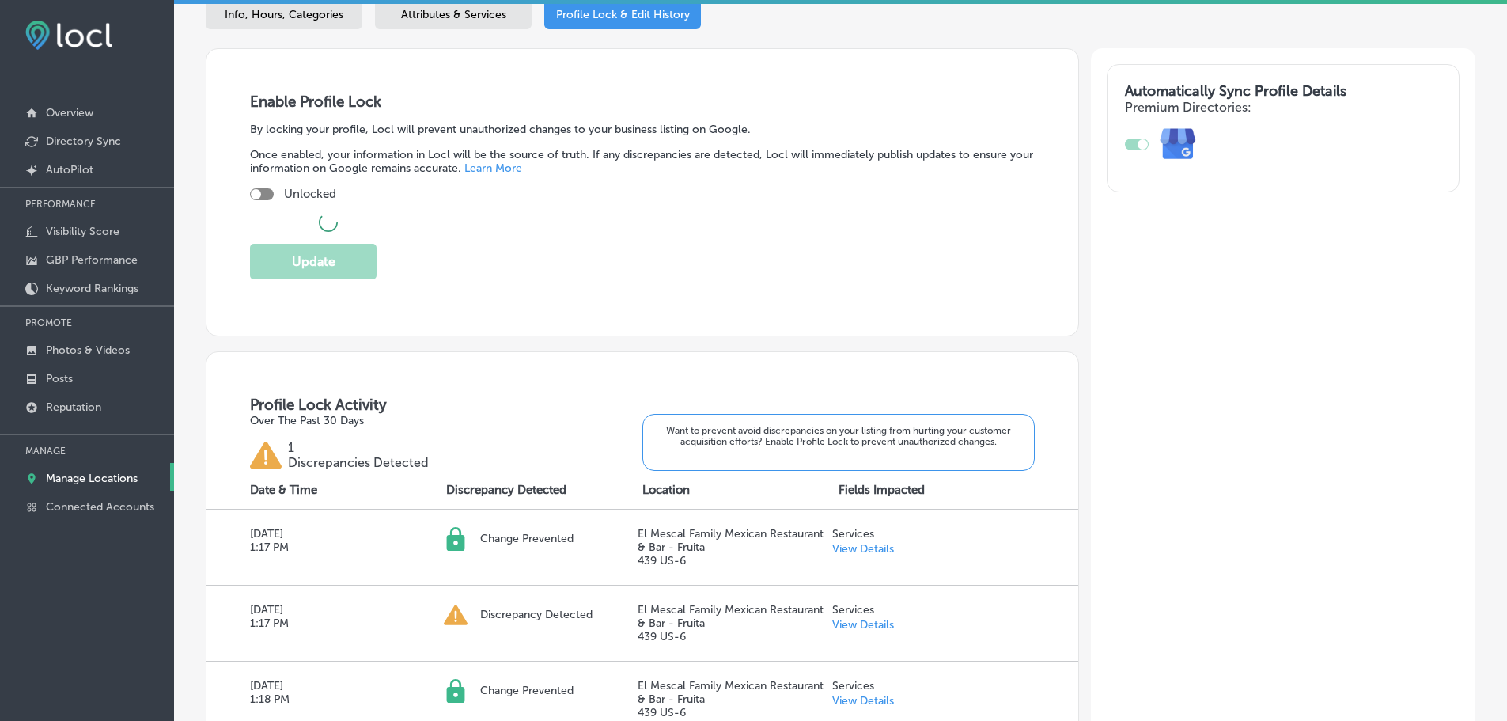
scroll to position [237, 0]
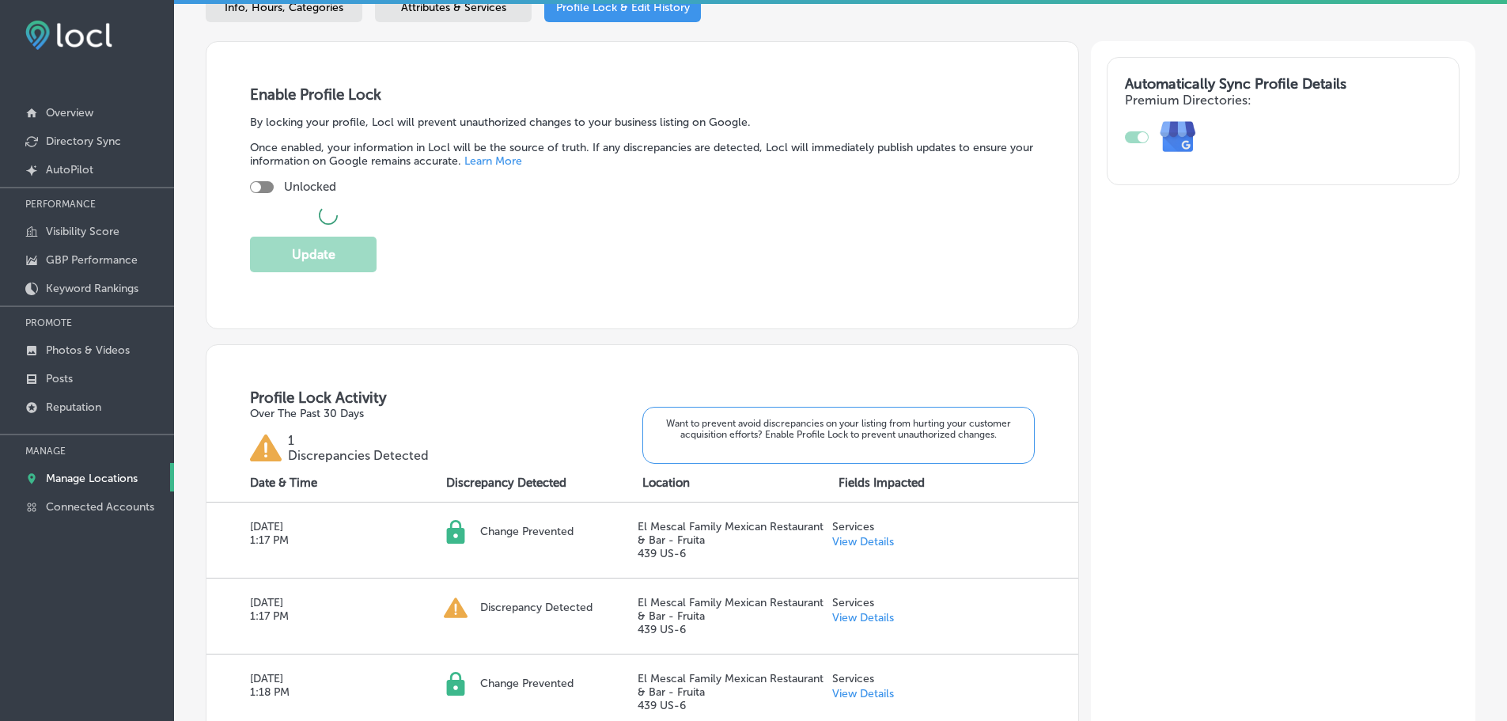
checkbox input "true"
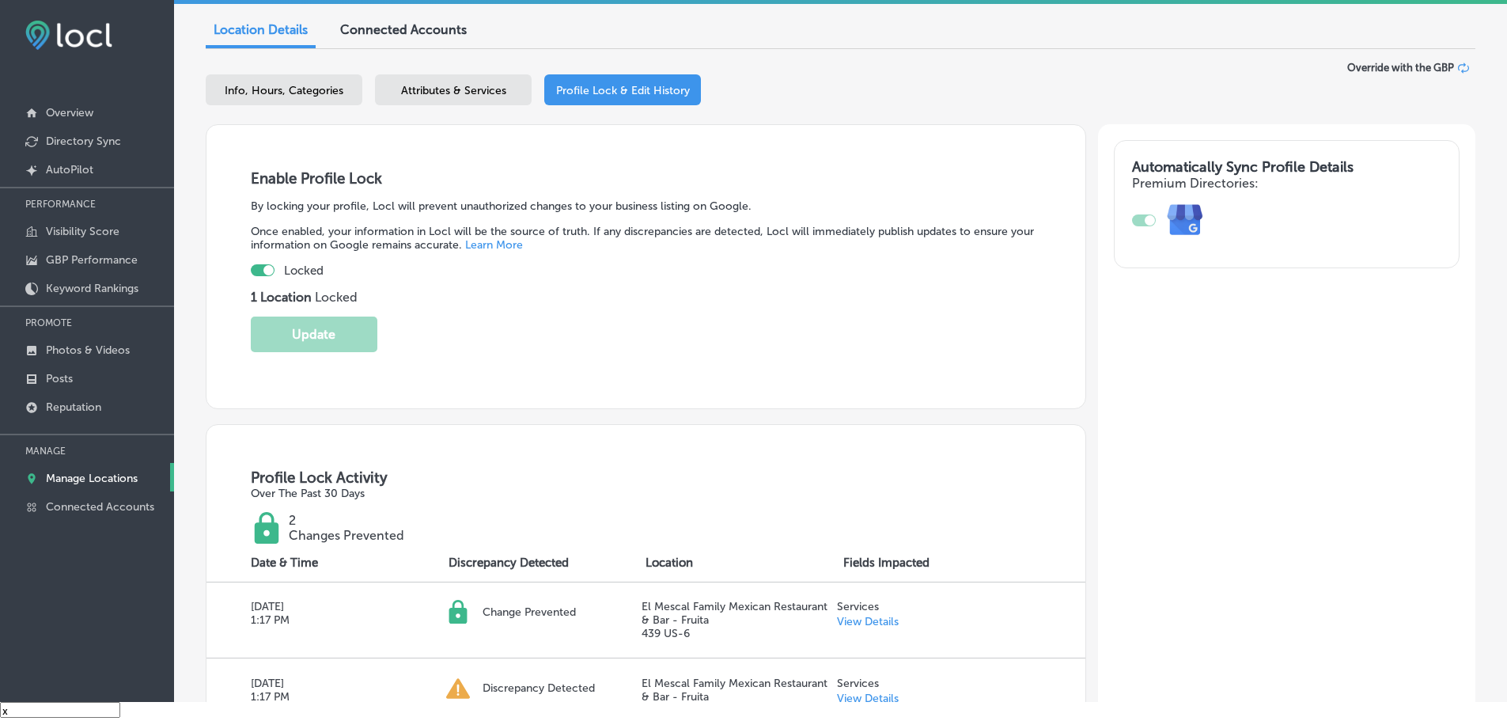
scroll to position [0, 0]
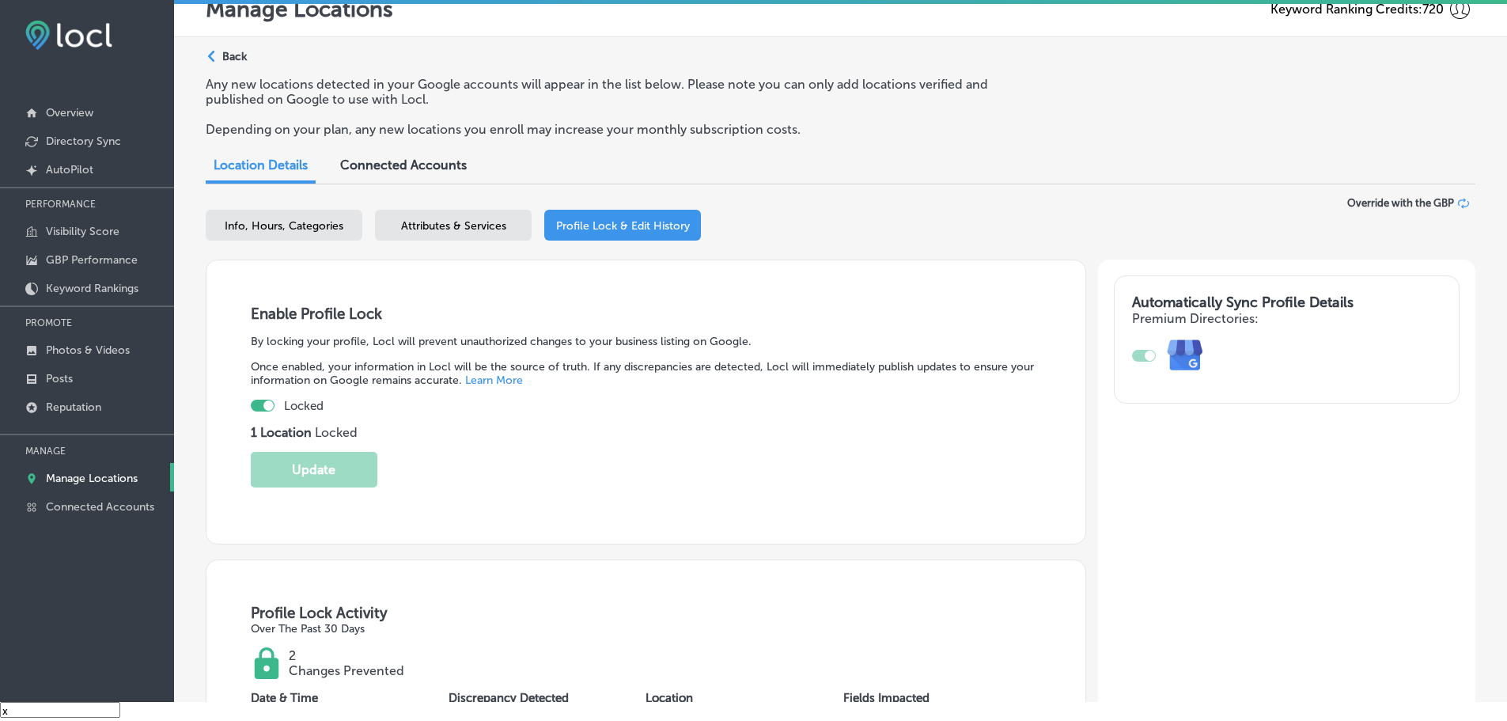
click at [263, 228] on span "Info, Hours, Categories" at bounding box center [284, 225] width 119 height 13
select select "US"
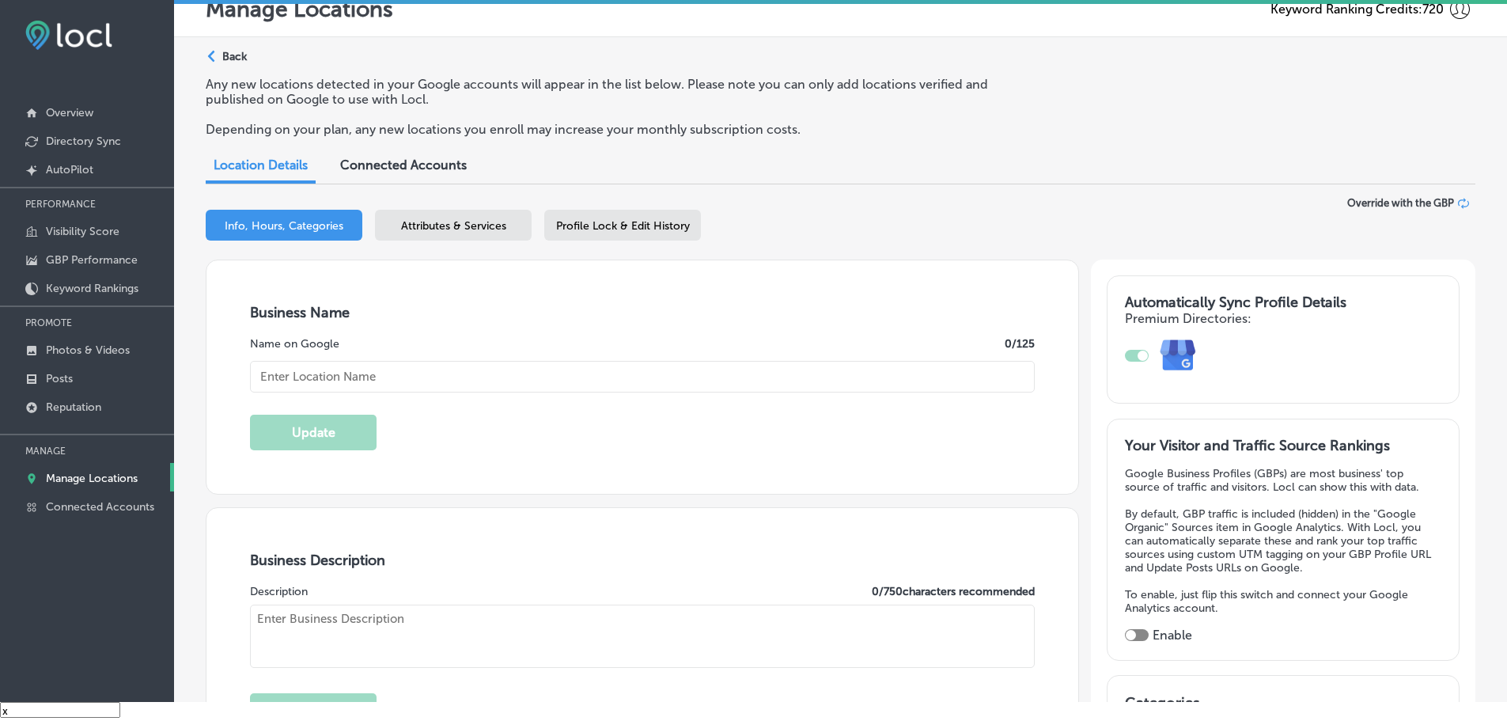
type input "El Mescal Family Mexican Restaurant & Bar - Fruita"
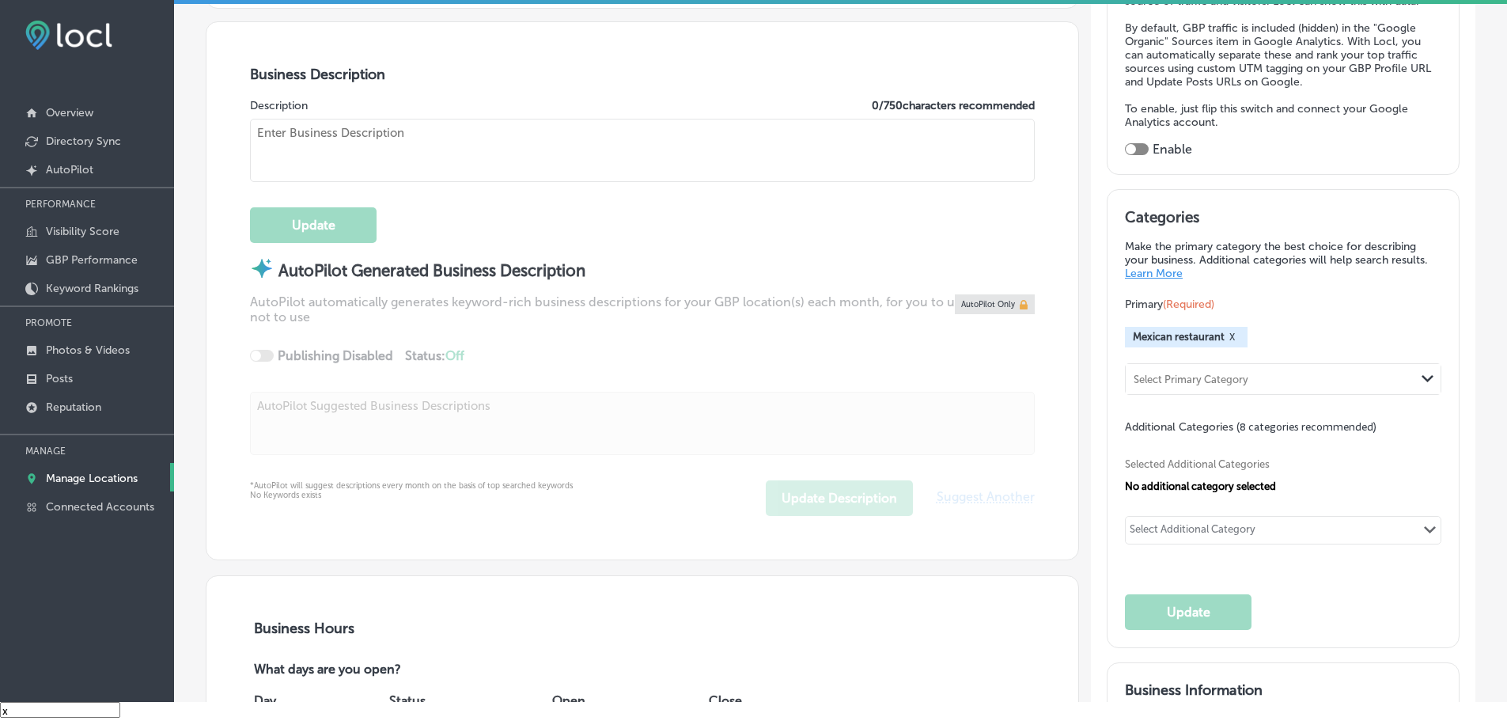
checkbox input "true"
type input "439 US-6"
type input "Fruita"
type input "81521"
type input "US"
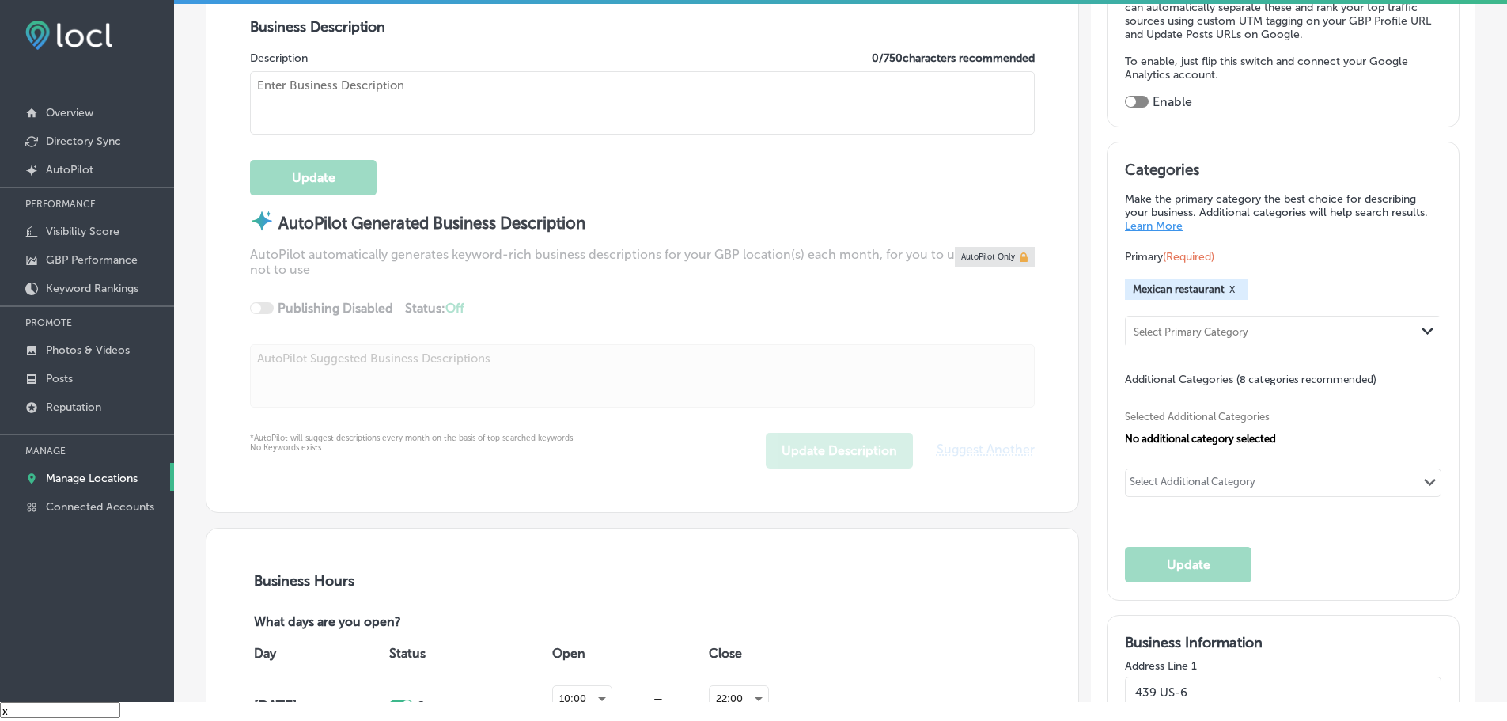
type input "http://elmescal.com/"
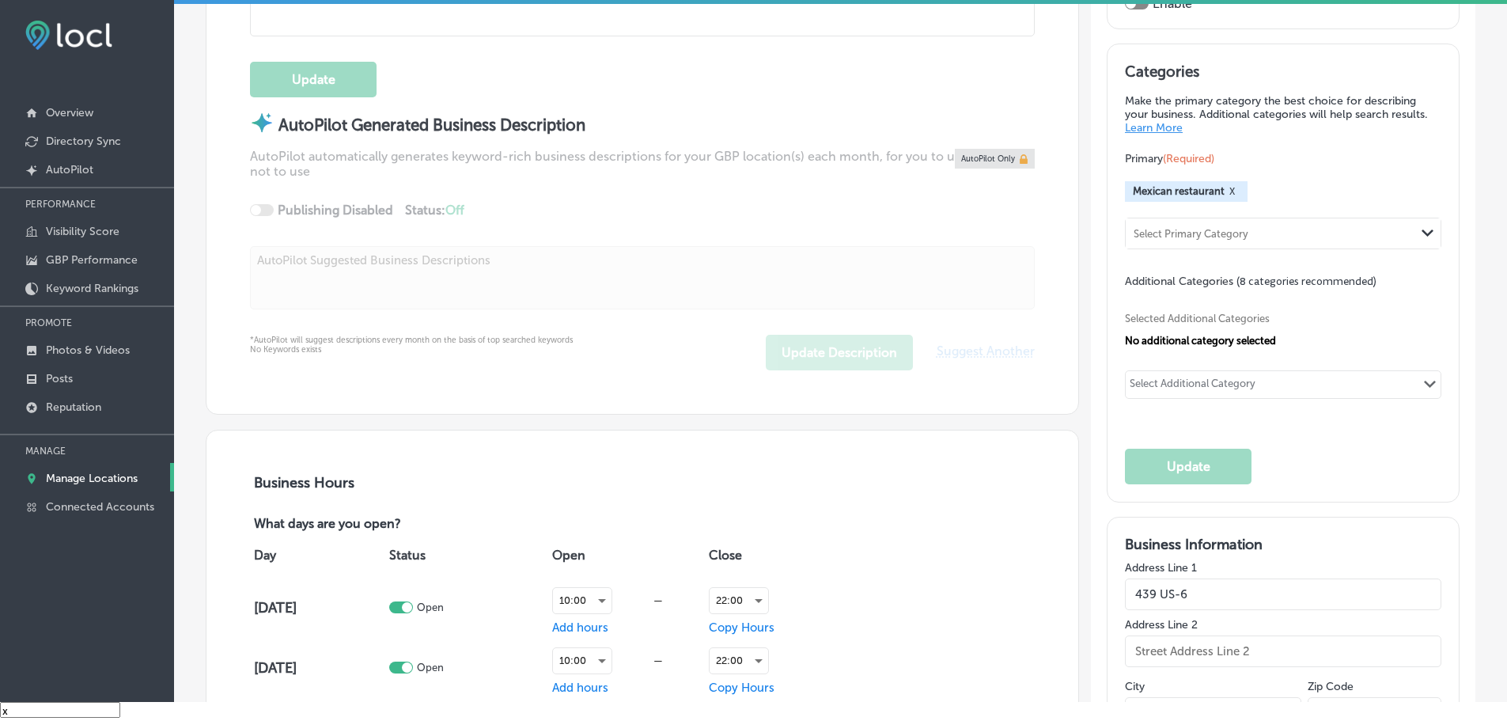
type textarea "El Mescal Family Mexican Restaurant & Bar in Fruita, CO, offers authentic Mexic…"
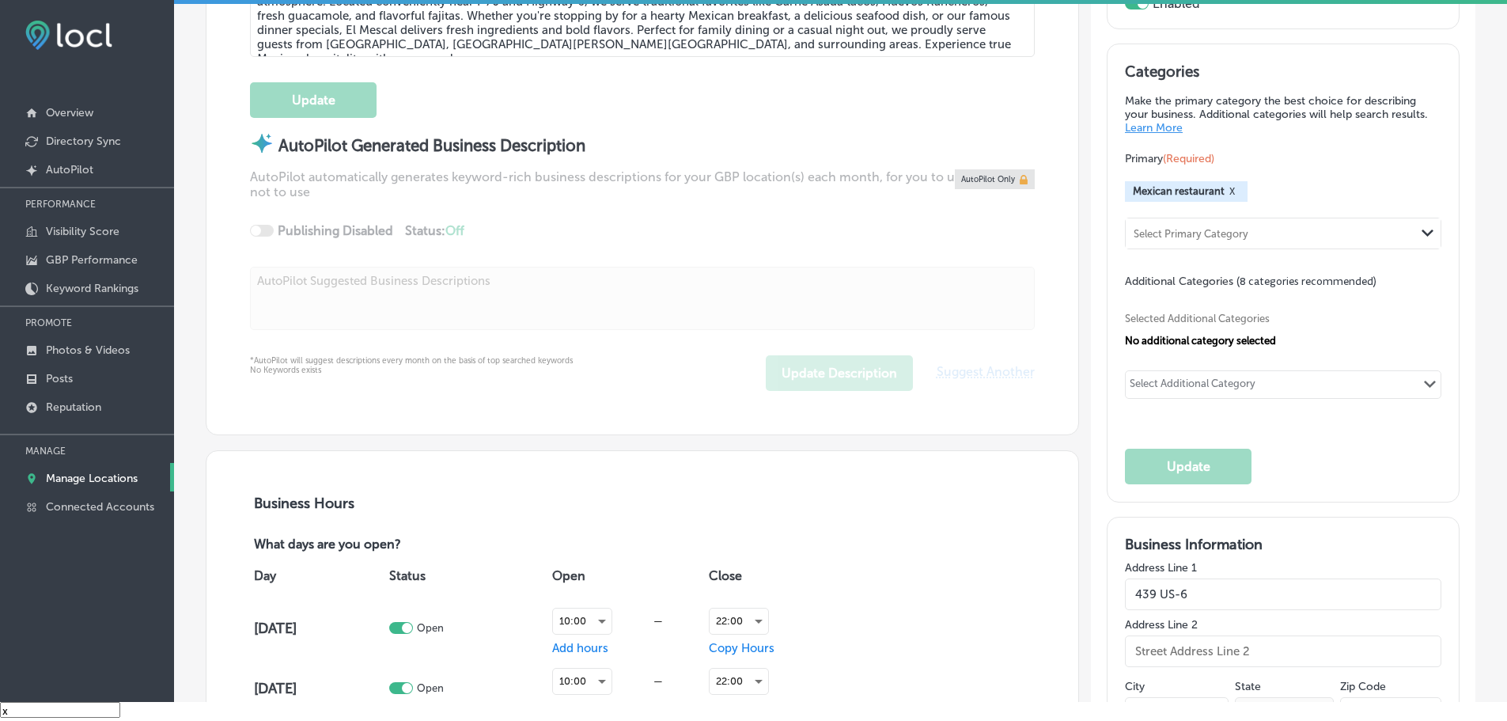
type input "+1 970 639 2369"
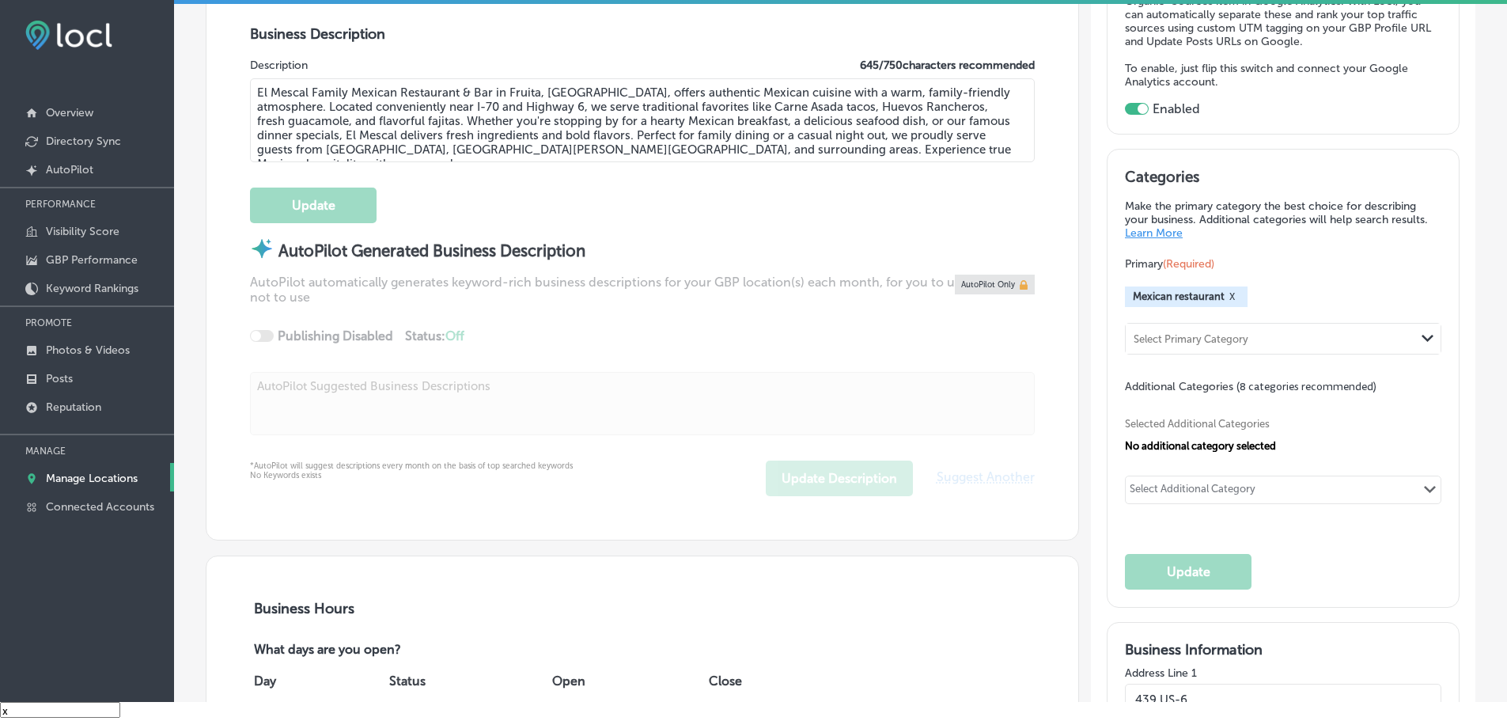
scroll to position [554, 0]
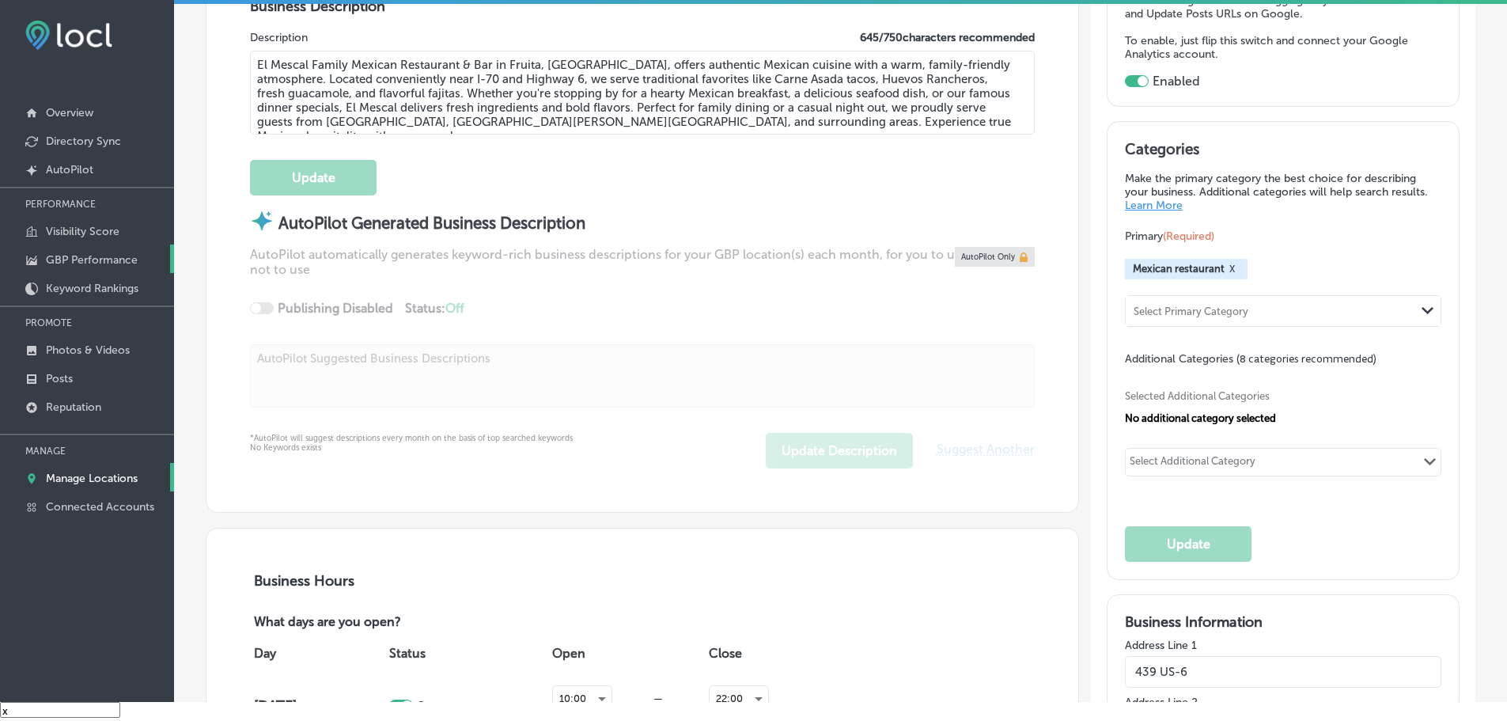
click at [74, 256] on p "GBP Performance" at bounding box center [92, 259] width 92 height 13
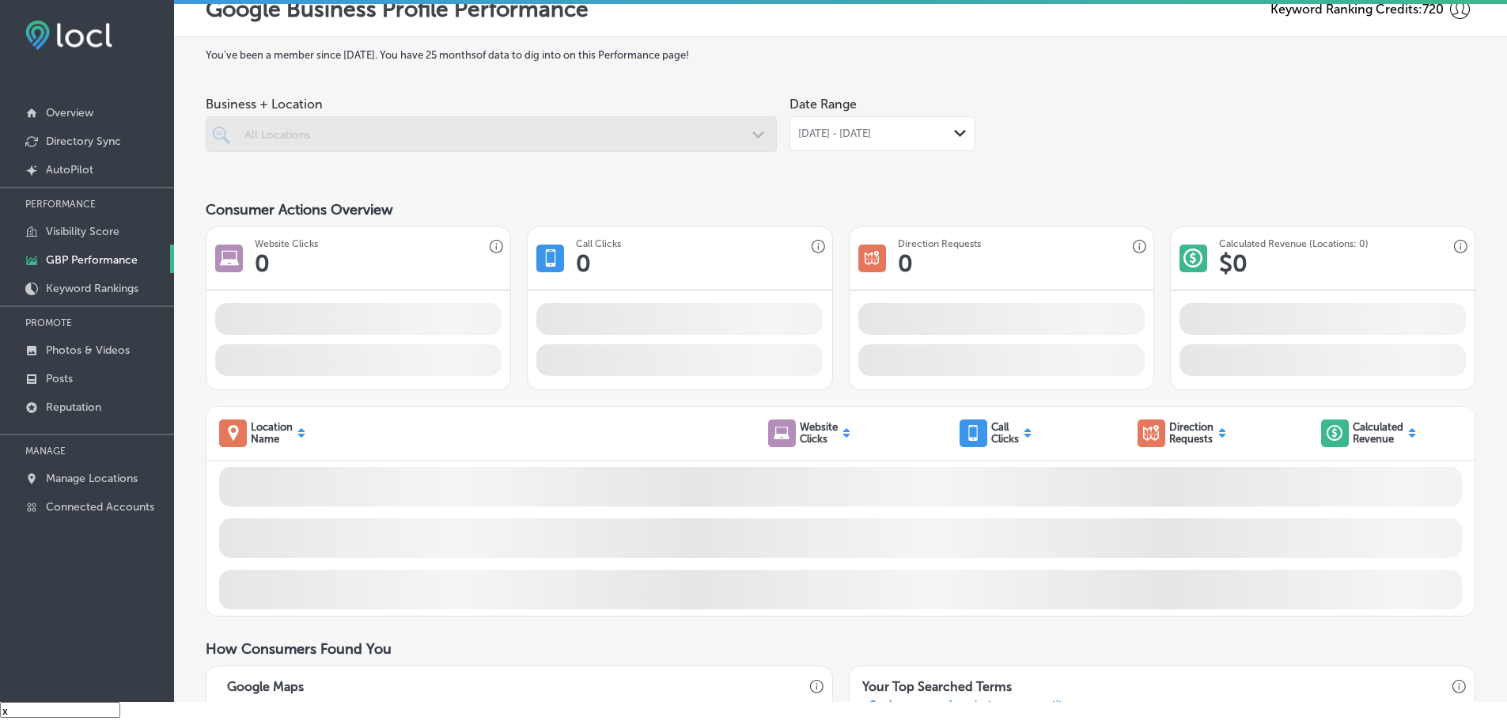
click at [939, 131] on div "Aug 01, 2025 - Aug 29, 2025 Path Created with Sketch." at bounding box center [882, 133] width 169 height 13
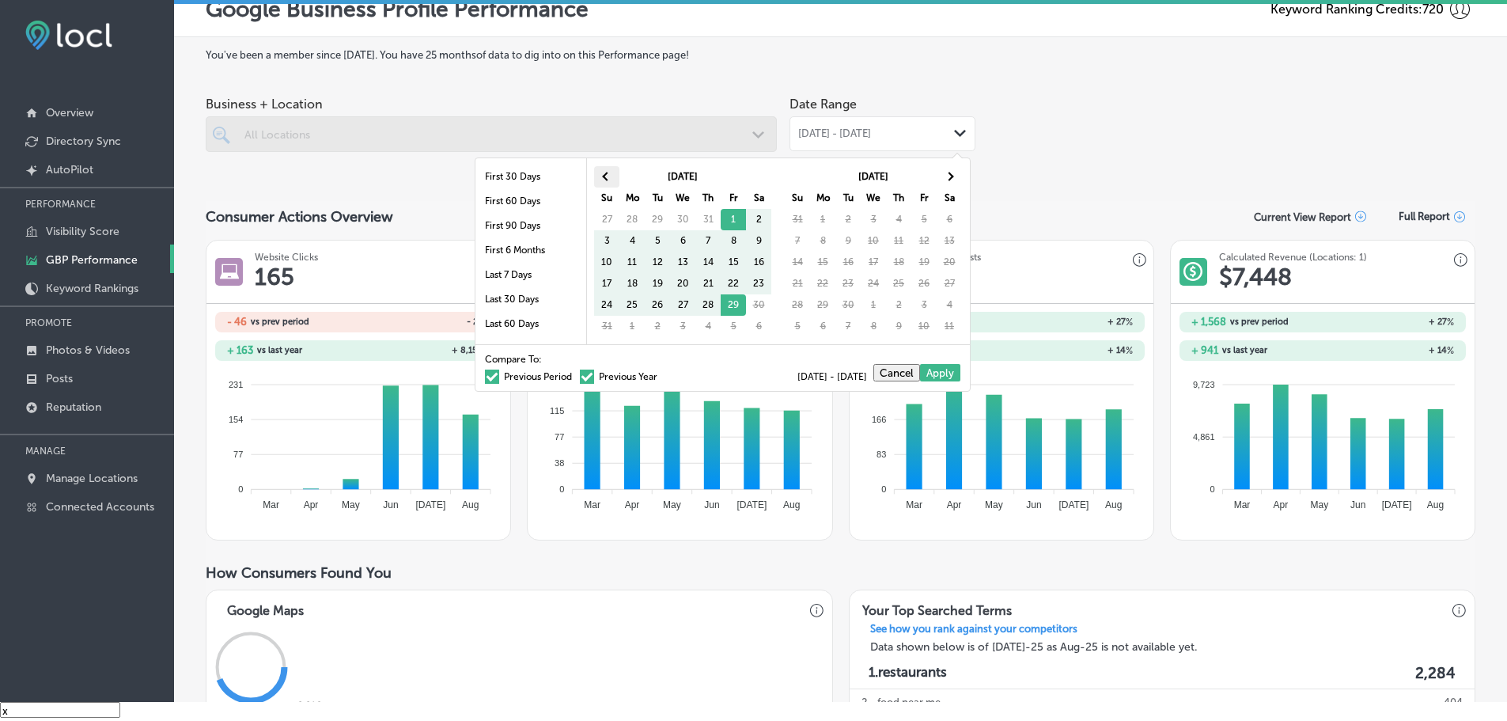
click at [604, 178] on th at bounding box center [606, 176] width 25 height 21
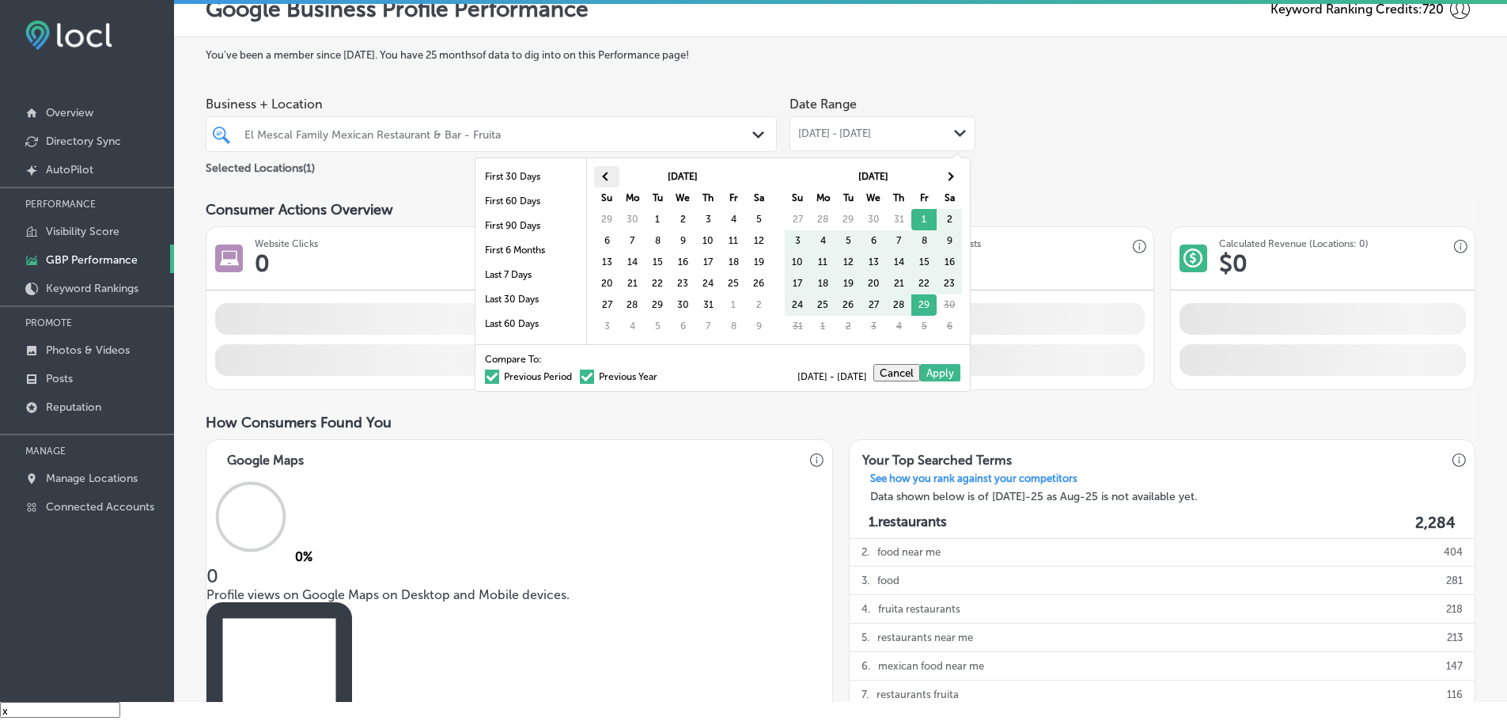
click at [603, 178] on th at bounding box center [606, 176] width 25 height 21
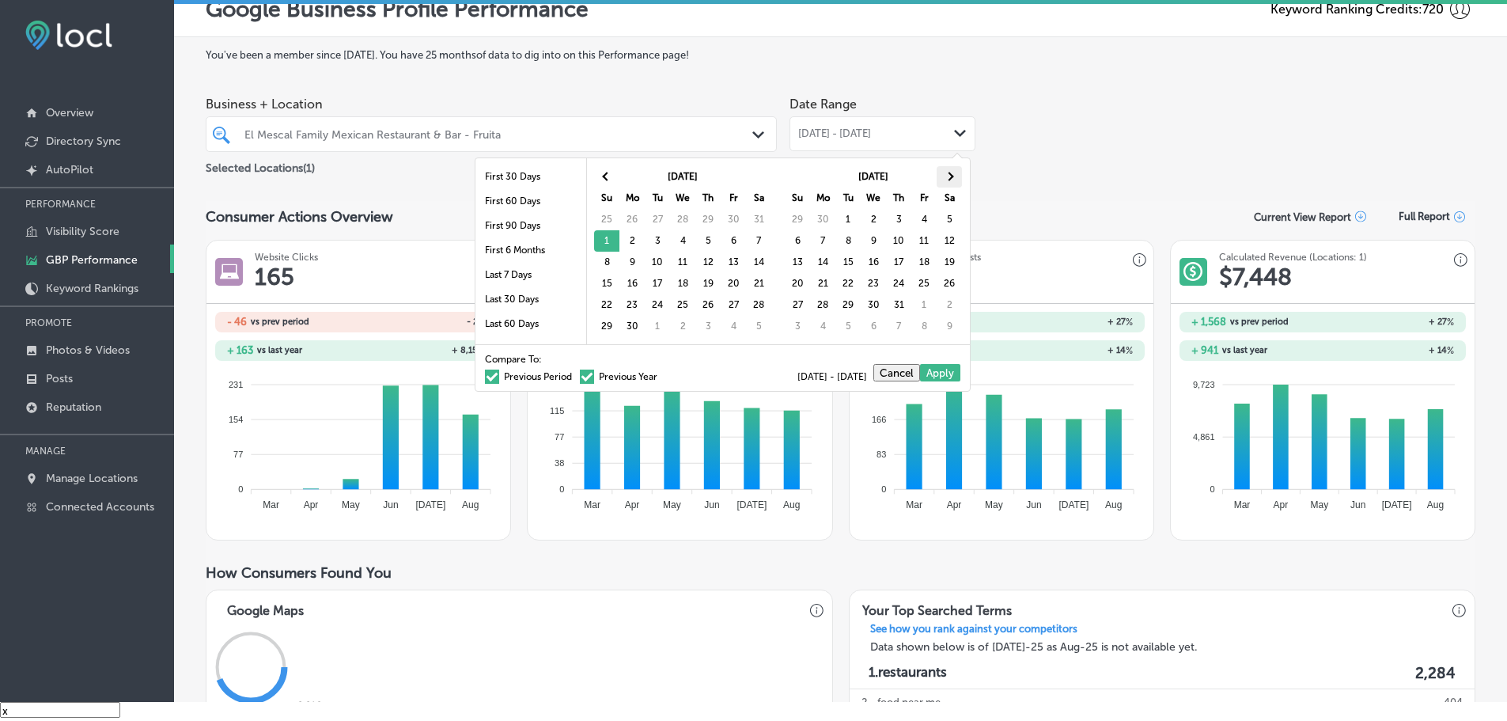
click at [954, 176] on th at bounding box center [949, 176] width 25 height 21
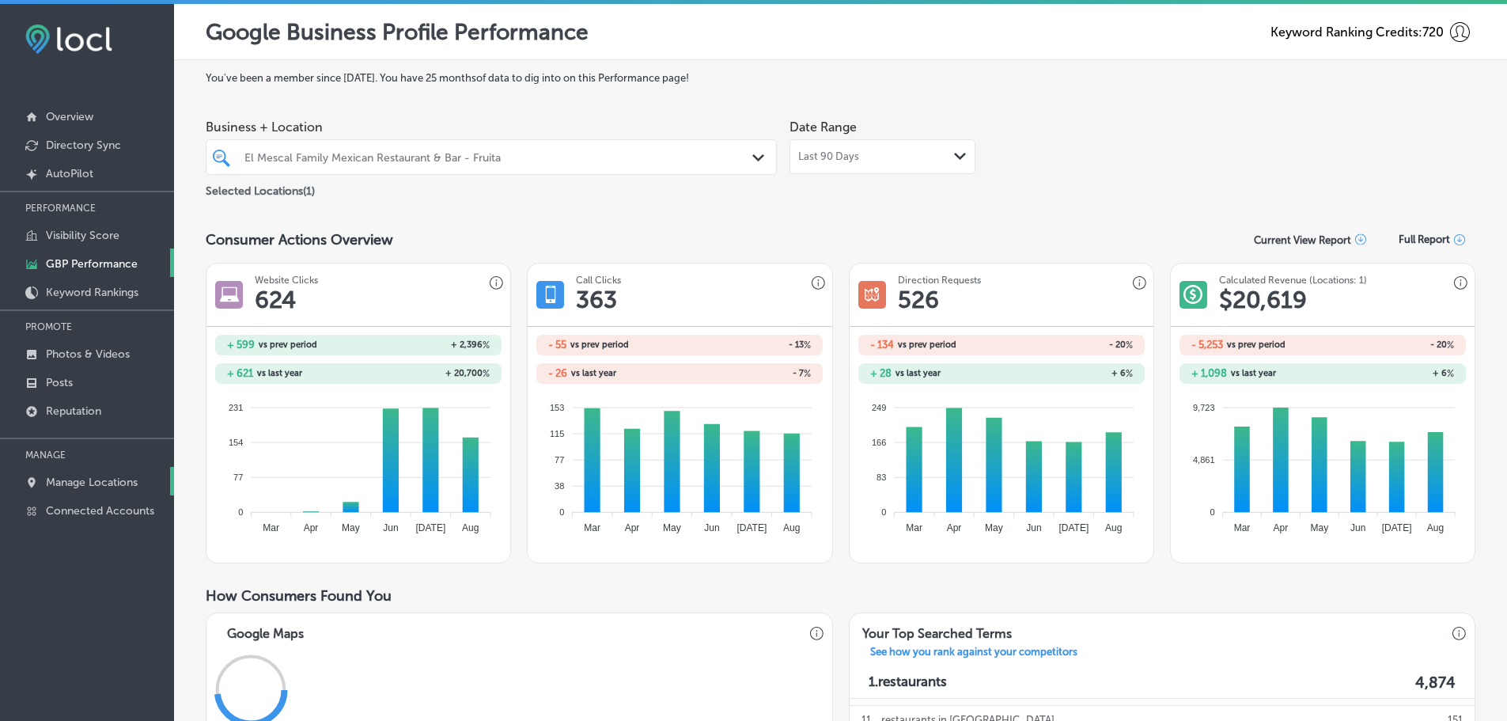
click at [123, 482] on p "Manage Locations" at bounding box center [92, 482] width 92 height 13
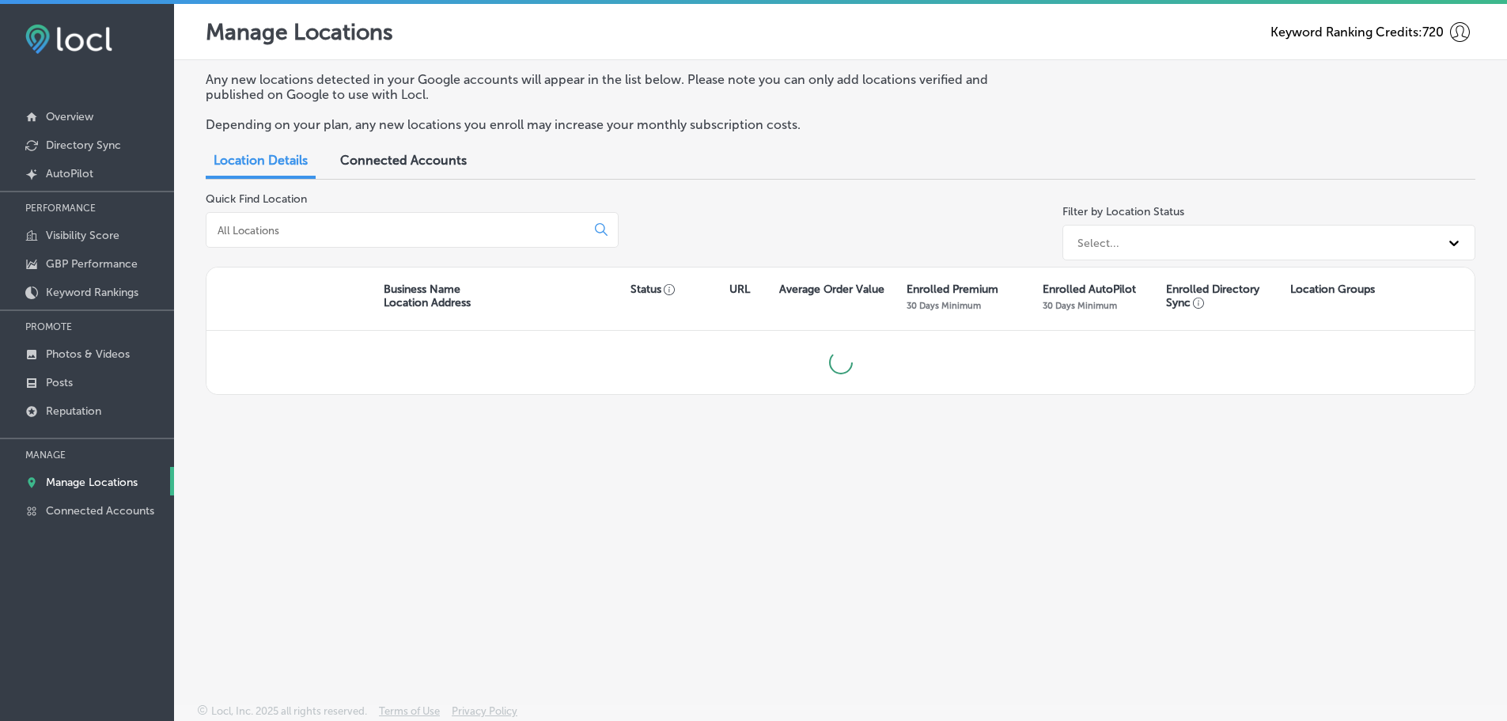
click at [311, 231] on input at bounding box center [399, 230] width 366 height 14
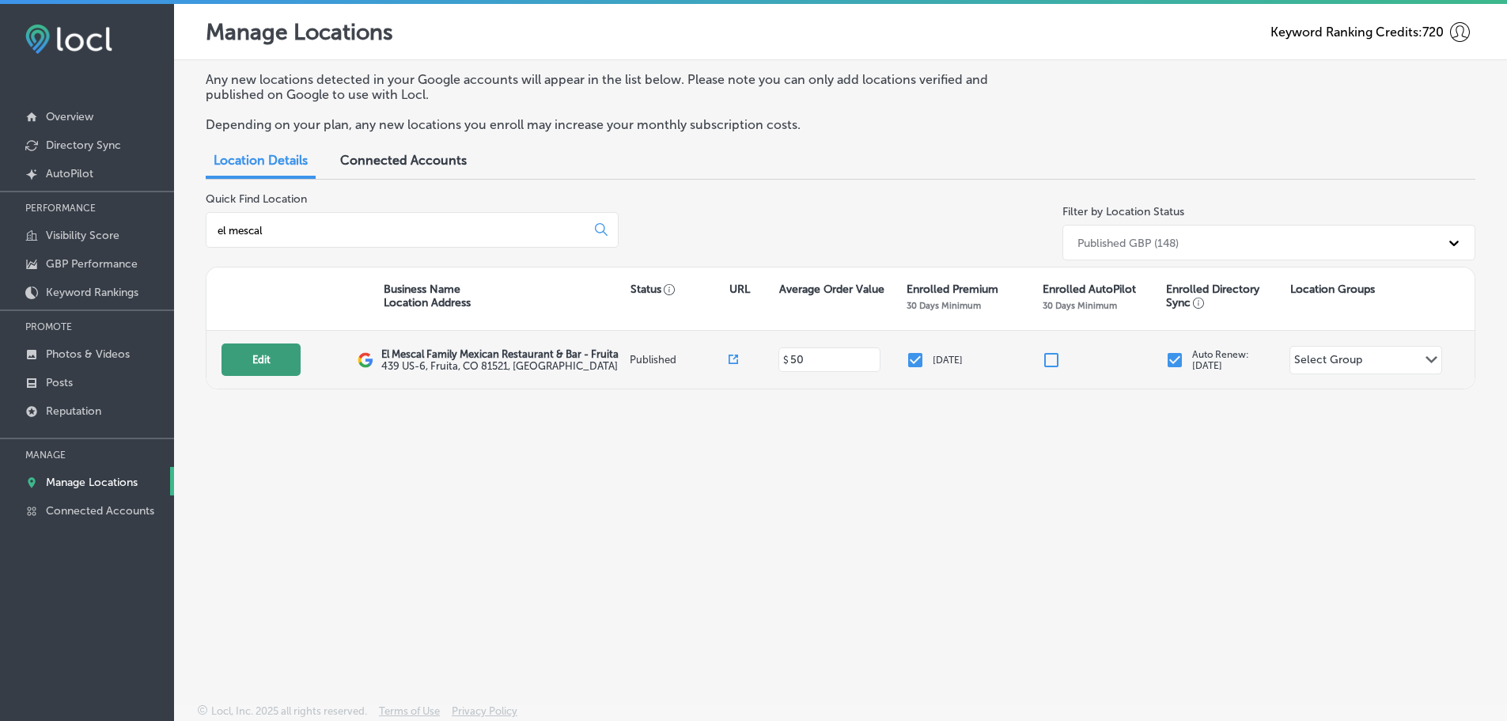
type input "el mescal"
click at [250, 350] on button "Edit" at bounding box center [261, 359] width 79 height 32
select select "US"
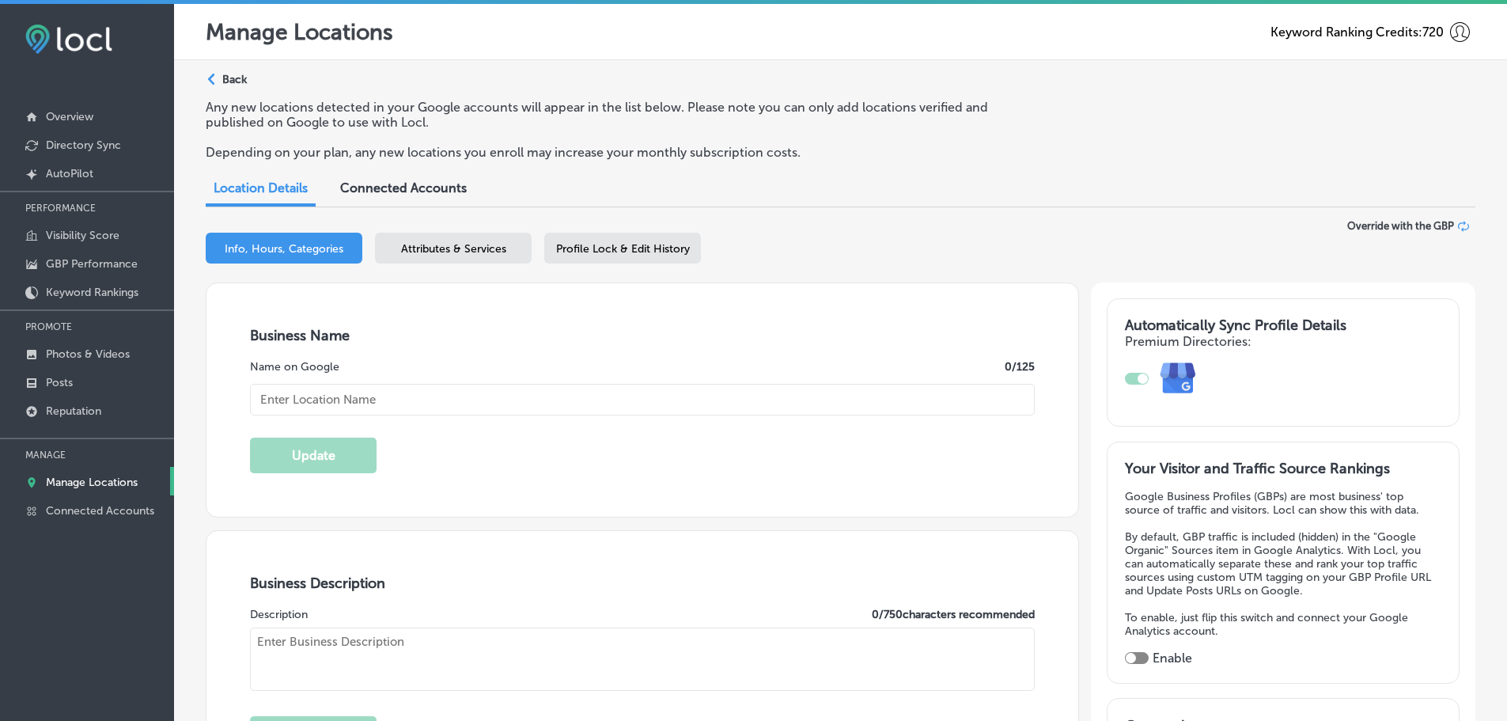
type input "El Mescal Family Mexican Restaurant & Bar - Fruita"
type input "439 US-6"
type input "Fruita"
type input "81521"
type input "US"
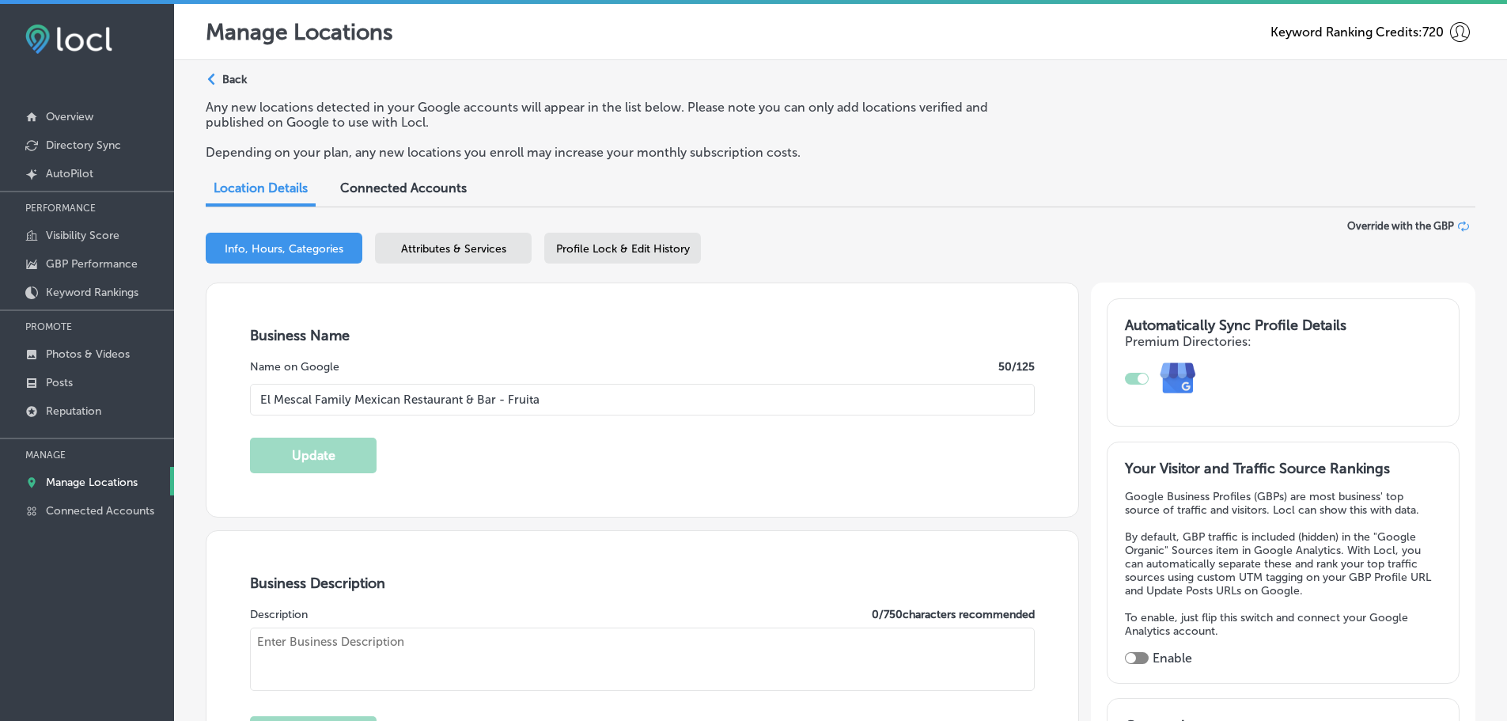
type input "http://elmescal.com/"
click at [616, 250] on span "Profile Lock & Edit History" at bounding box center [623, 248] width 134 height 13
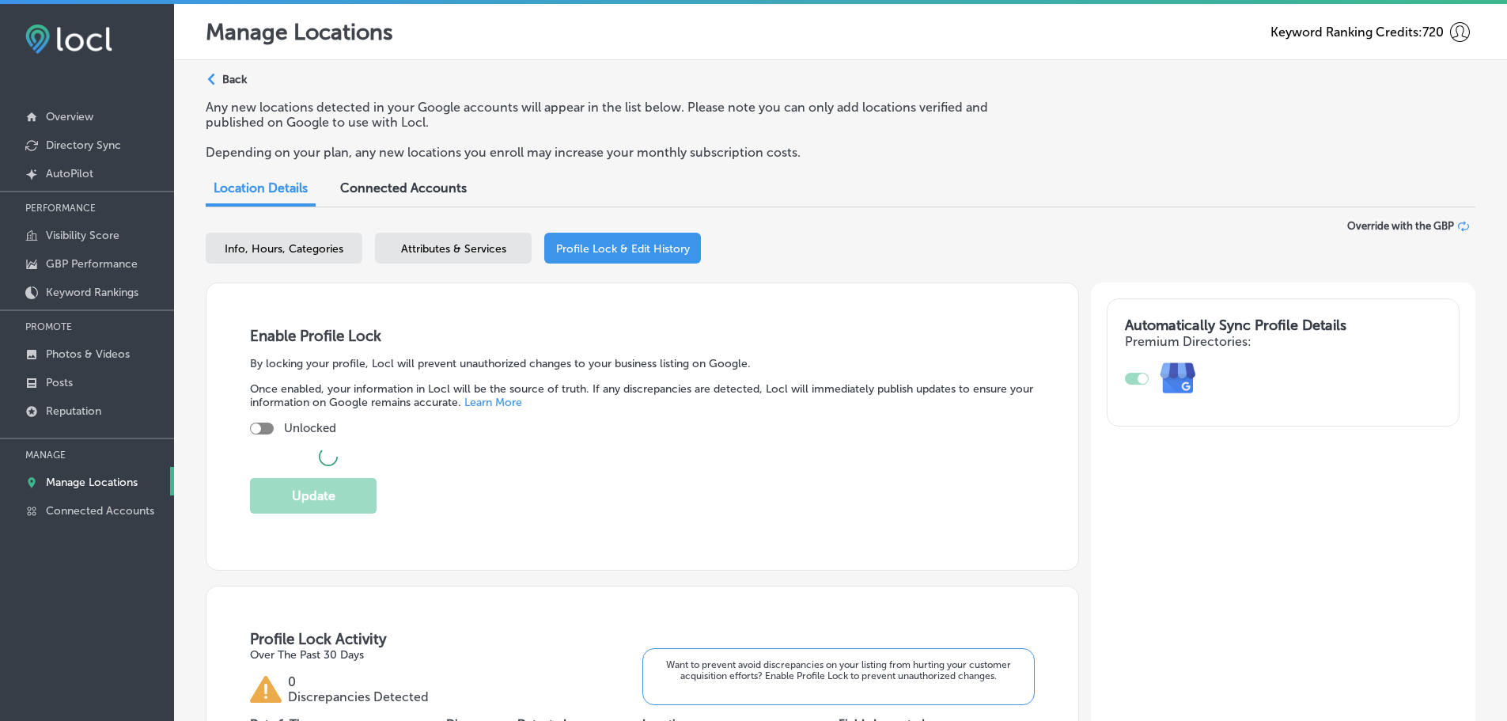
checkbox input "true"
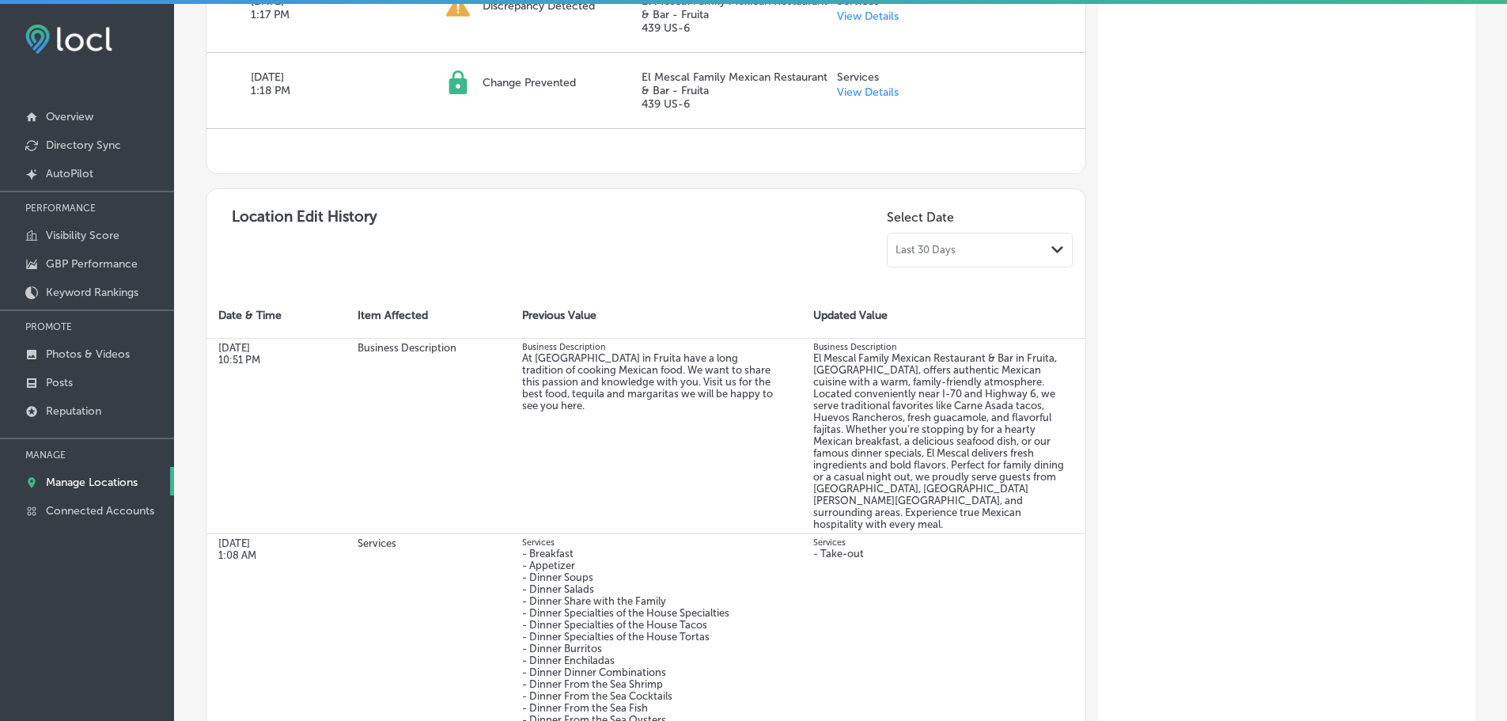
scroll to position [791, 0]
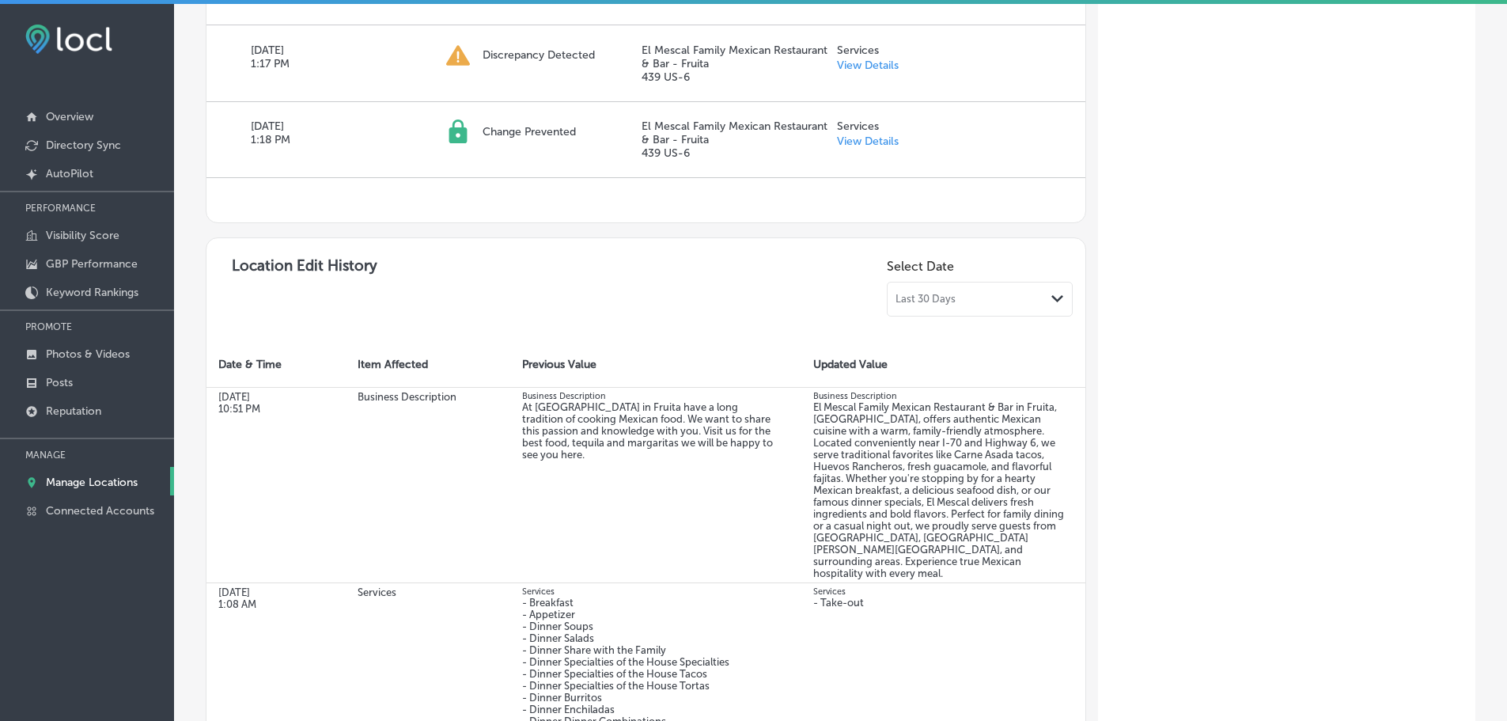
click at [1028, 289] on div "Last 30 Days Path Created with Sketch." at bounding box center [980, 299] width 186 height 35
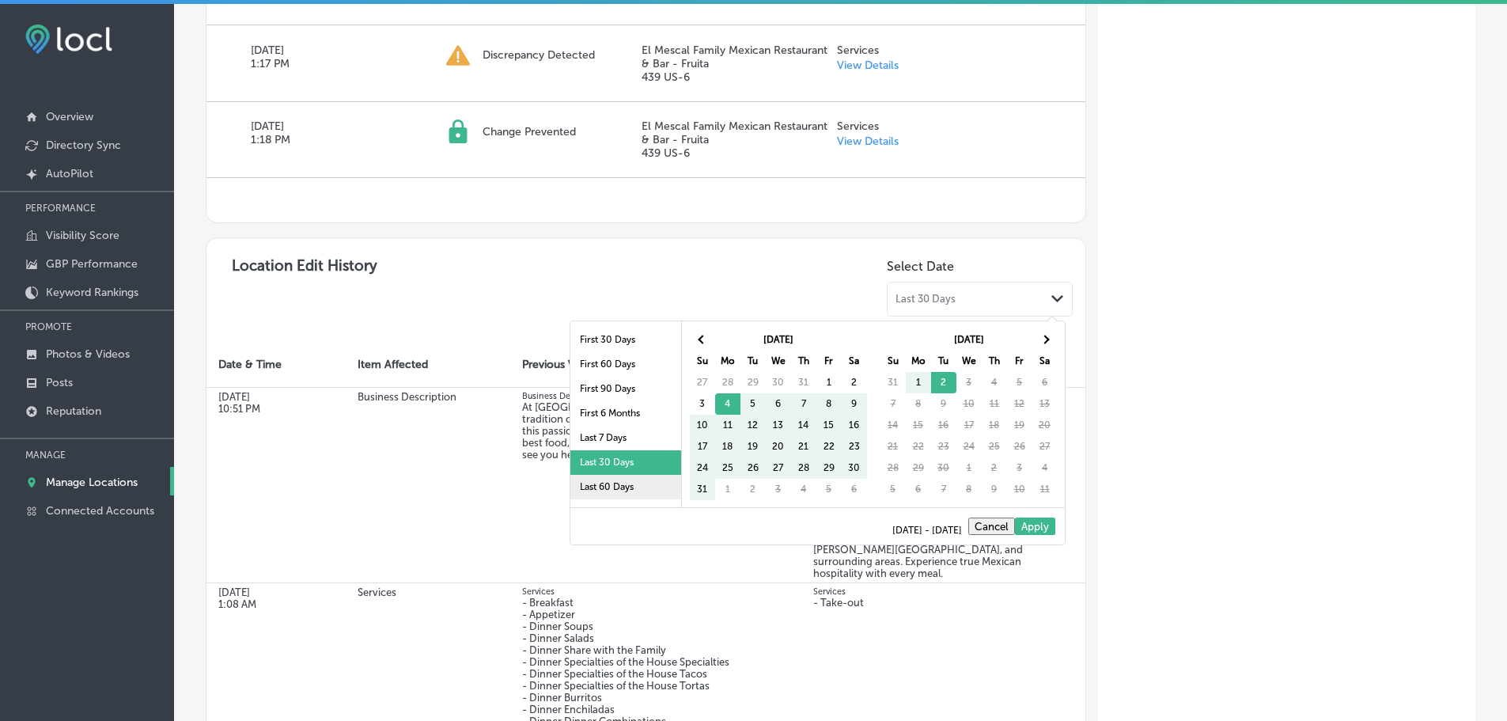
click at [616, 479] on li "Last 60 Days" at bounding box center [625, 487] width 111 height 25
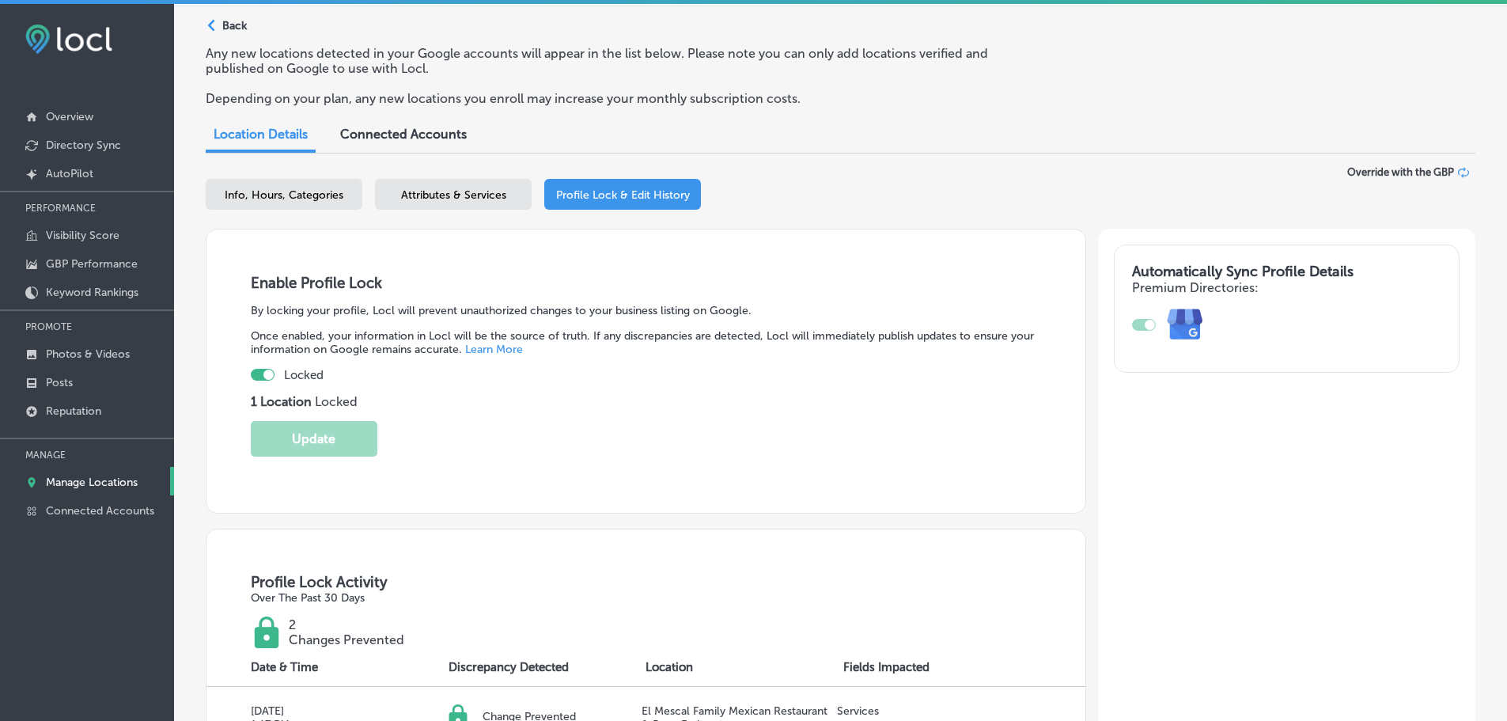
scroll to position [0, 0]
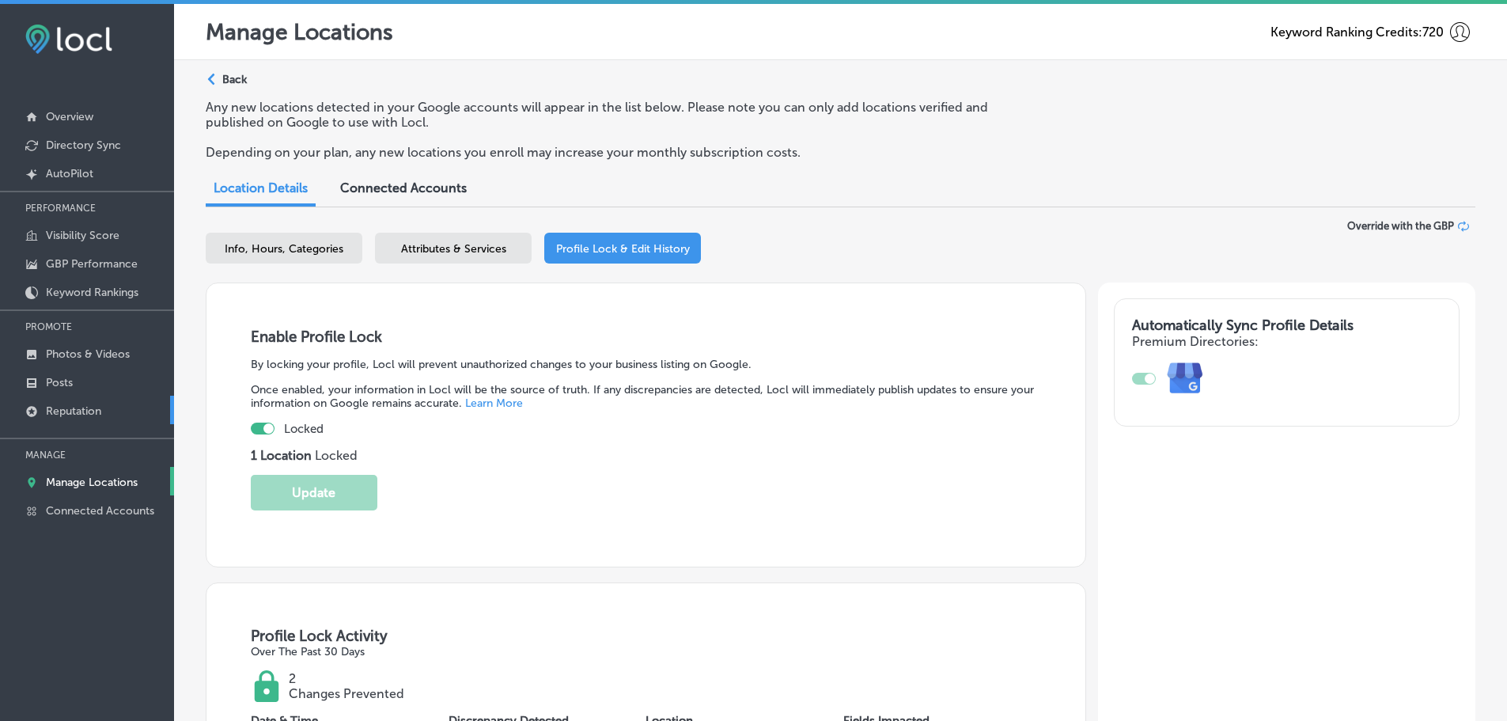
click at [77, 415] on p "Reputation" at bounding box center [73, 410] width 55 height 13
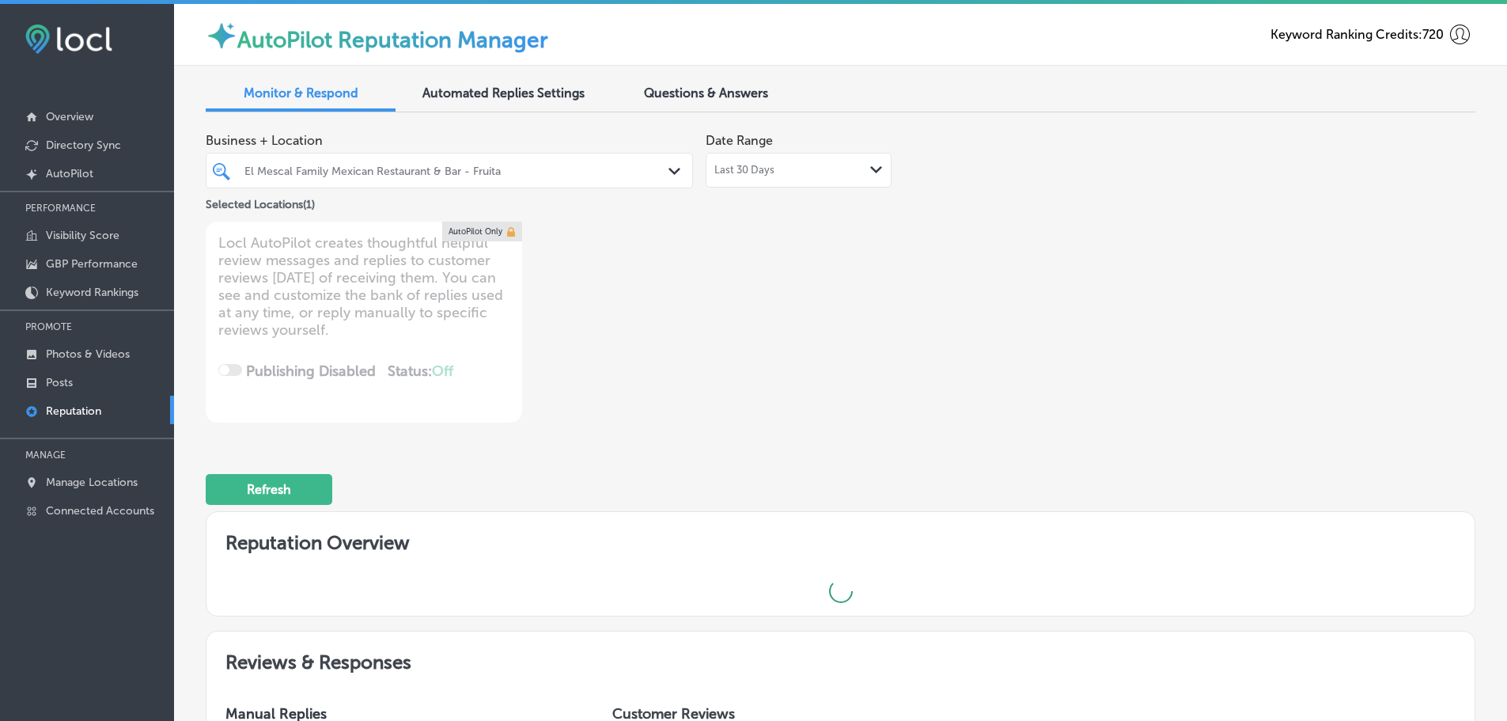
click at [669, 169] on polygon at bounding box center [675, 171] width 12 height 7
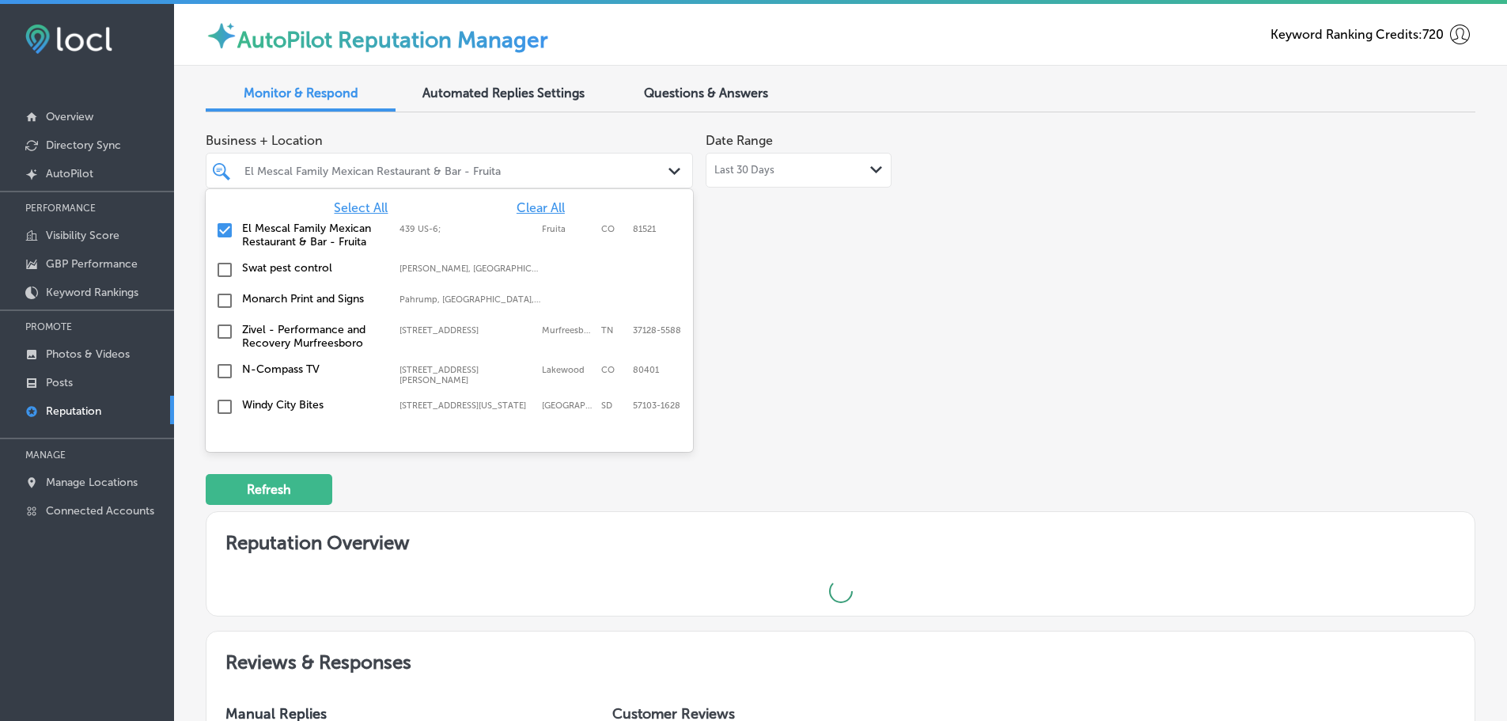
click at [872, 167] on icon "Path Created with Sketch." at bounding box center [876, 169] width 12 height 7
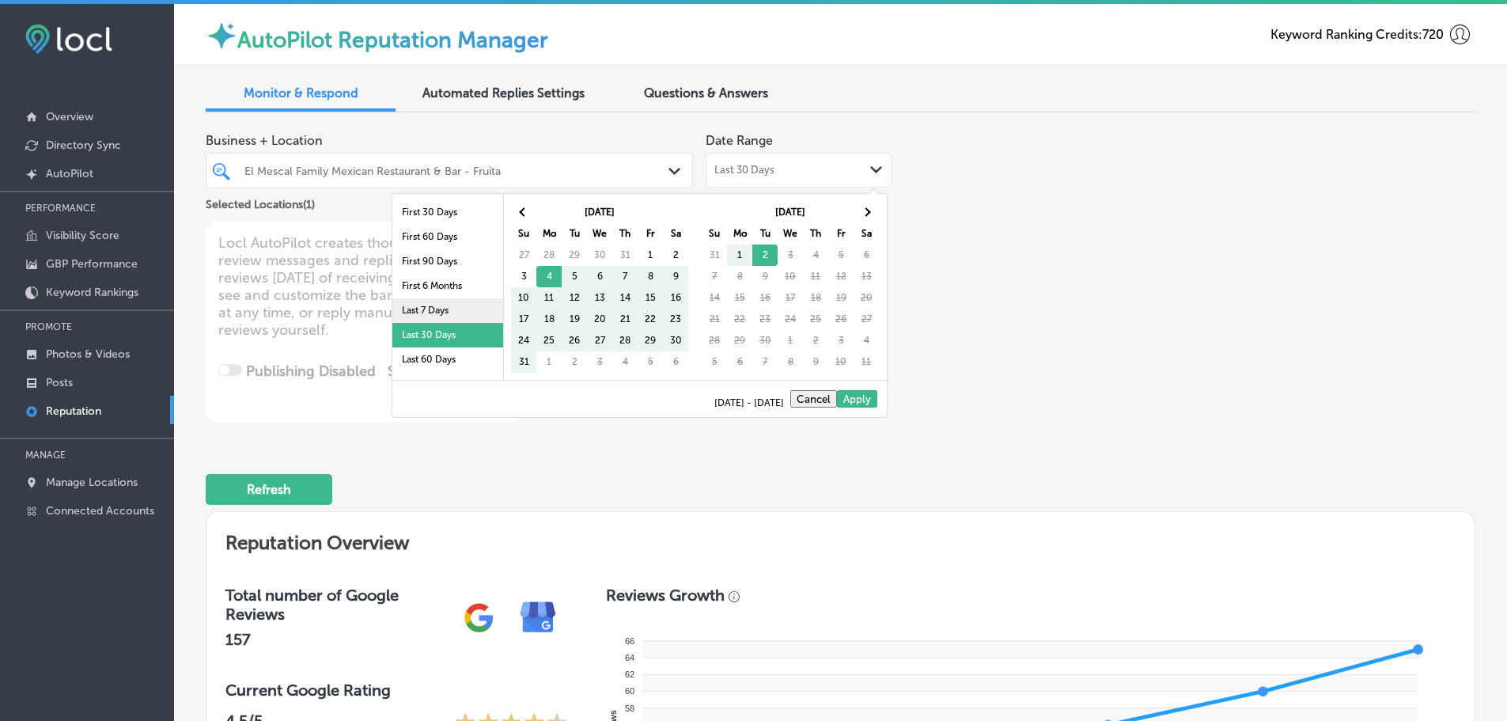
click at [441, 305] on li "Last 7 Days" at bounding box center [447, 310] width 111 height 25
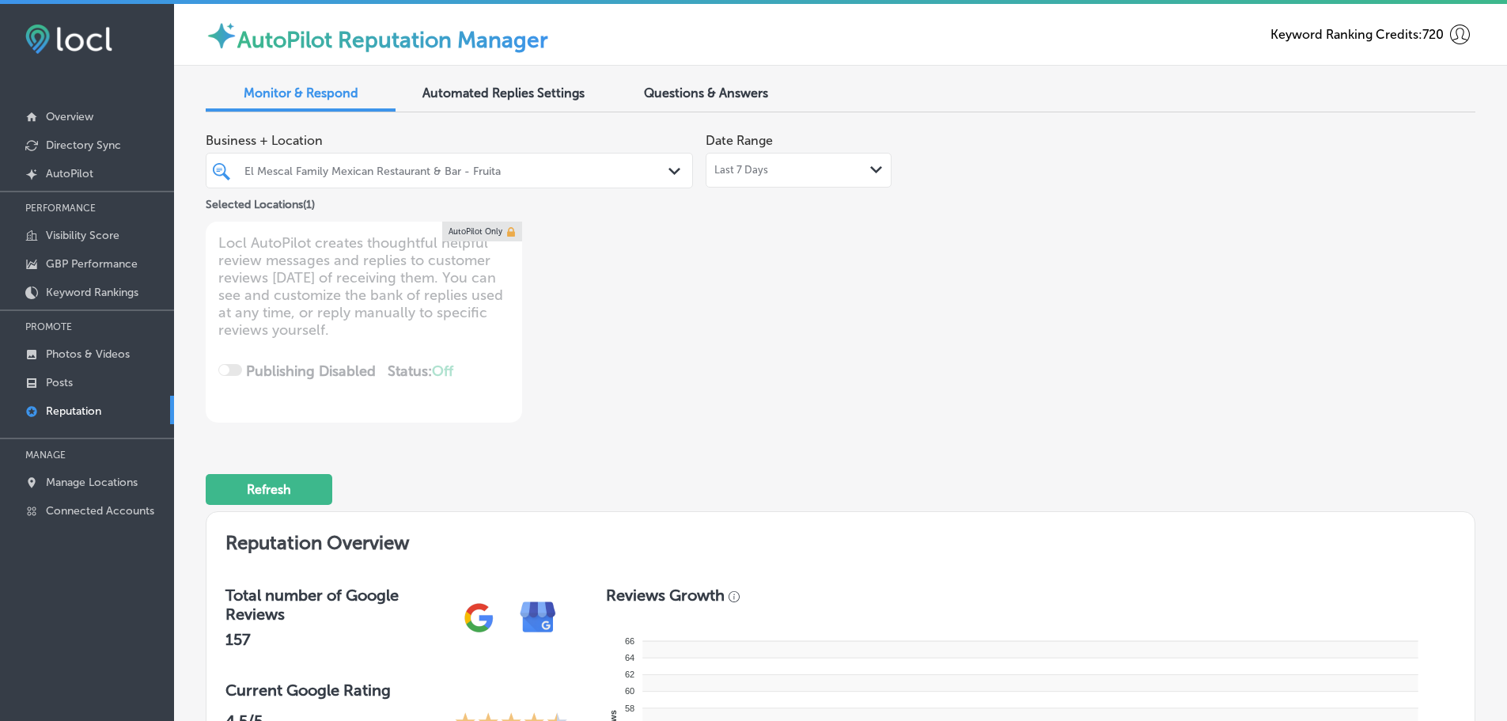
click at [660, 160] on div "El Mescal Family Mexican Restaurant & Bar - Fruita Path Created with Sketch." at bounding box center [450, 170] width 486 height 25
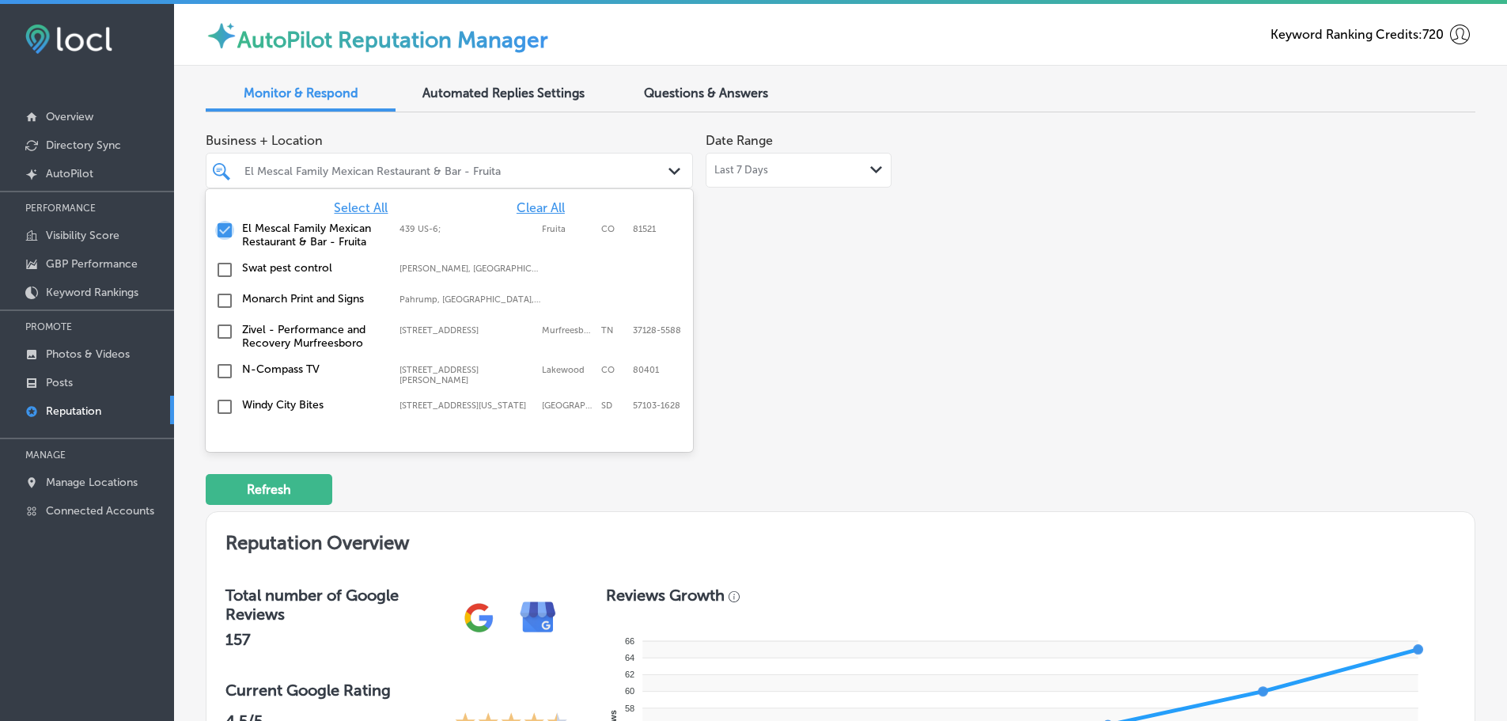
click at [221, 229] on input "checkbox" at bounding box center [224, 230] width 19 height 19
type textarea "x"
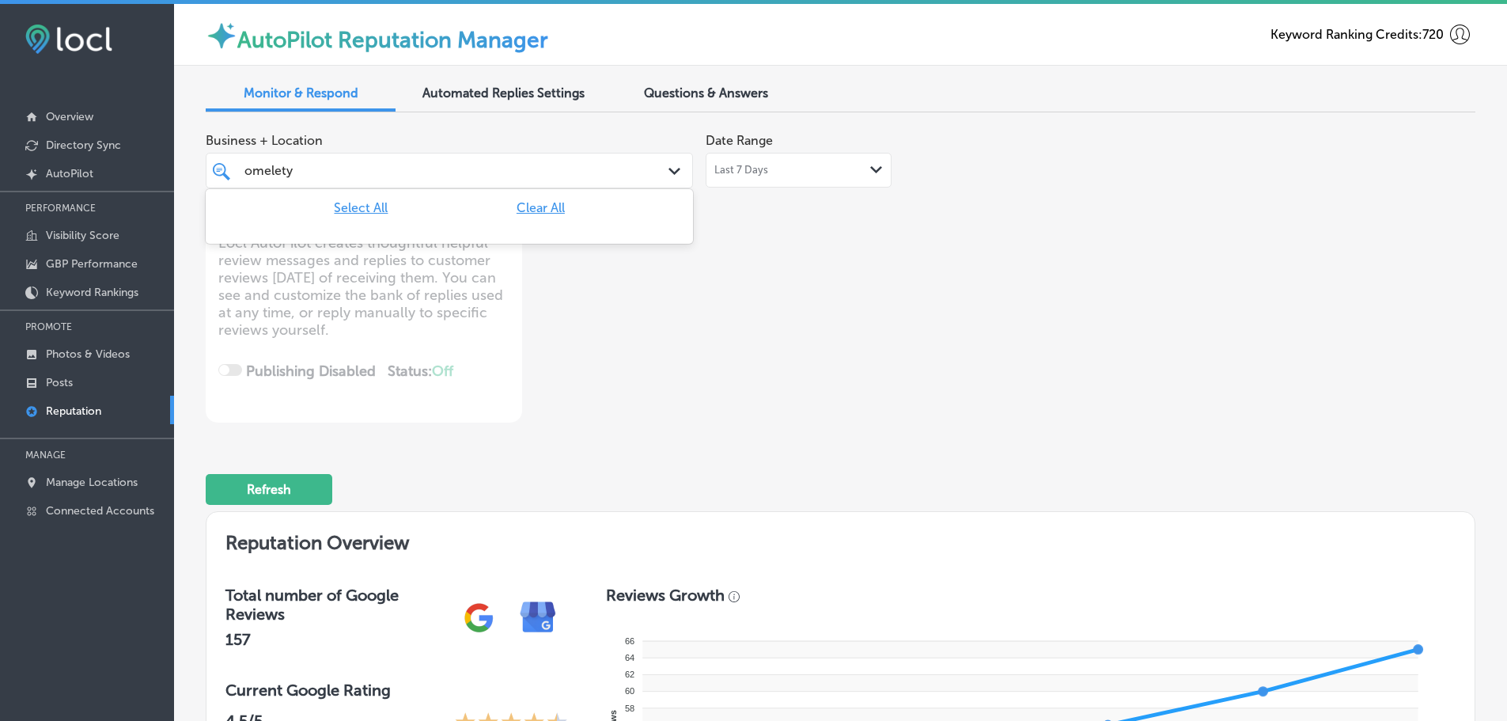
type input "omelet"
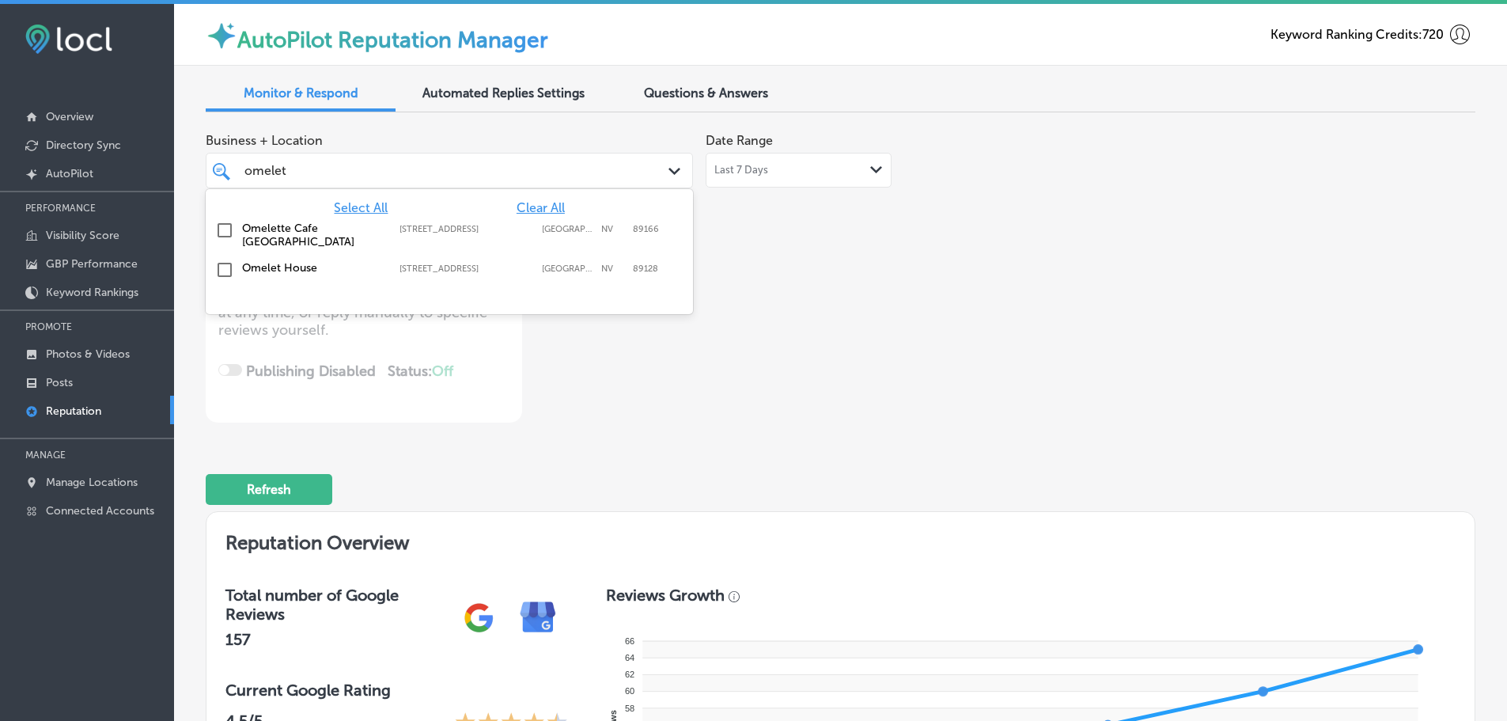
click at [299, 231] on label "Omelette Cafe [GEOGRAPHIC_DATA]" at bounding box center [313, 235] width 142 height 27
type textarea "x"
type input "omelet"
click at [809, 342] on div "Business + Location option 9670 West Skye Canyon Park Drive Suite 150, selected…" at bounding box center [587, 274] width 762 height 298
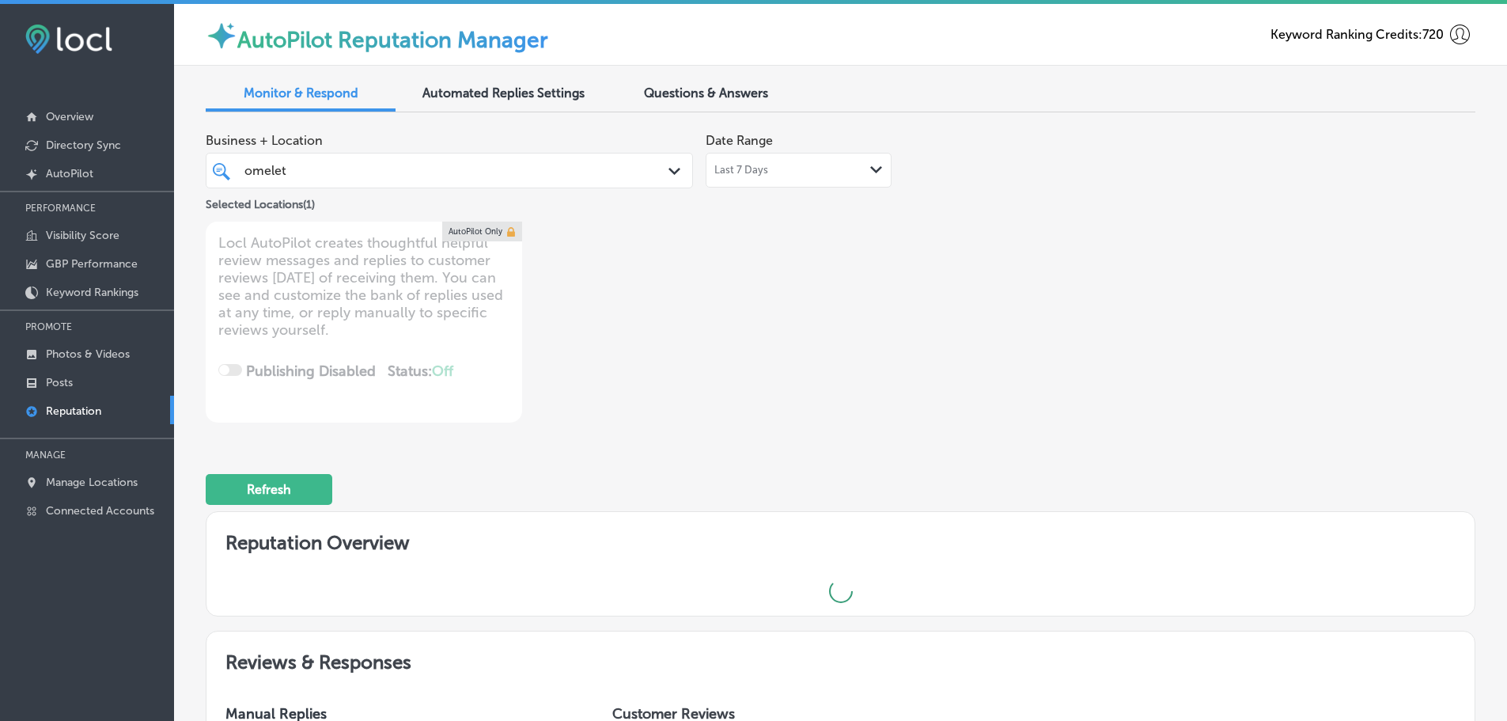
type textarea "x"
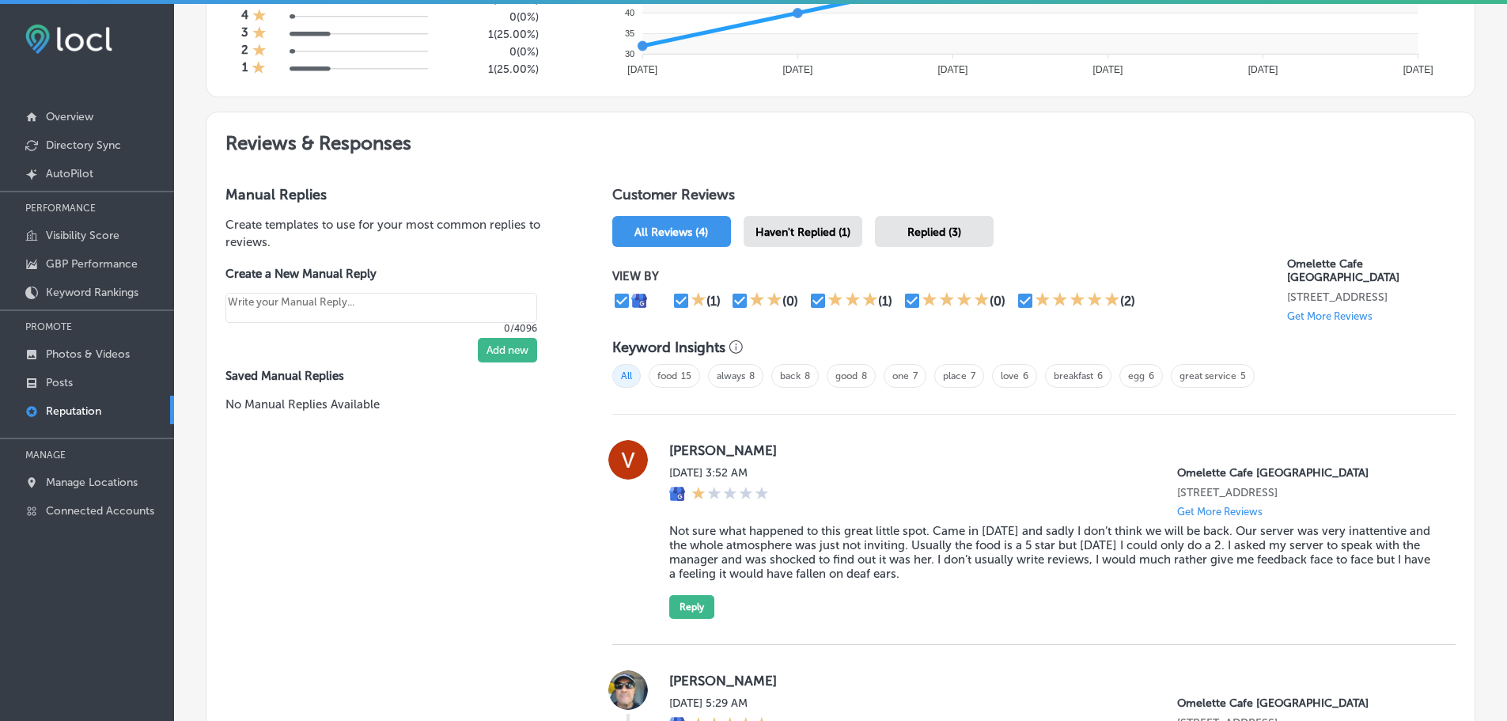
scroll to position [949, 0]
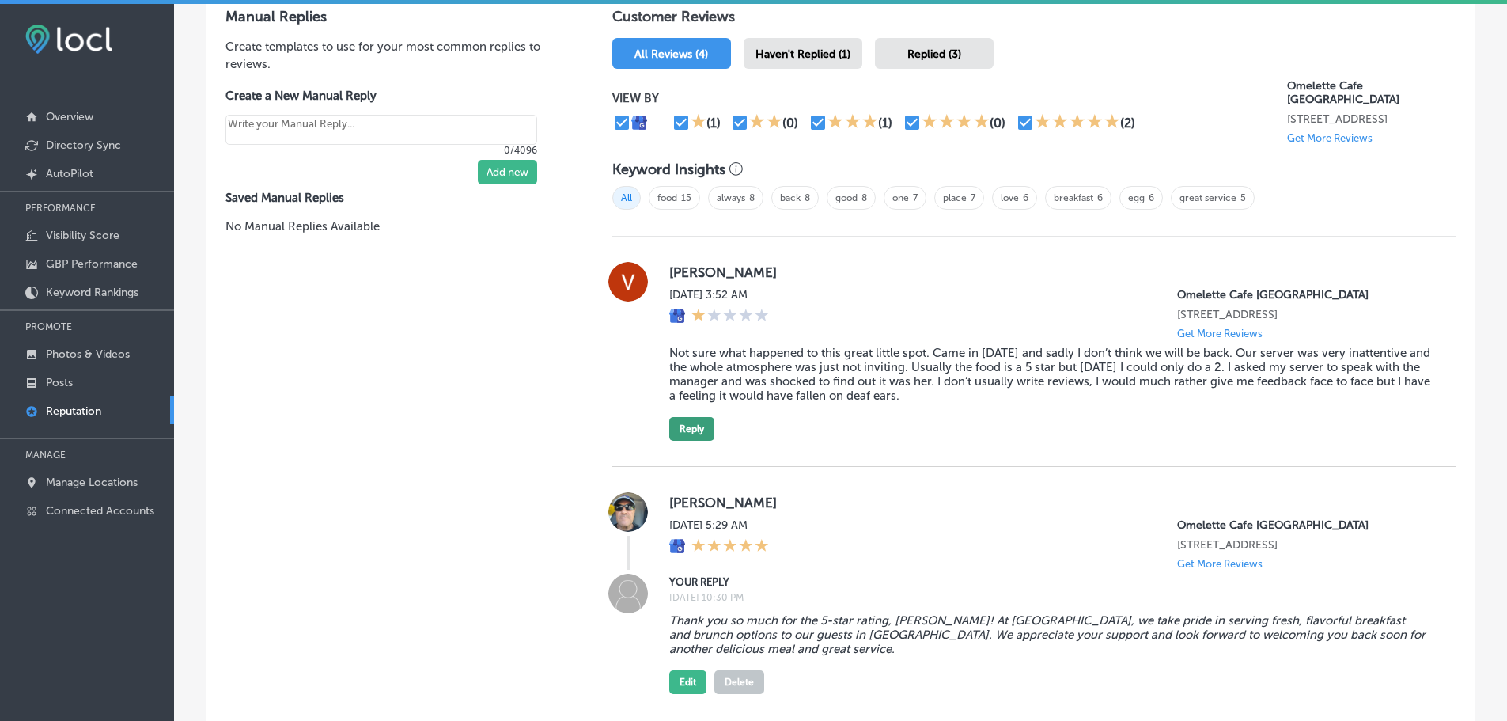
click at [685, 441] on button "Reply" at bounding box center [691, 429] width 45 height 24
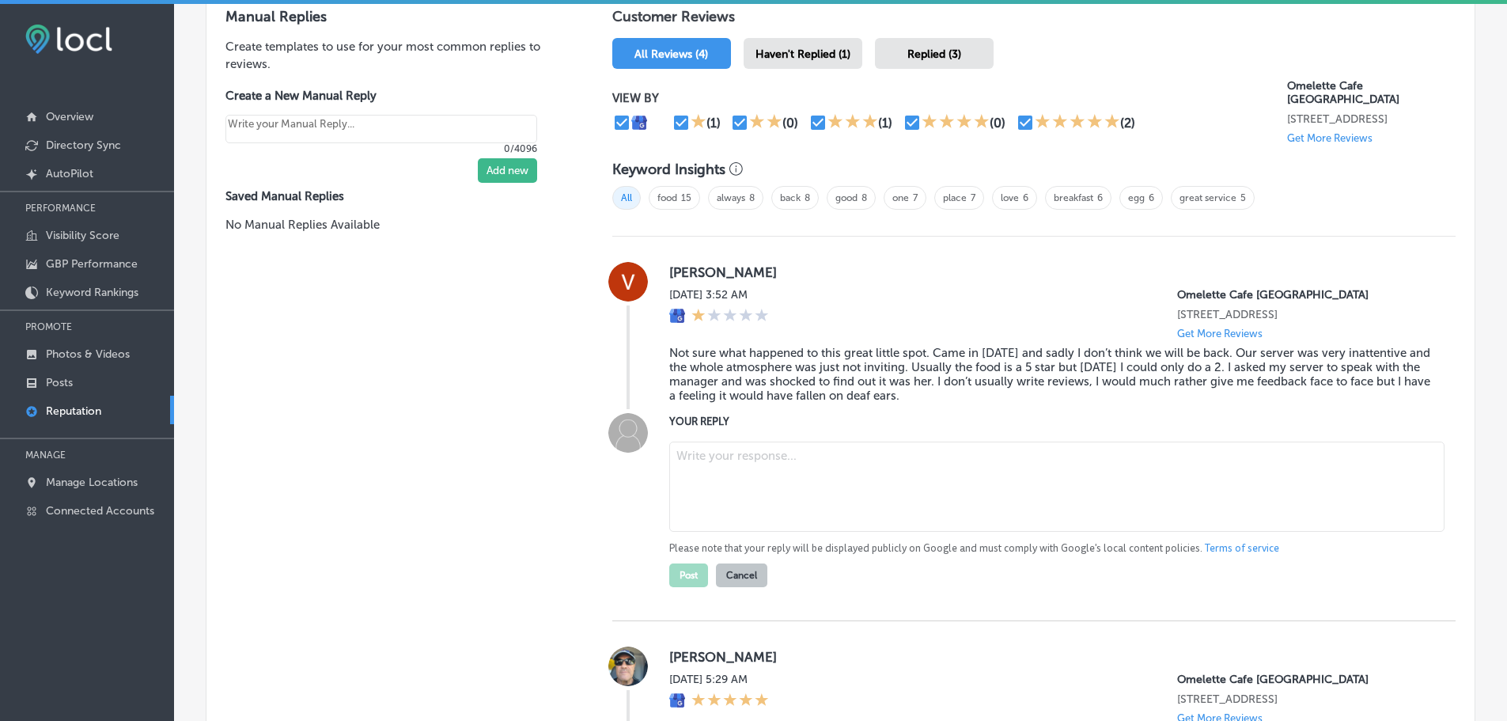
click at [724, 494] on textarea at bounding box center [1056, 487] width 775 height 90
paste textarea "We sincerely apologize that your visit to Omelette Cafe Skye Canyon did not mee…"
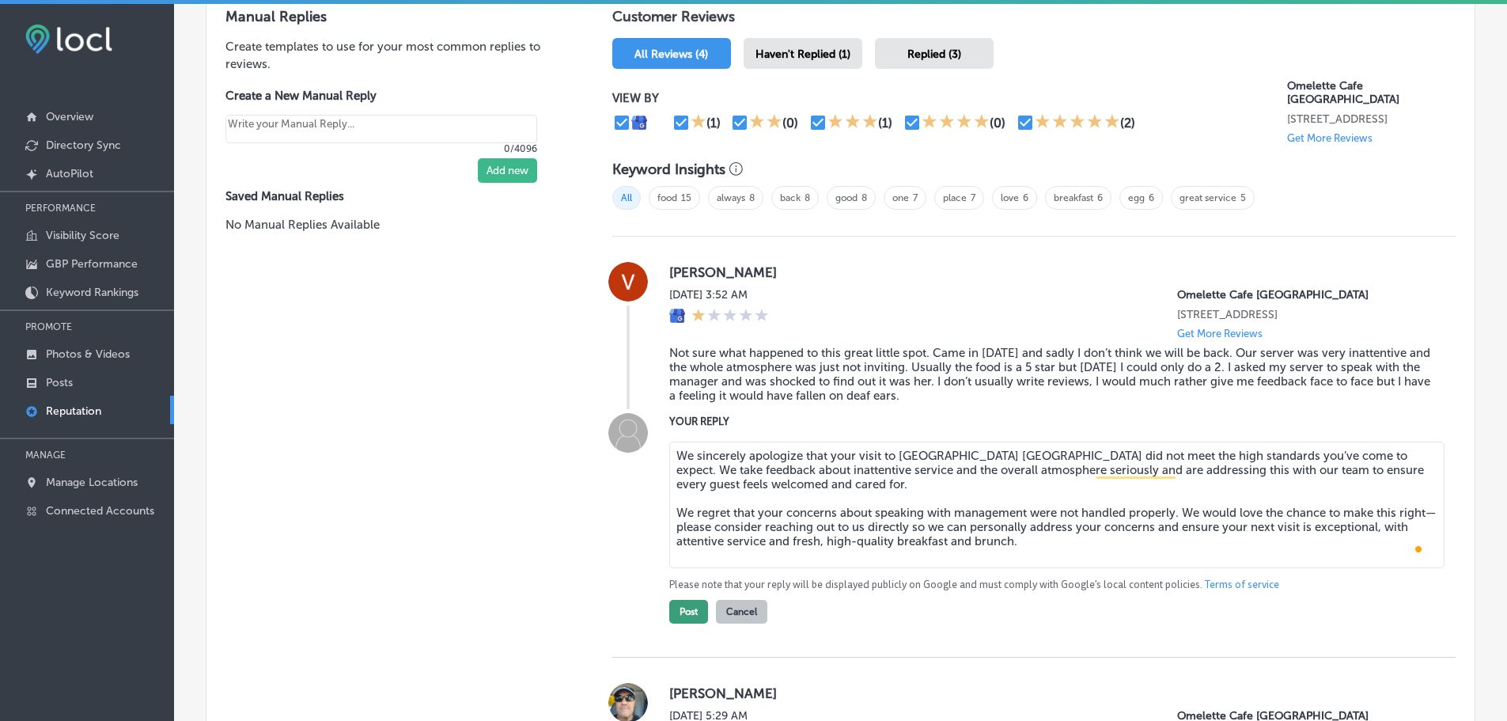
type textarea "We sincerely apologize that your visit to Omelette Cafe Skye Canyon did not mee…"
click at [687, 624] on button "Post" at bounding box center [688, 612] width 39 height 24
type textarea "x"
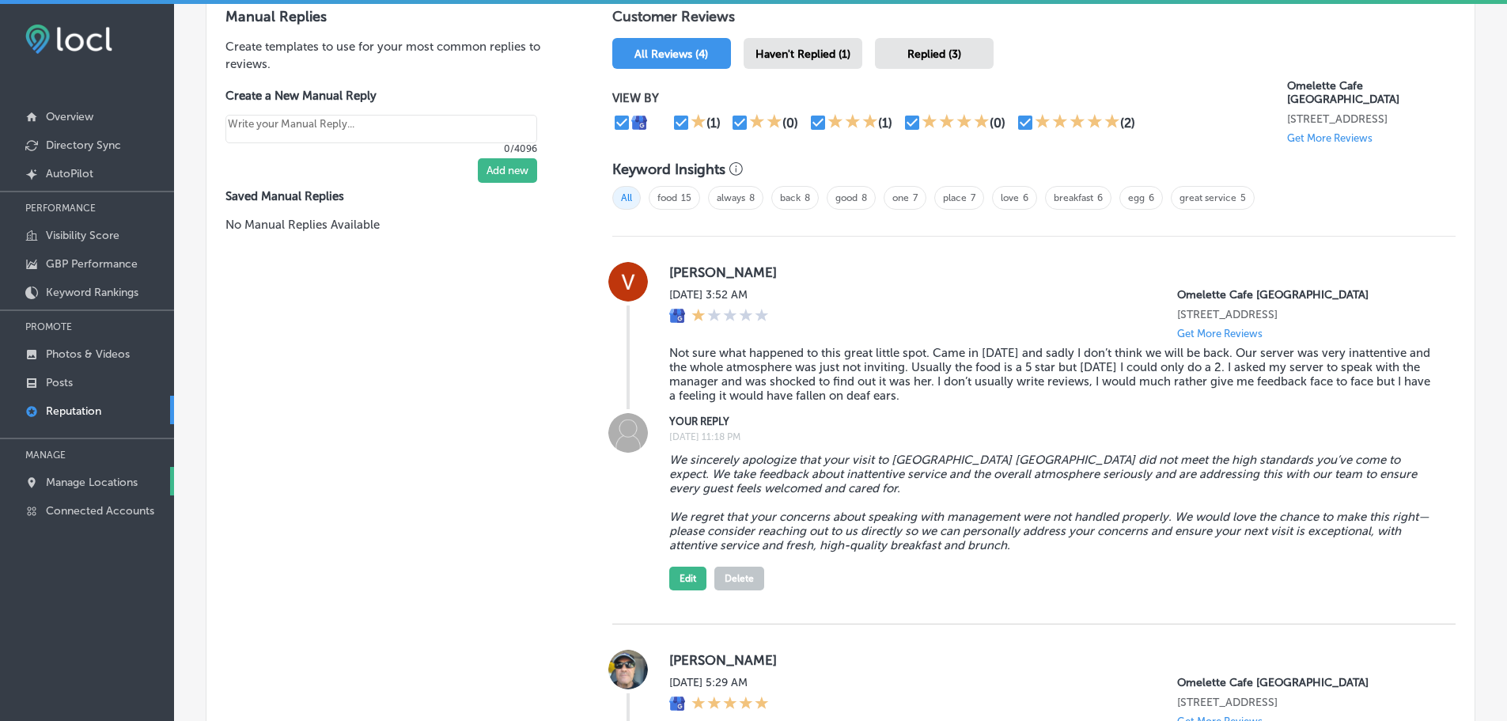
click at [86, 478] on p "Manage Locations" at bounding box center [92, 482] width 92 height 13
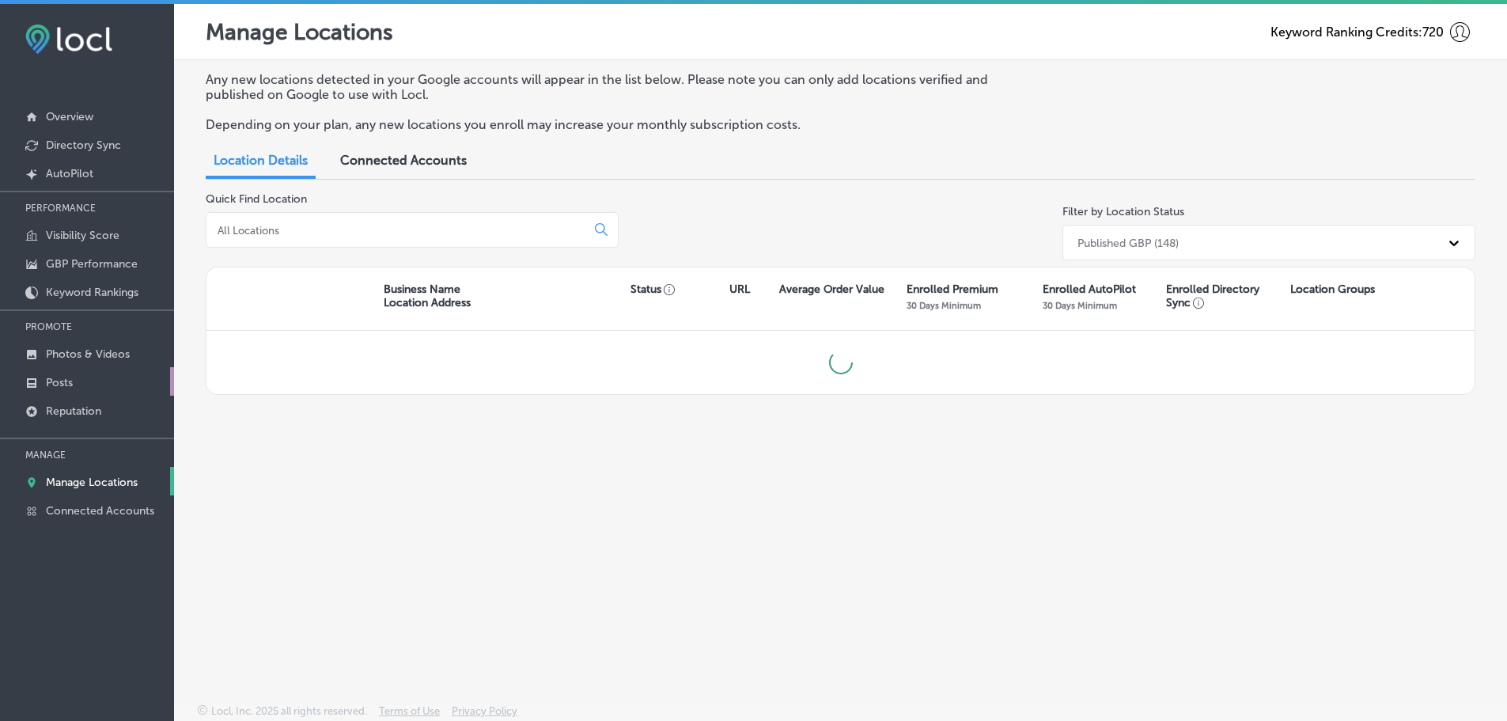
click at [62, 377] on p "Posts" at bounding box center [59, 382] width 27 height 13
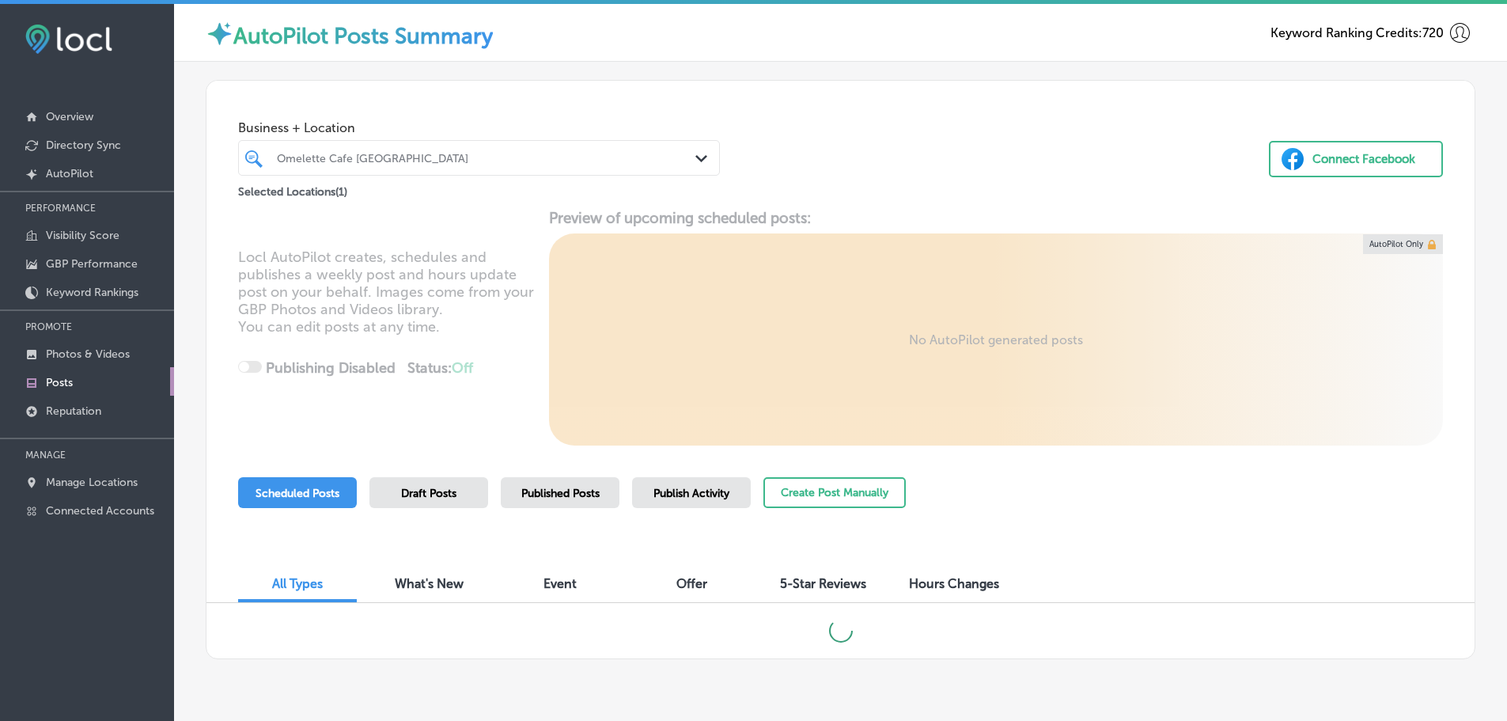
click at [696, 158] on icon "Path Created with Sketch." at bounding box center [702, 158] width 12 height 7
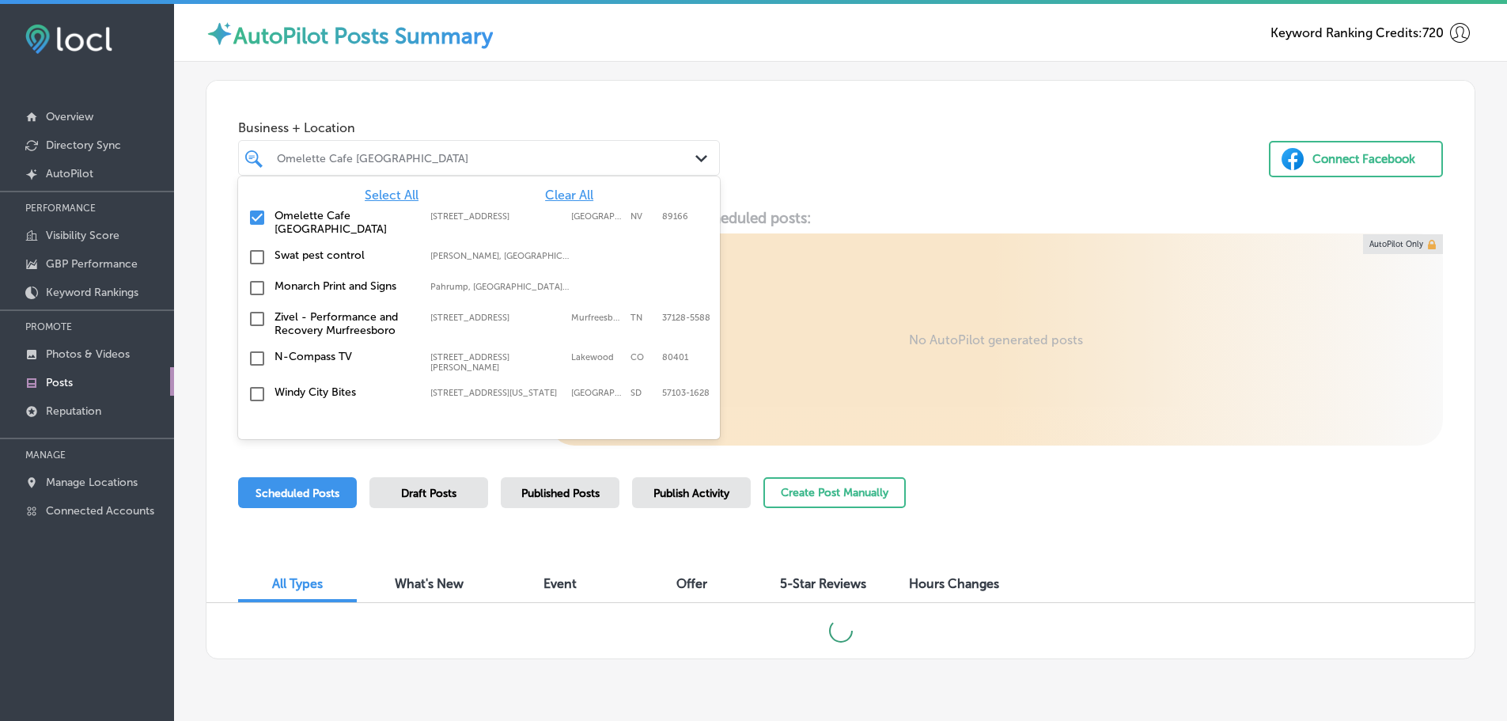
click at [566, 196] on span "Clear All" at bounding box center [569, 195] width 48 height 15
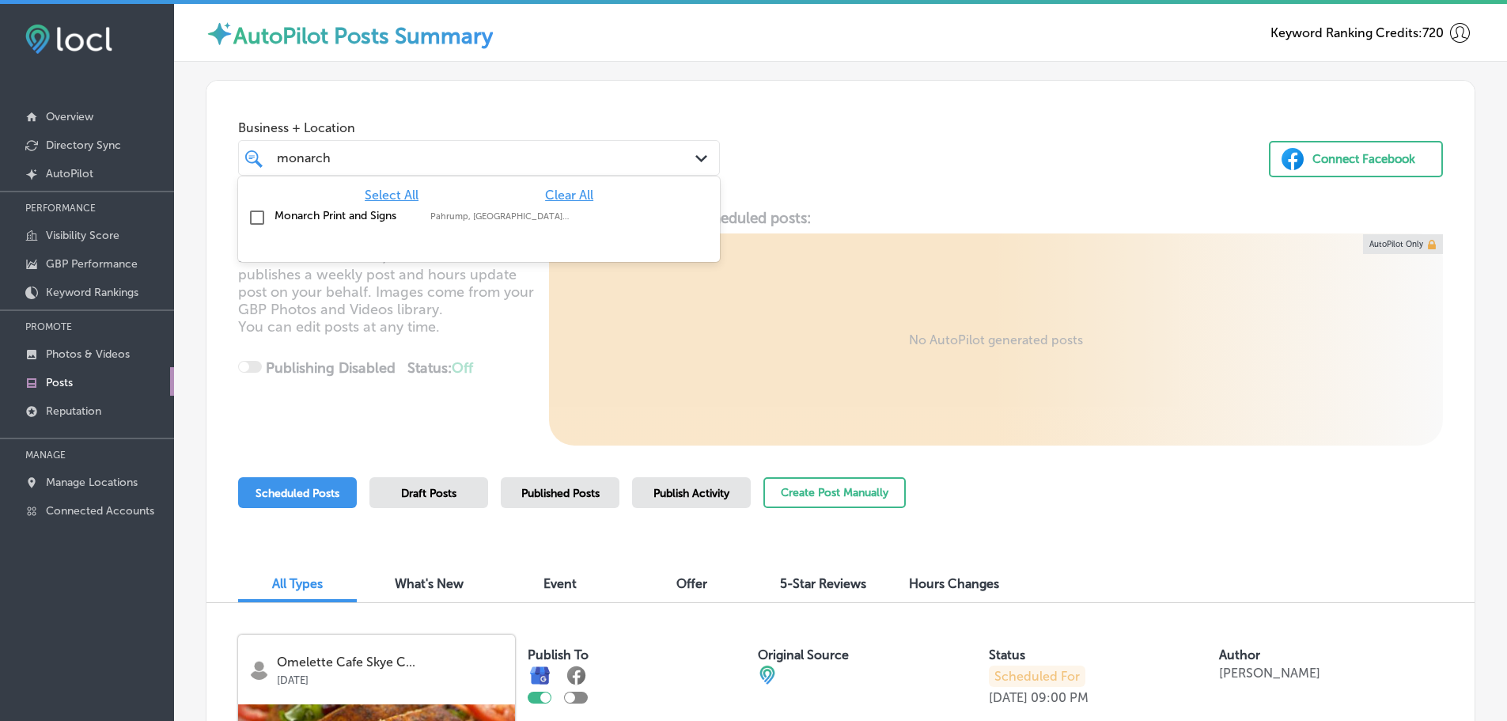
click at [500, 218] on label "Pahrump, NV, USA | Whitney, NV, USA | Me ..." at bounding box center [500, 216] width 140 height 10
type input "monarch"
click at [976, 181] on div "Business + Location option focused, 2 of 140. 2 results available for search te…" at bounding box center [841, 141] width 1268 height 120
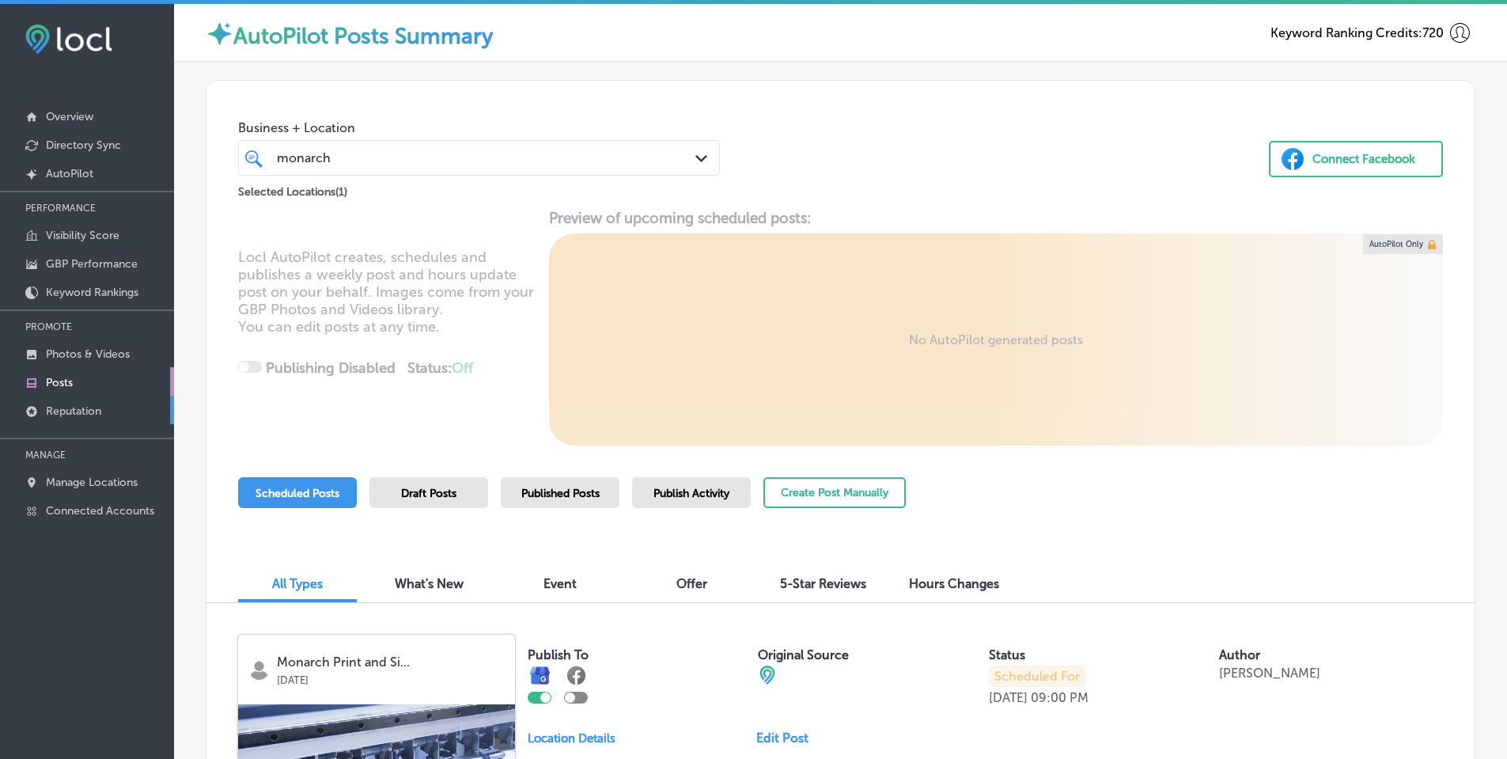
click at [75, 413] on p "Reputation" at bounding box center [73, 410] width 55 height 13
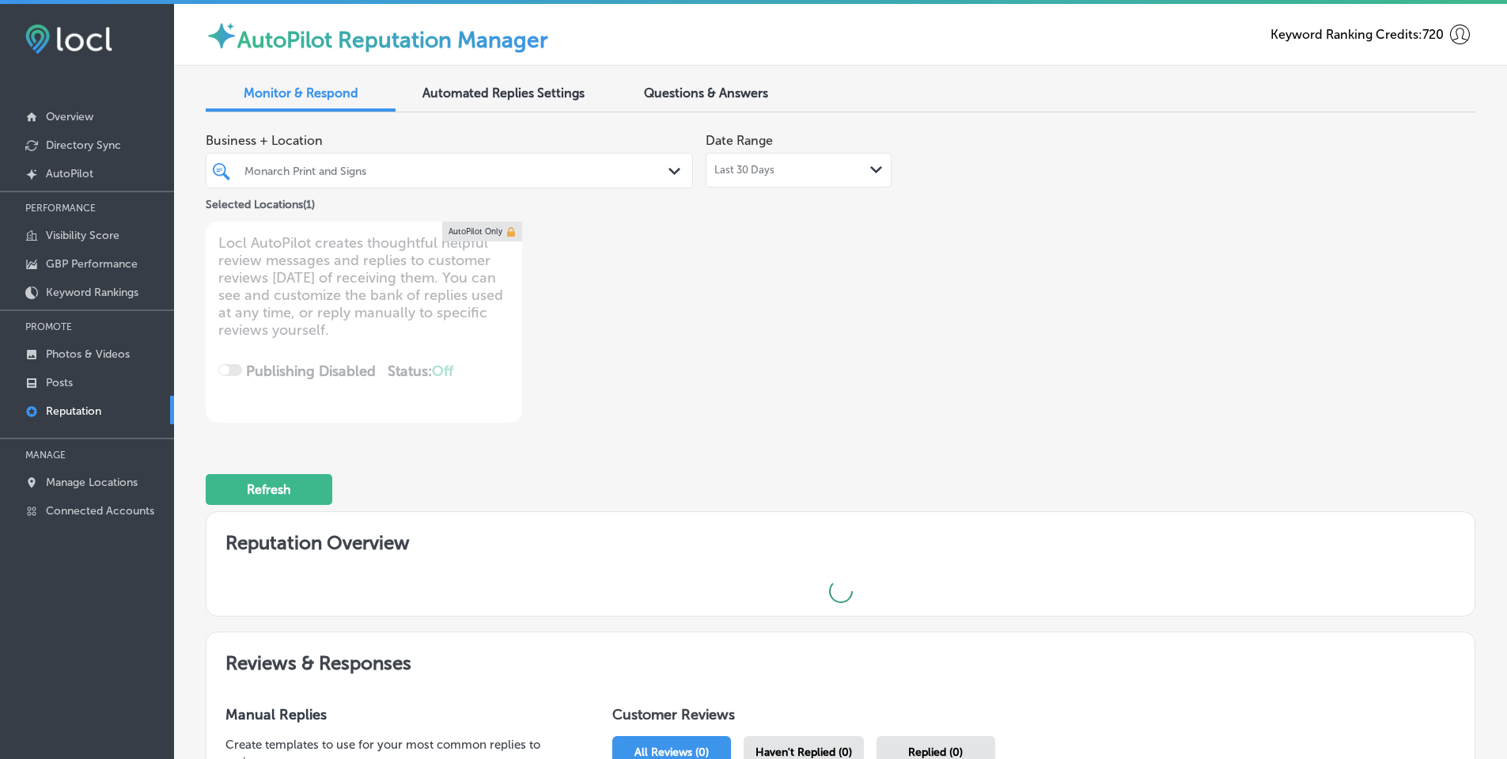
click at [628, 172] on div "Monarch Print and Signs" at bounding box center [457, 170] width 426 height 13
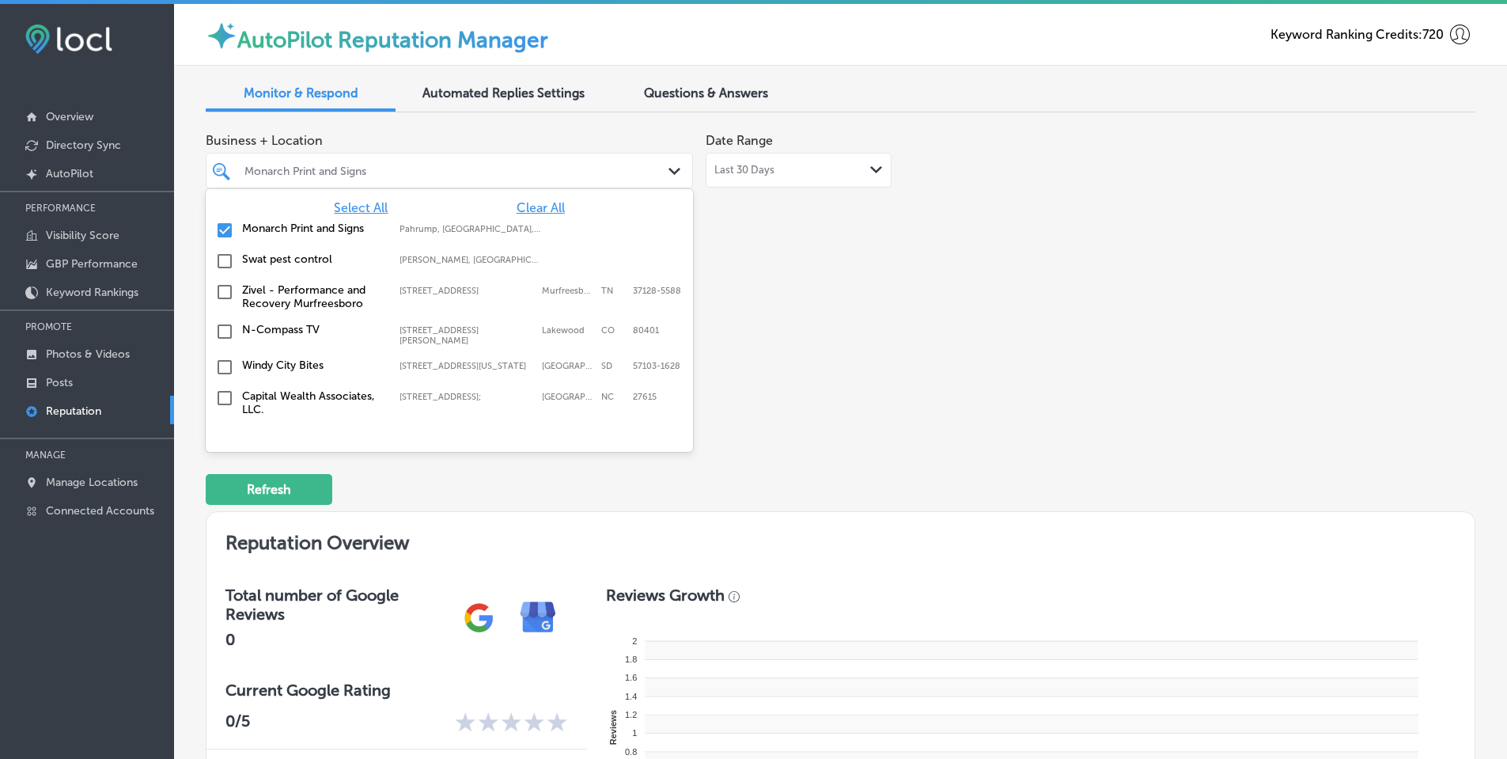
type textarea "x"
click at [821, 261] on div "Business + Location option focused, 1 of 140. 140 results available. Use Up and…" at bounding box center [587, 274] width 762 height 298
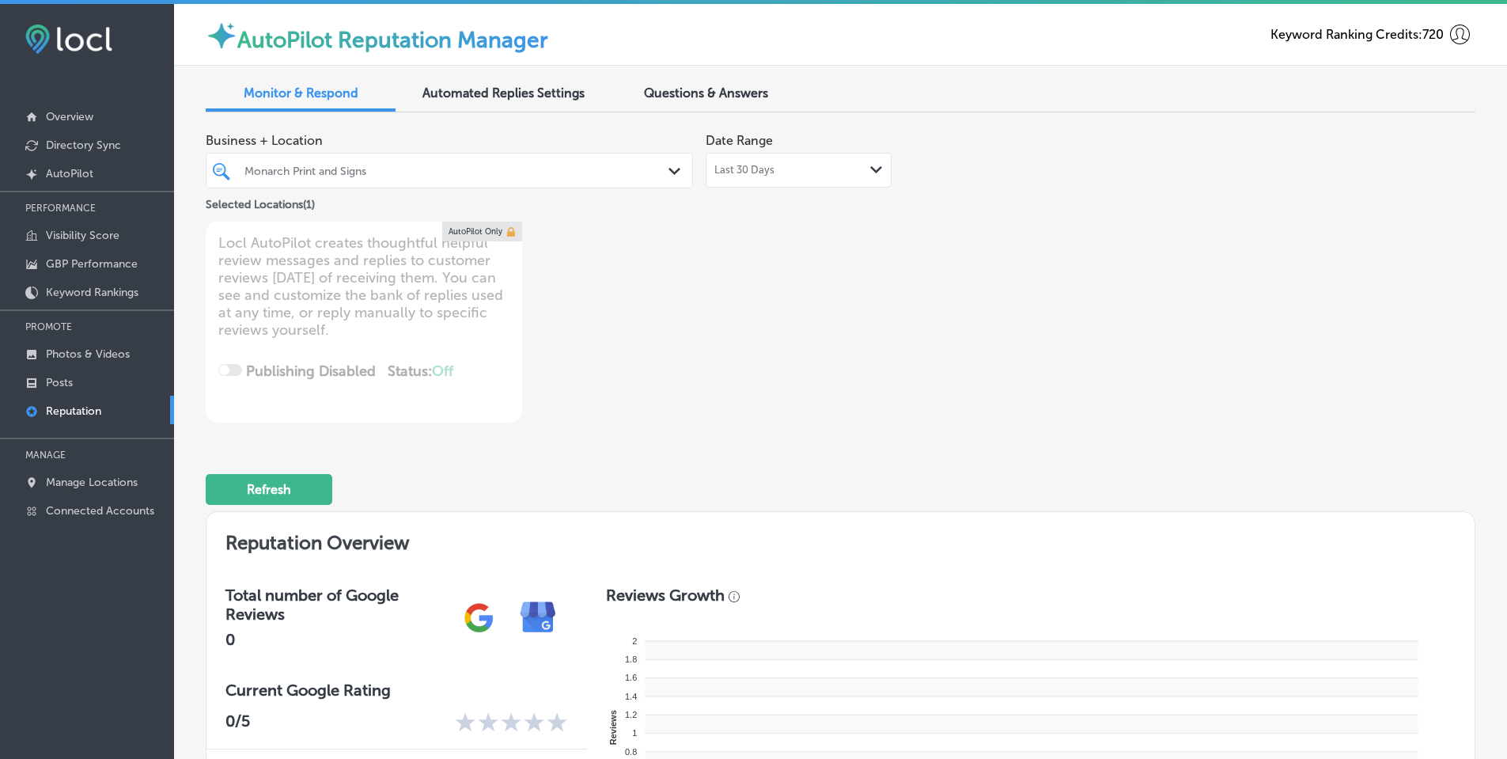
click at [719, 86] on span "Questions & Answers" at bounding box center [706, 92] width 124 height 15
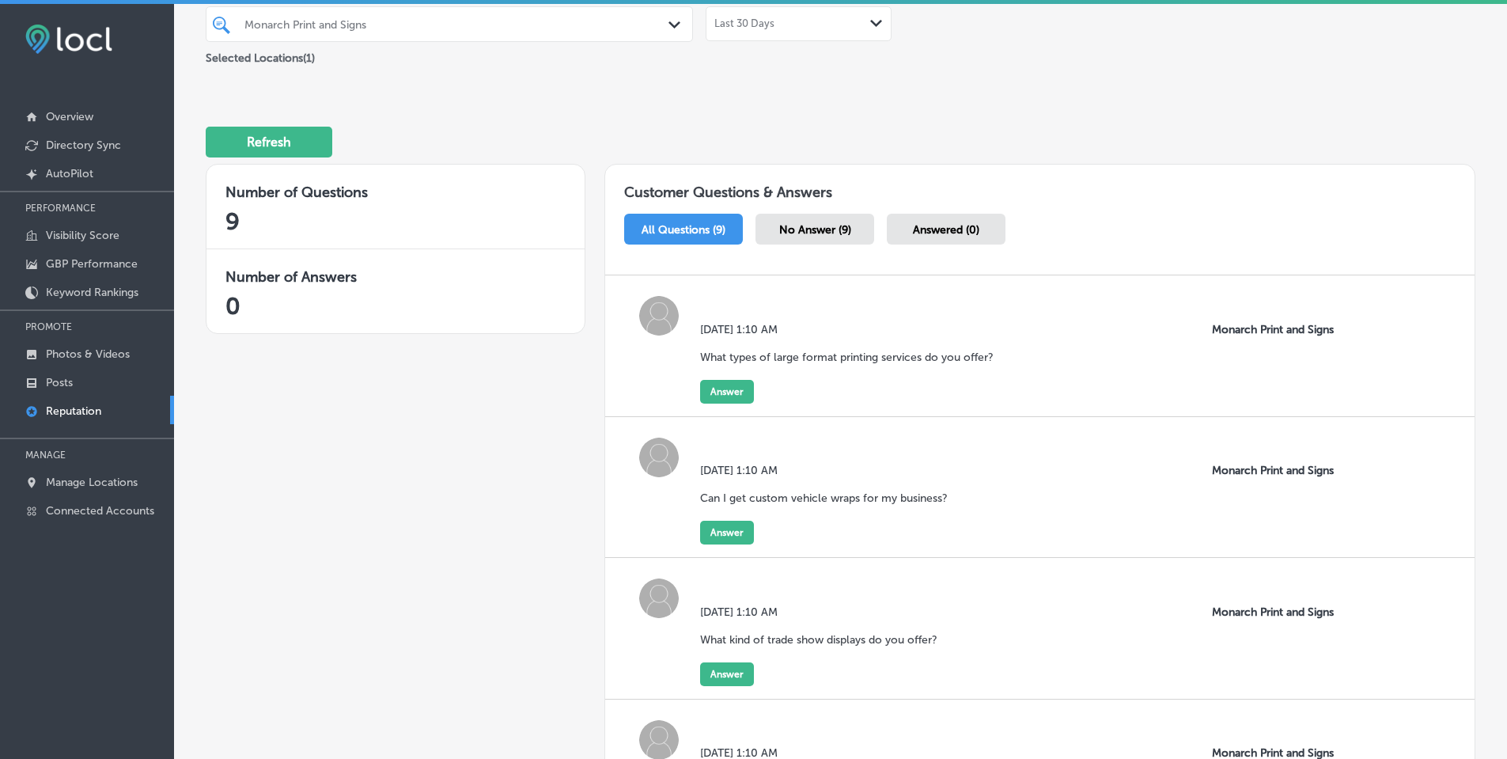
scroll to position [237, 0]
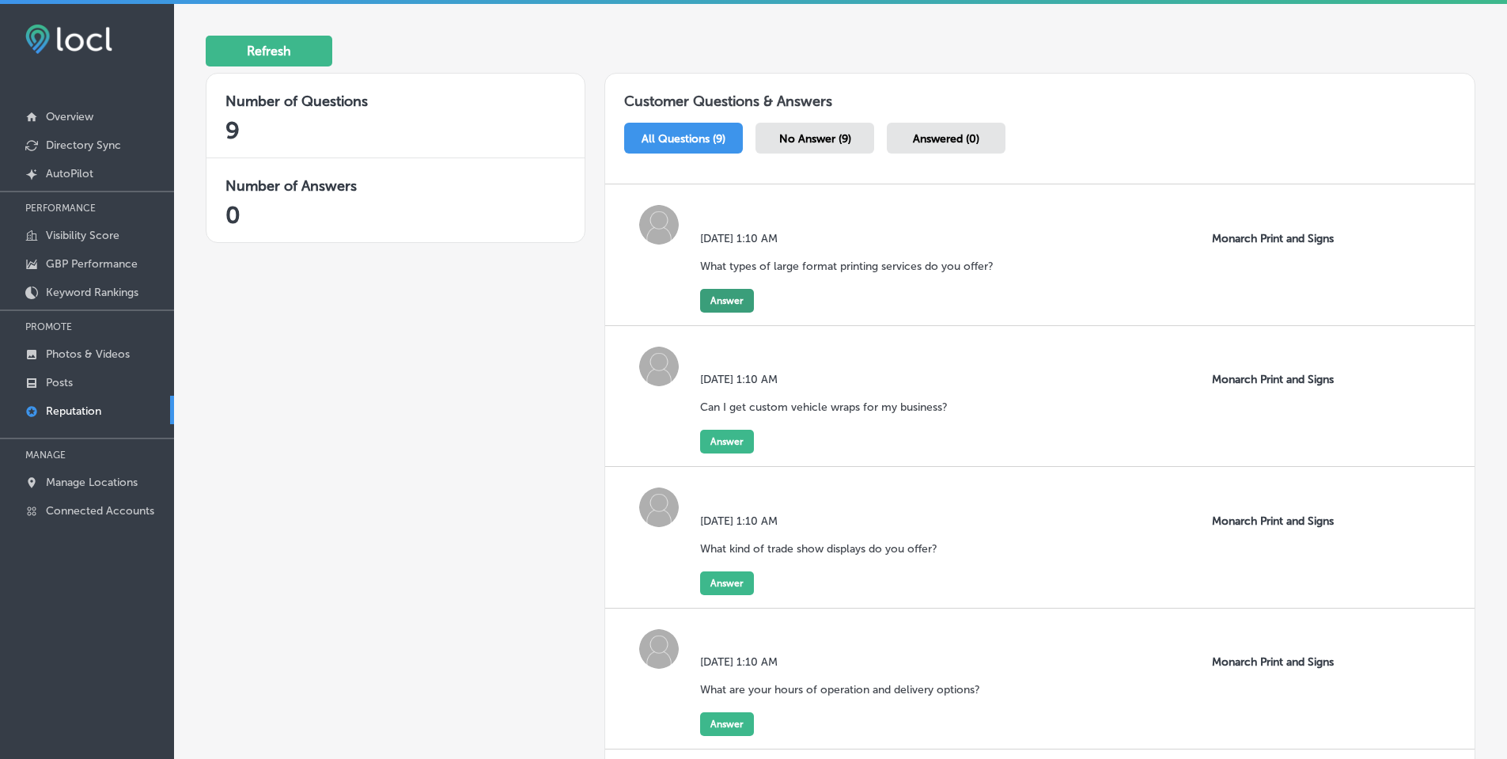
click at [711, 301] on button "Answer" at bounding box center [727, 301] width 54 height 24
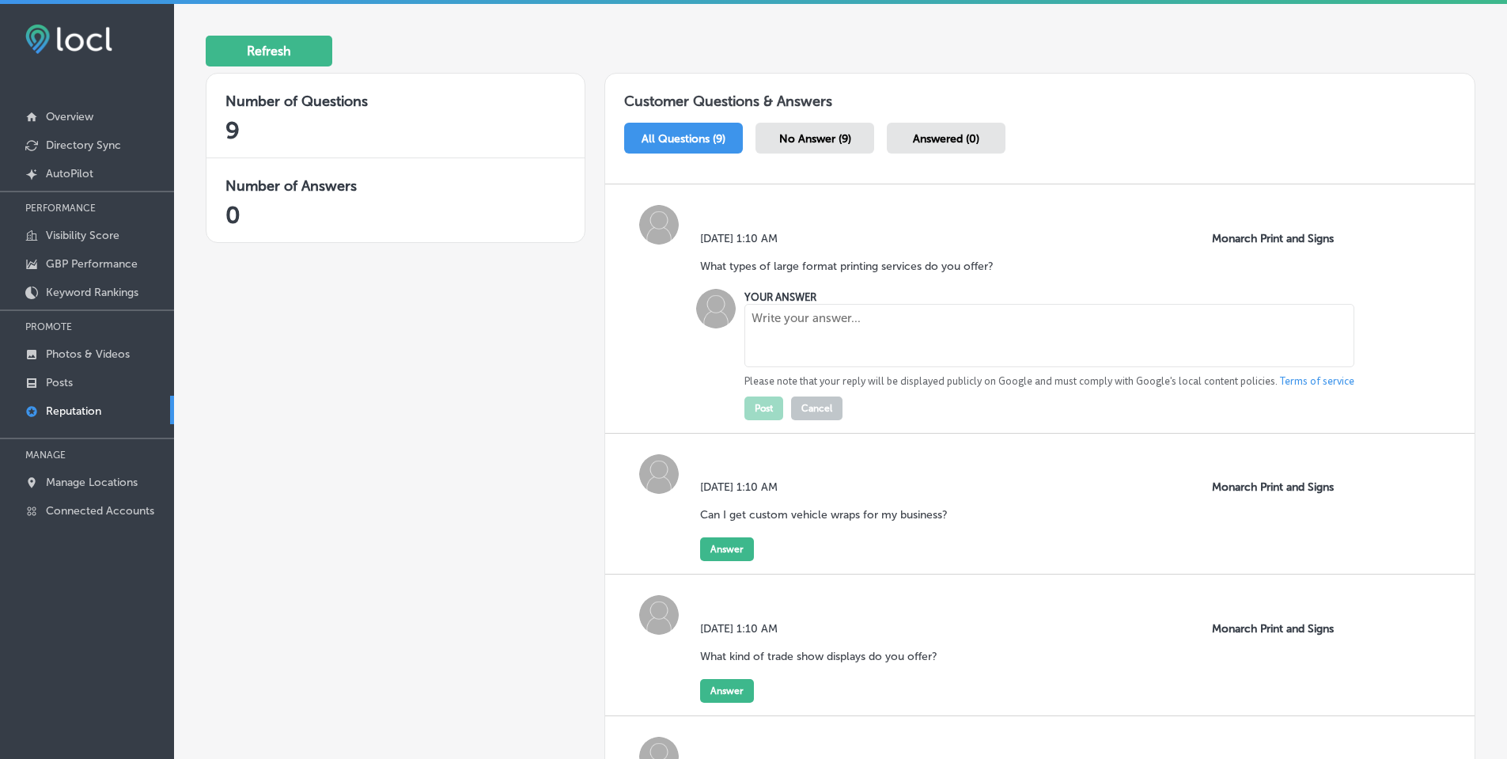
click at [779, 333] on textarea at bounding box center [1050, 335] width 610 height 63
click at [873, 325] on textarea "To enrich screen reader interactions, please activate Accessibility in Grammarl…" at bounding box center [1050, 335] width 610 height 63
paste textarea "We offer a variety of large format printing services, including vinyl banners, …"
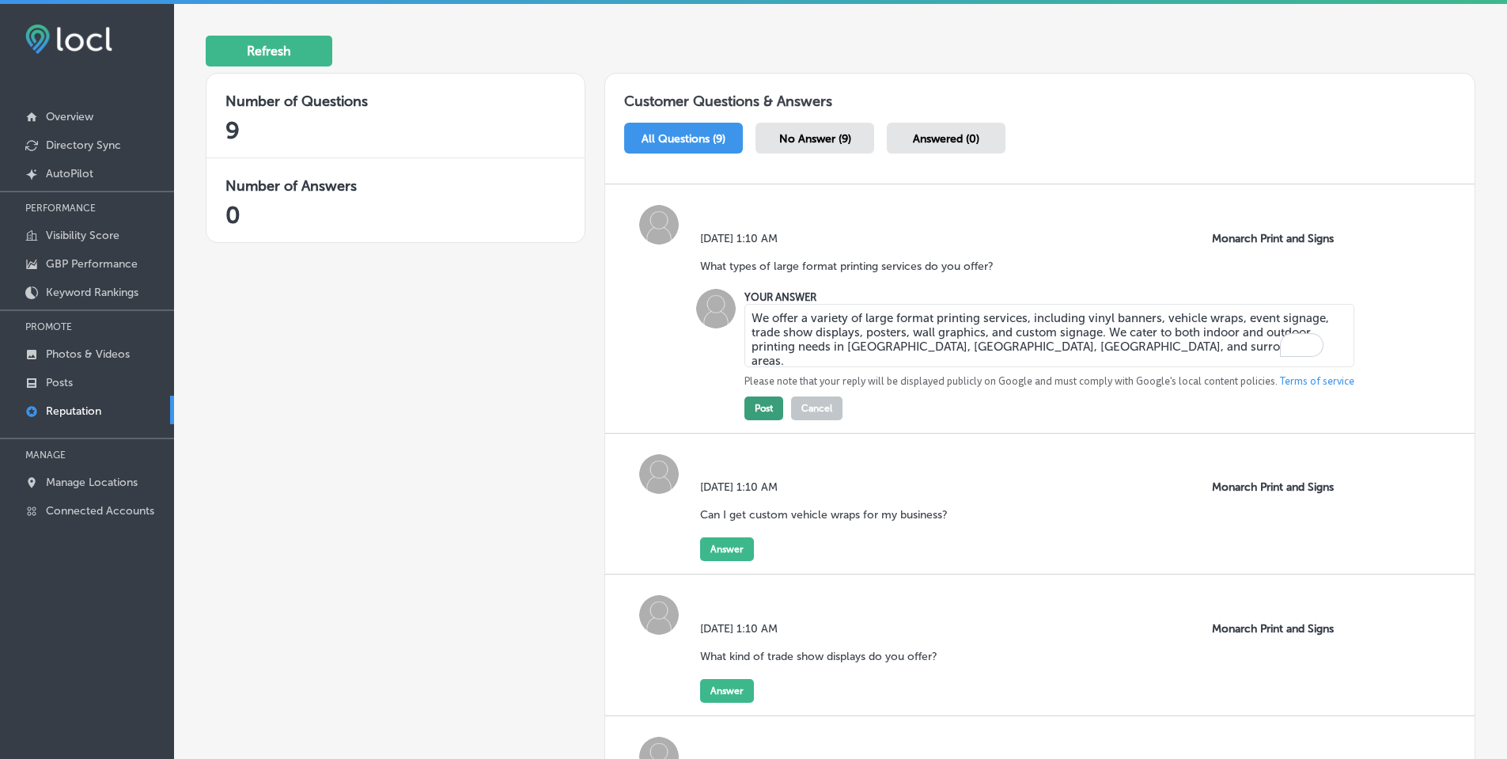
type textarea "We offer a variety of large format printing services, including vinyl banners, …"
click at [766, 404] on button "Post" at bounding box center [764, 408] width 39 height 24
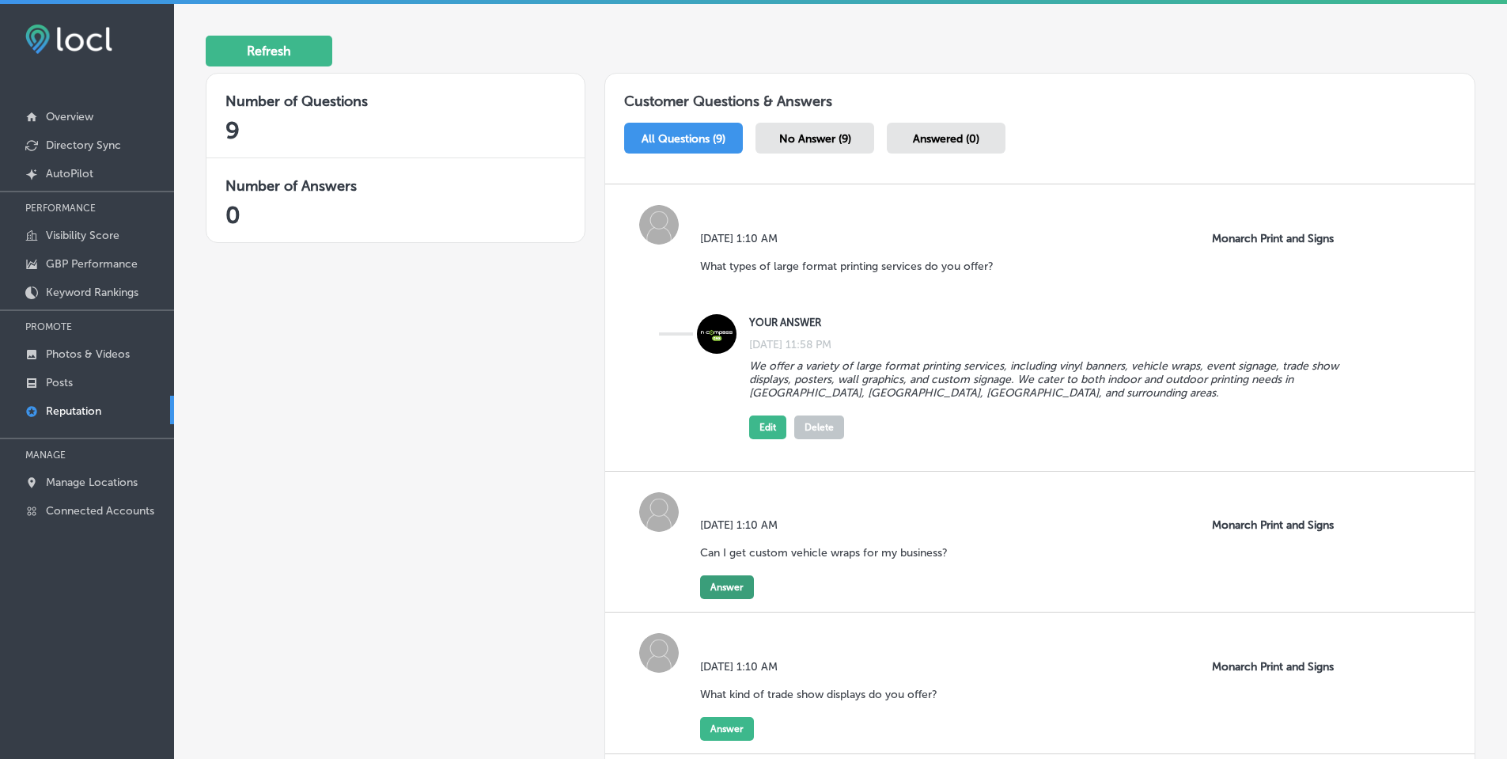
click at [726, 580] on button "Answer" at bounding box center [727, 587] width 54 height 24
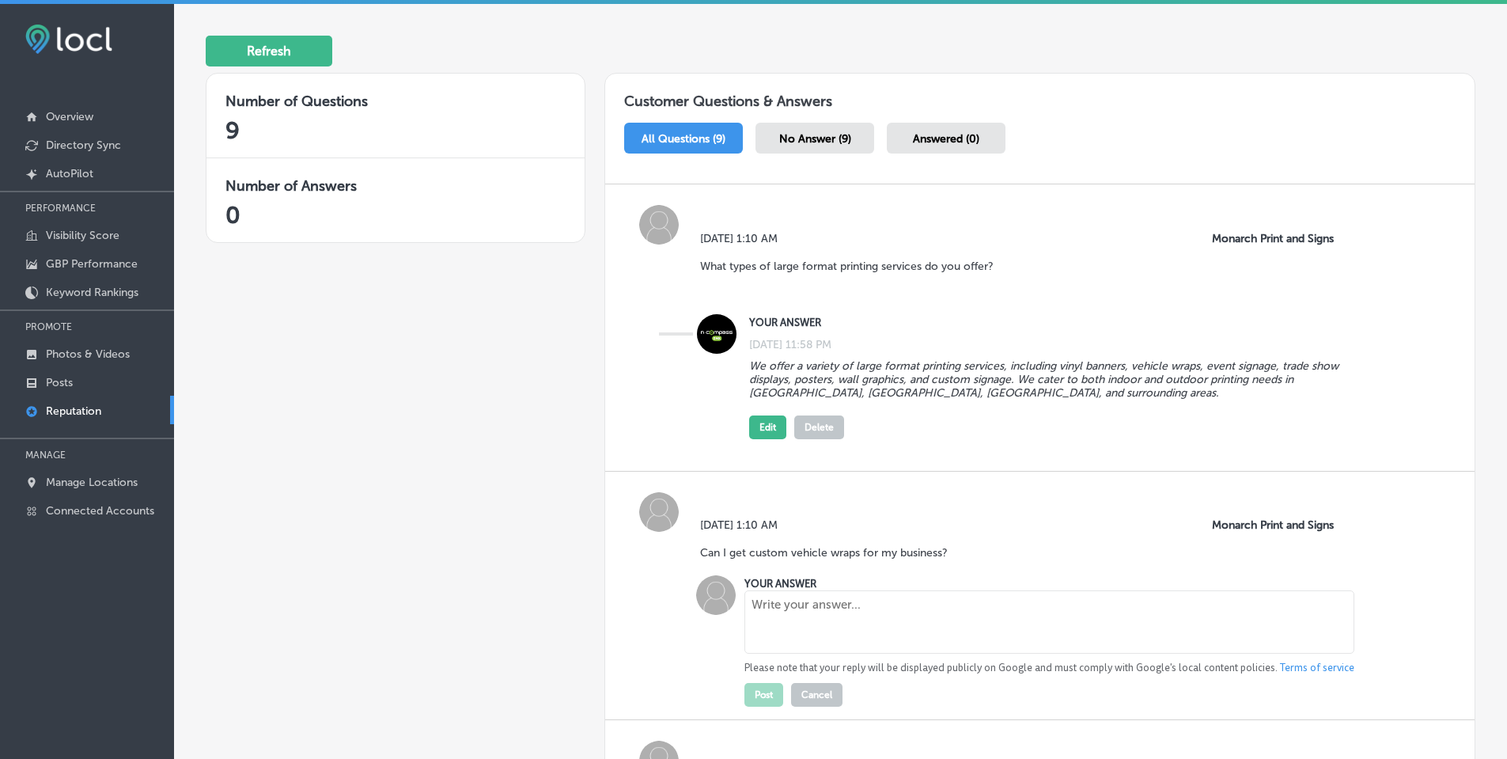
click at [848, 608] on textarea at bounding box center [1050, 621] width 610 height 63
paste textarea "Yes! Monarch Print and Signs provides full and partial vehicle wraps, as well a…"
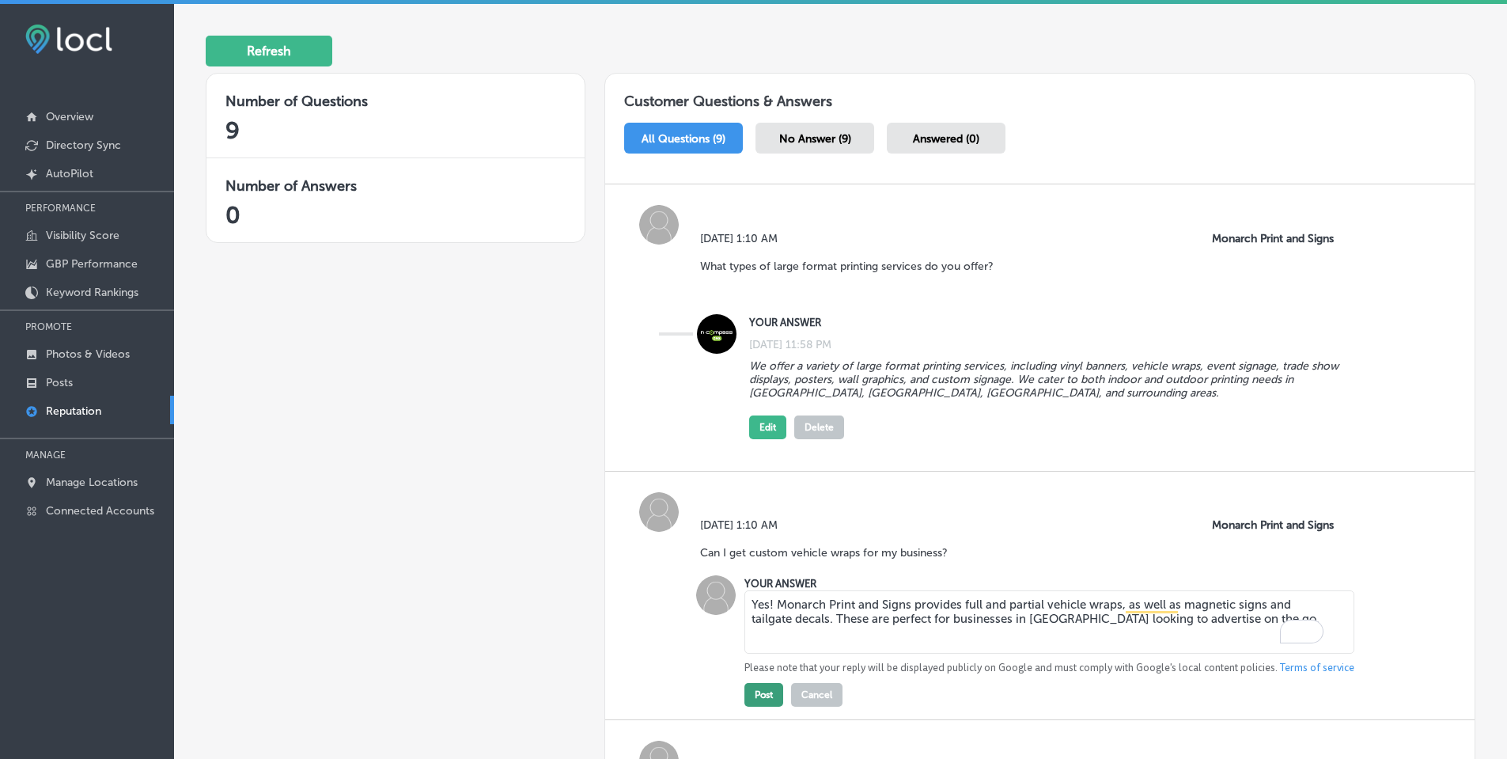
type textarea "Yes! Monarch Print and Signs provides full and partial vehicle wraps, as well a…"
click at [763, 689] on button "Post" at bounding box center [764, 695] width 39 height 24
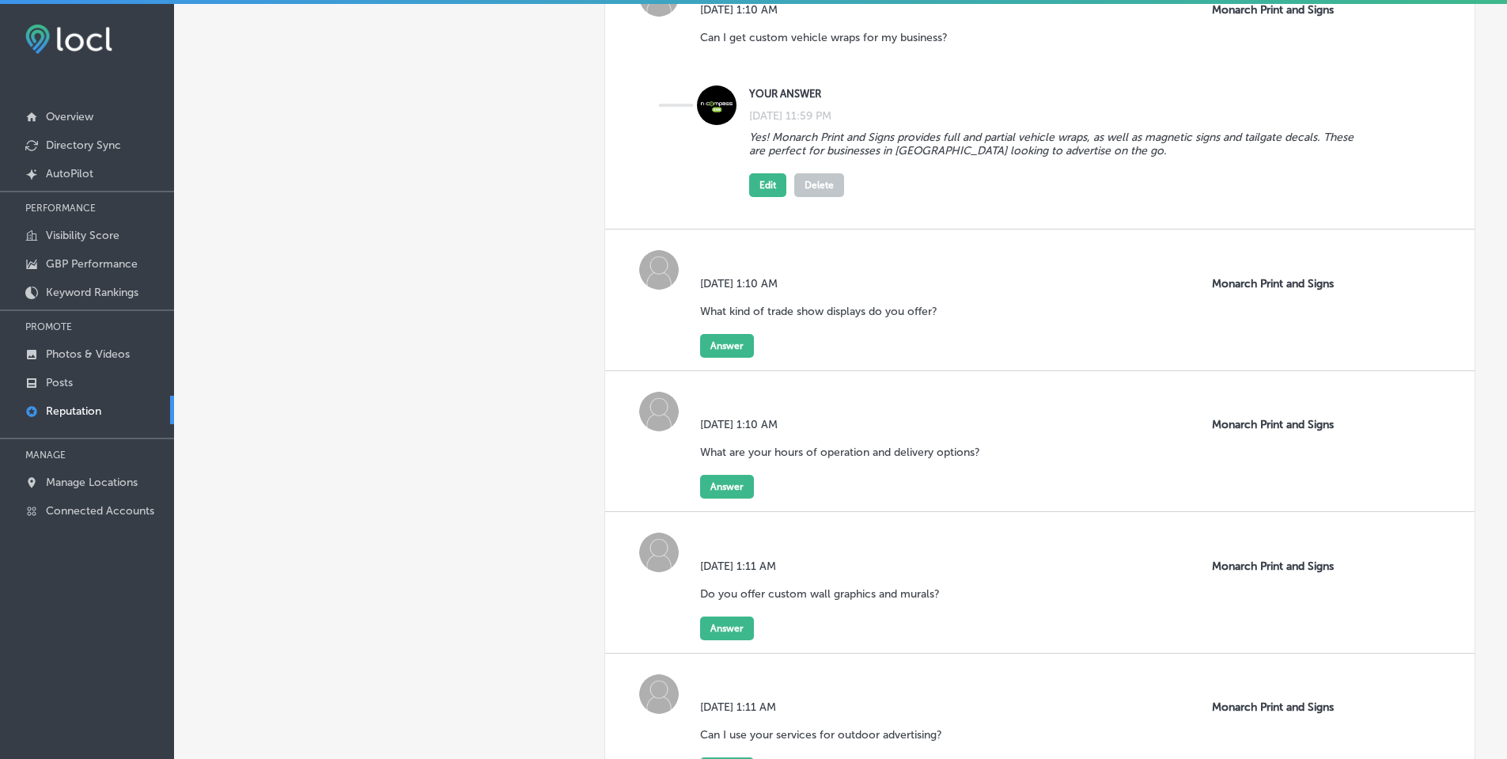
scroll to position [791, 0]
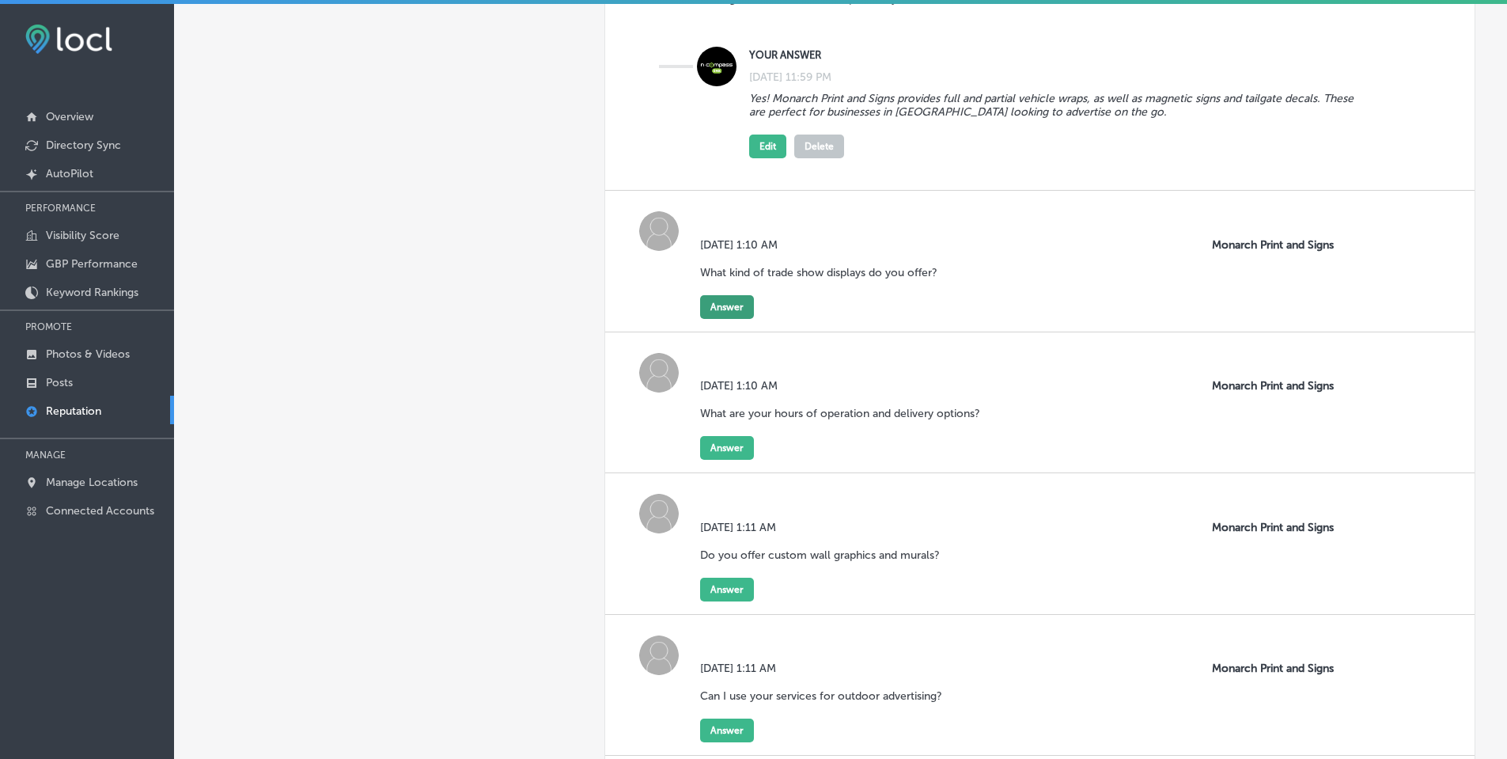
click at [709, 309] on button "Answer" at bounding box center [727, 307] width 54 height 24
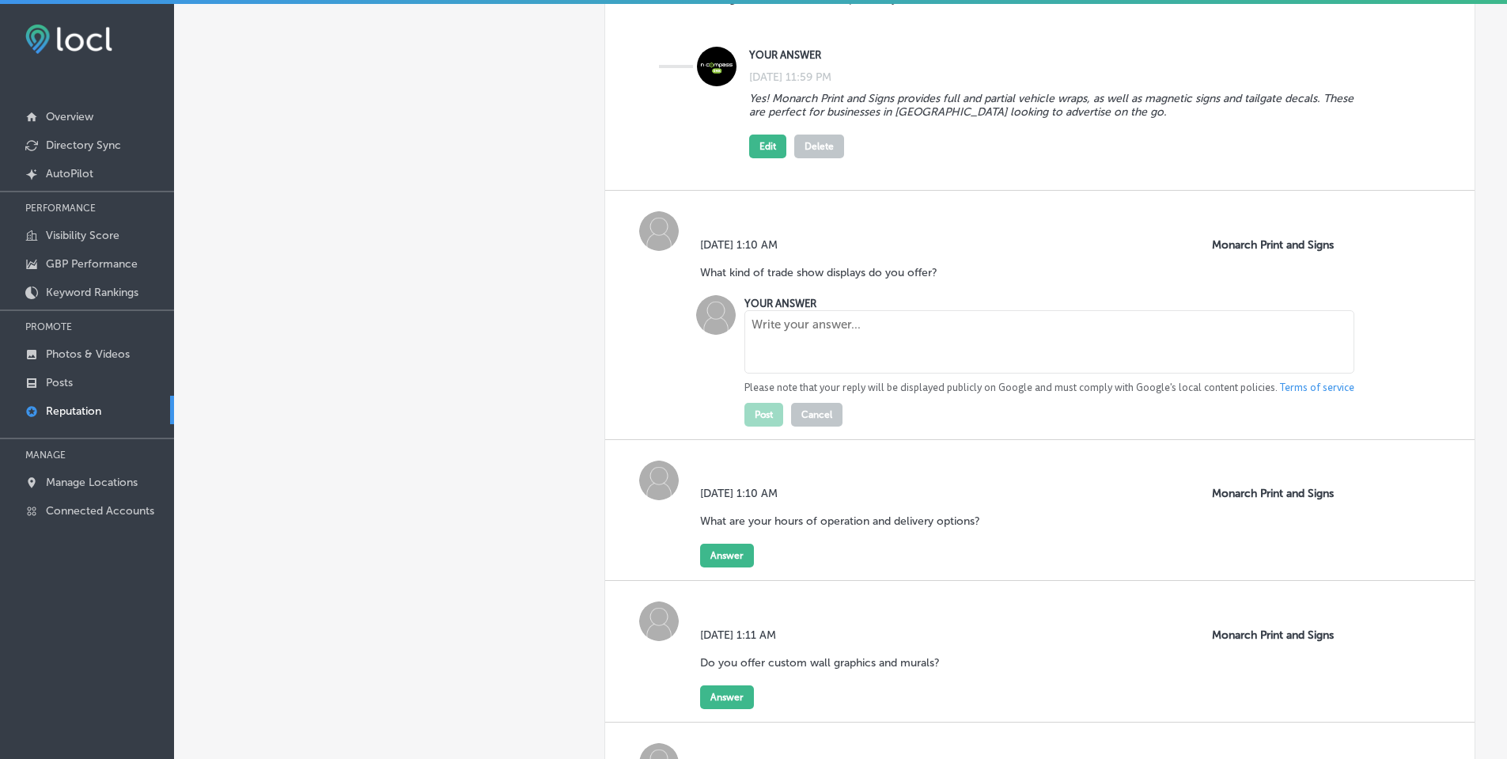
click at [779, 343] on textarea at bounding box center [1050, 341] width 610 height 63
paste textarea "We offer pop-up displays, retractable banners, table throws, and backlit displa…"
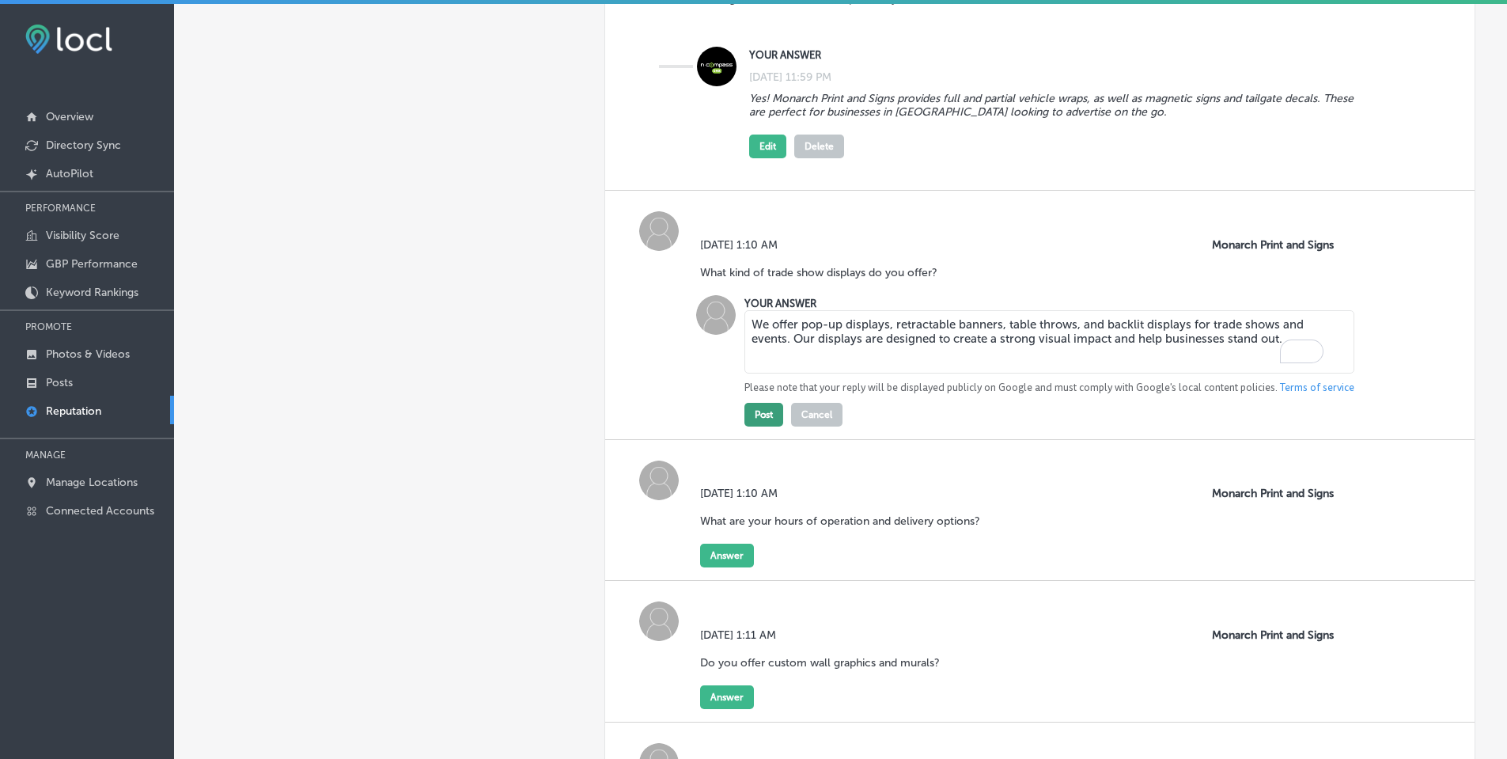
type textarea "We offer pop-up displays, retractable banners, table throws, and backlit displa…"
click at [760, 419] on button "Post" at bounding box center [764, 415] width 39 height 24
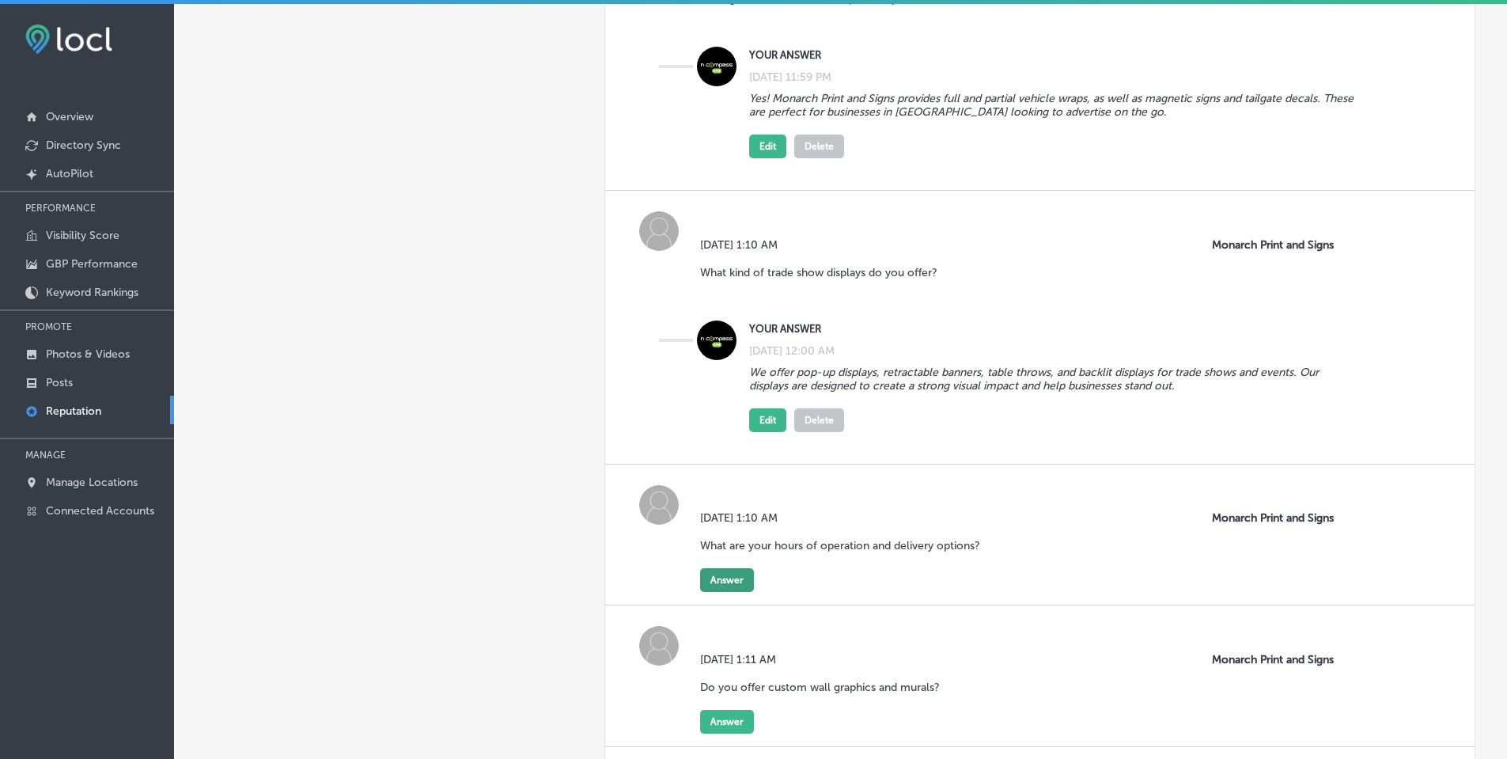
click at [713, 578] on button "Answer" at bounding box center [727, 580] width 54 height 24
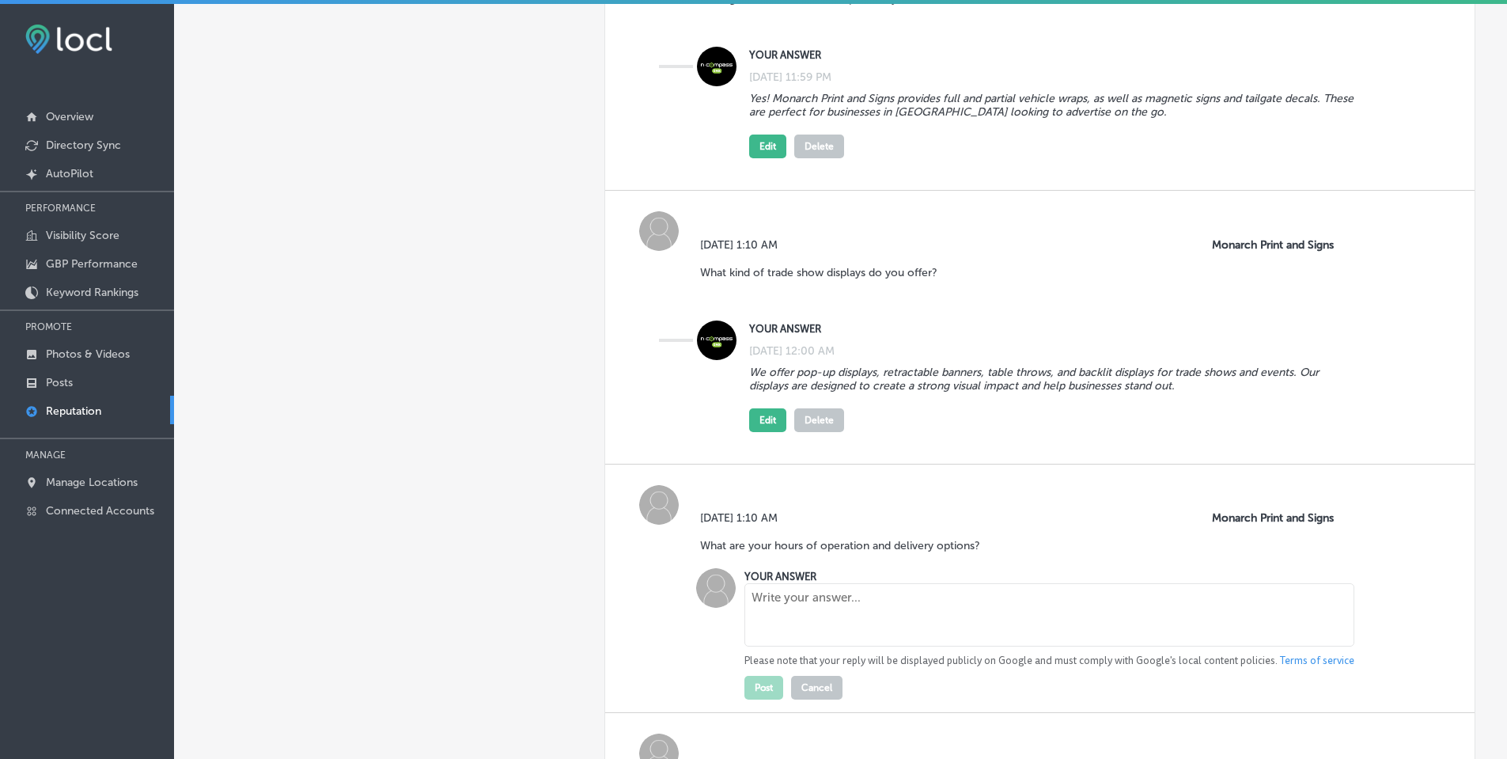
click at [843, 576] on div "YOUR ANSWER Please note that your reply will be displayed publicly on Google an…" at bounding box center [1043, 633] width 623 height 131
click at [845, 591] on textarea at bounding box center [1050, 614] width 610 height 63
paste textarea "Monarch Print and Signs is open Monday through Friday from 9am to 5pm for local…"
type textarea "Monarch Print and Signs is open Monday through Friday from 9am to 5pm for local…"
